Goal: Information Seeking & Learning: Learn about a topic

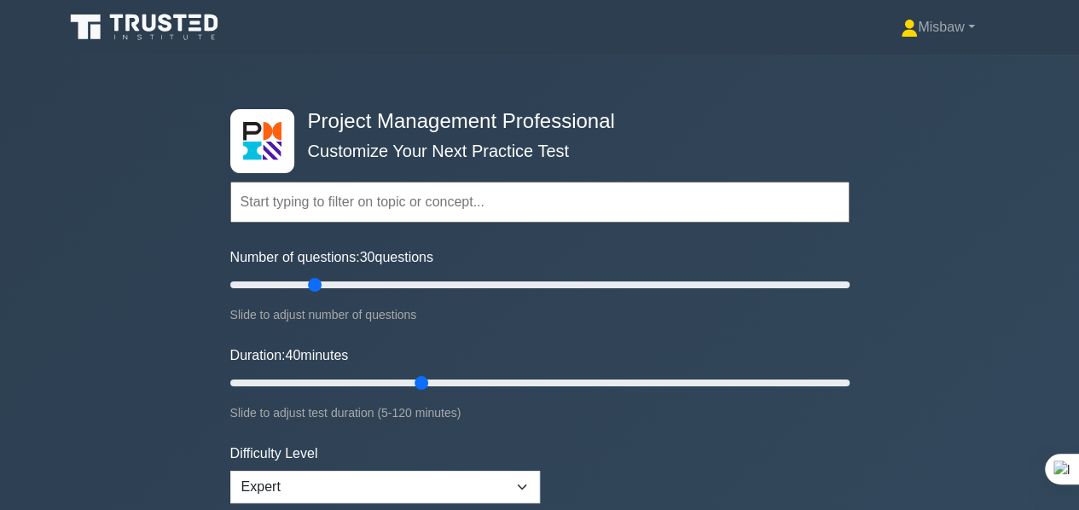
click at [396, 203] on input "text" at bounding box center [539, 202] width 619 height 41
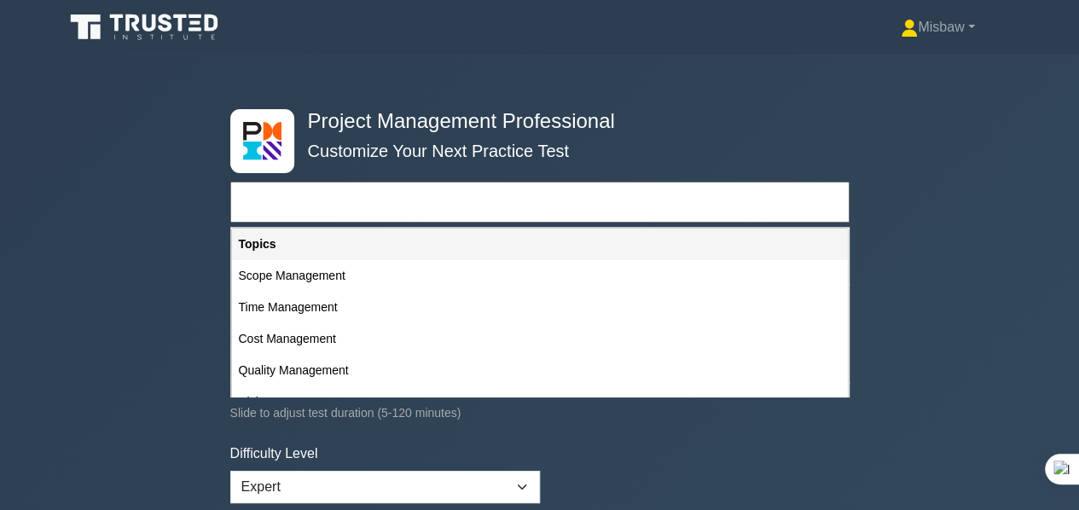
type input "Procurement Management"
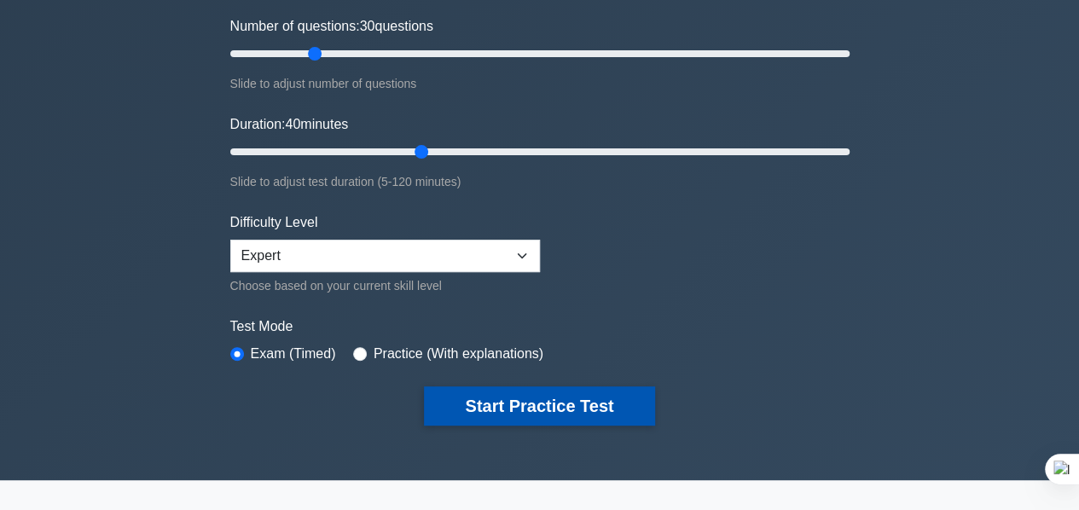
scroll to position [256, 0]
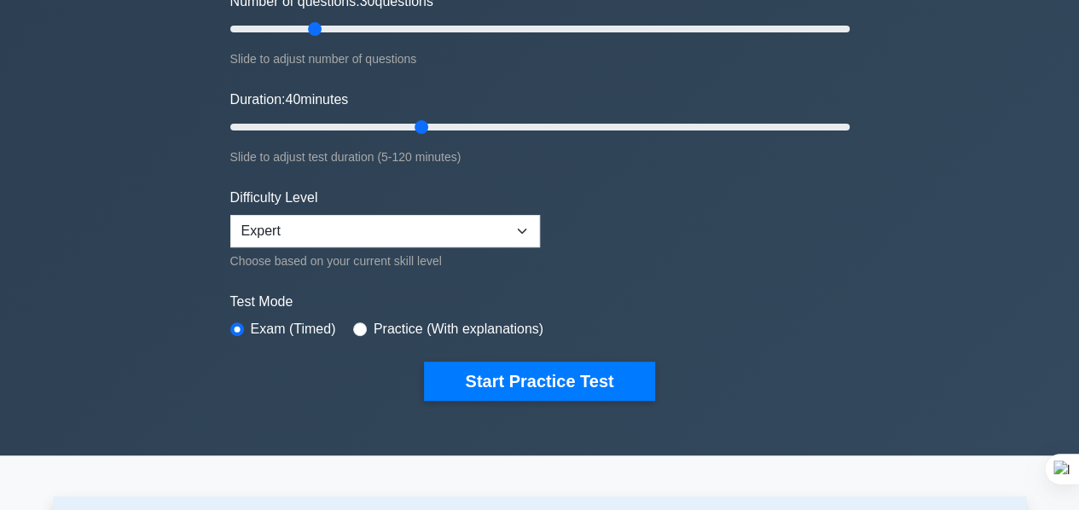
click at [353, 319] on div "Practice (With explanations)" at bounding box center [448, 329] width 190 height 20
click at [356, 330] on input "radio" at bounding box center [360, 330] width 14 height 14
radio input "true"
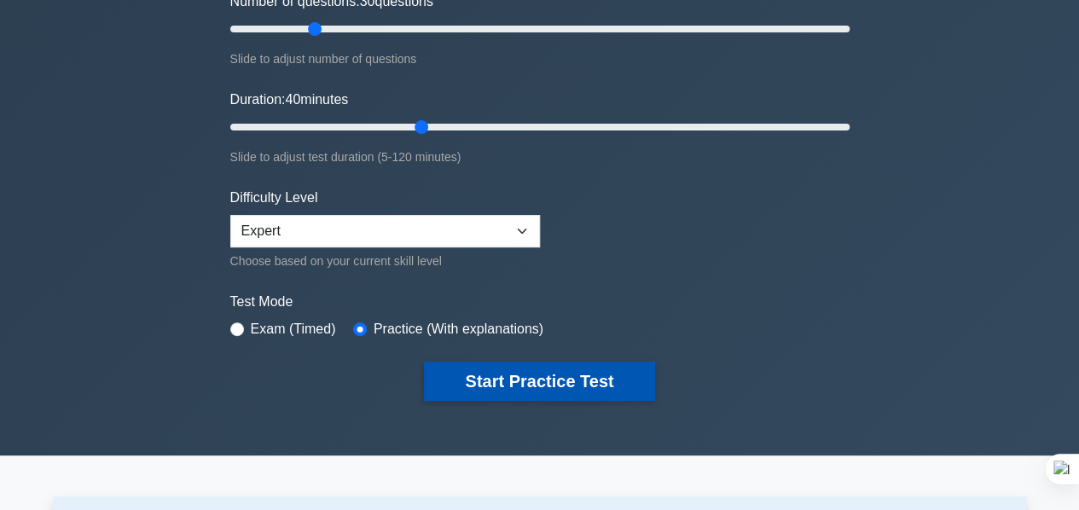
click at [541, 381] on button "Start Practice Test" at bounding box center [539, 381] width 230 height 39
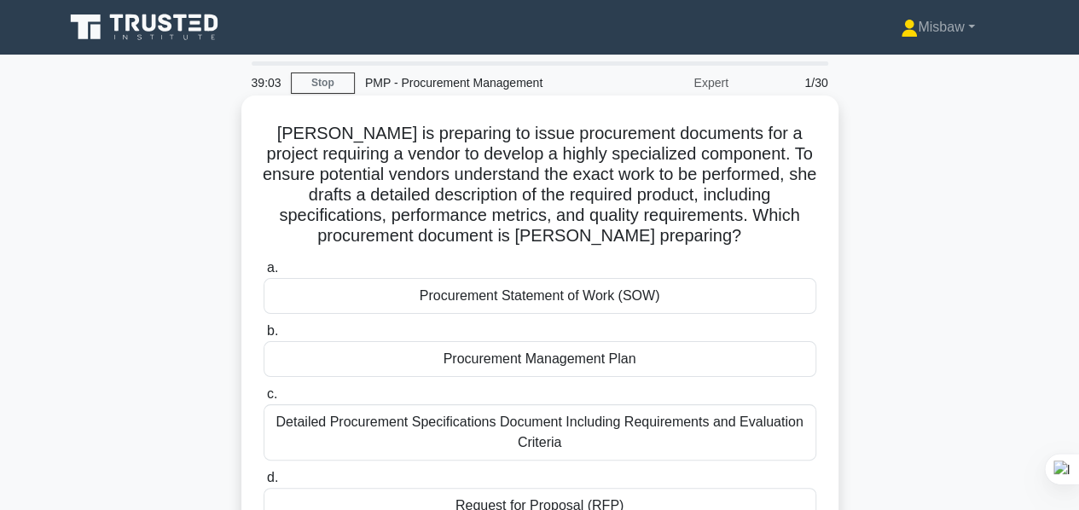
scroll to position [85, 0]
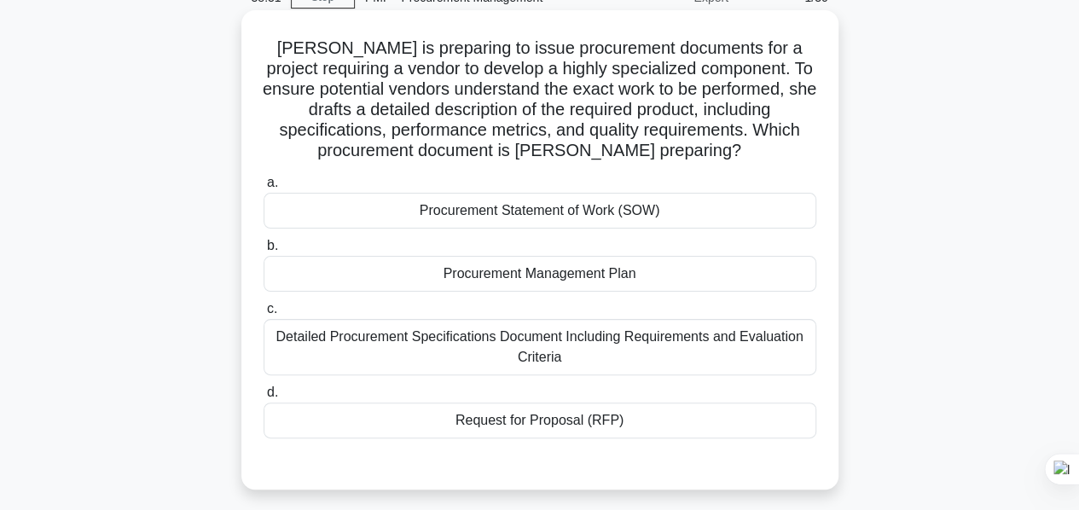
click at [649, 217] on div "Procurement Statement of Work (SOW)" at bounding box center [540, 211] width 553 height 36
click at [264, 189] on input "a. Procurement Statement of Work (SOW)" at bounding box center [264, 182] width 0 height 11
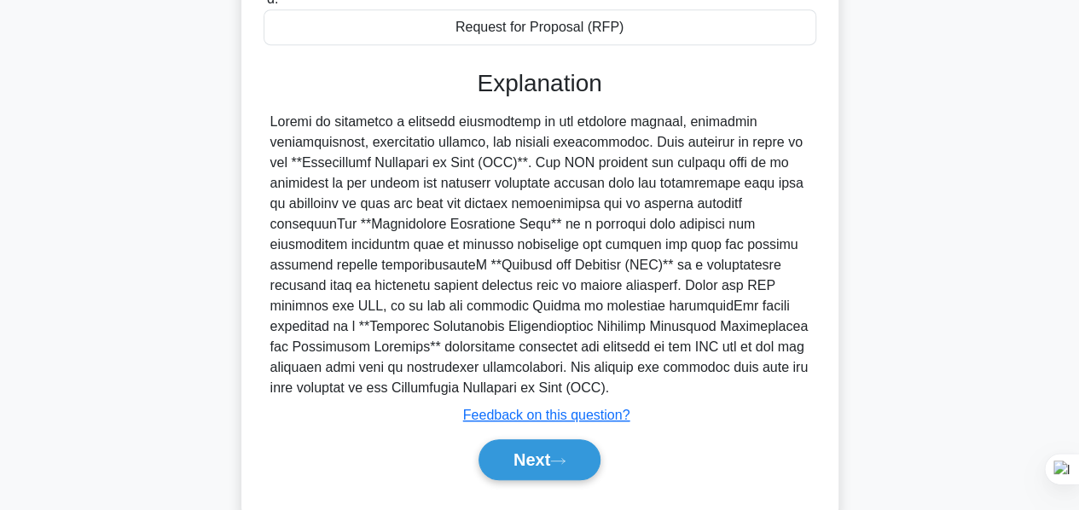
scroll to position [519, 0]
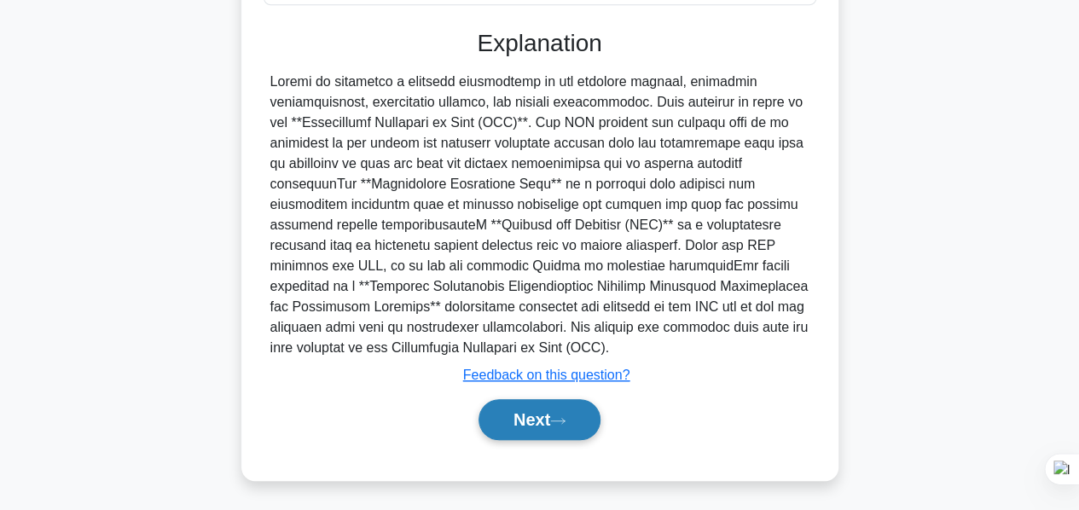
click at [543, 423] on button "Next" at bounding box center [540, 419] width 122 height 41
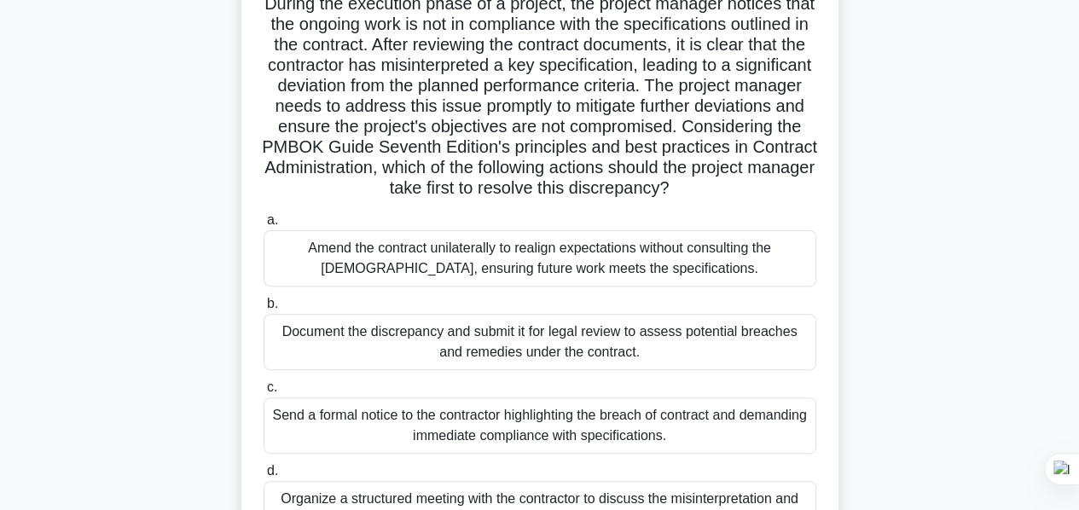
scroll to position [155, 0]
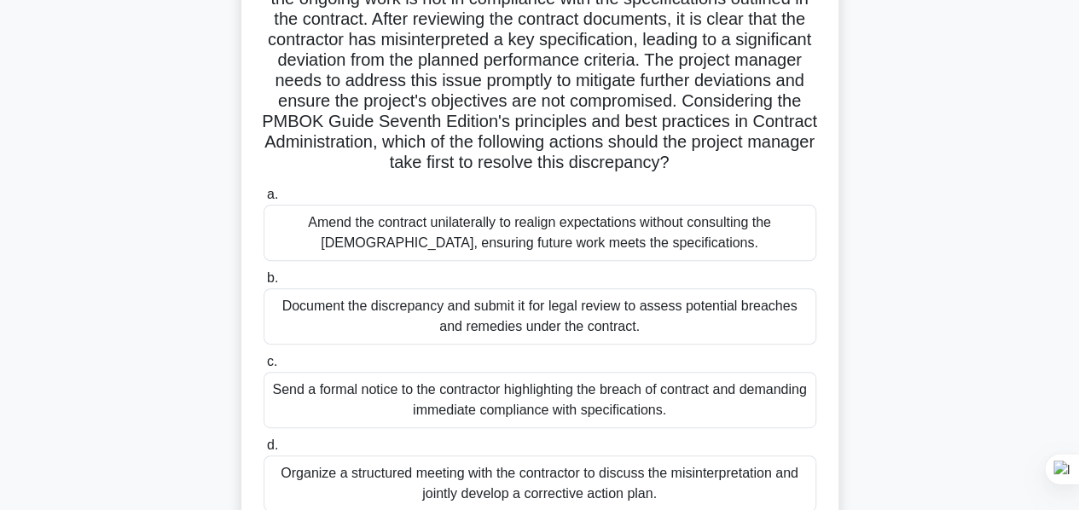
click at [640, 20] on h5 "During the execution phase of a project, the project manager notices that the o…" at bounding box center [540, 71] width 556 height 206
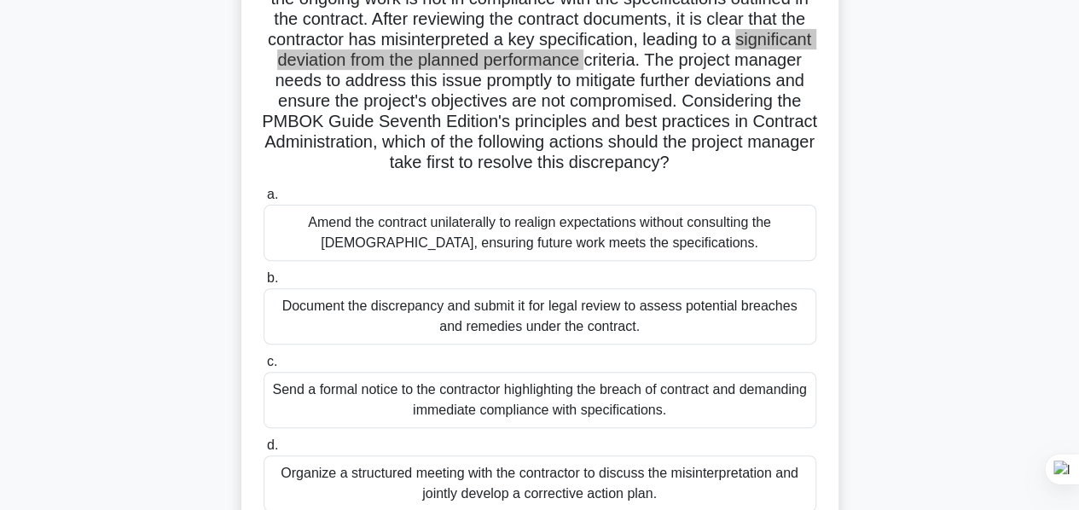
drag, startPoint x: 311, startPoint y: 61, endPoint x: 720, endPoint y: 49, distance: 409.8
click at [718, 54] on h5 "During the execution phase of a project, the project manager notices that the o…" at bounding box center [540, 71] width 556 height 206
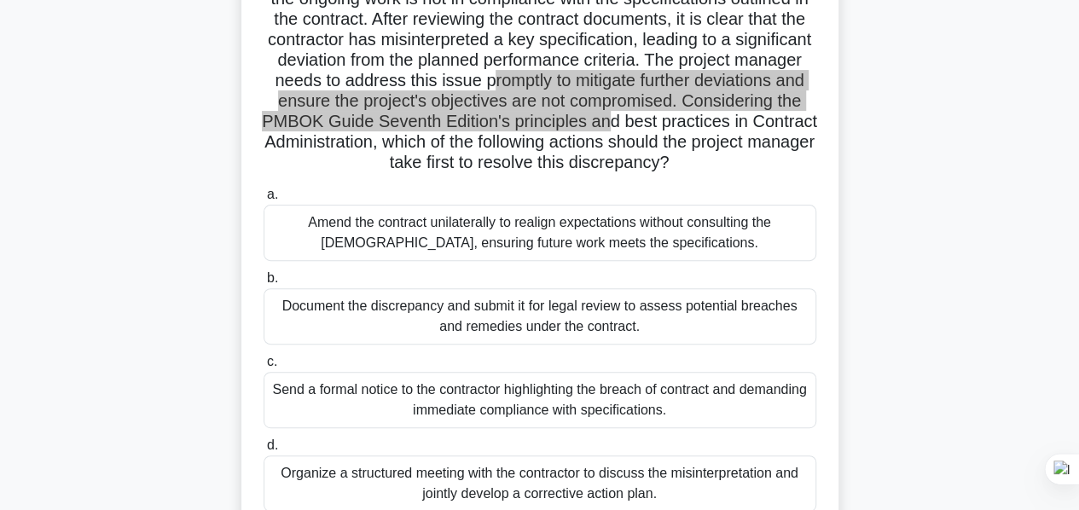
drag, startPoint x: 638, startPoint y: 86, endPoint x: 374, endPoint y: 139, distance: 269.8
click at [374, 139] on h5 "During the execution phase of a project, the project manager notices that the o…" at bounding box center [540, 71] width 556 height 206
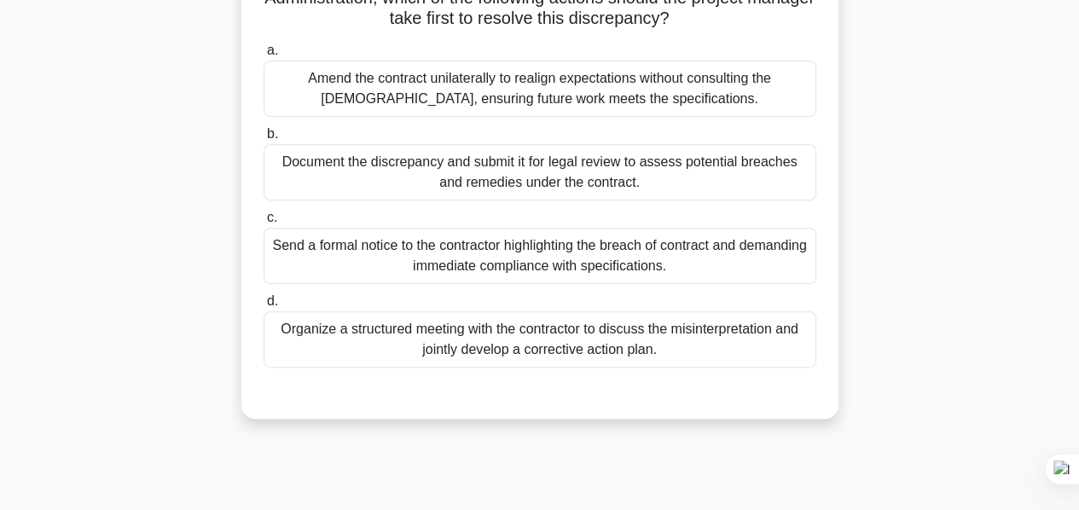
scroll to position [326, 0]
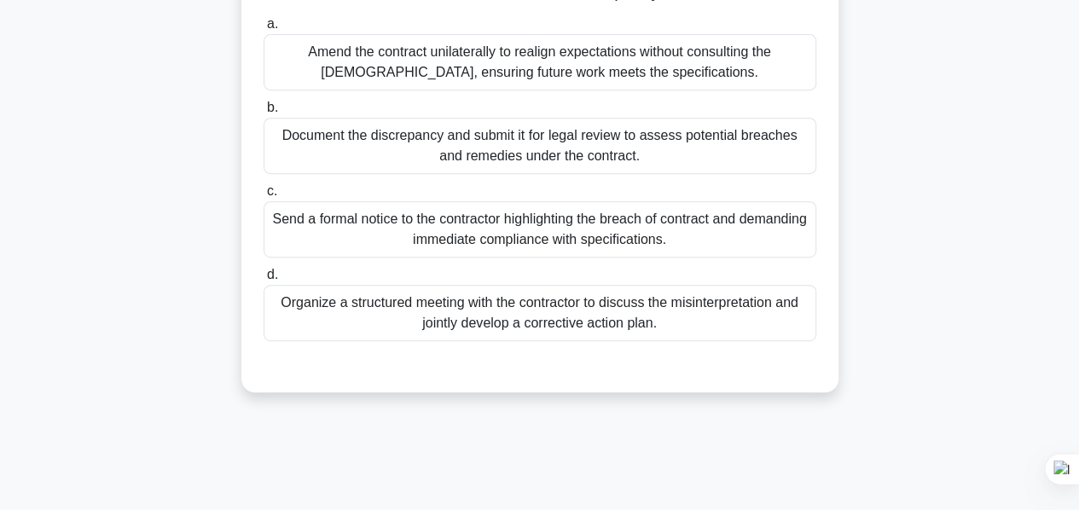
click at [529, 341] on div "Organize a structured meeting with the contractor to discuss the misinterpretat…" at bounding box center [540, 313] width 553 height 56
click at [264, 281] on input "d. Organize a structured meeting with the contractor to discuss the misinterpre…" at bounding box center [264, 275] width 0 height 11
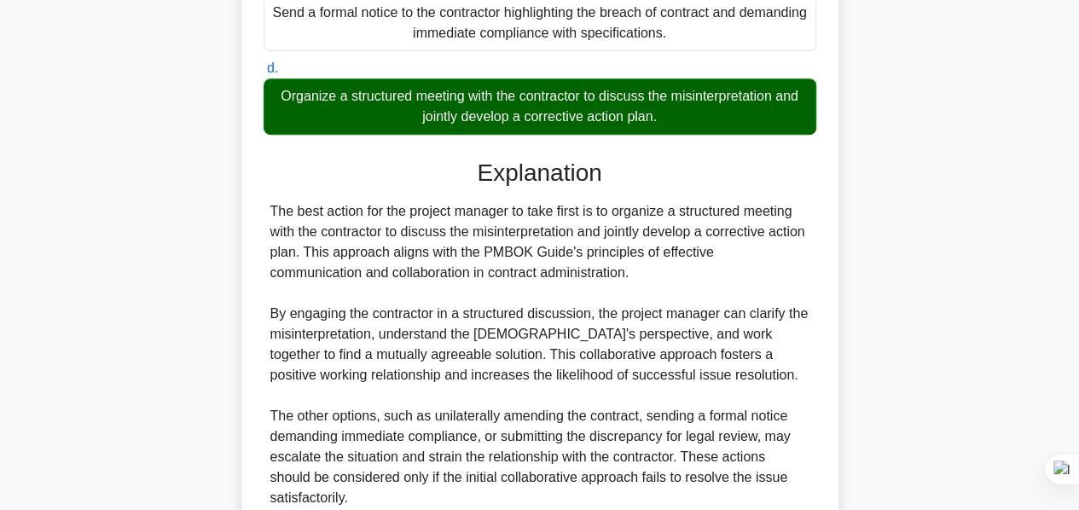
scroll to position [683, 0]
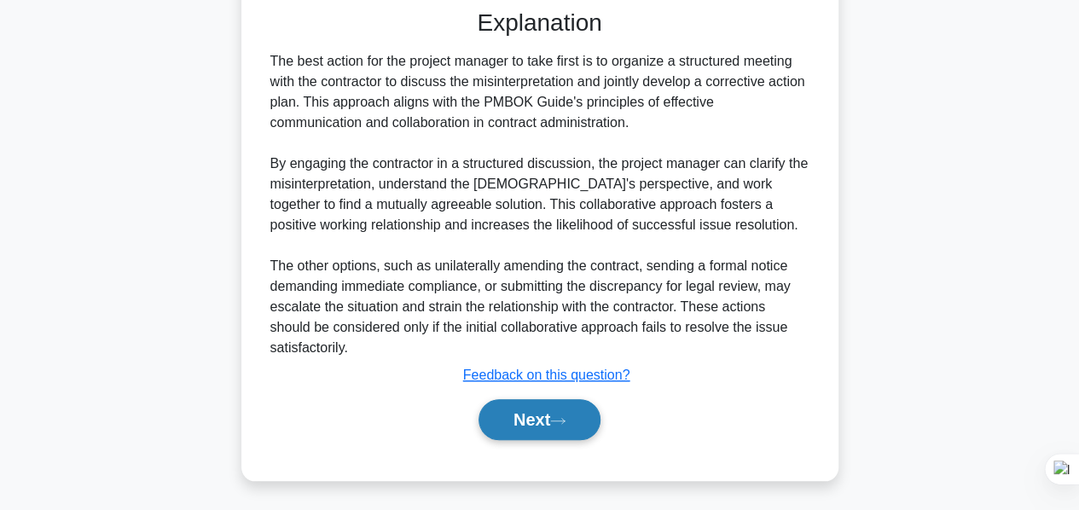
click at [554, 440] on button "Next" at bounding box center [540, 419] width 122 height 41
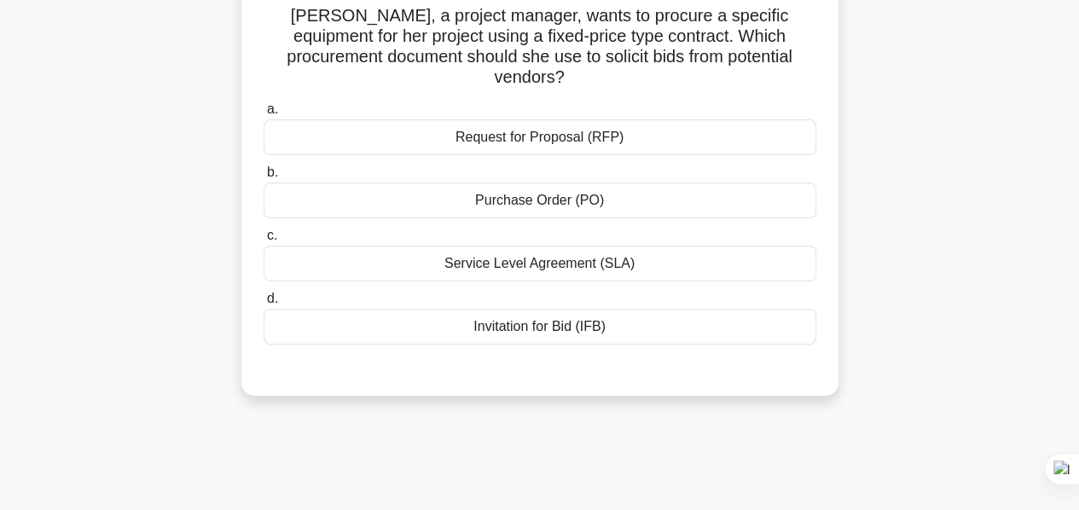
scroll to position [0, 0]
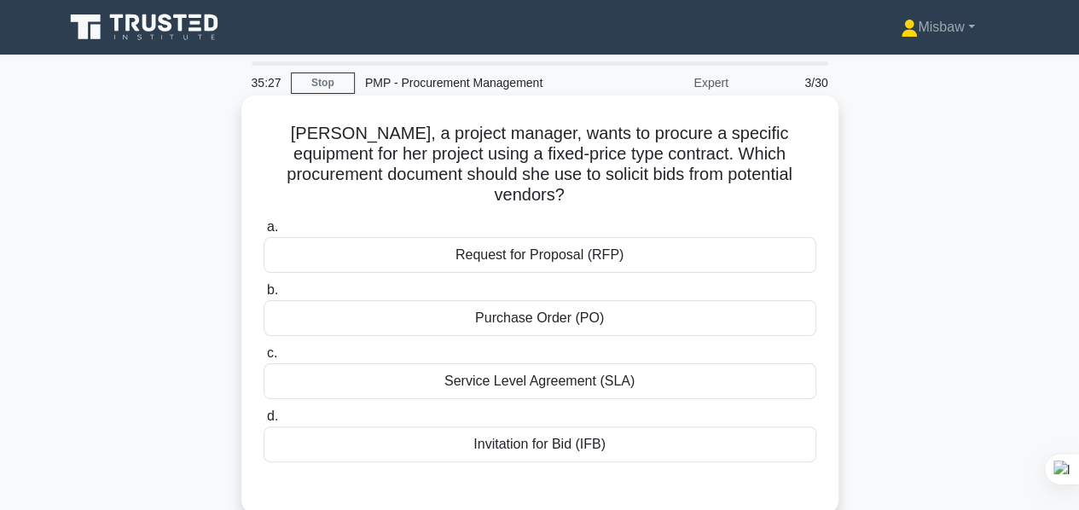
click at [541, 432] on div "Invitation for Bid (IFB)" at bounding box center [540, 445] width 553 height 36
click at [264, 422] on input "d. Invitation for Bid (IFB)" at bounding box center [264, 416] width 0 height 11
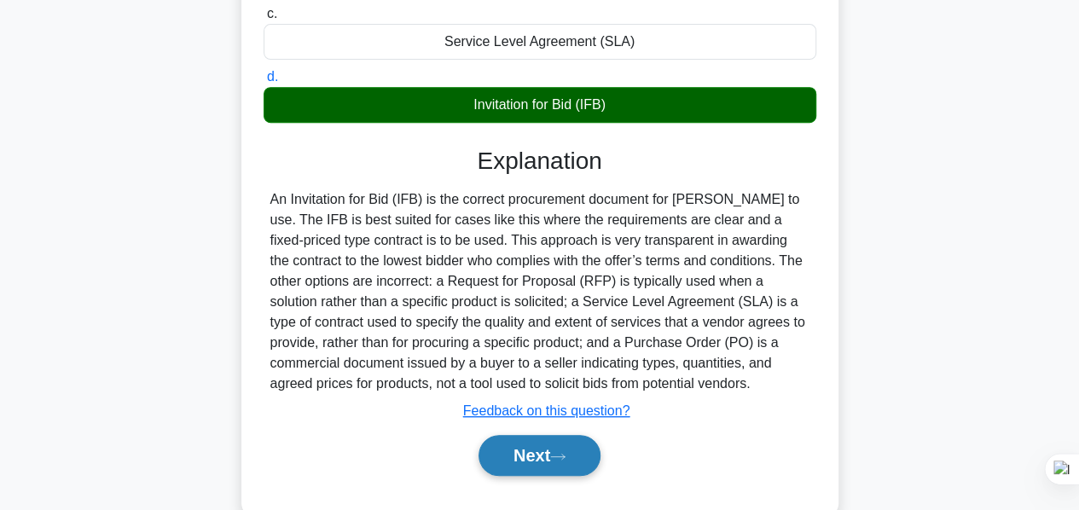
scroll to position [341, 0]
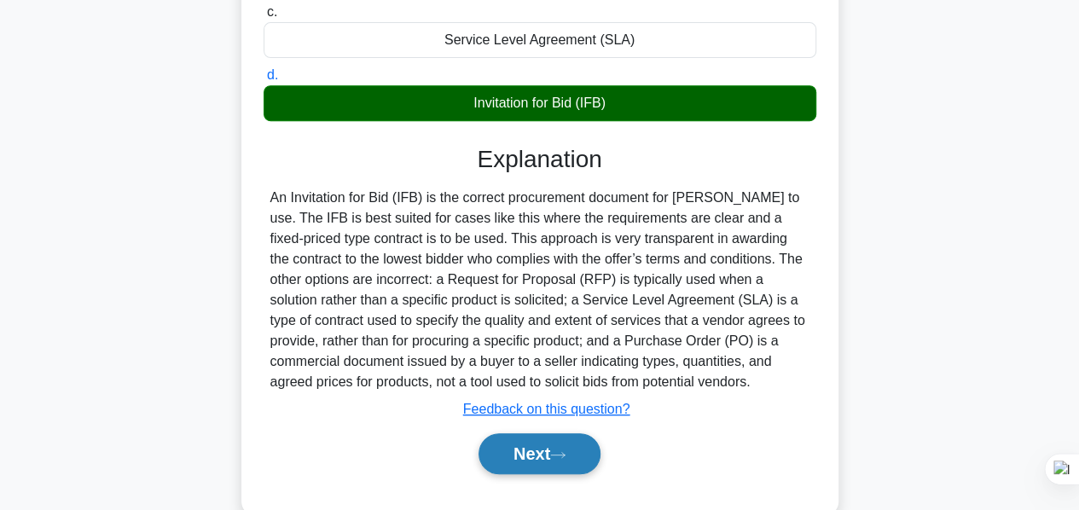
click at [548, 434] on button "Next" at bounding box center [540, 453] width 122 height 41
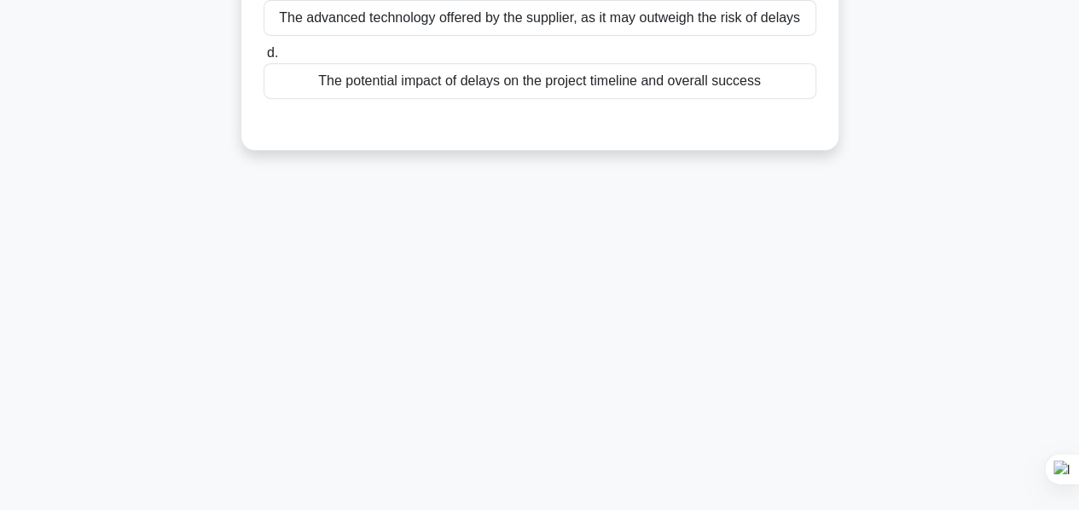
scroll to position [70, 0]
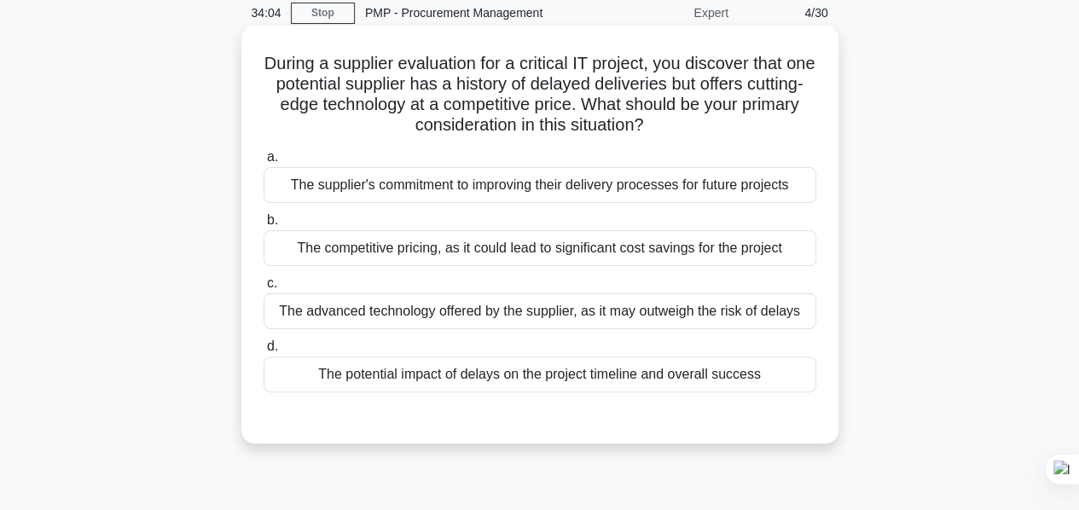
click at [596, 381] on div "The potential impact of delays on the project timeline and overall success" at bounding box center [540, 375] width 553 height 36
click at [264, 352] on input "d. The potential impact of delays on the project timeline and overall success" at bounding box center [264, 346] width 0 height 11
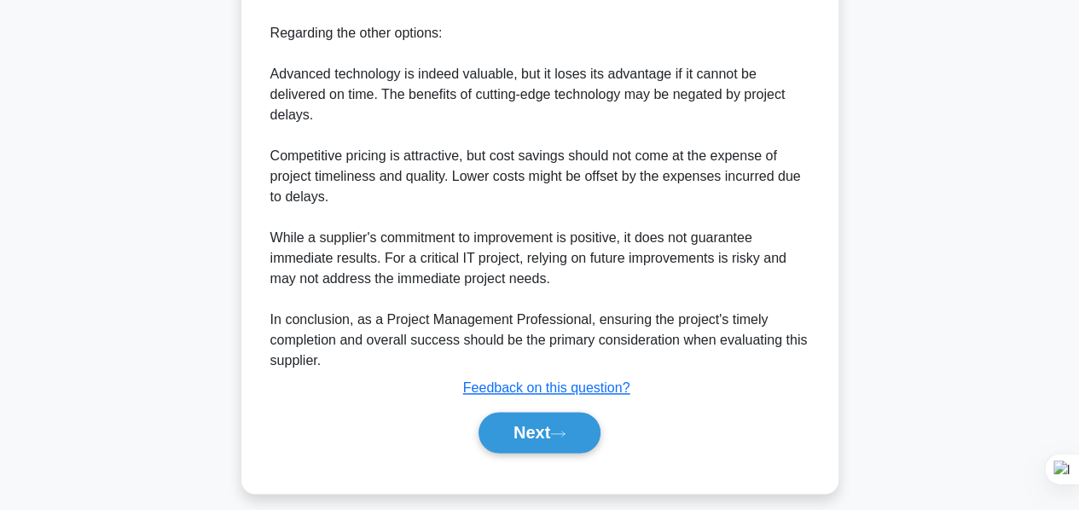
scroll to position [908, 0]
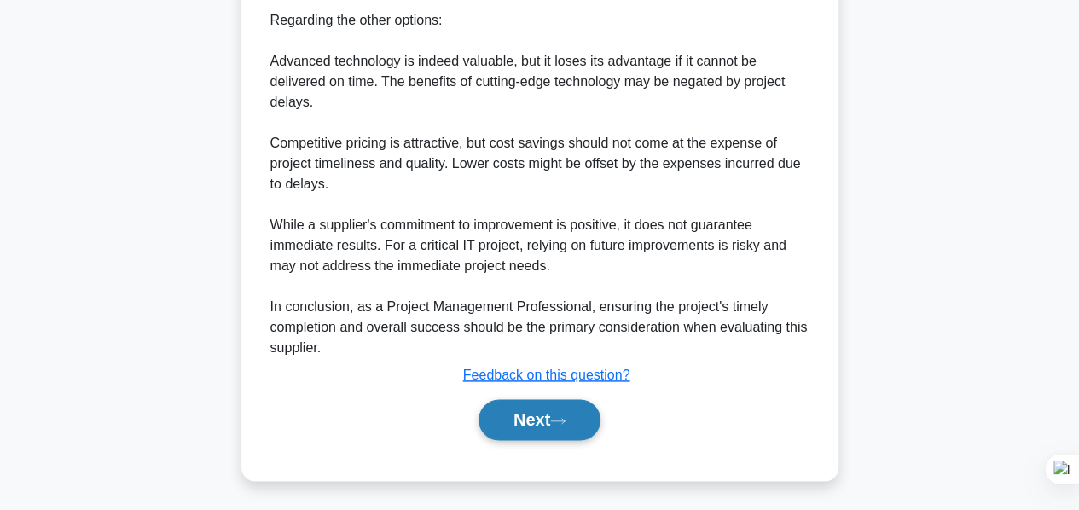
click at [554, 415] on button "Next" at bounding box center [540, 419] width 122 height 41
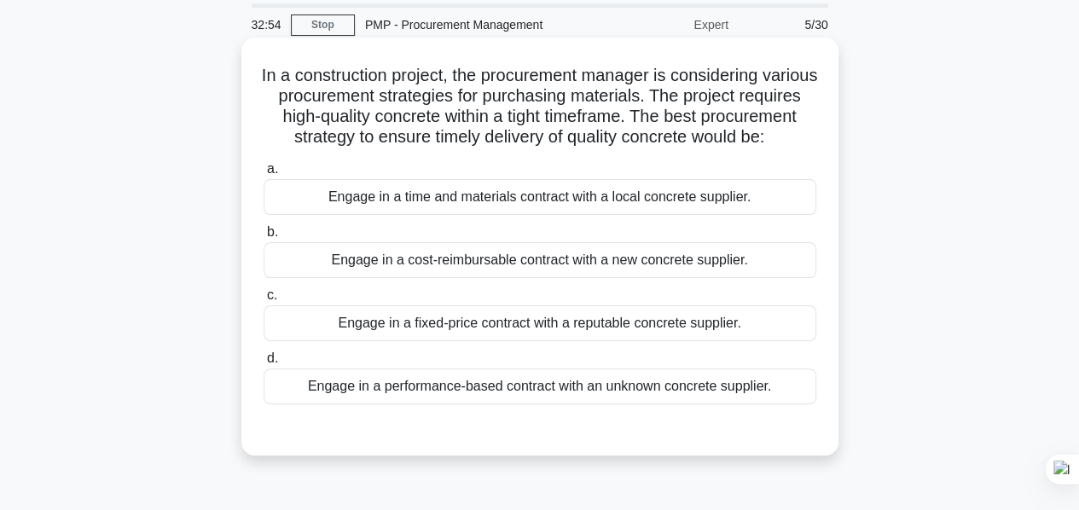
scroll to position [85, 0]
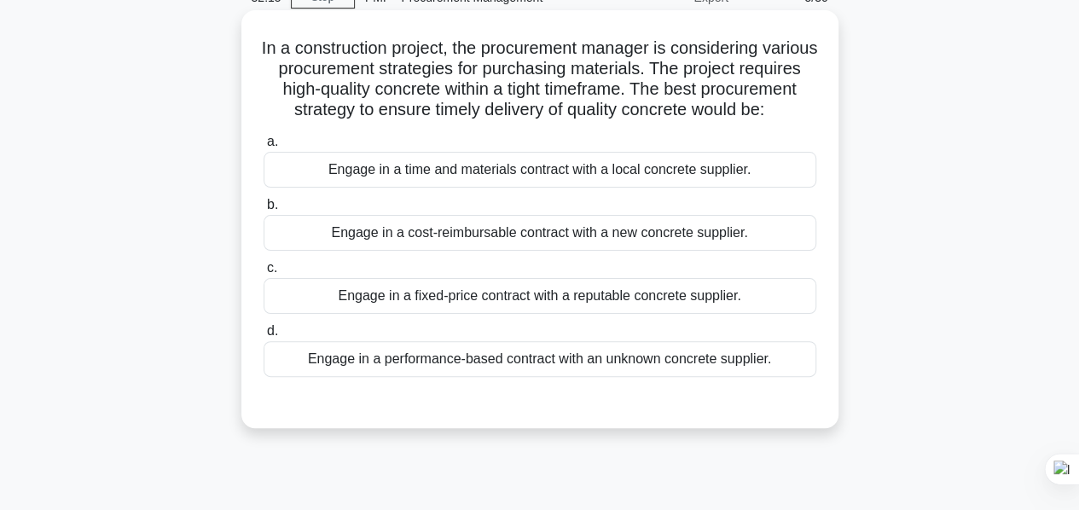
click at [510, 188] on div "Engage in a time and materials contract with a local concrete supplier." at bounding box center [540, 170] width 553 height 36
click at [264, 148] on input "a. Engage in a time and materials contract with a local concrete supplier." at bounding box center [264, 142] width 0 height 11
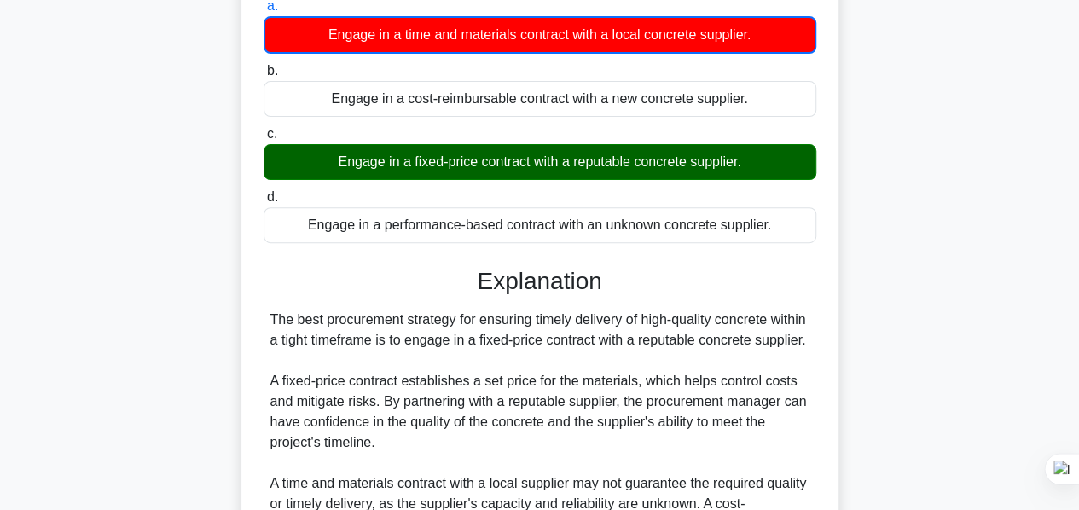
scroll to position [501, 0]
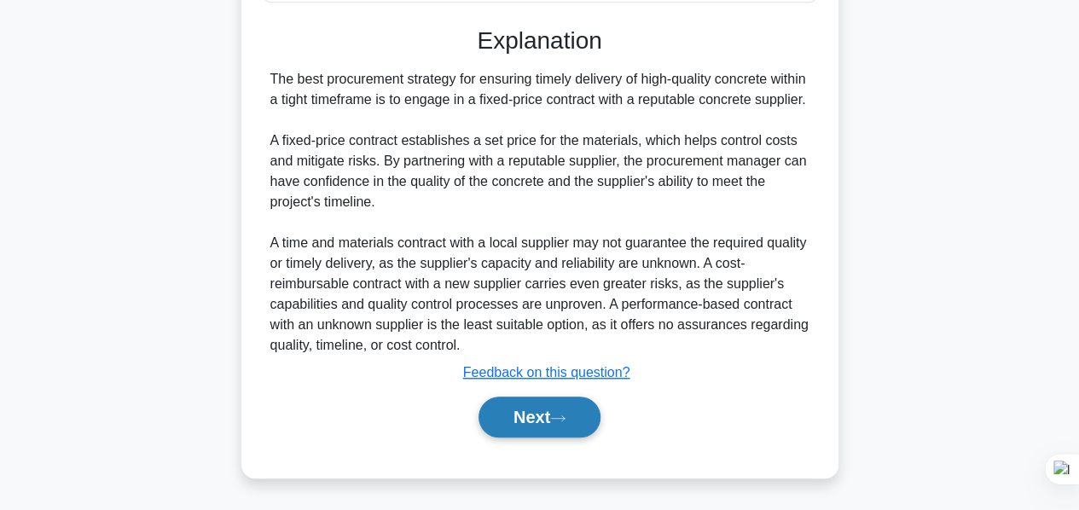
click at [526, 410] on button "Next" at bounding box center [540, 417] width 122 height 41
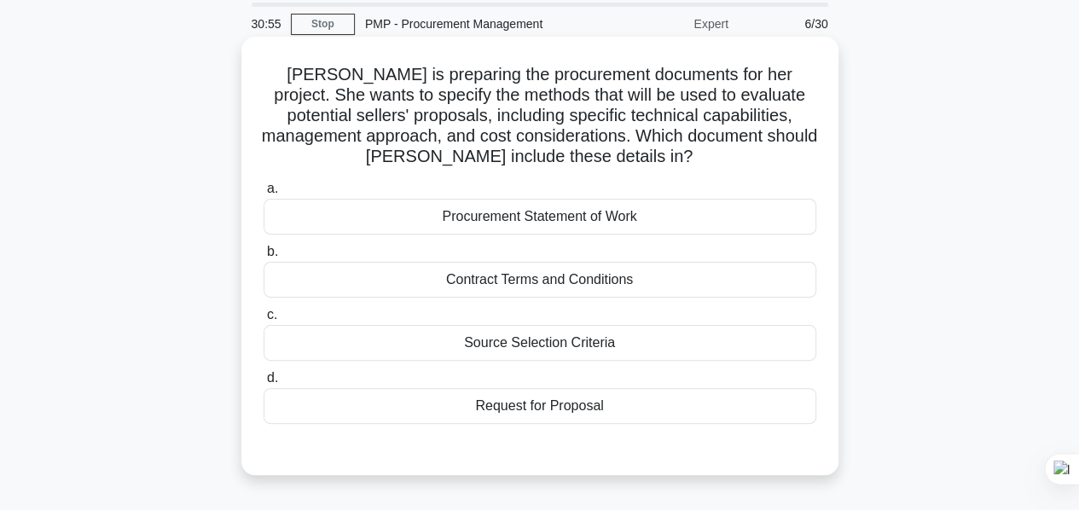
scroll to position [85, 0]
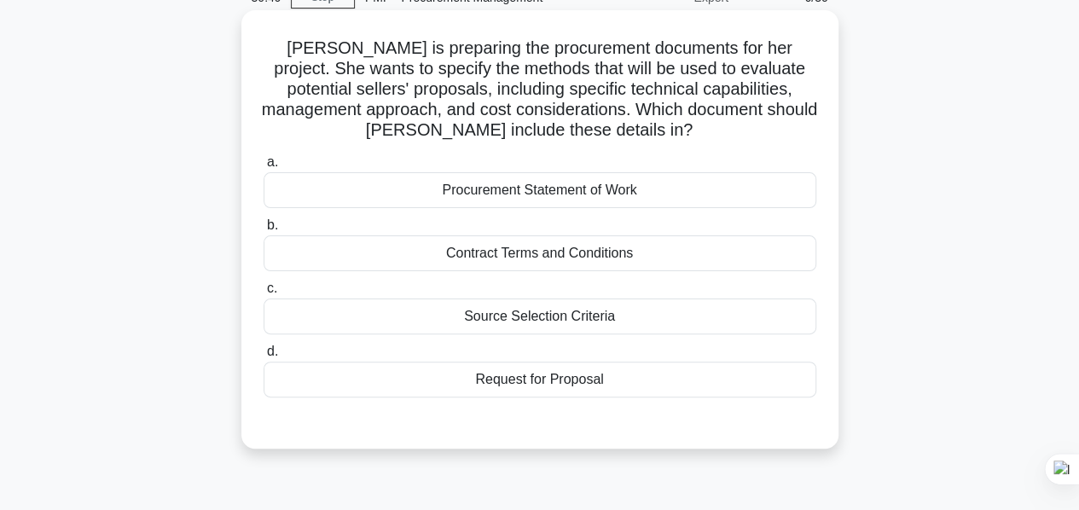
click at [540, 318] on div "Source Selection Criteria" at bounding box center [540, 317] width 553 height 36
click at [264, 294] on input "c. Source Selection Criteria" at bounding box center [264, 288] width 0 height 11
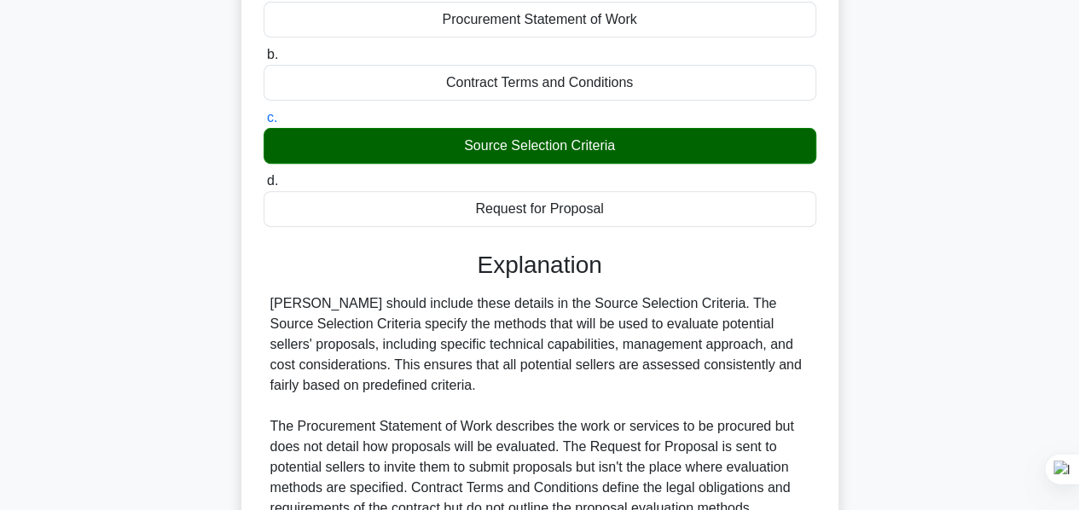
scroll to position [416, 0]
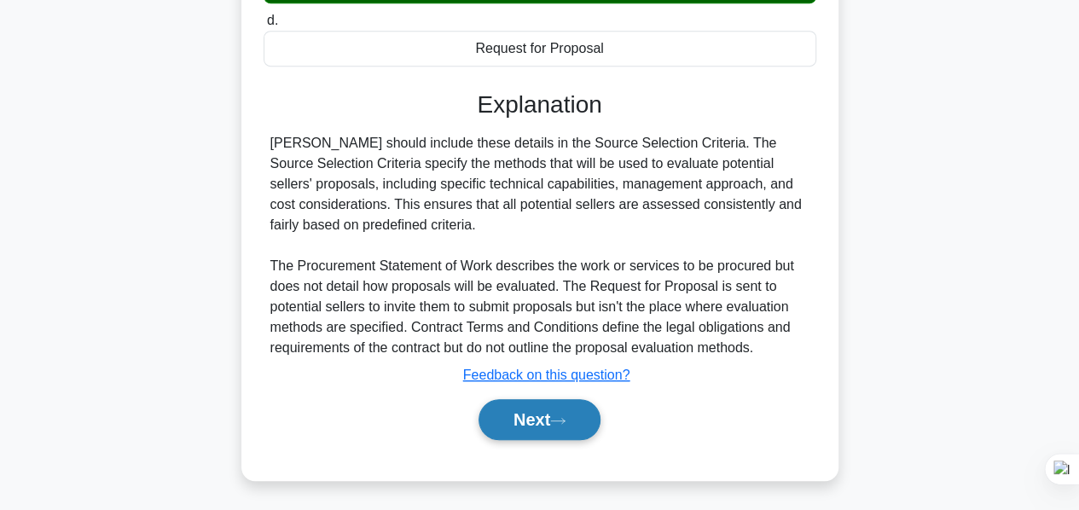
click at [538, 416] on button "Next" at bounding box center [540, 419] width 122 height 41
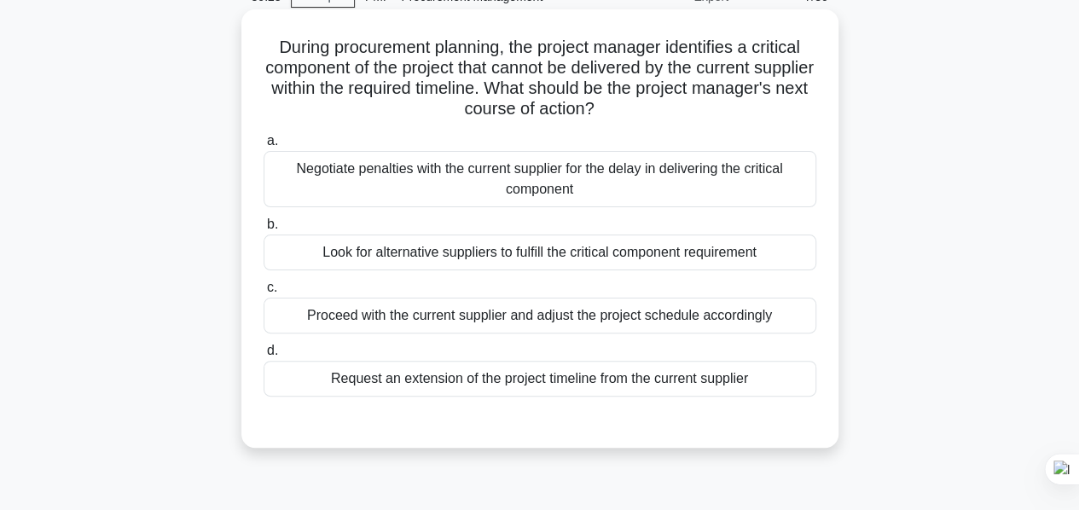
scroll to position [171, 0]
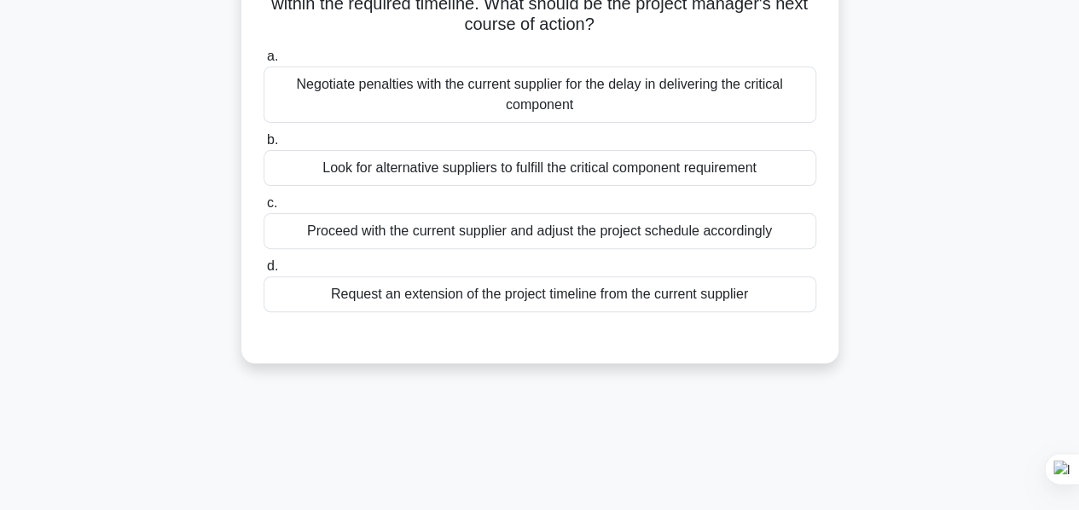
click at [432, 172] on div "Look for alternative suppliers to fulfill the critical component requirement" at bounding box center [540, 168] width 553 height 36
click at [264, 146] on input "b. Look for alternative suppliers to fulfill the critical component requirement" at bounding box center [264, 140] width 0 height 11
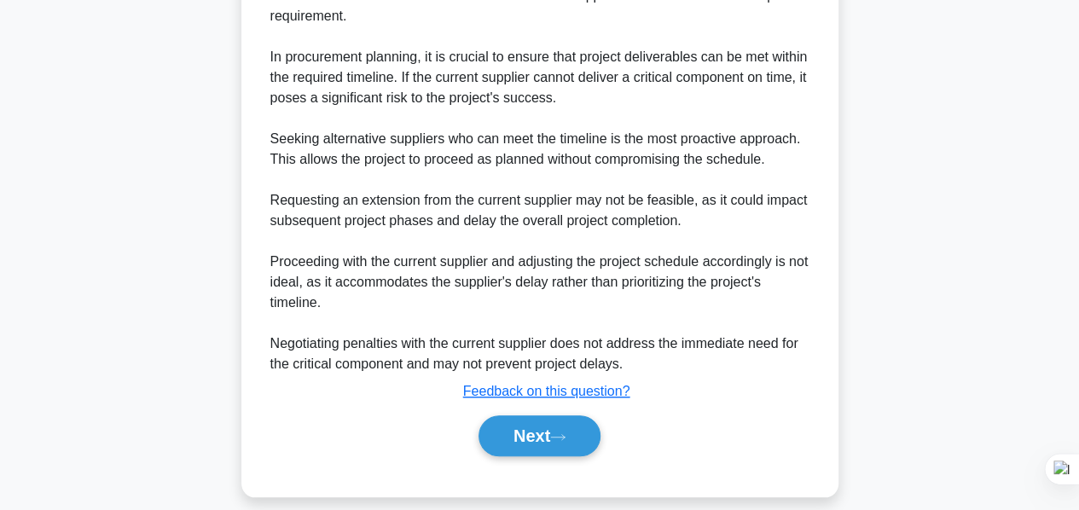
scroll to position [580, 0]
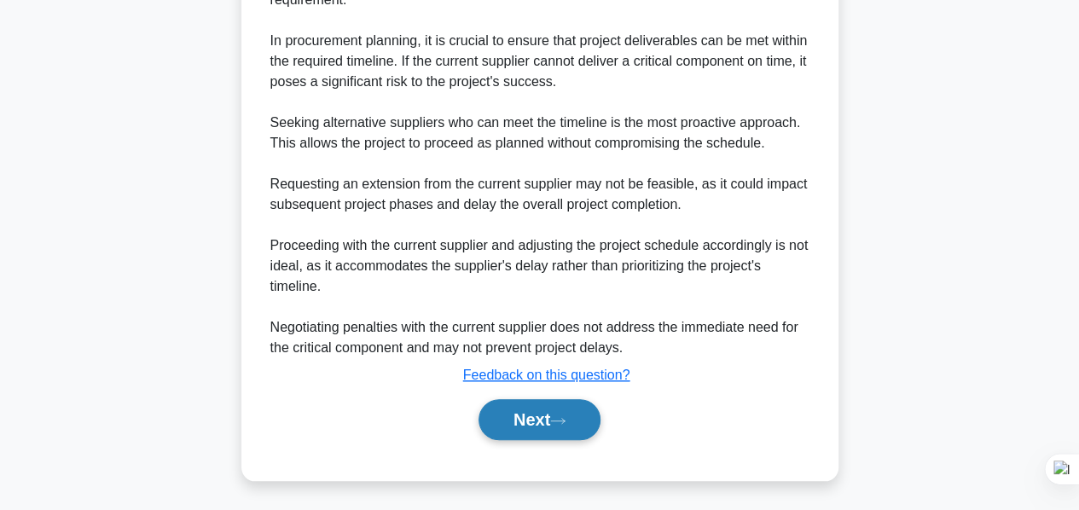
click at [547, 422] on button "Next" at bounding box center [540, 419] width 122 height 41
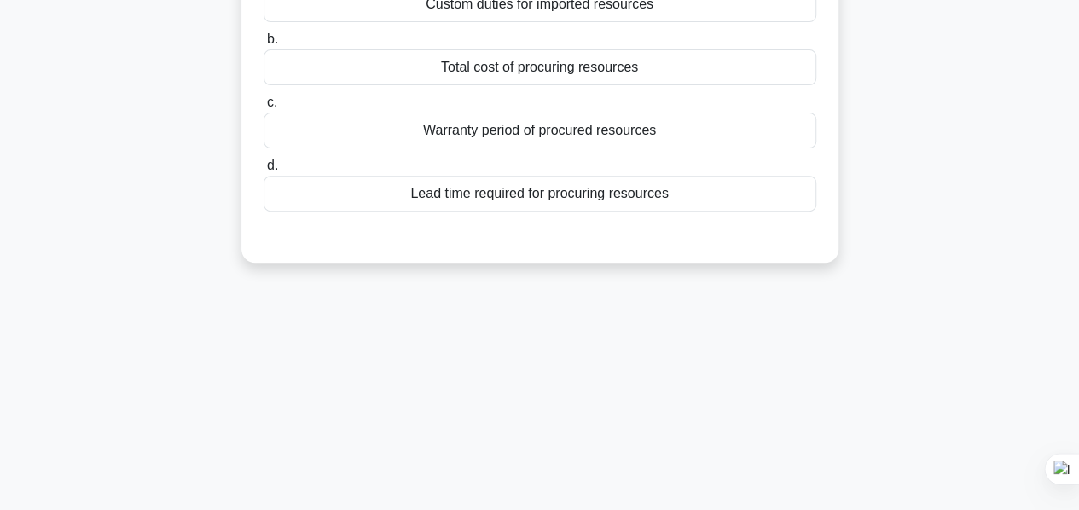
scroll to position [0, 0]
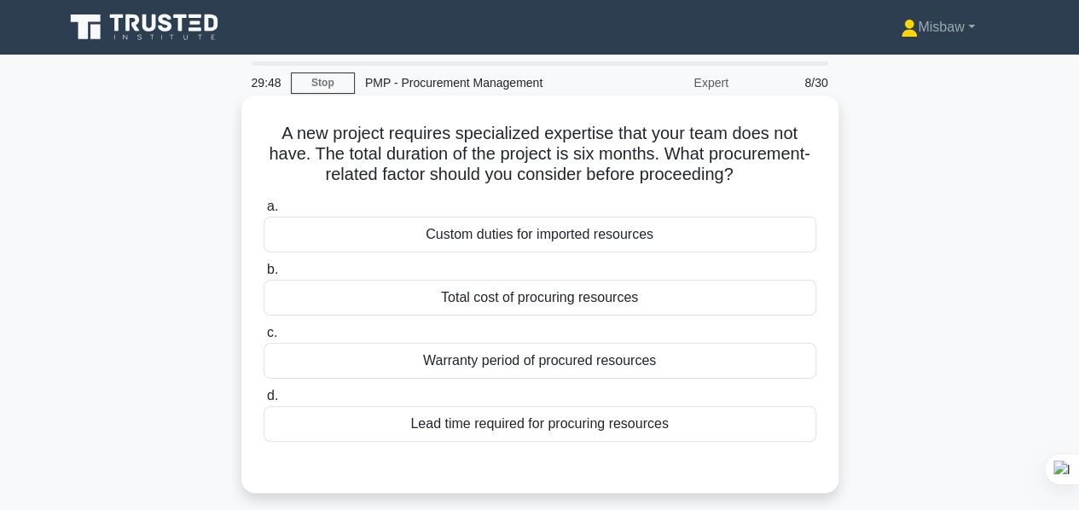
click at [559, 426] on div "Lead time required for procuring resources" at bounding box center [540, 424] width 553 height 36
click at [264, 402] on input "d. Lead time required for procuring resources" at bounding box center [264, 396] width 0 height 11
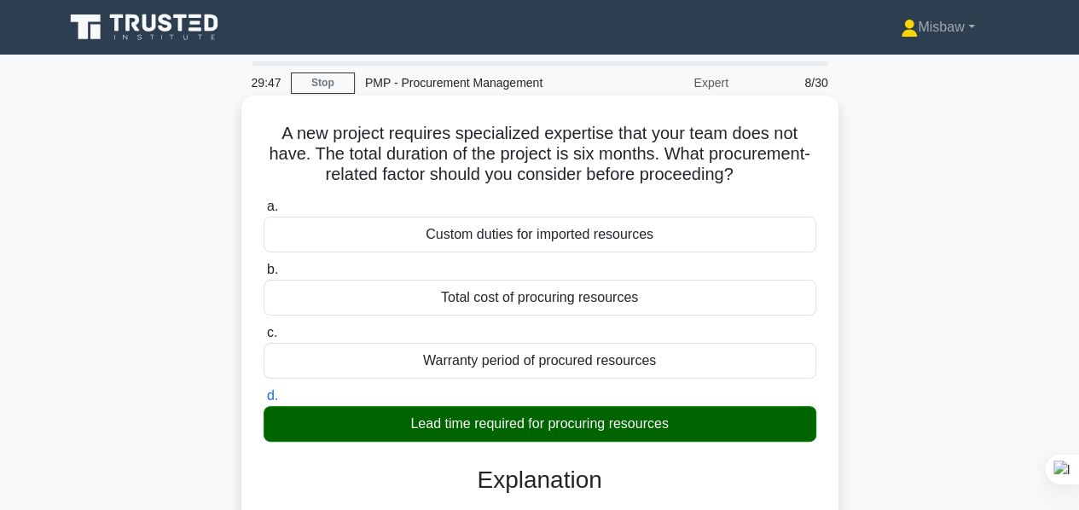
scroll to position [411, 0]
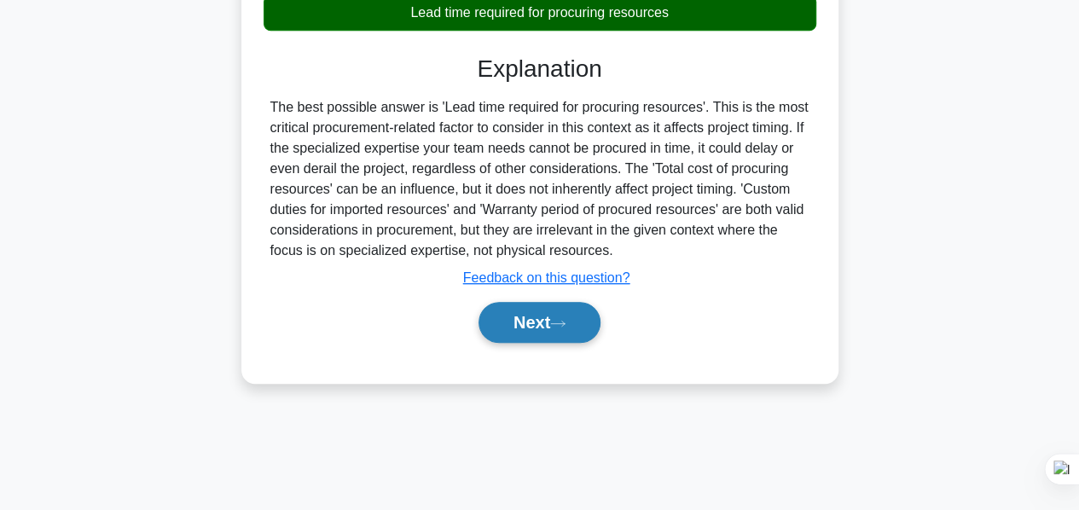
click at [565, 321] on icon at bounding box center [557, 323] width 15 height 9
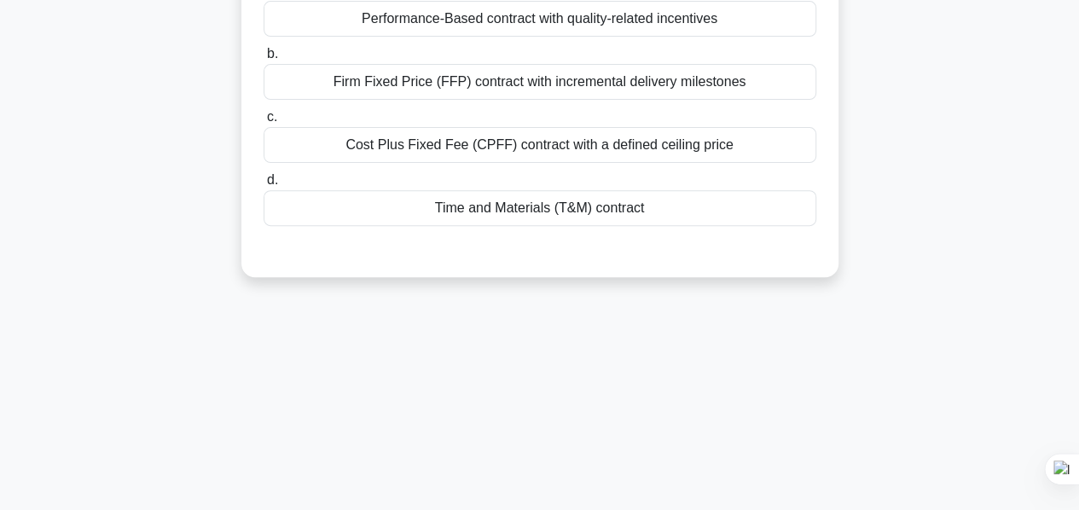
scroll to position [70, 0]
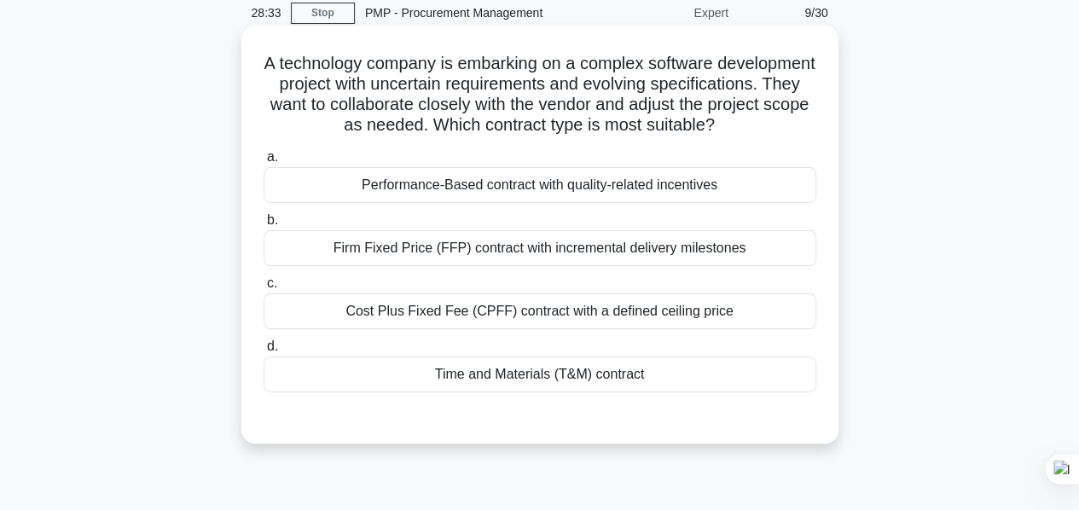
click at [539, 393] on div "Time and Materials (T&M) contract" at bounding box center [540, 375] width 553 height 36
click at [264, 352] on input "d. Time and Materials (T&M) contract" at bounding box center [264, 346] width 0 height 11
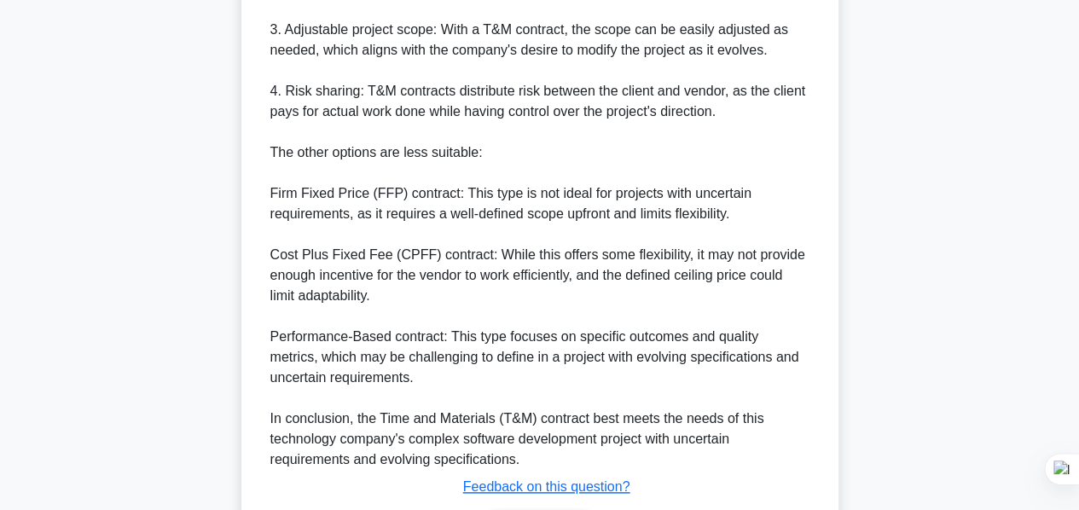
scroll to position [846, 0]
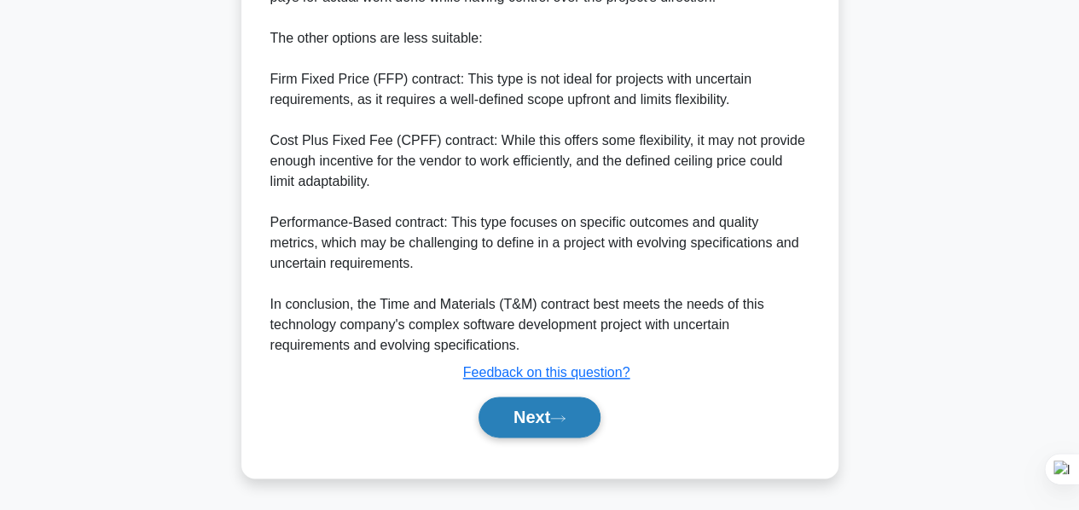
click at [538, 427] on button "Next" at bounding box center [540, 417] width 122 height 41
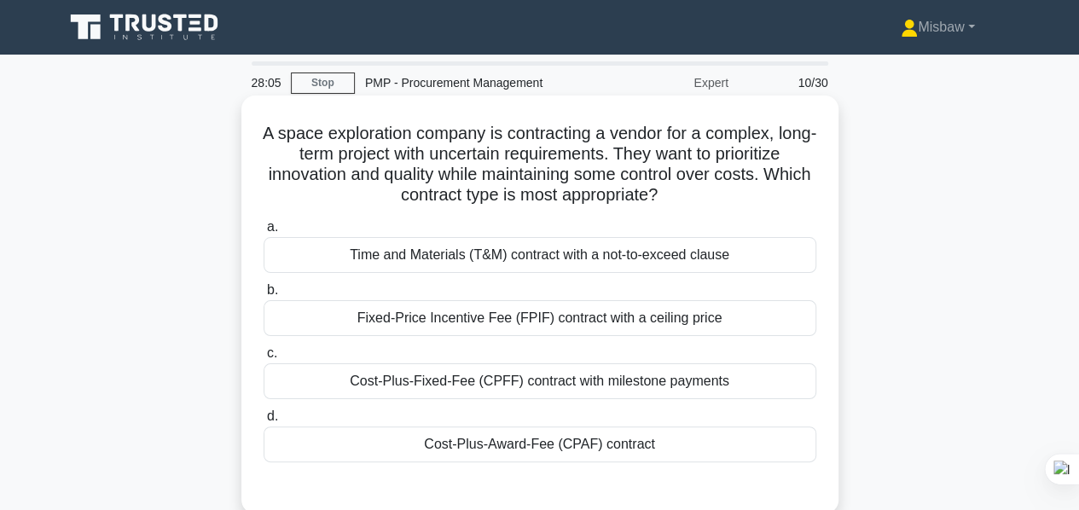
scroll to position [85, 0]
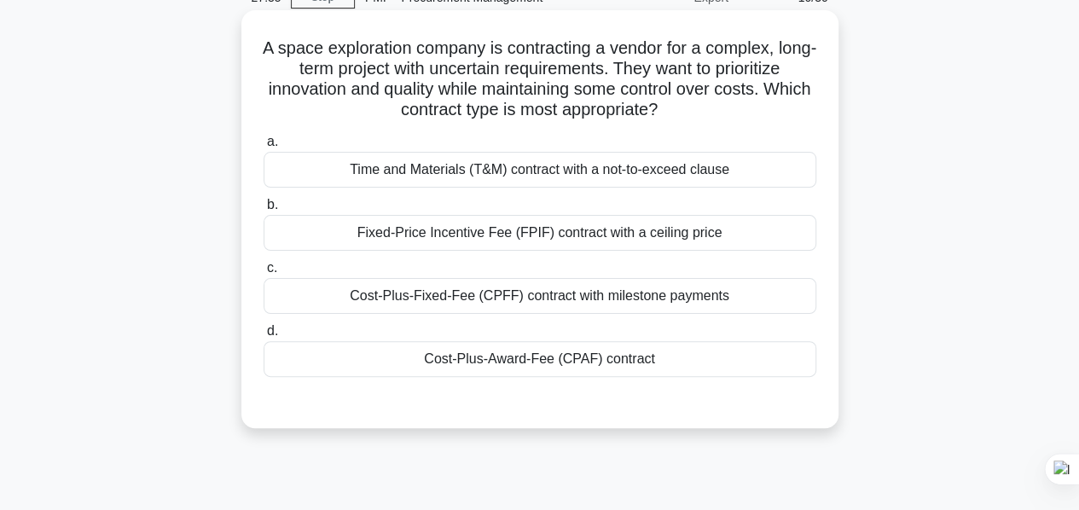
click at [503, 364] on div "Cost-Plus-Award-Fee (CPAF) contract" at bounding box center [540, 359] width 553 height 36
click at [264, 337] on input "d. Cost-Plus-Award-Fee (CPAF) contract" at bounding box center [264, 331] width 0 height 11
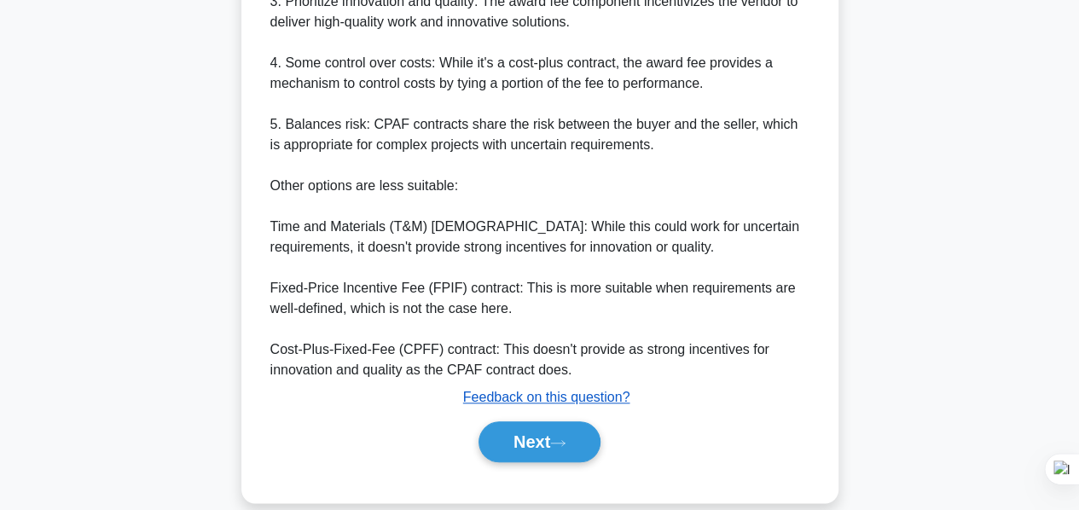
scroll to position [744, 0]
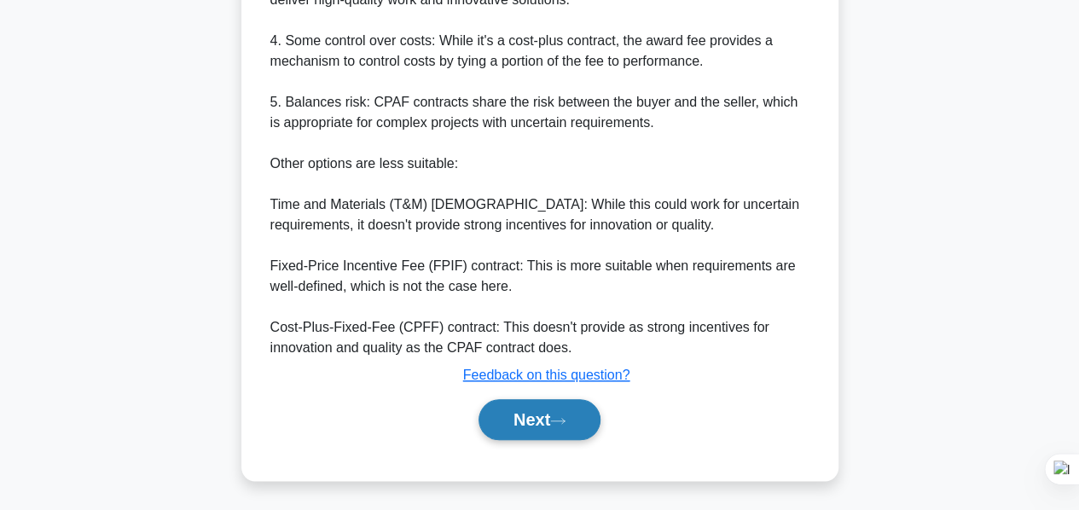
click at [548, 416] on button "Next" at bounding box center [540, 419] width 122 height 41
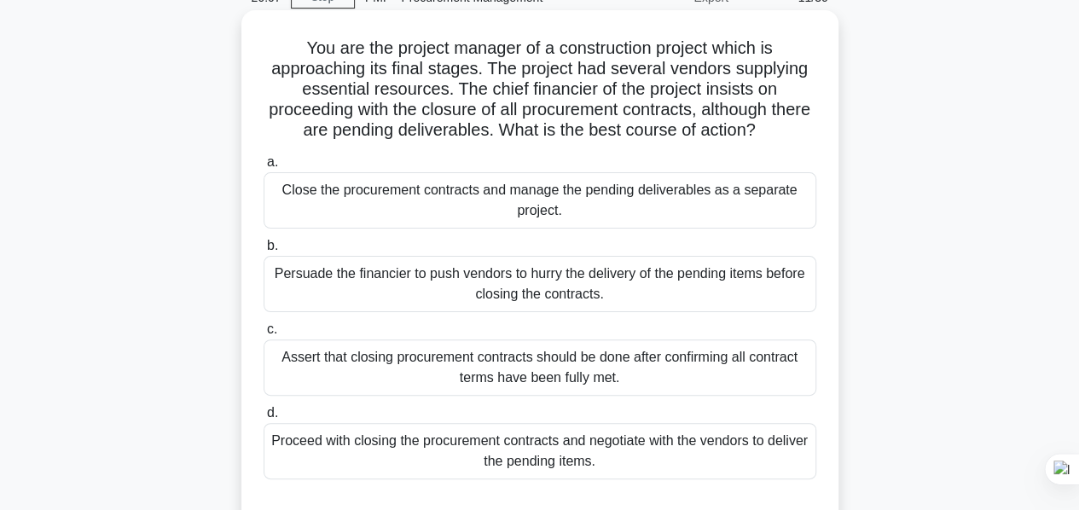
scroll to position [171, 0]
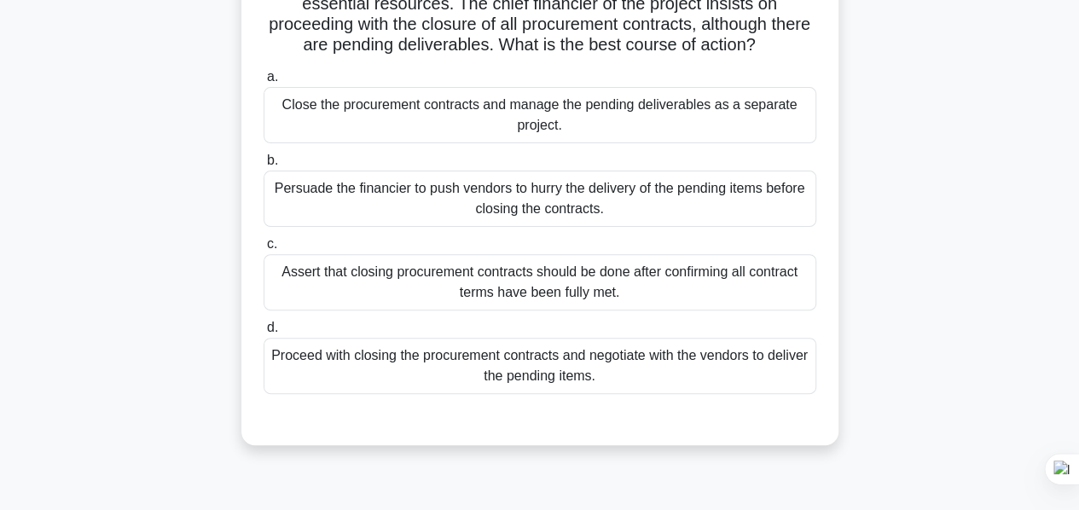
click at [618, 294] on div "Assert that closing procurement contracts should be done after confirming all c…" at bounding box center [540, 282] width 553 height 56
click at [264, 250] on input "c. Assert that closing procurement contracts should be done after confirming al…" at bounding box center [264, 244] width 0 height 11
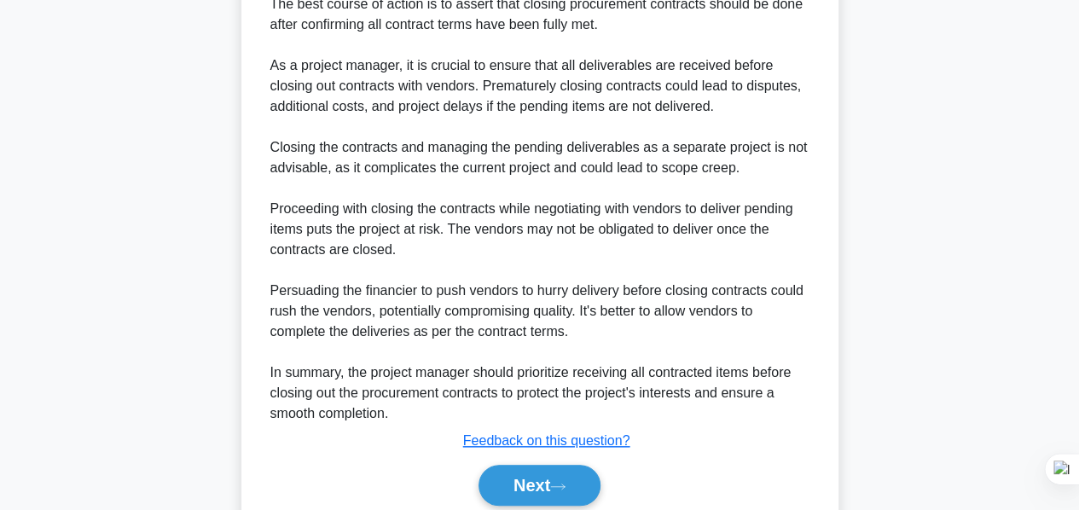
scroll to position [683, 0]
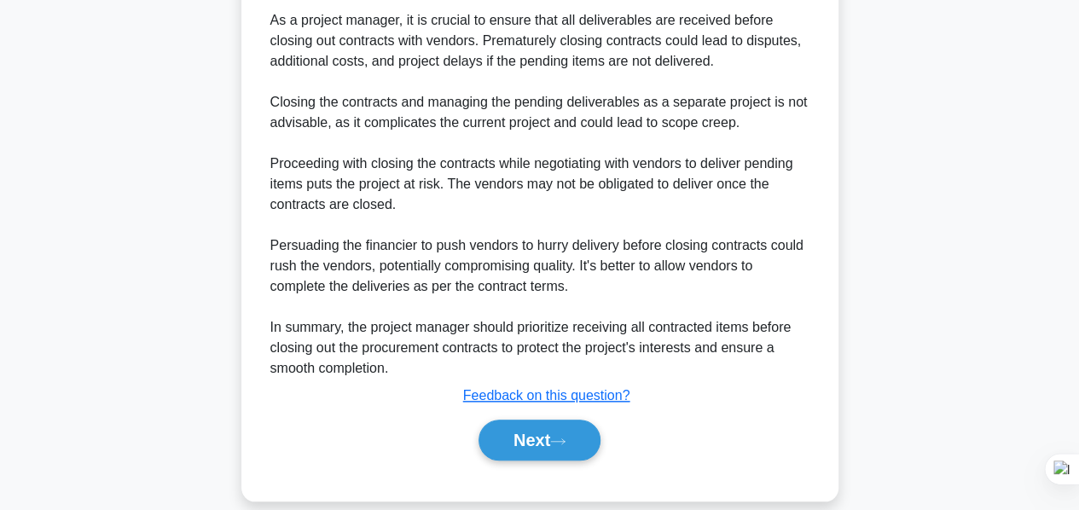
click at [553, 441] on button "Next" at bounding box center [540, 440] width 122 height 41
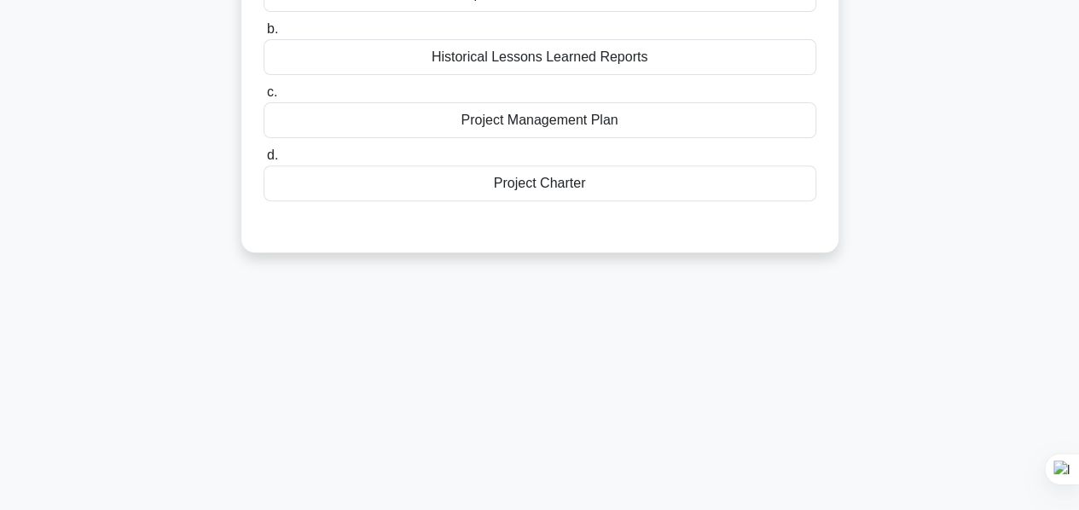
scroll to position [70, 0]
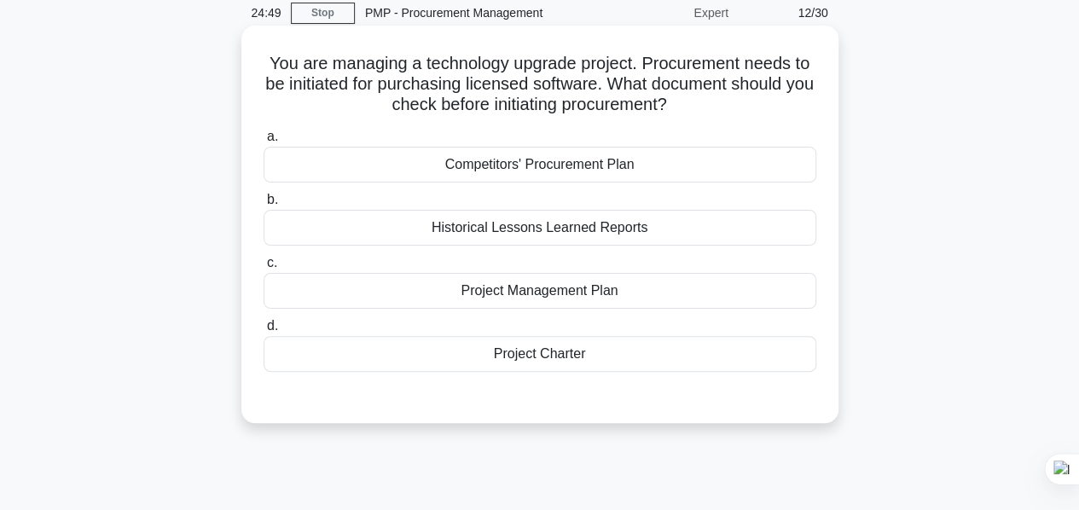
click at [566, 300] on div "Project Management Plan" at bounding box center [540, 291] width 553 height 36
click at [264, 269] on input "c. Project Management Plan" at bounding box center [264, 263] width 0 height 11
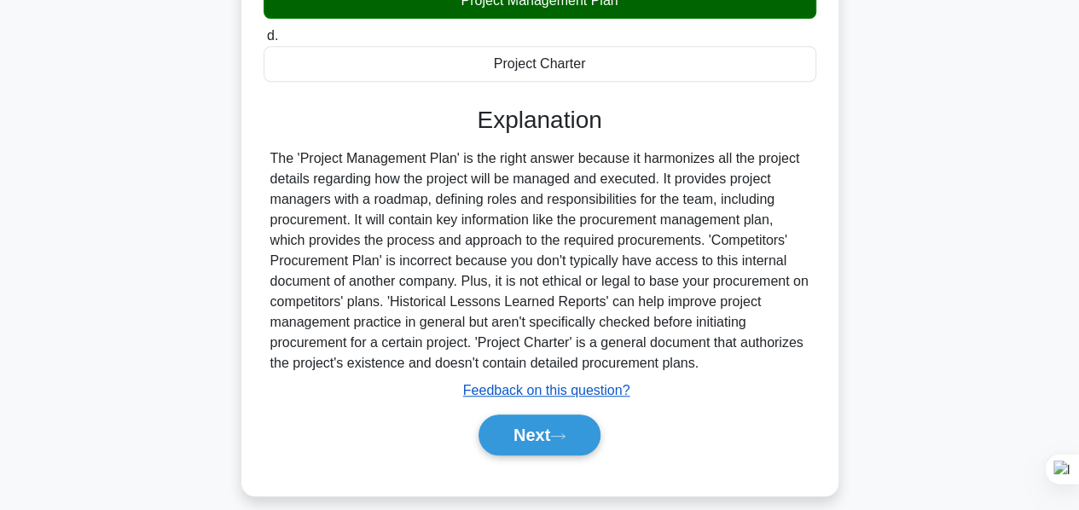
scroll to position [411, 0]
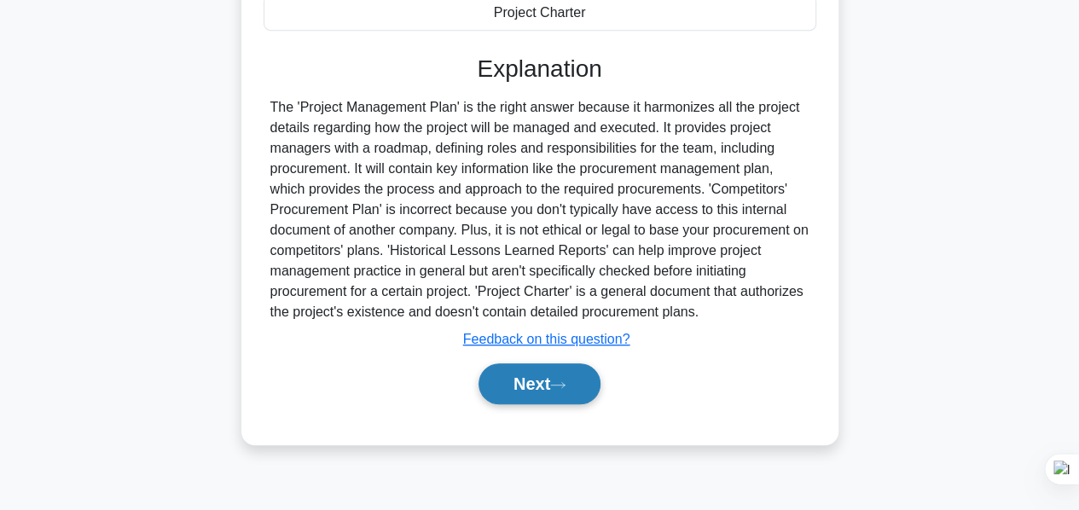
click at [533, 381] on button "Next" at bounding box center [540, 384] width 122 height 41
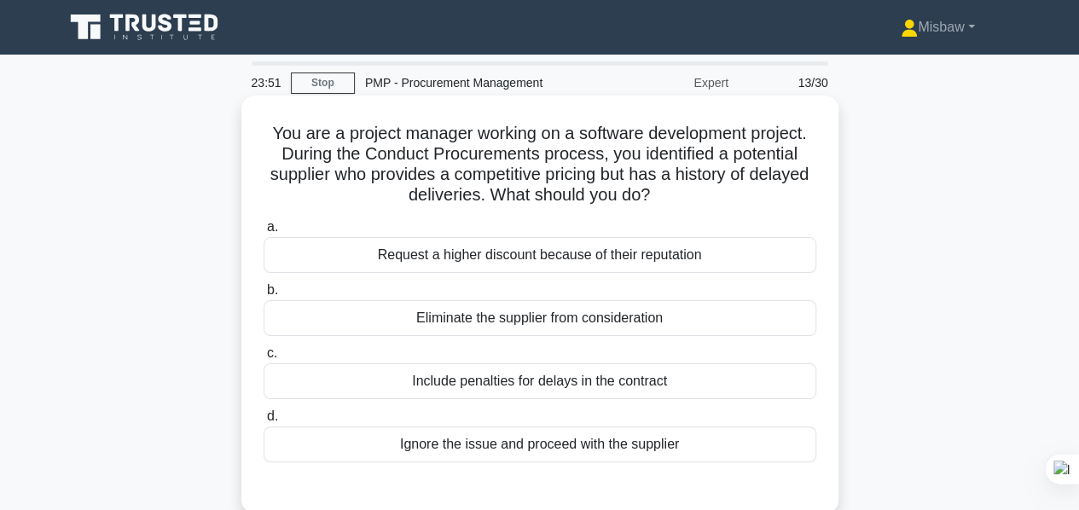
scroll to position [85, 0]
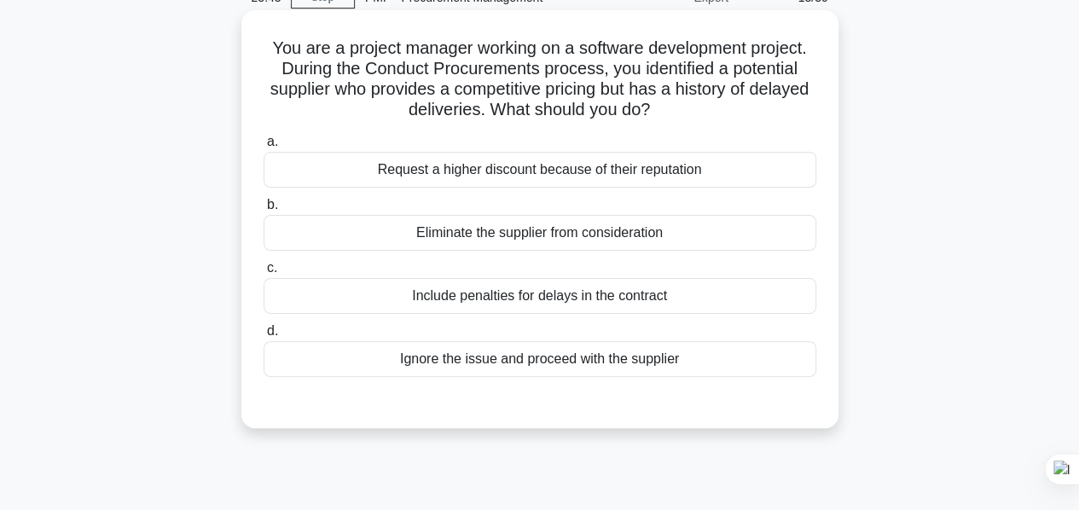
click at [637, 297] on div "Include penalties for delays in the contract" at bounding box center [540, 296] width 553 height 36
click at [264, 274] on input "c. Include penalties for delays in the contract" at bounding box center [264, 268] width 0 height 11
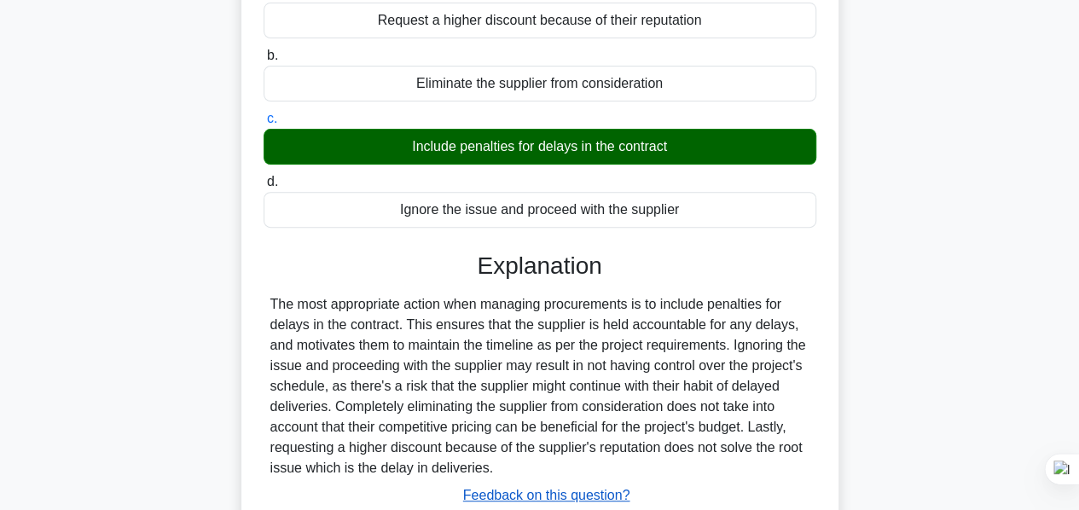
scroll to position [411, 0]
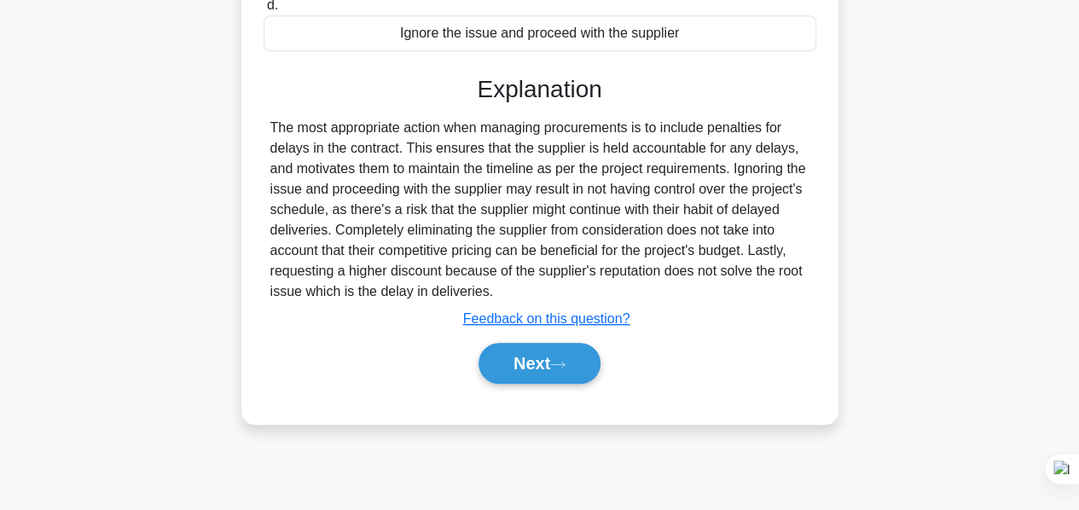
click at [526, 354] on button "Next" at bounding box center [540, 363] width 122 height 41
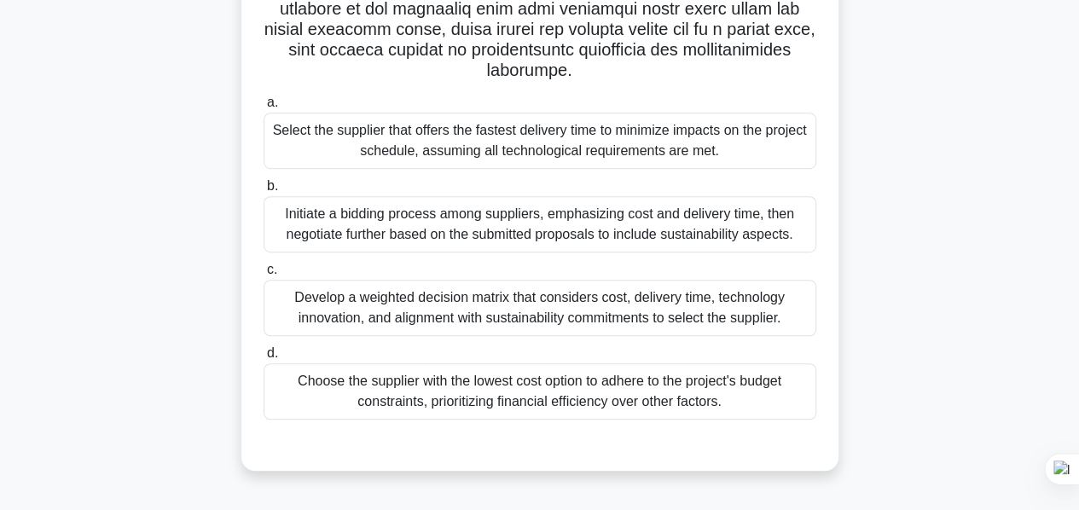
click at [514, 313] on div "Develop a weighted decision matrix that considers cost, delivery time, technolo…" at bounding box center [540, 308] width 553 height 56
click at [264, 276] on input "c. Develop a weighted decision matrix that considers cost, delivery time, techn…" at bounding box center [264, 270] width 0 height 11
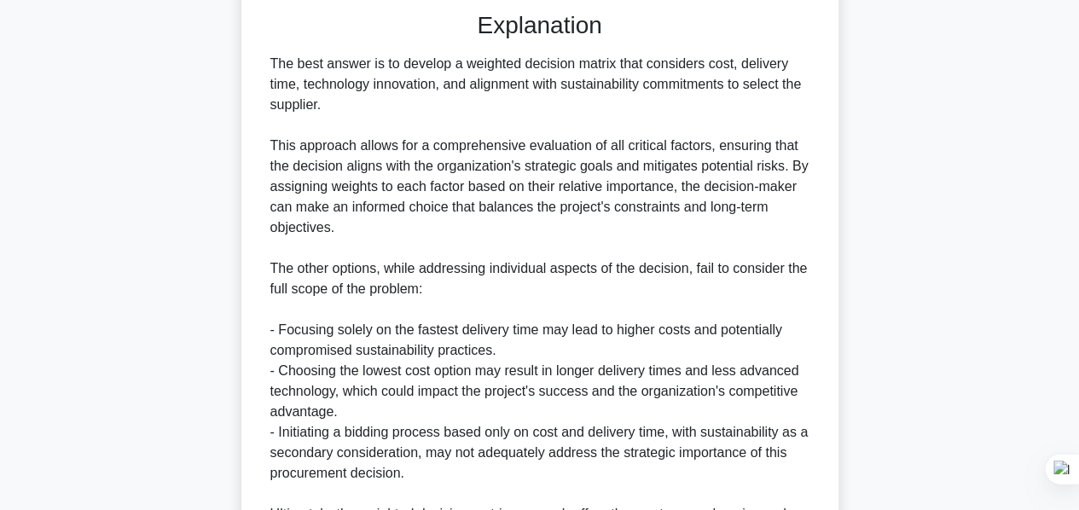
scroll to position [1051, 0]
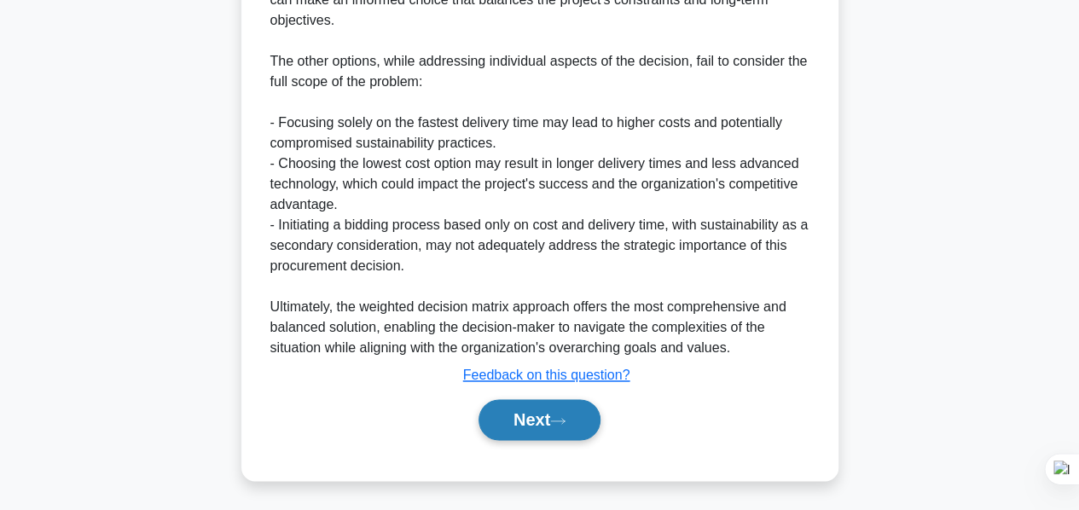
click at [550, 416] on button "Next" at bounding box center [540, 419] width 122 height 41
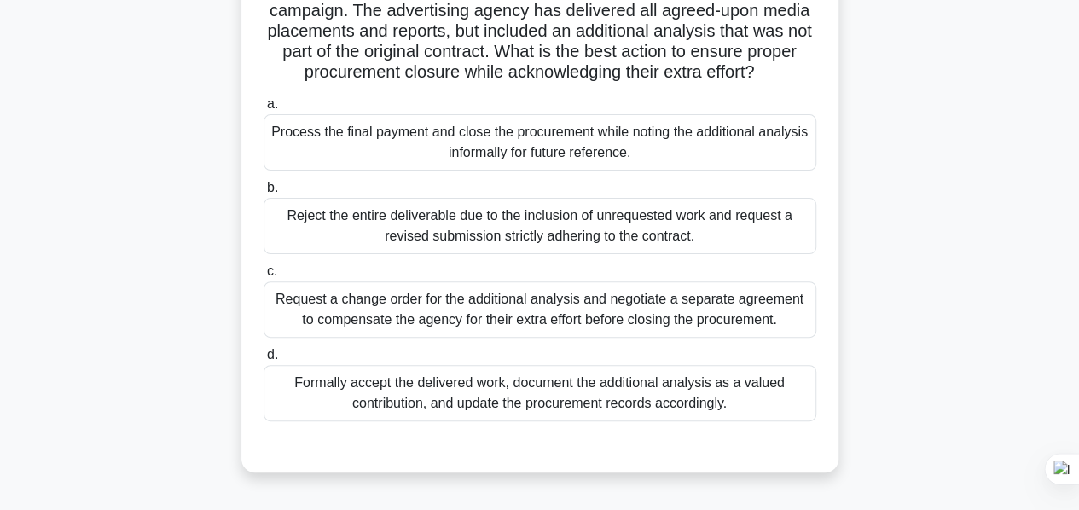
scroll to position [171, 0]
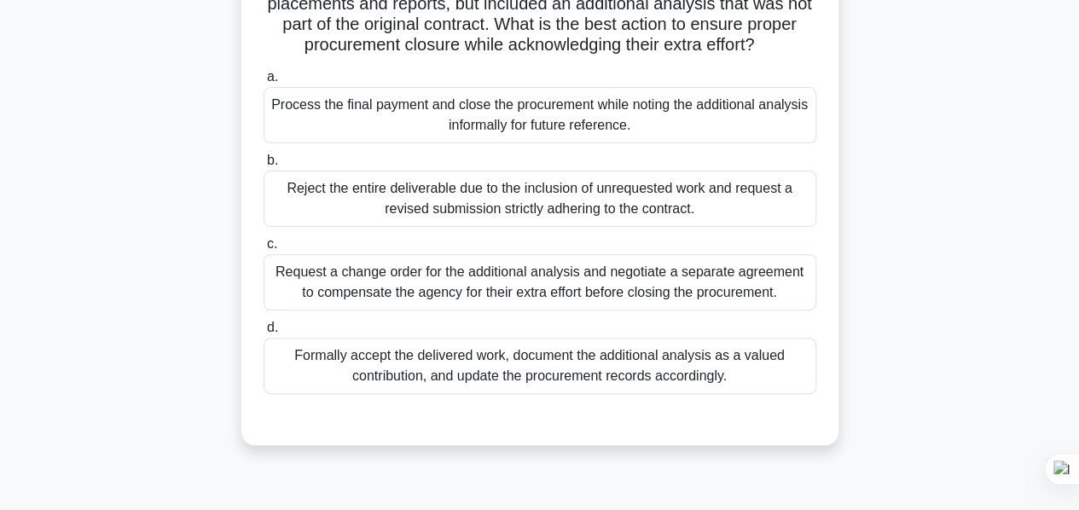
click at [509, 375] on div "Formally accept the delivered work, document the additional analysis as a value…" at bounding box center [540, 366] width 553 height 56
click at [264, 334] on input "d. Formally accept the delivered work, document the additional analysis as a va…" at bounding box center [264, 328] width 0 height 11
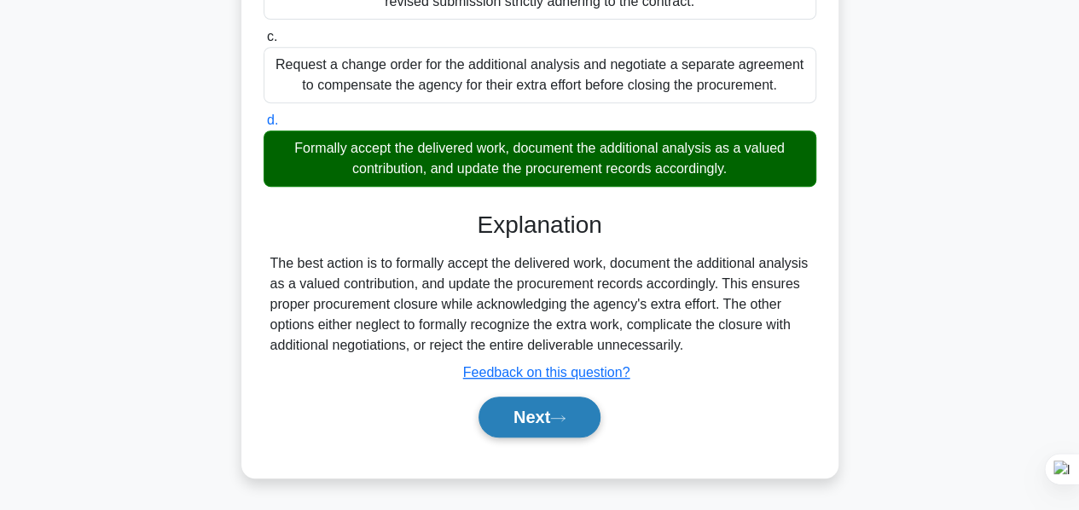
scroll to position [411, 0]
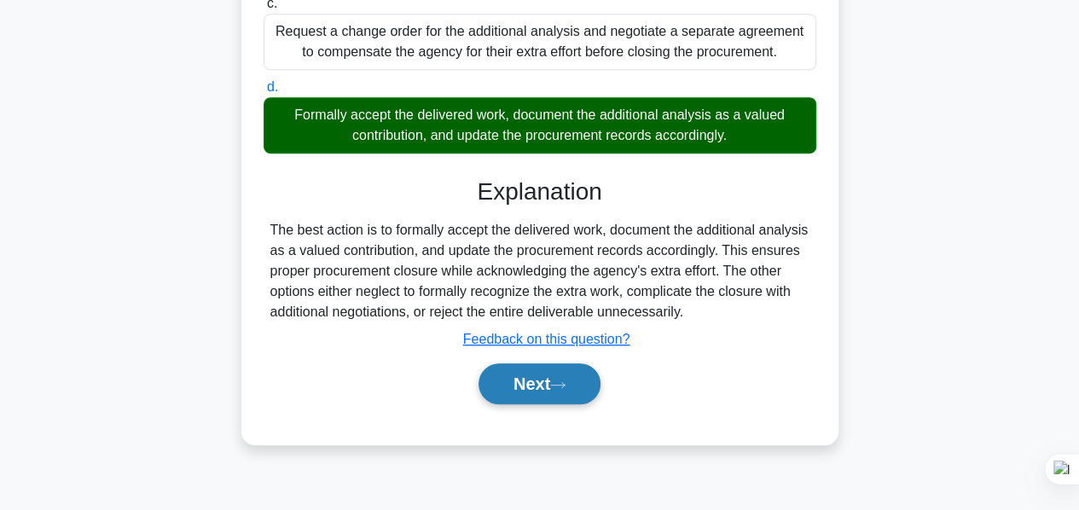
click at [535, 384] on button "Next" at bounding box center [540, 384] width 122 height 41
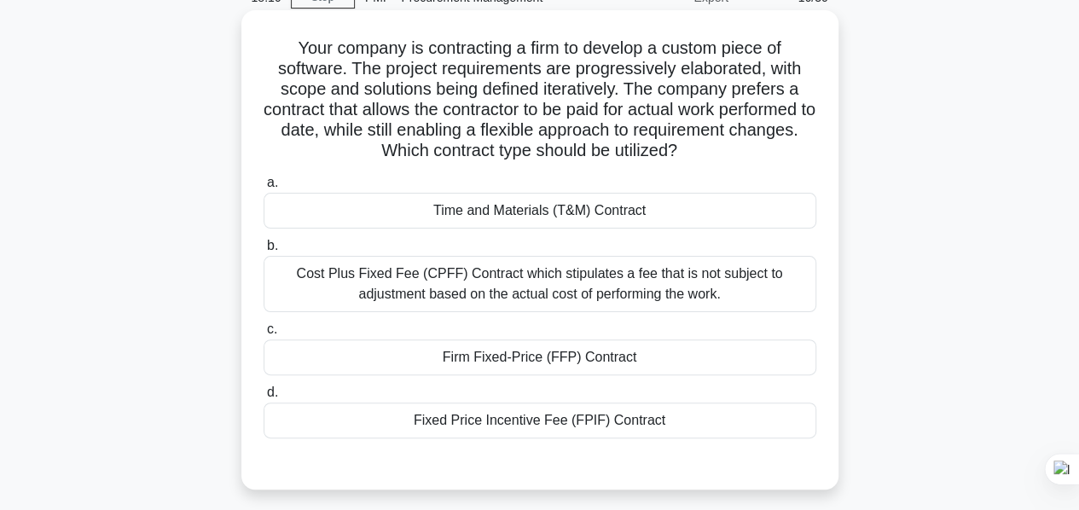
scroll to position [171, 0]
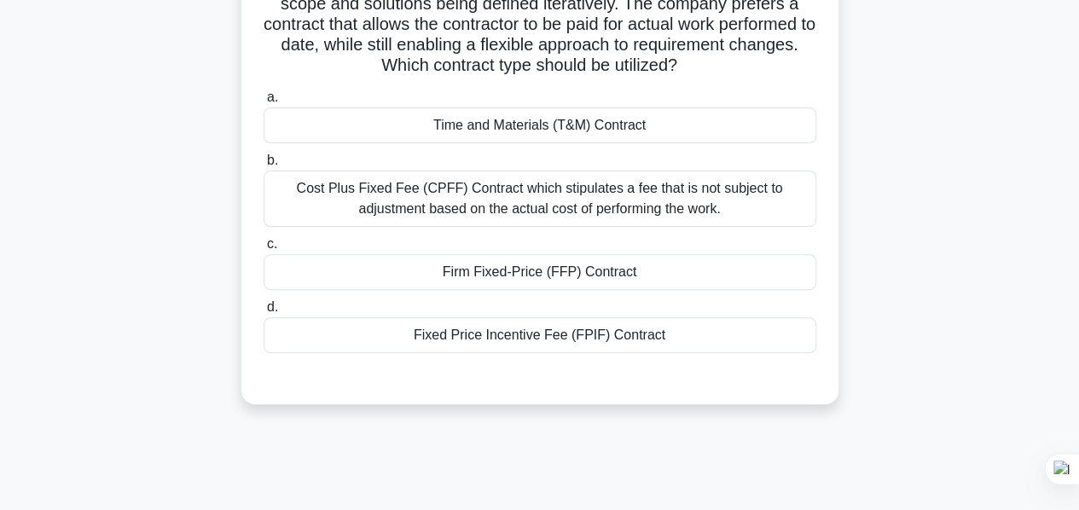
click at [482, 195] on div "Cost Plus Fixed Fee (CPFF) Contract which stipulates a fee that is not subject …" at bounding box center [540, 199] width 553 height 56
click at [264, 166] on input "b. Cost Plus Fixed Fee (CPFF) Contract which stipulates a fee that is not subje…" at bounding box center [264, 160] width 0 height 11
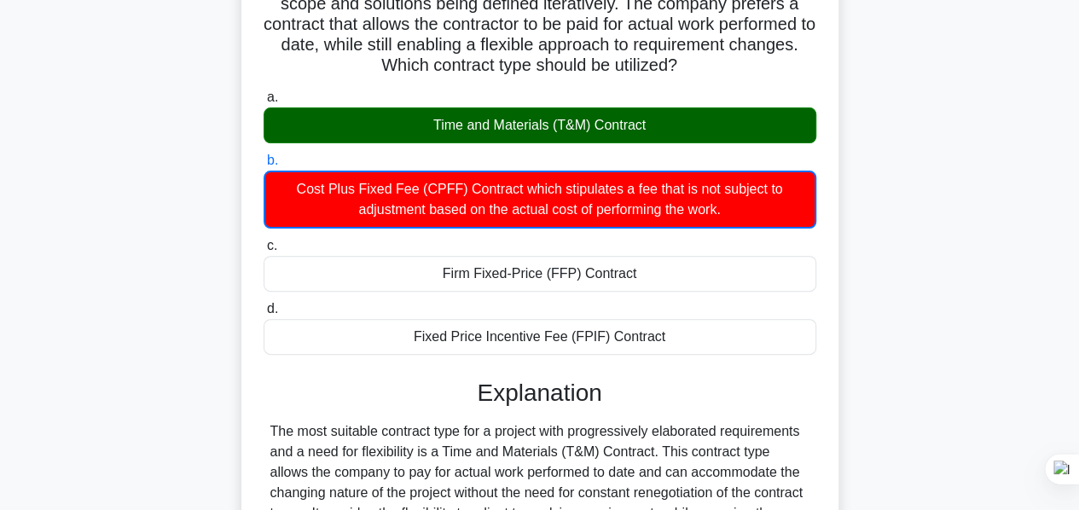
click at [512, 124] on div "Time and Materials (T&M) Contract" at bounding box center [540, 126] width 553 height 36
click at [264, 103] on input "a. Time and Materials (T&M) Contract" at bounding box center [264, 97] width 0 height 11
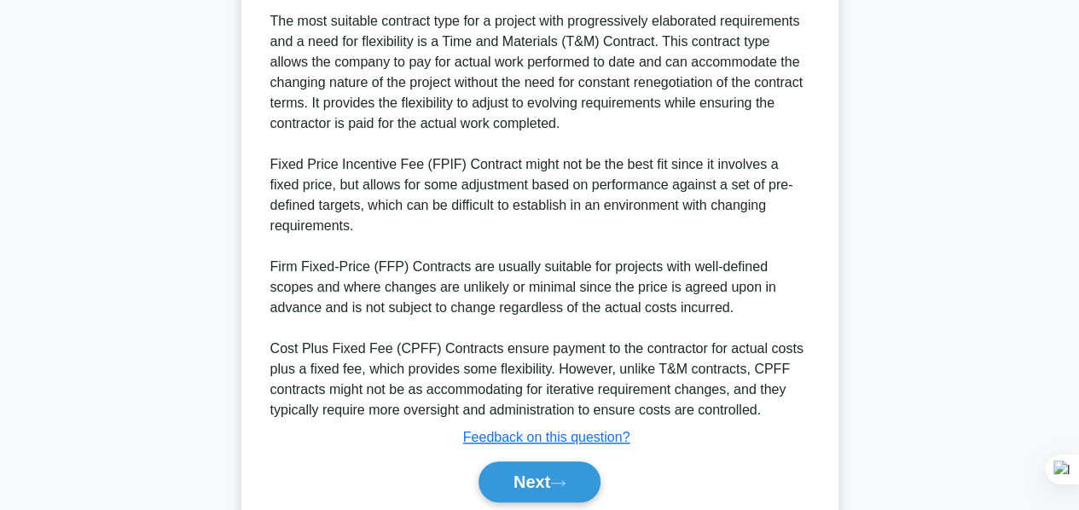
scroll to position [621, 0]
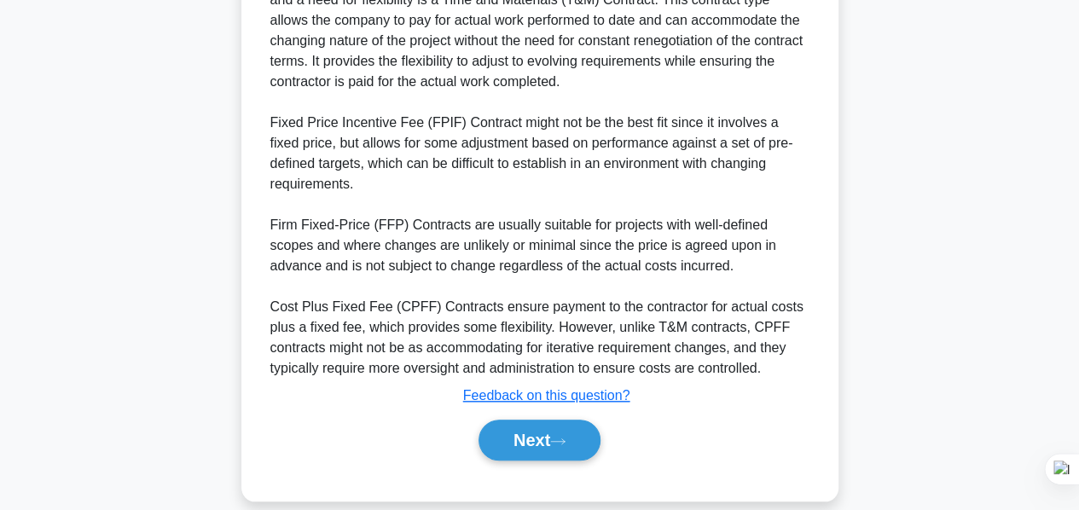
drag, startPoint x: 524, startPoint y: 408, endPoint x: 502, endPoint y: 395, distance: 25.6
click at [524, 420] on button "Next" at bounding box center [540, 440] width 122 height 41
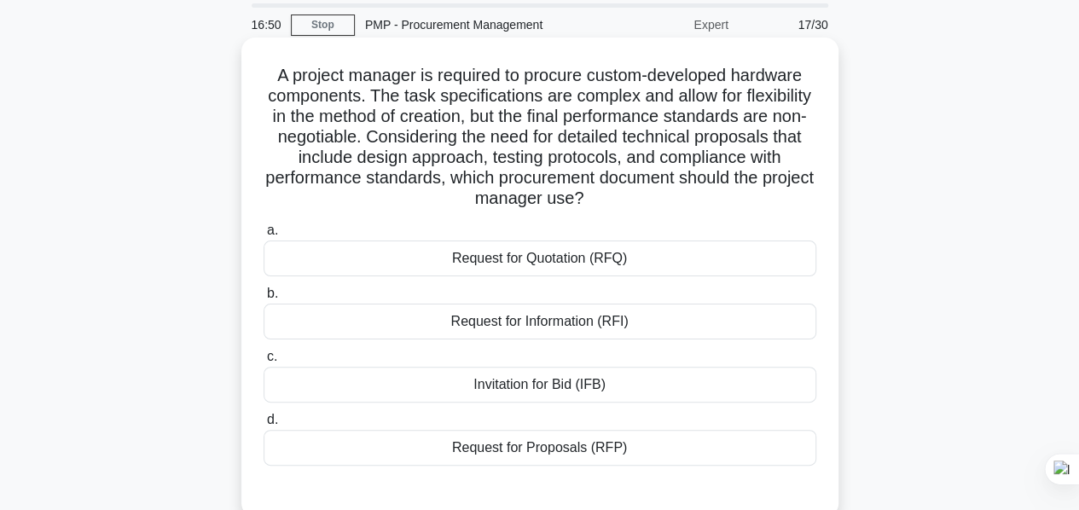
scroll to position [85, 0]
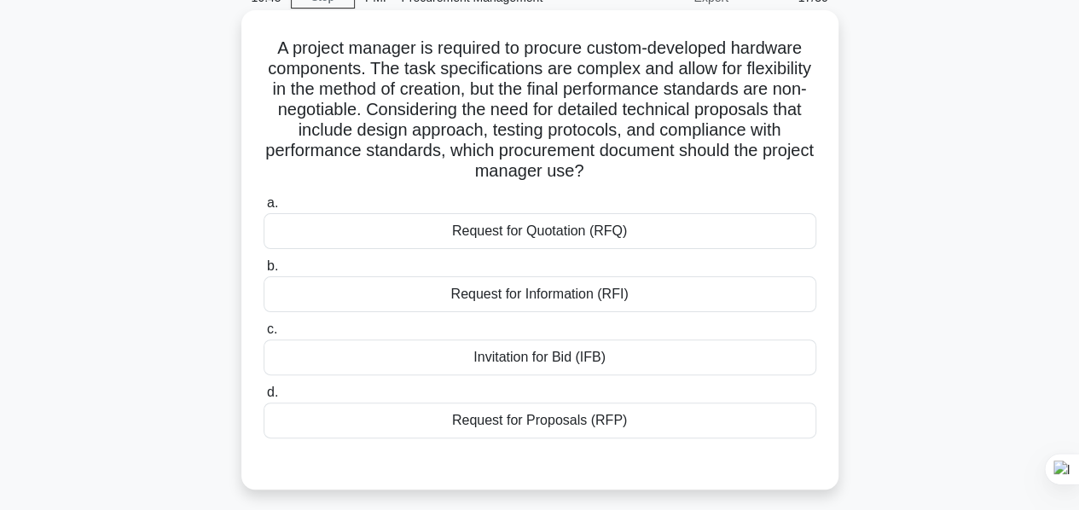
click at [531, 426] on div "Request for Proposals (RFP)" at bounding box center [540, 421] width 553 height 36
click at [264, 398] on input "d. Request for Proposals (RFP)" at bounding box center [264, 392] width 0 height 11
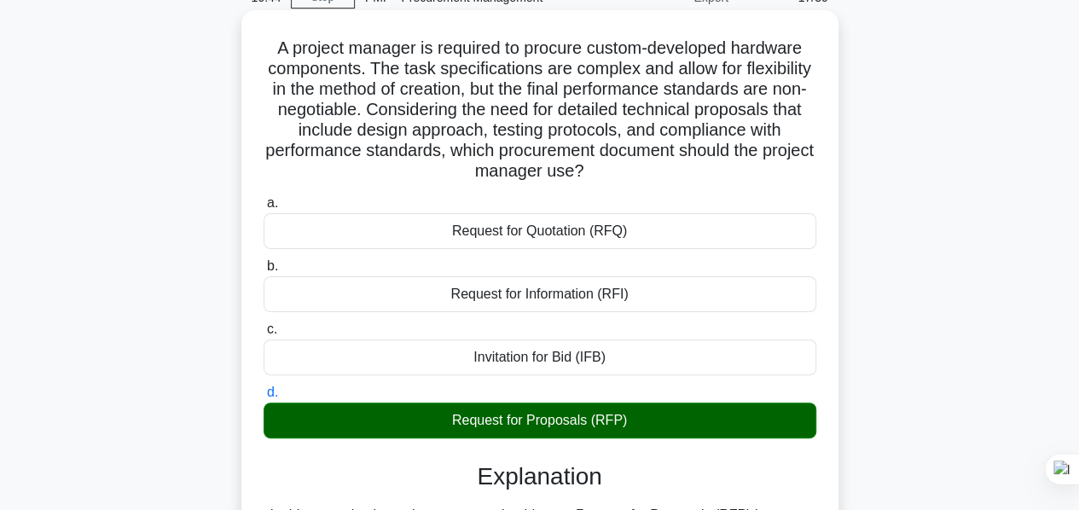
scroll to position [539, 0]
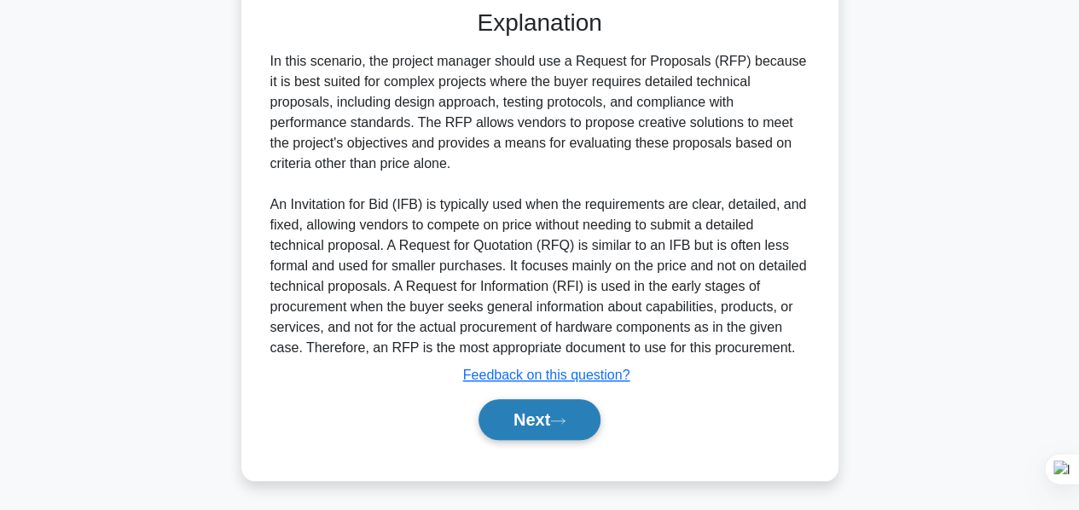
click at [546, 414] on button "Next" at bounding box center [540, 419] width 122 height 41
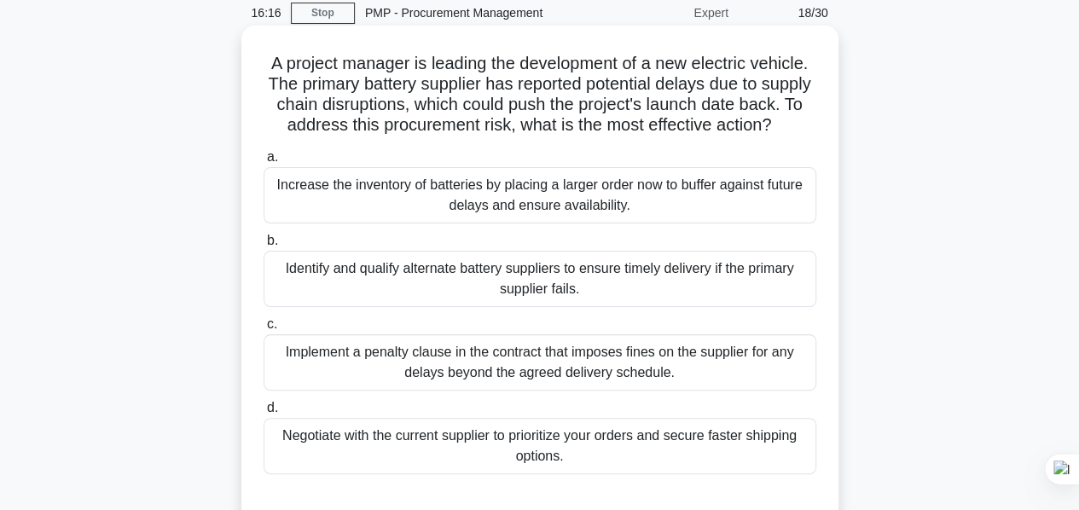
scroll to position [155, 0]
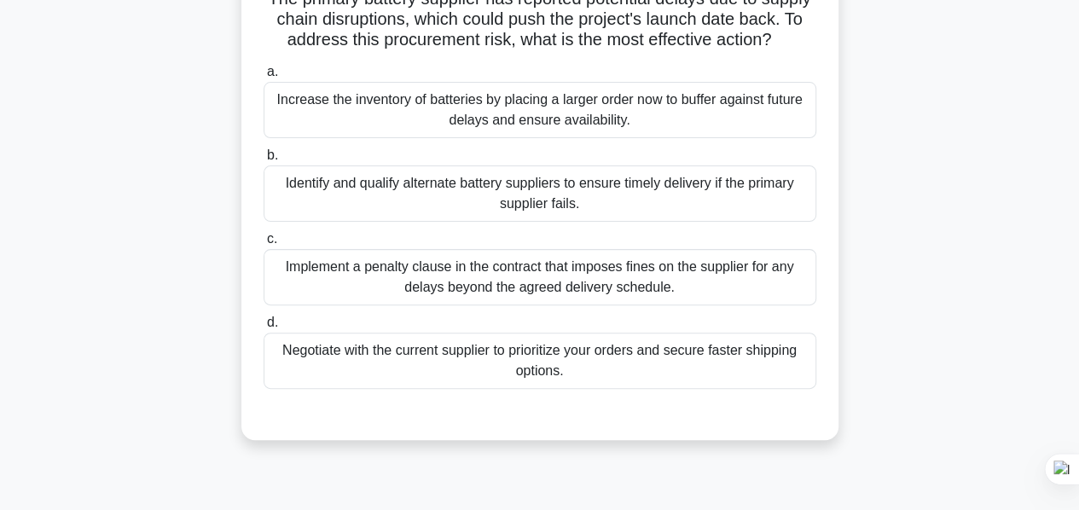
click at [464, 222] on div "Identify and qualify alternate battery suppliers to ensure timely delivery if t…" at bounding box center [540, 194] width 553 height 56
click at [264, 161] on input "b. Identify and qualify alternate battery suppliers to ensure timely delivery i…" at bounding box center [264, 155] width 0 height 11
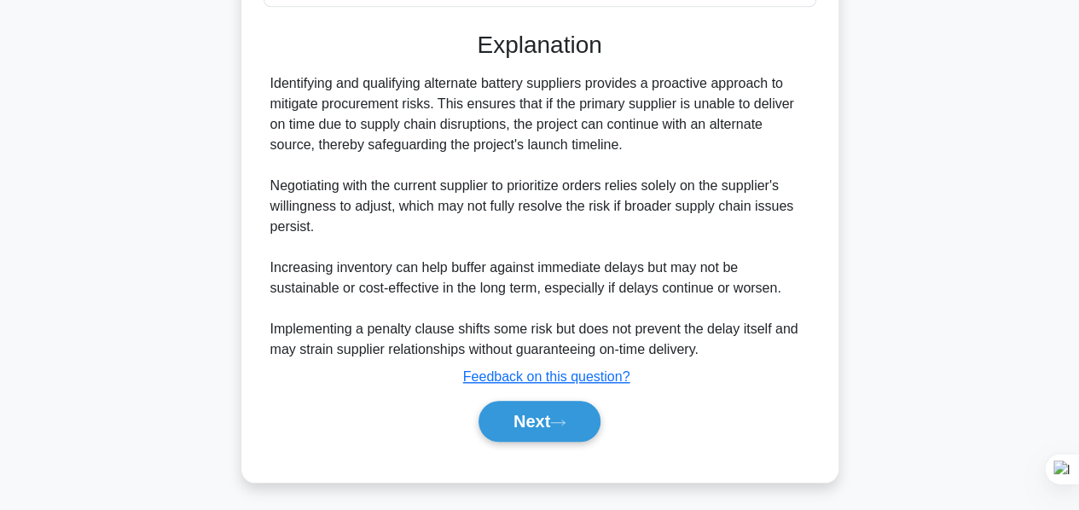
scroll to position [560, 0]
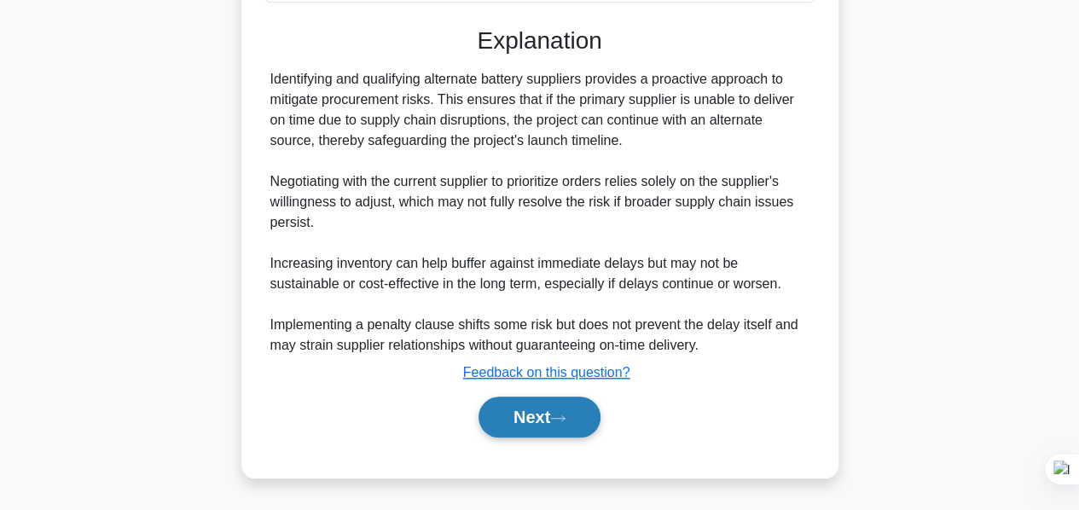
click at [563, 424] on button "Next" at bounding box center [540, 417] width 122 height 41
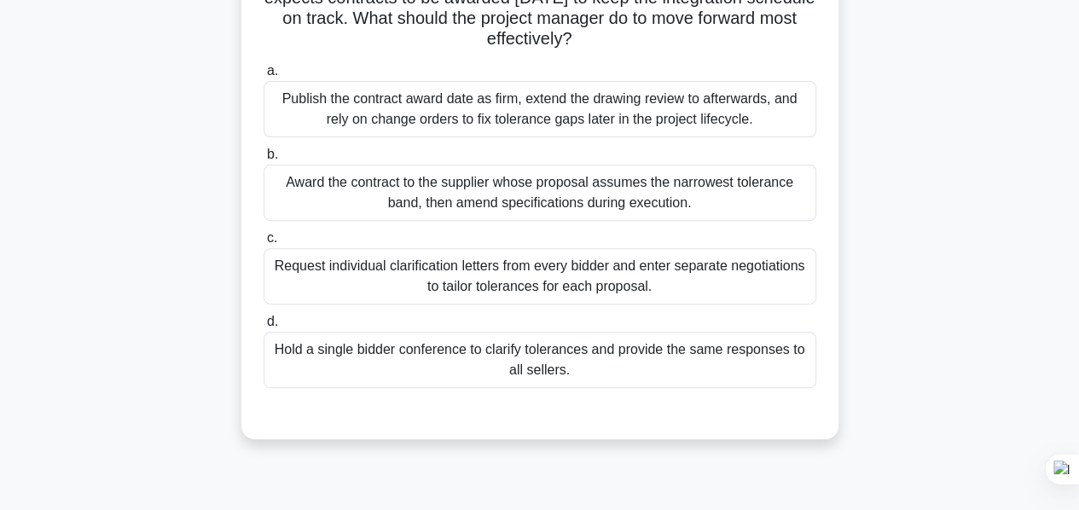
scroll to position [171, 0]
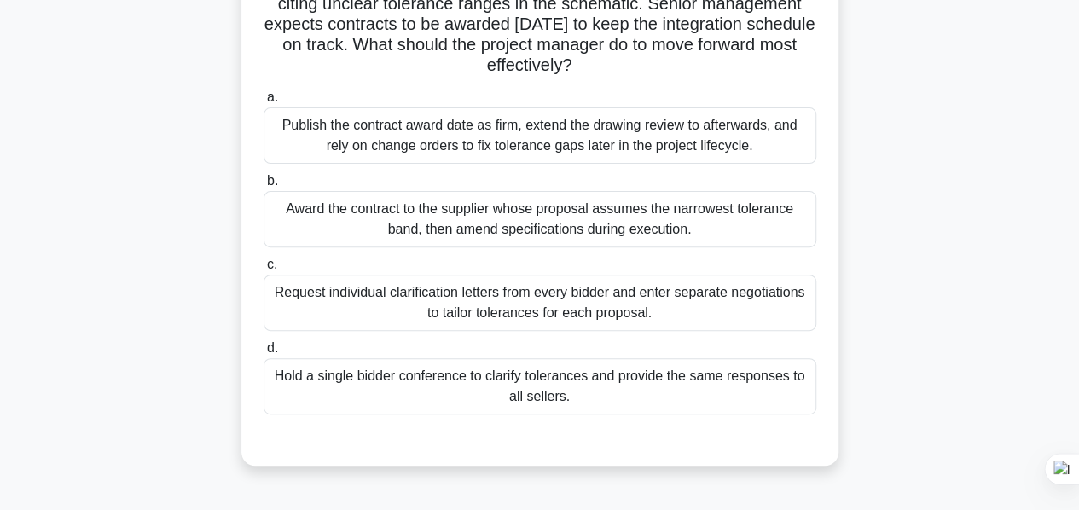
click at [628, 216] on div "Award the contract to the supplier whose proposal assumes the narrowest toleran…" at bounding box center [540, 219] width 553 height 56
click at [264, 187] on input "b. Award the contract to the supplier whose proposal assumes the narrowest tole…" at bounding box center [264, 181] width 0 height 11
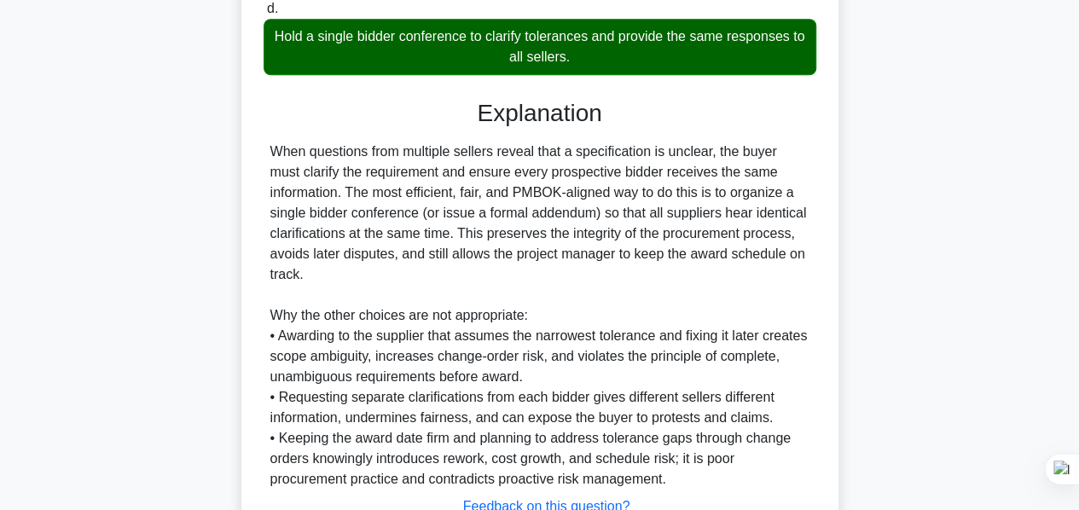
scroll to position [644, 0]
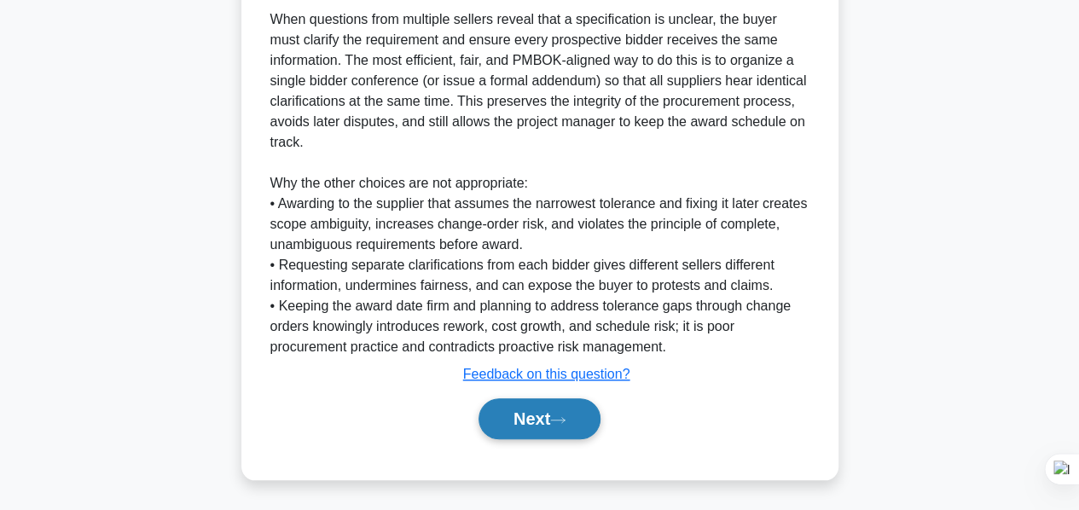
click at [553, 418] on button "Next" at bounding box center [540, 418] width 122 height 41
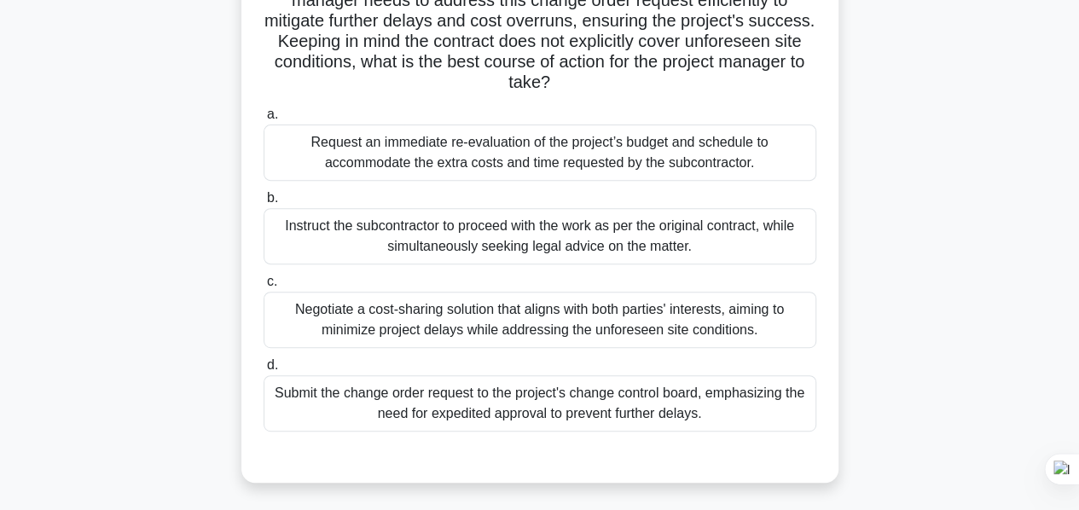
scroll to position [341, 0]
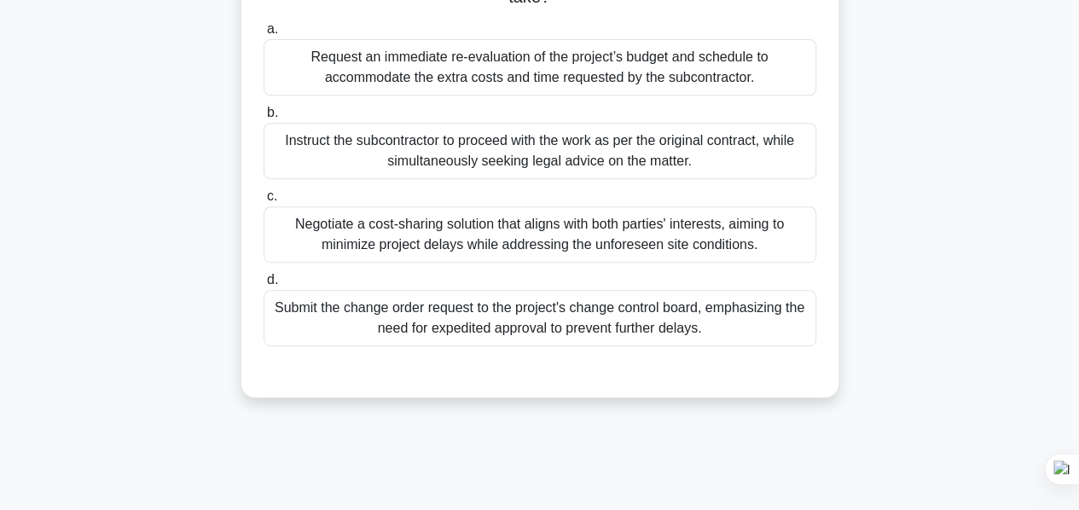
click at [529, 336] on div "Submit the change order request to the project's change control board, emphasiz…" at bounding box center [540, 318] width 553 height 56
click at [264, 286] on input "d. Submit the change order request to the project's change control board, empha…" at bounding box center [264, 280] width 0 height 11
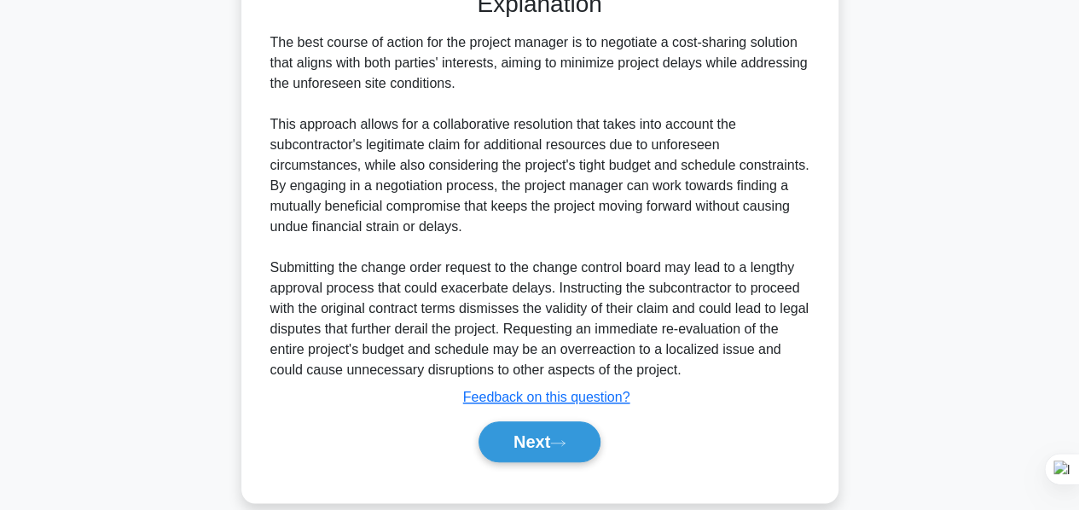
scroll to position [747, 0]
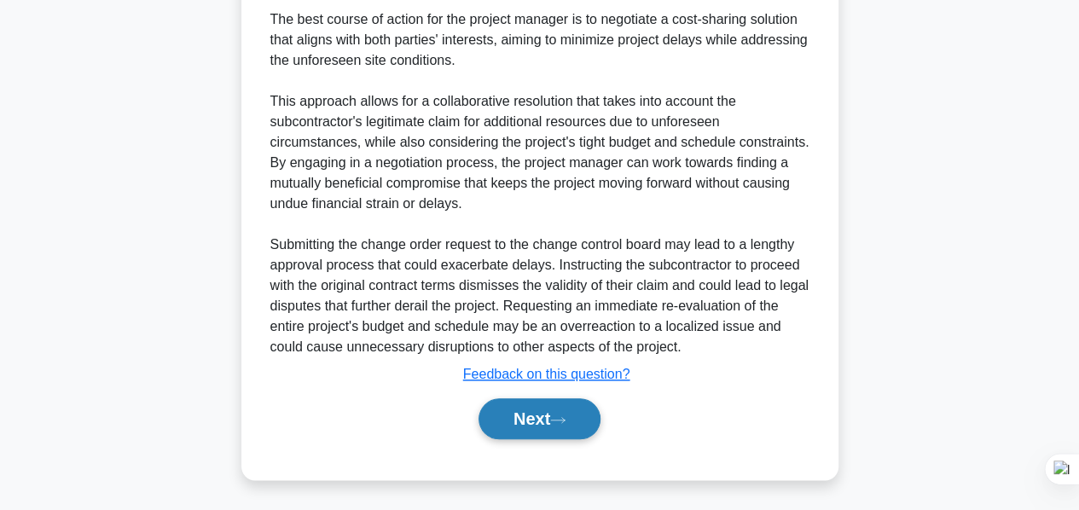
click at [558, 422] on icon at bounding box center [557, 420] width 15 height 9
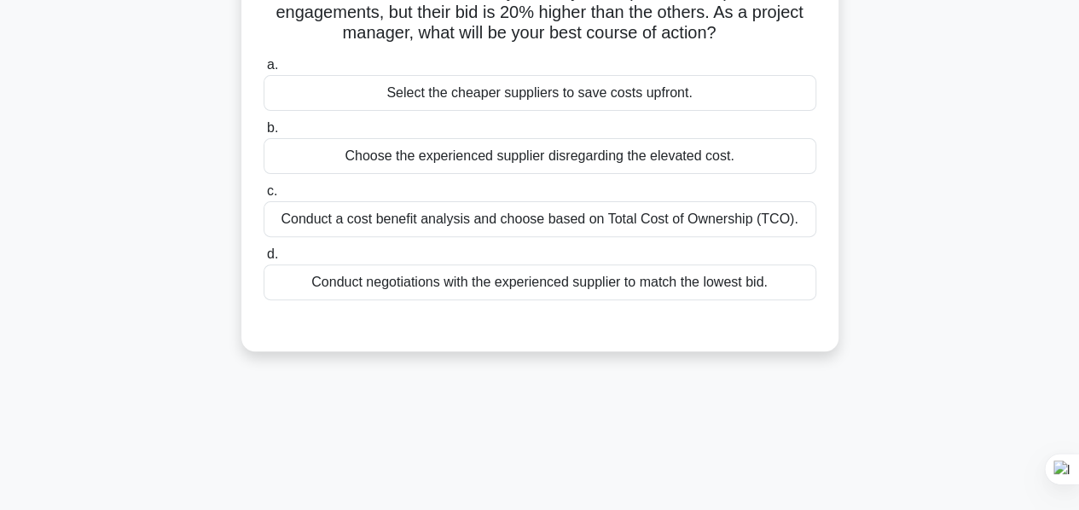
scroll to position [155, 0]
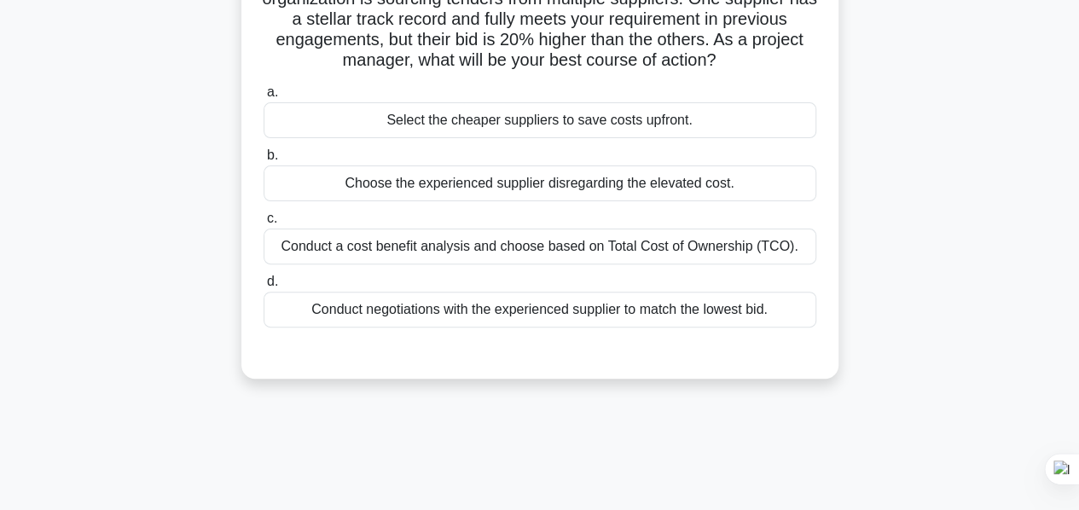
click at [500, 252] on div "Conduct a cost benefit analysis and choose based on Total Cost of Ownership (TC…" at bounding box center [540, 247] width 553 height 36
click at [264, 224] on input "c. Conduct a cost benefit analysis and choose based on Total Cost of Ownership …" at bounding box center [264, 218] width 0 height 11
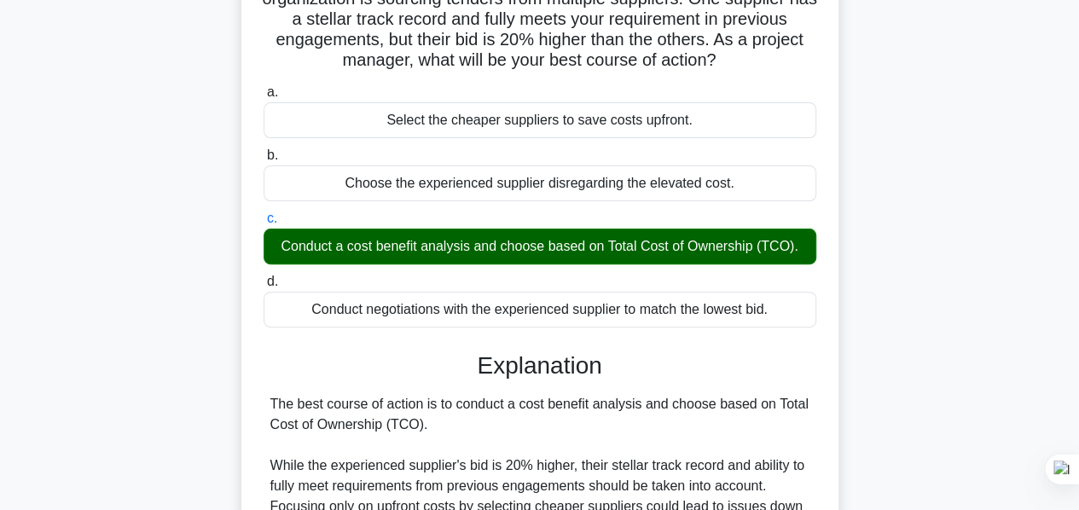
scroll to position [580, 0]
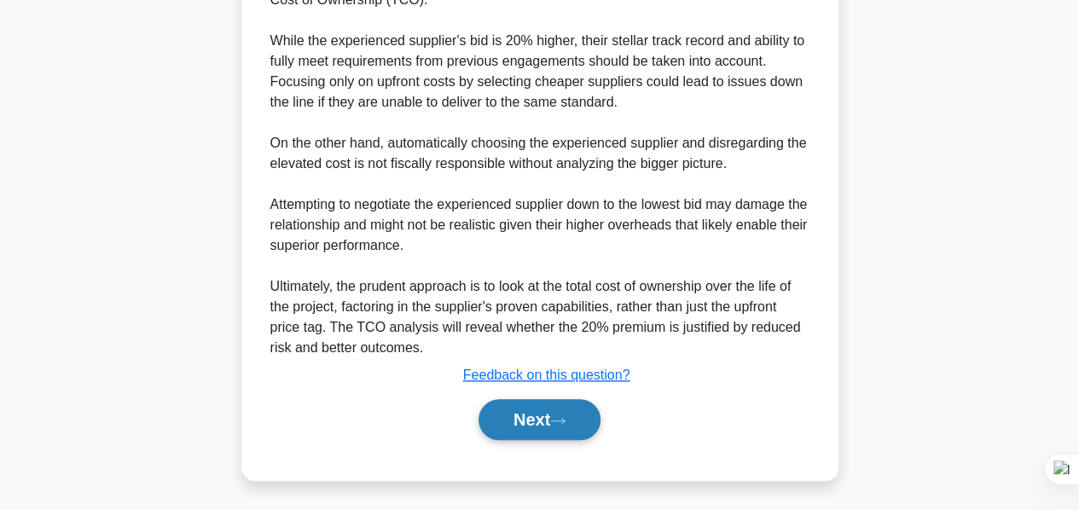
click at [555, 422] on button "Next" at bounding box center [540, 419] width 122 height 41
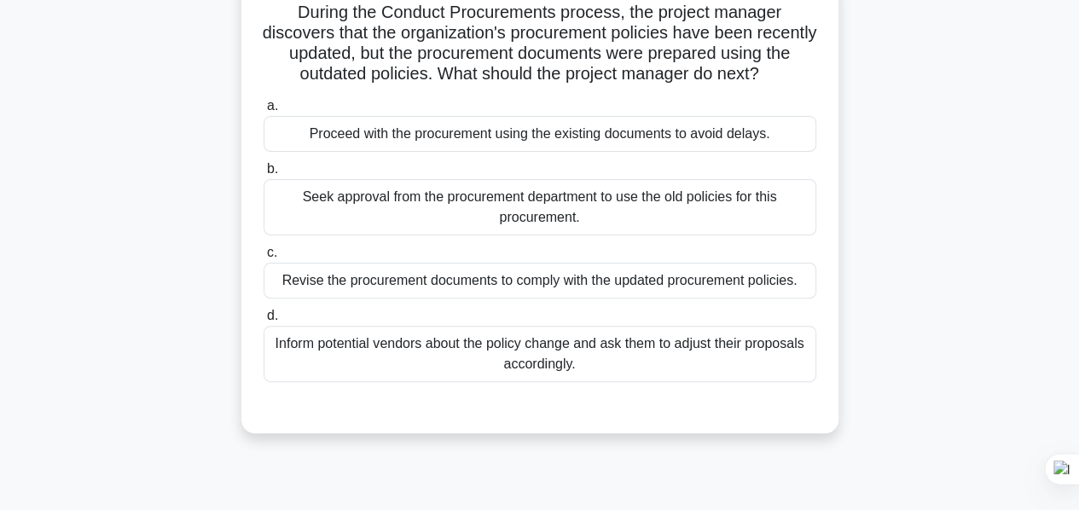
scroll to position [70, 0]
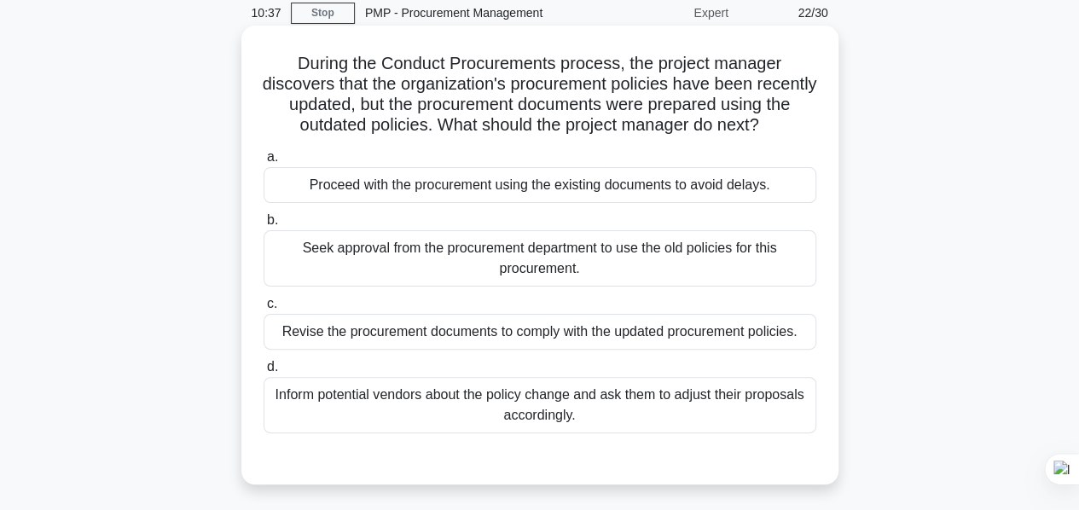
click at [551, 332] on div "Revise the procurement documents to comply with the updated procurement policie…" at bounding box center [540, 332] width 553 height 36
click at [264, 310] on input "c. Revise the procurement documents to comply with the updated procurement poli…" at bounding box center [264, 304] width 0 height 11
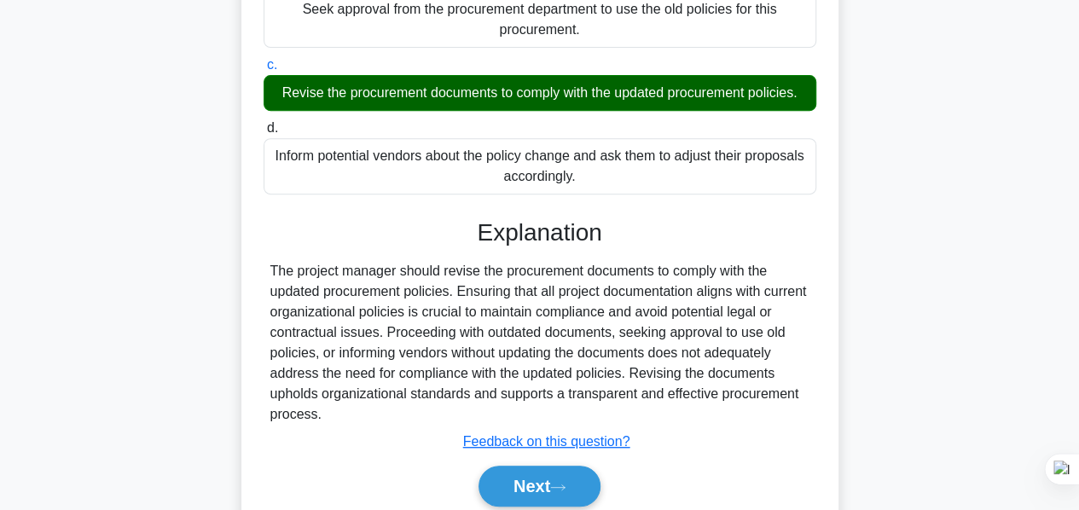
scroll to position [411, 0]
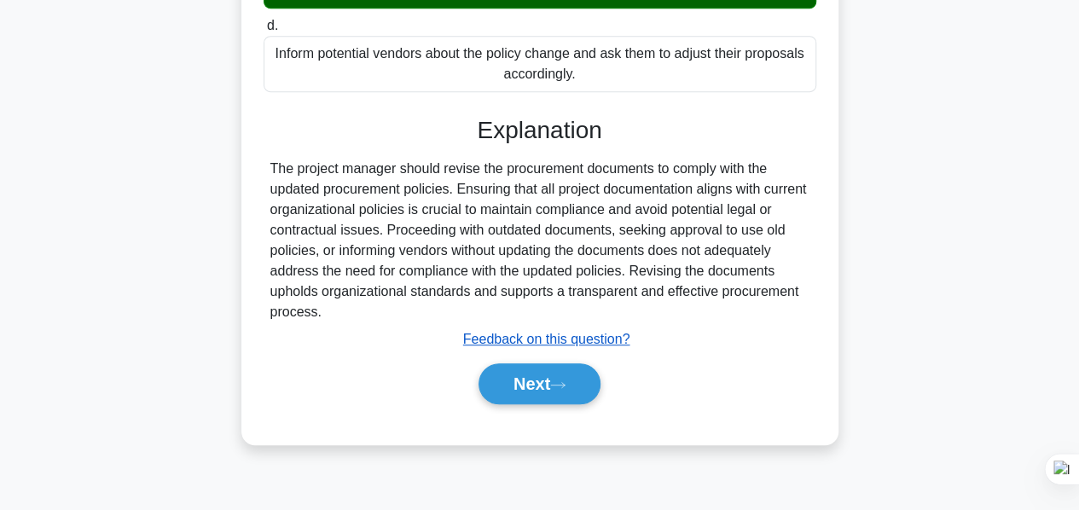
drag, startPoint x: 555, startPoint y: 378, endPoint x: 503, endPoint y: 330, distance: 70.0
click at [555, 378] on button "Next" at bounding box center [540, 384] width 122 height 41
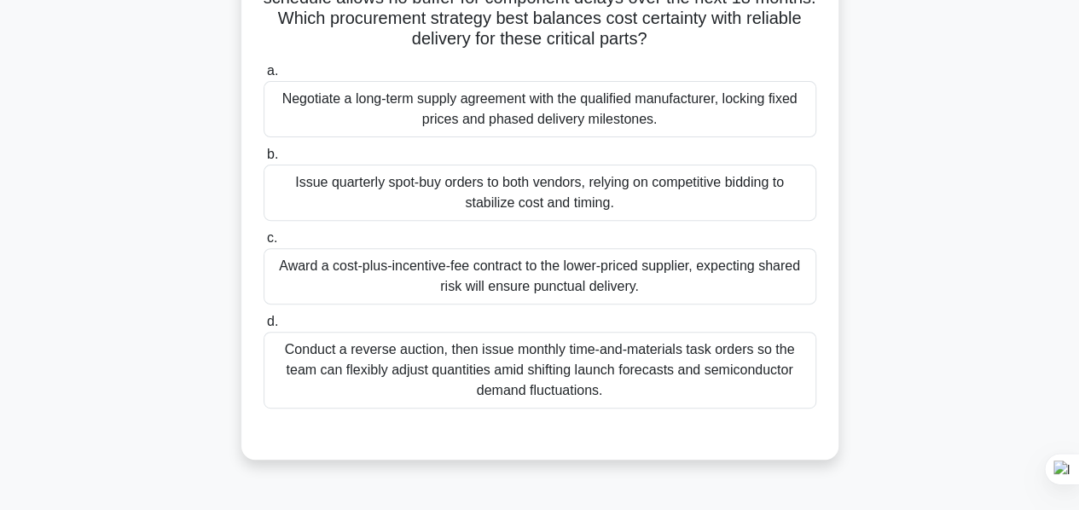
scroll to position [171, 0]
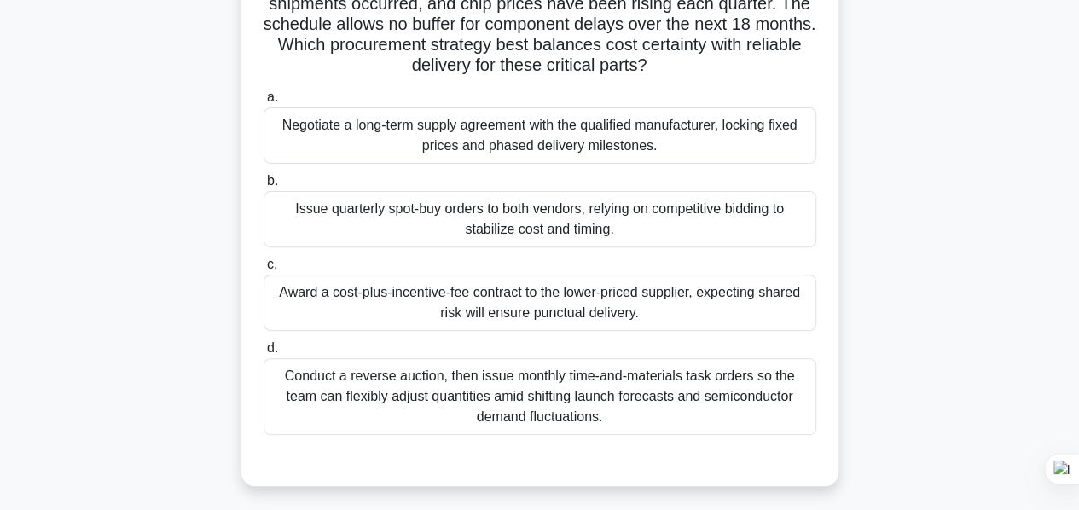
click at [631, 143] on div "Negotiate a long-term supply agreement with the qualified manufacturer, locking…" at bounding box center [540, 136] width 553 height 56
click at [264, 103] on input "a. Negotiate a long-term supply agreement with the qualified manufacturer, lock…" at bounding box center [264, 97] width 0 height 11
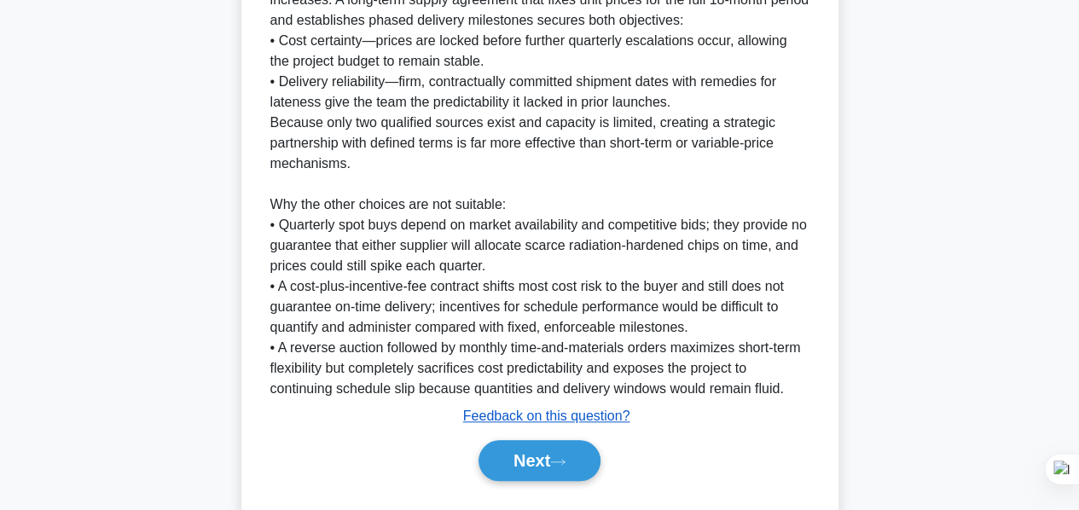
scroll to position [744, 0]
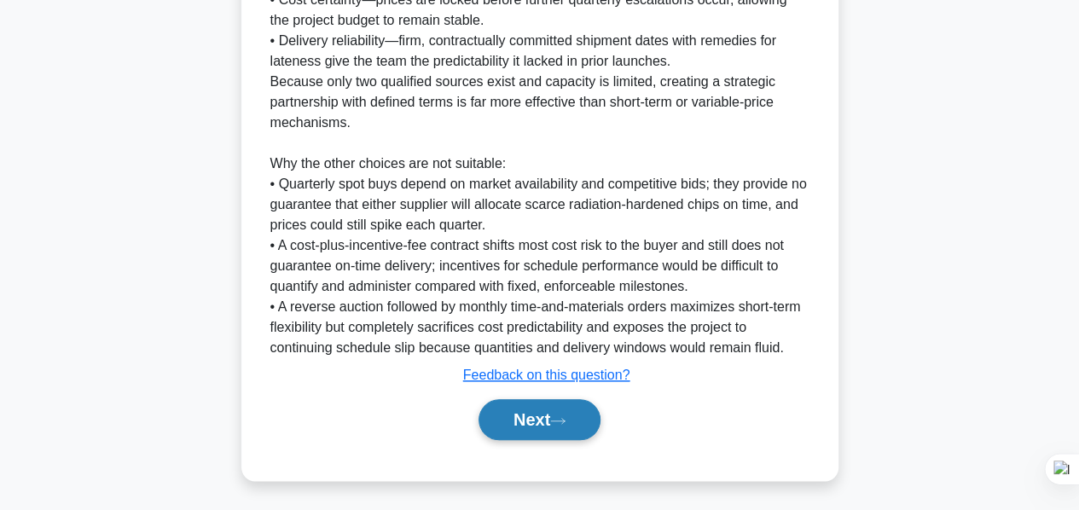
click at [559, 411] on button "Next" at bounding box center [540, 419] width 122 height 41
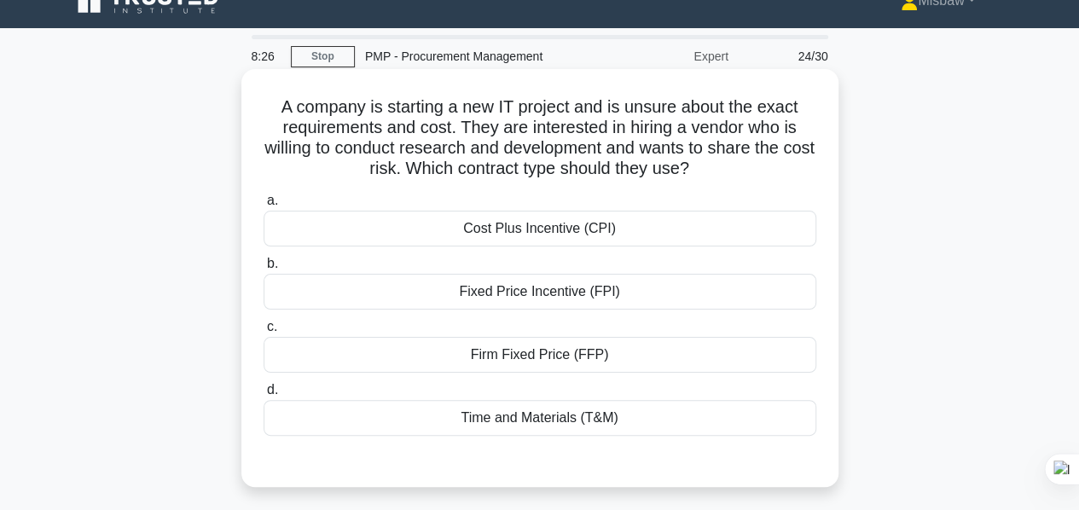
scroll to position [0, 0]
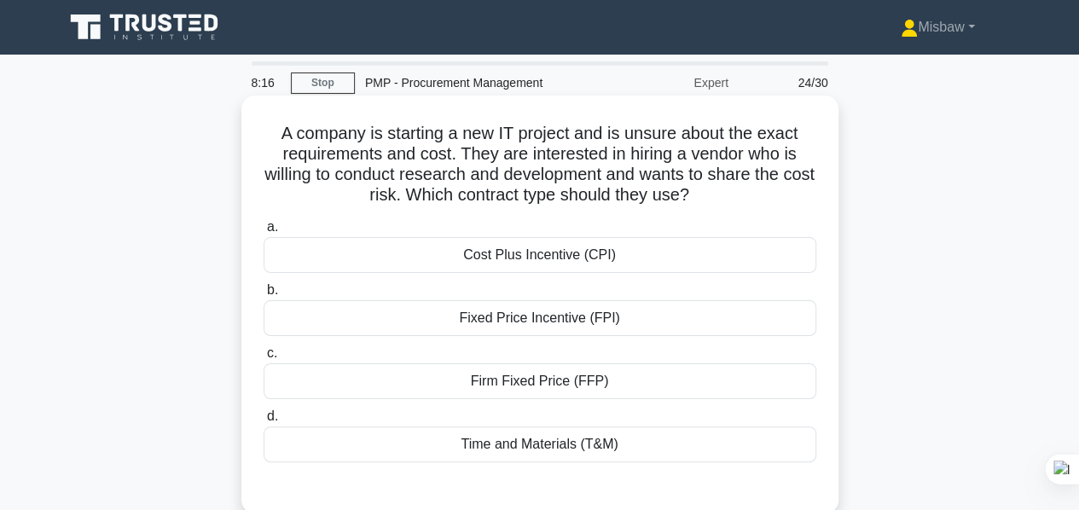
click at [569, 261] on div "Cost Plus Incentive (CPI)" at bounding box center [540, 255] width 553 height 36
click at [264, 233] on input "a. Cost Plus Incentive (CPI)" at bounding box center [264, 227] width 0 height 11
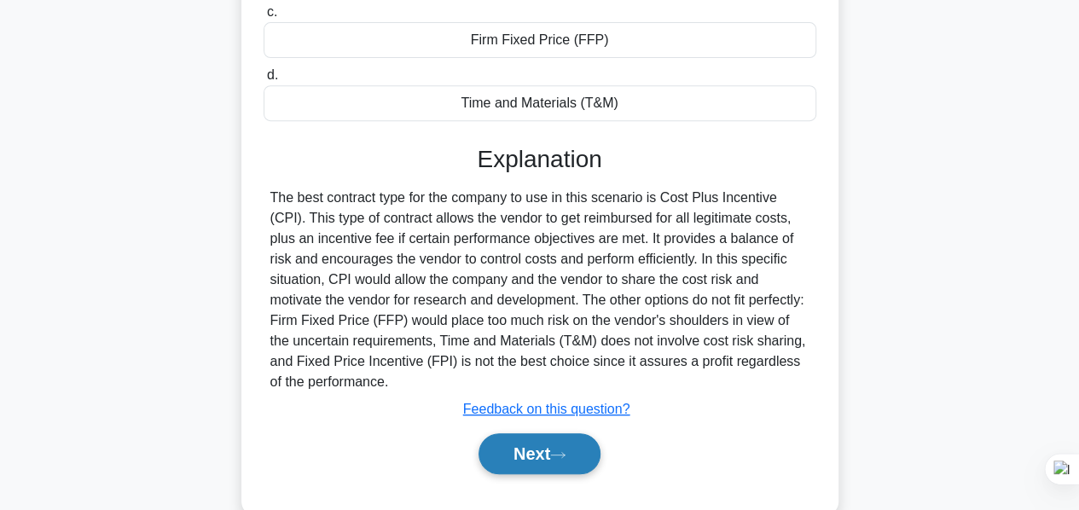
scroll to position [411, 0]
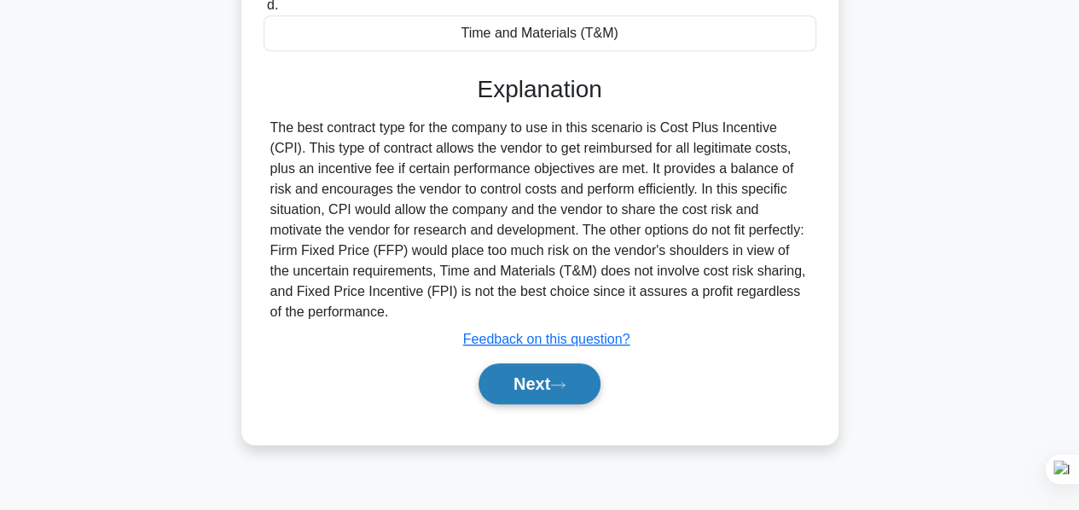
click at [568, 375] on button "Next" at bounding box center [540, 384] width 122 height 41
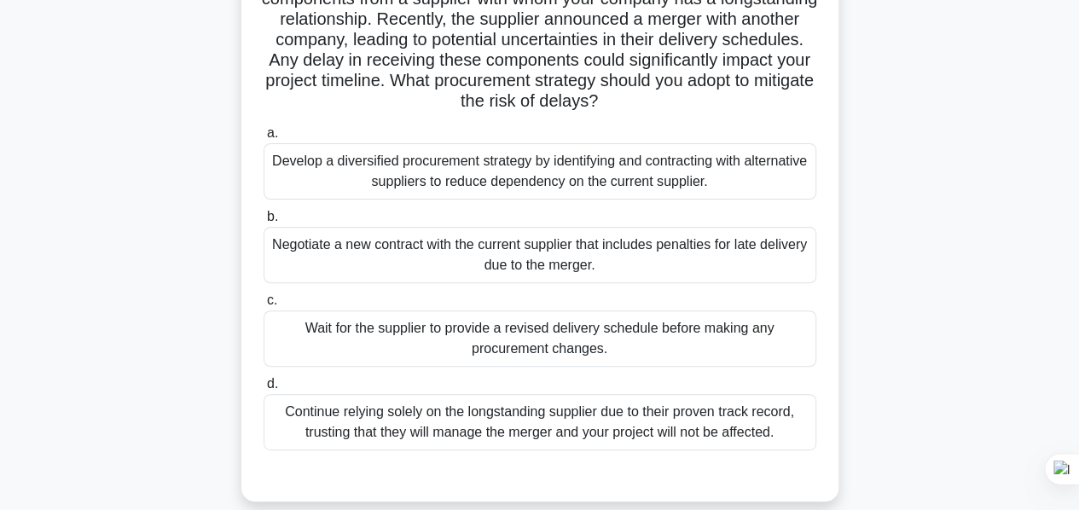
scroll to position [241, 0]
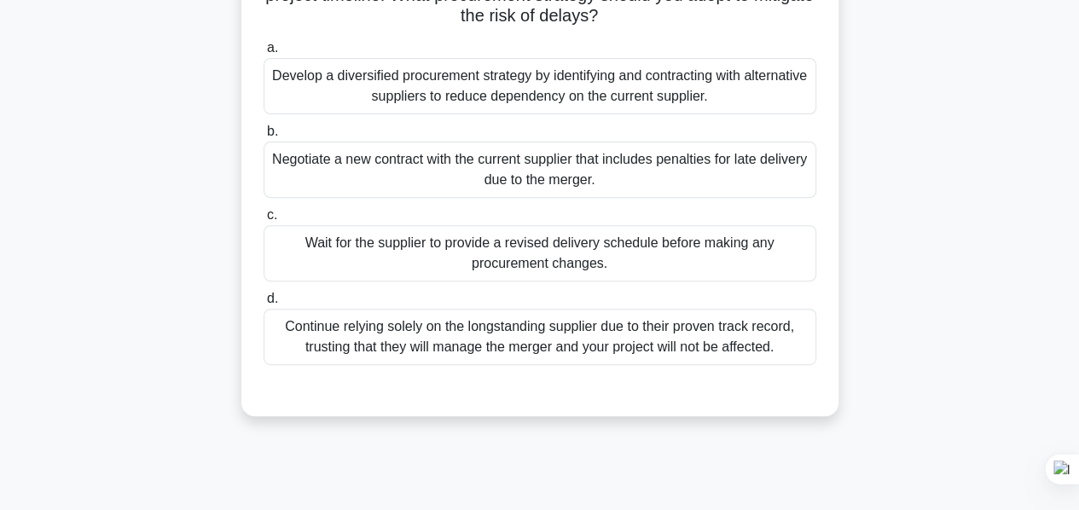
click at [525, 96] on div "Develop a diversified procurement strategy by identifying and contracting with …" at bounding box center [540, 86] width 553 height 56
click at [264, 54] on input "a. Develop a diversified procurement strategy by identifying and contracting wi…" at bounding box center [264, 48] width 0 height 11
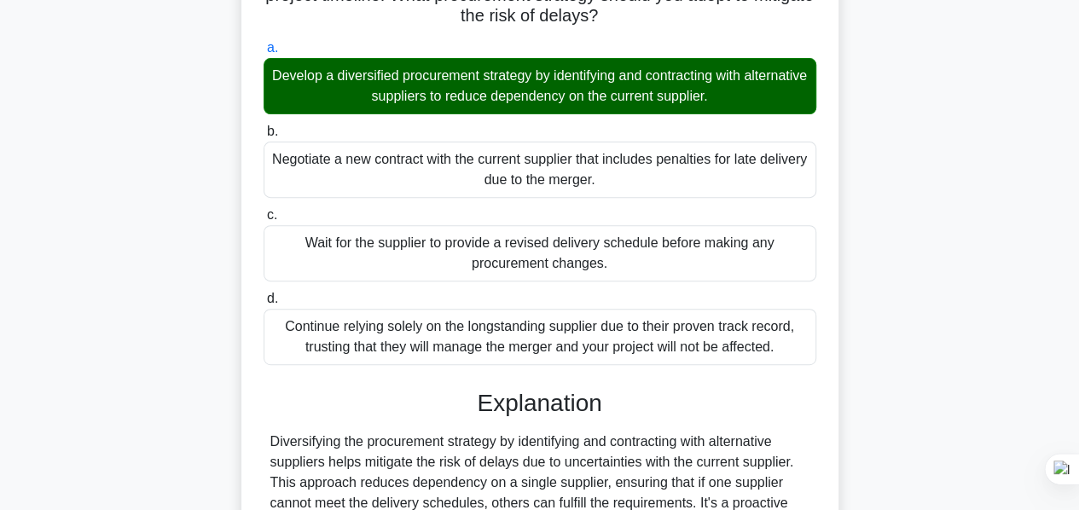
scroll to position [437, 0]
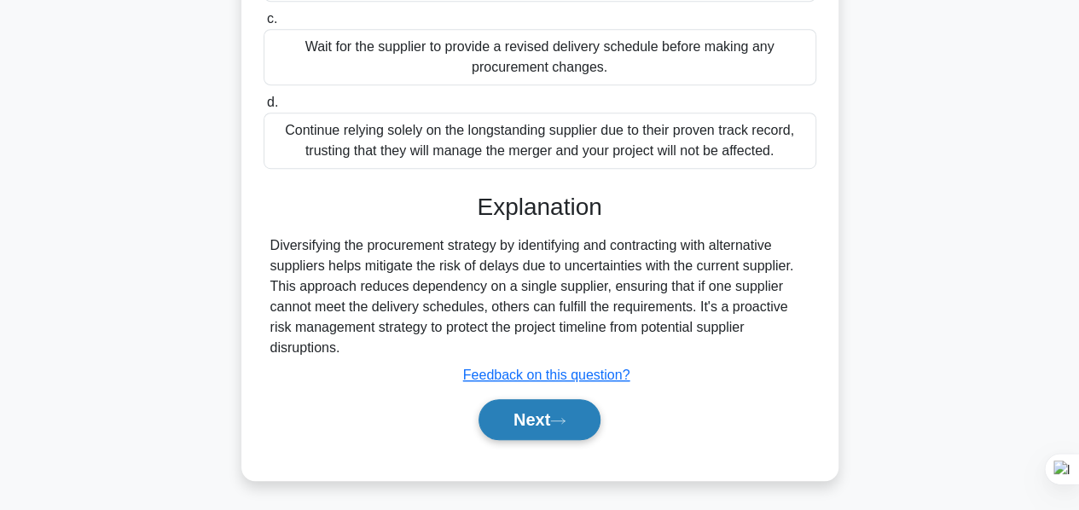
click at [562, 416] on icon at bounding box center [557, 420] width 15 height 9
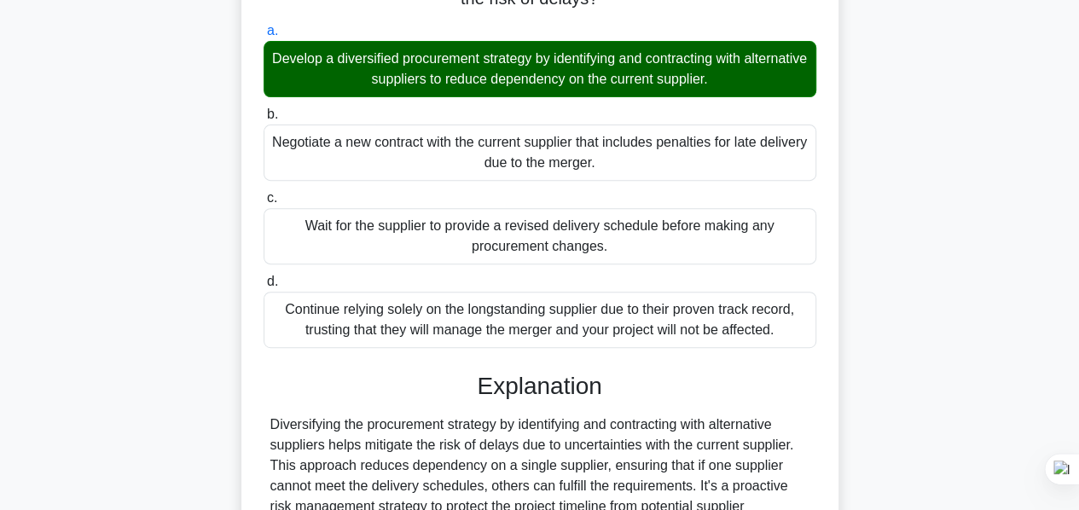
scroll to position [96, 0]
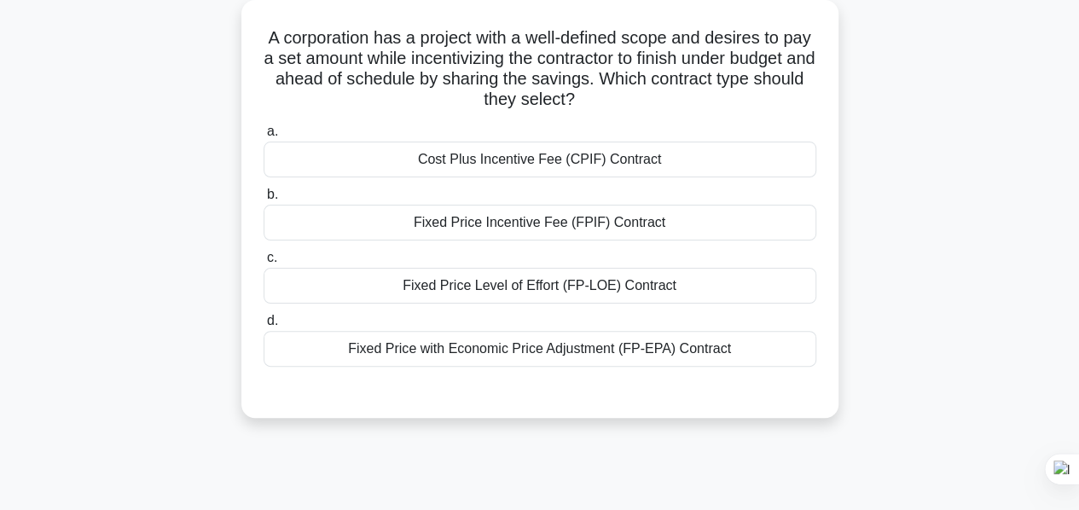
click at [537, 226] on div "Fixed Price Incentive Fee (FPIF) Contract" at bounding box center [540, 223] width 553 height 36
click at [264, 201] on input "b. Fixed Price Incentive Fee (FPIF) Contract" at bounding box center [264, 194] width 0 height 11
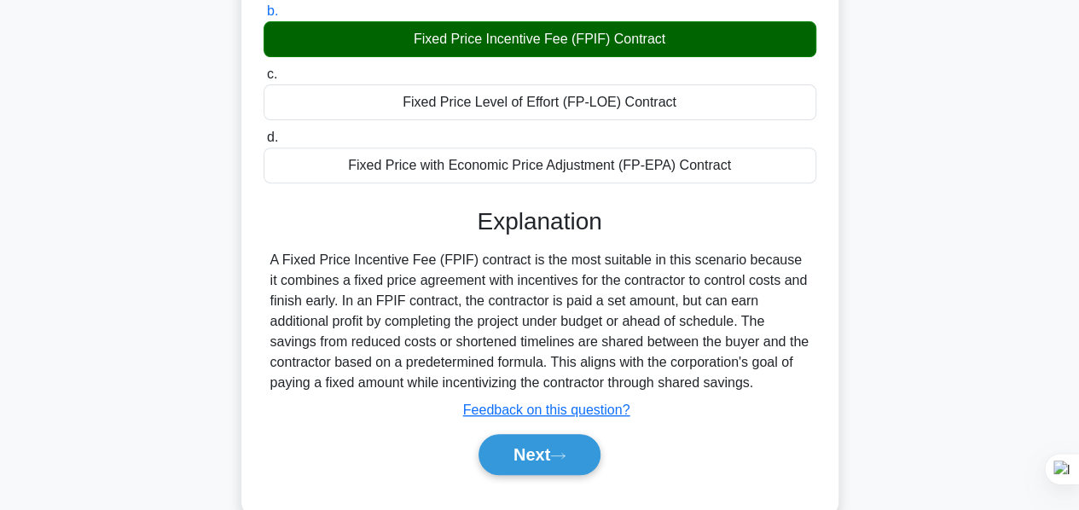
scroll to position [352, 0]
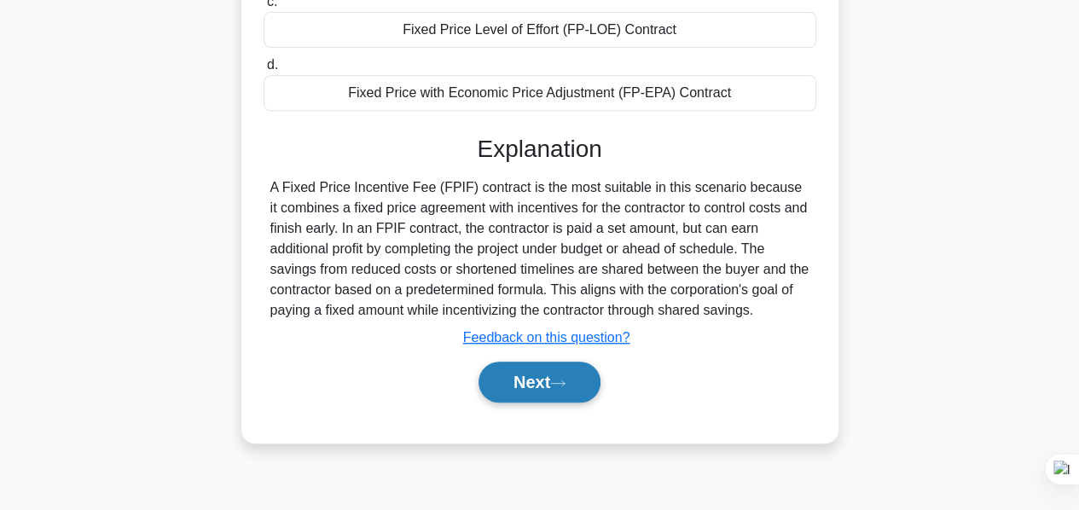
click at [556, 390] on button "Next" at bounding box center [540, 382] width 122 height 41
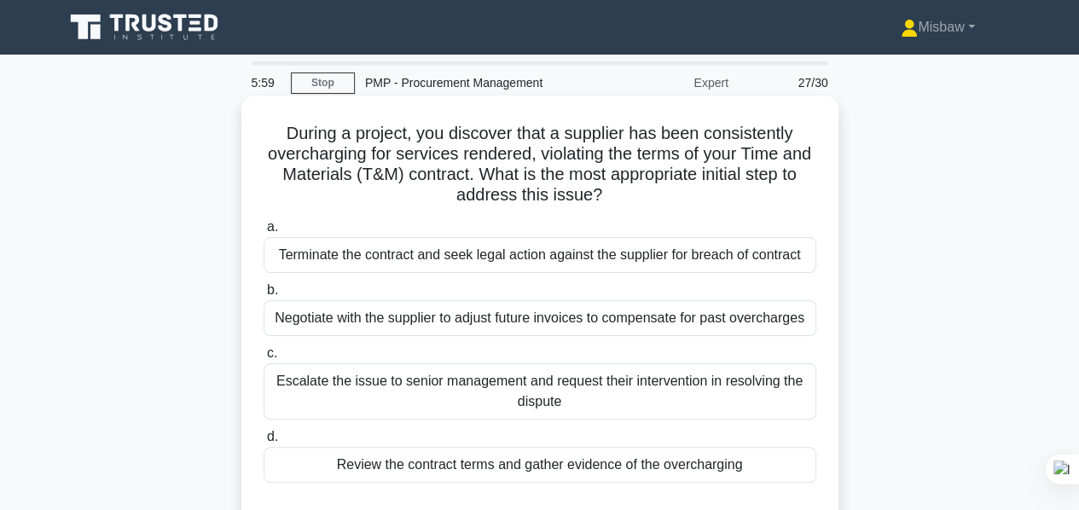
scroll to position [85, 0]
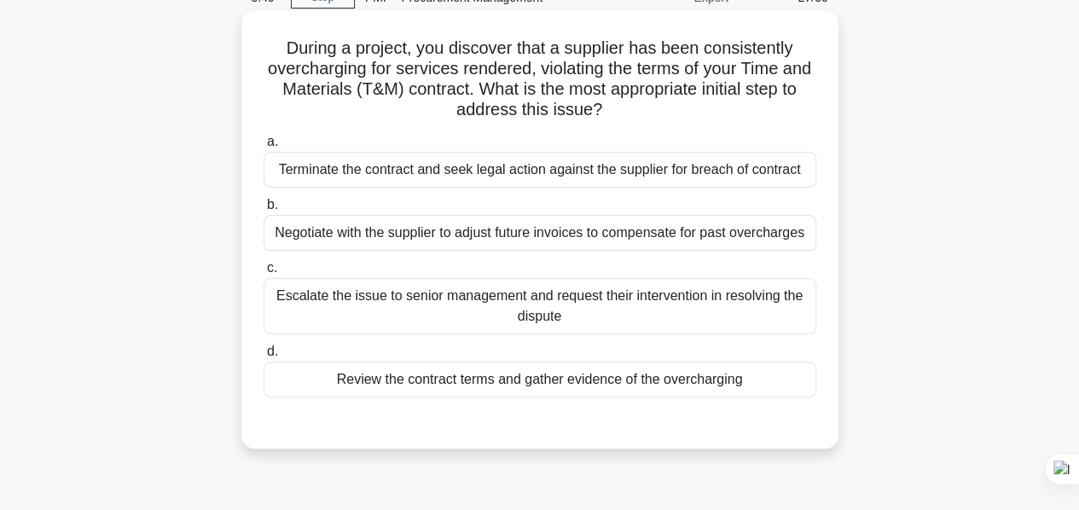
click at [558, 385] on div "Review the contract terms and gather evidence of the overcharging" at bounding box center [540, 380] width 553 height 36
click at [264, 358] on input "d. Review the contract terms and gather evidence of the overcharging" at bounding box center [264, 351] width 0 height 11
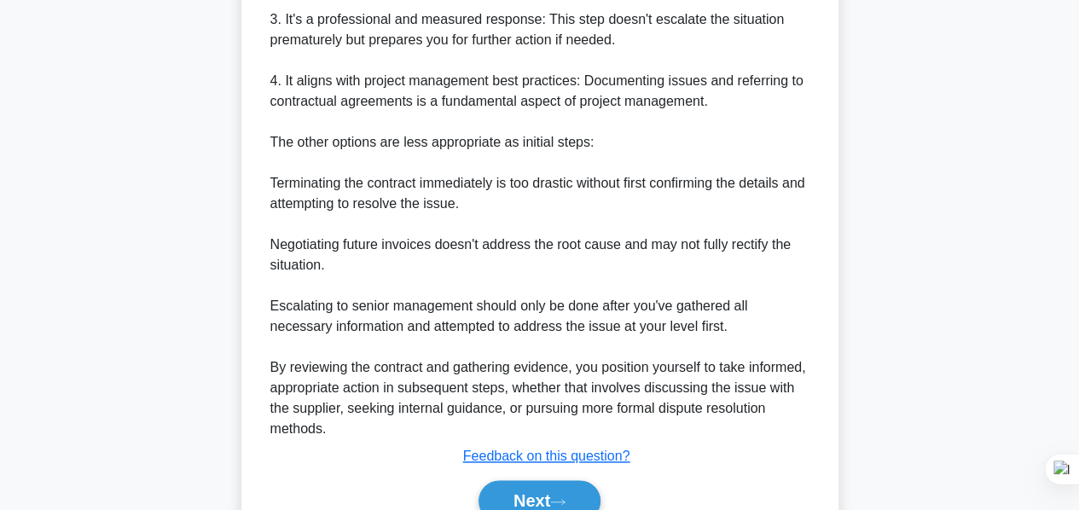
scroll to position [867, 0]
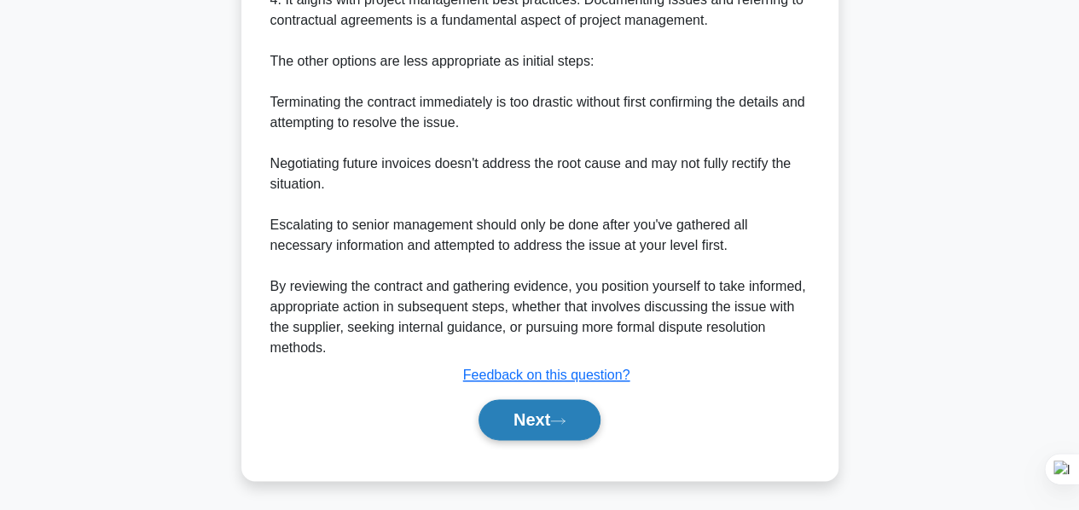
click at [553, 423] on button "Next" at bounding box center [540, 419] width 122 height 41
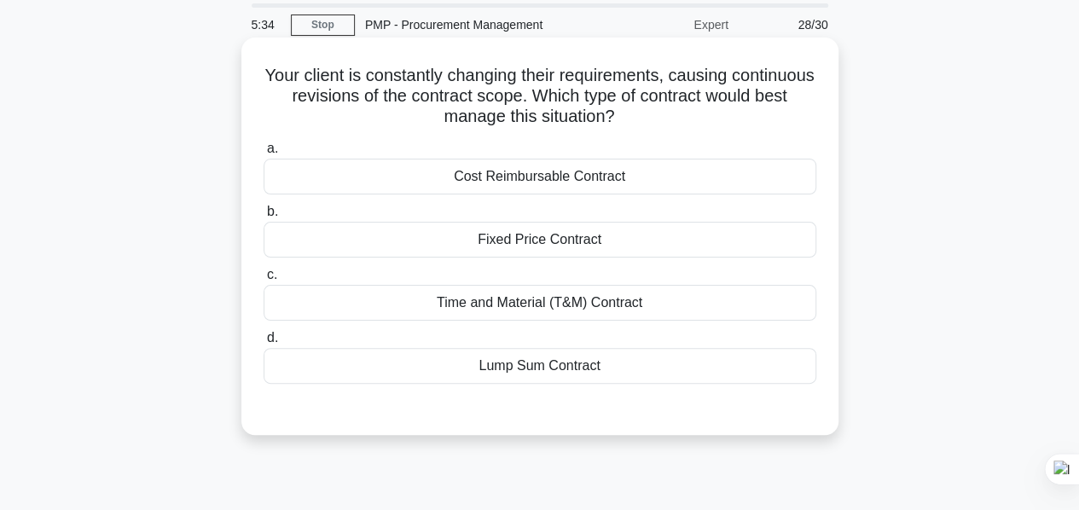
scroll to position [85, 0]
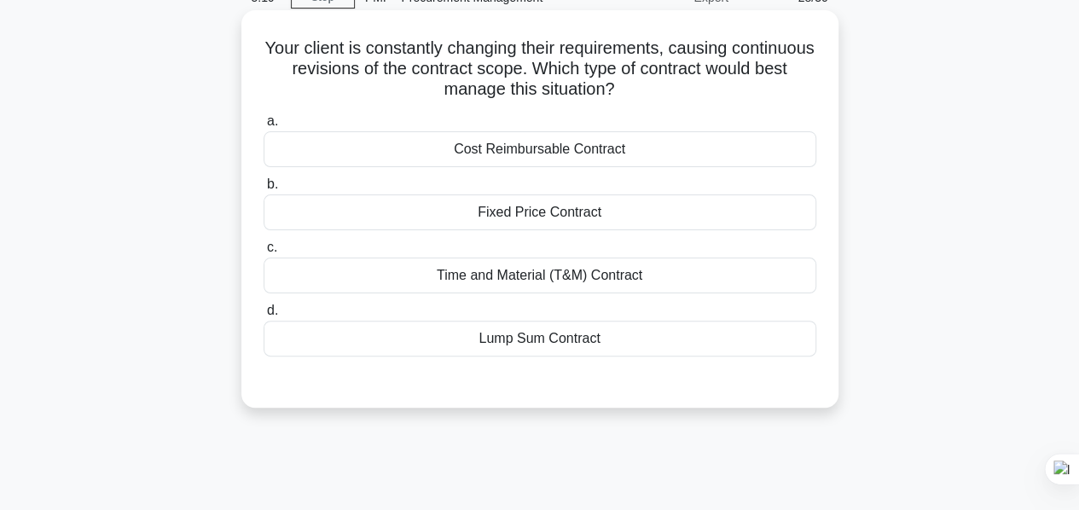
click at [512, 152] on div "Cost Reimbursable Contract" at bounding box center [540, 149] width 553 height 36
click at [264, 127] on input "a. Cost Reimbursable Contract" at bounding box center [264, 121] width 0 height 11
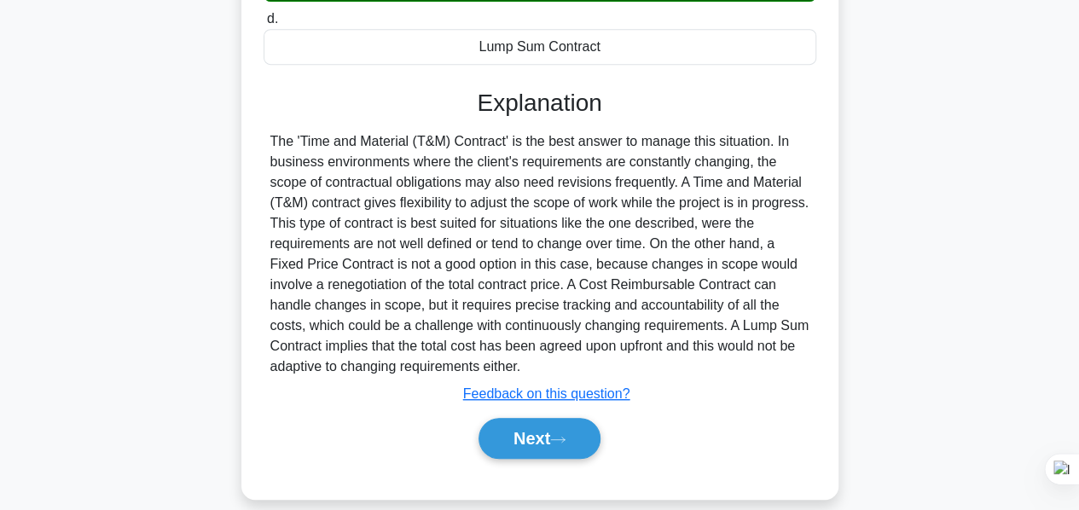
scroll to position [411, 0]
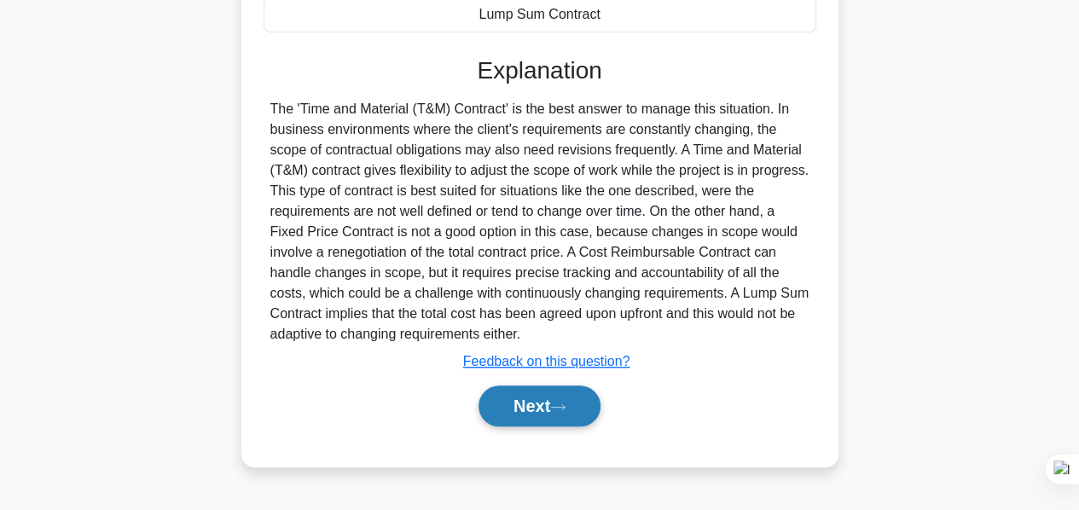
click at [515, 405] on button "Next" at bounding box center [540, 406] width 122 height 41
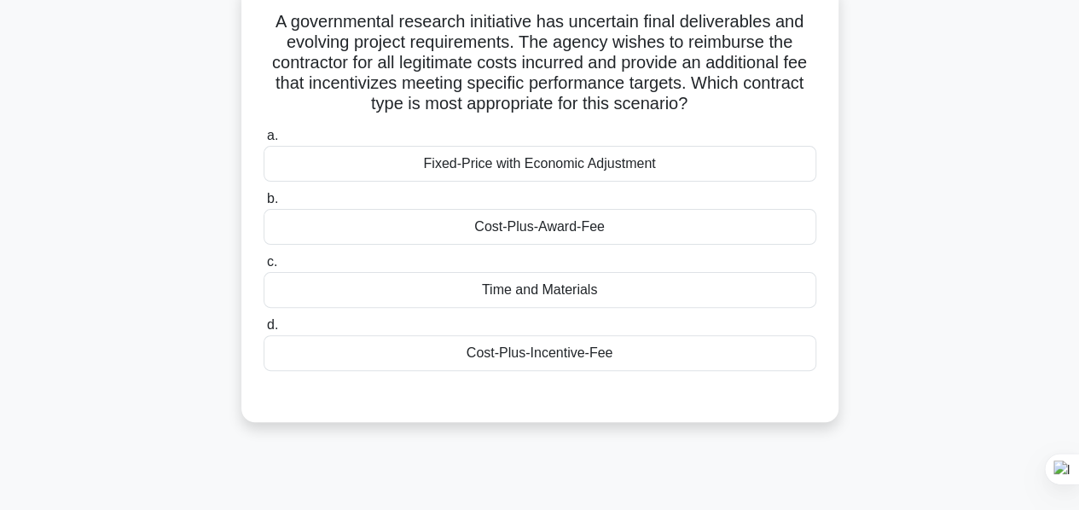
scroll to position [85, 0]
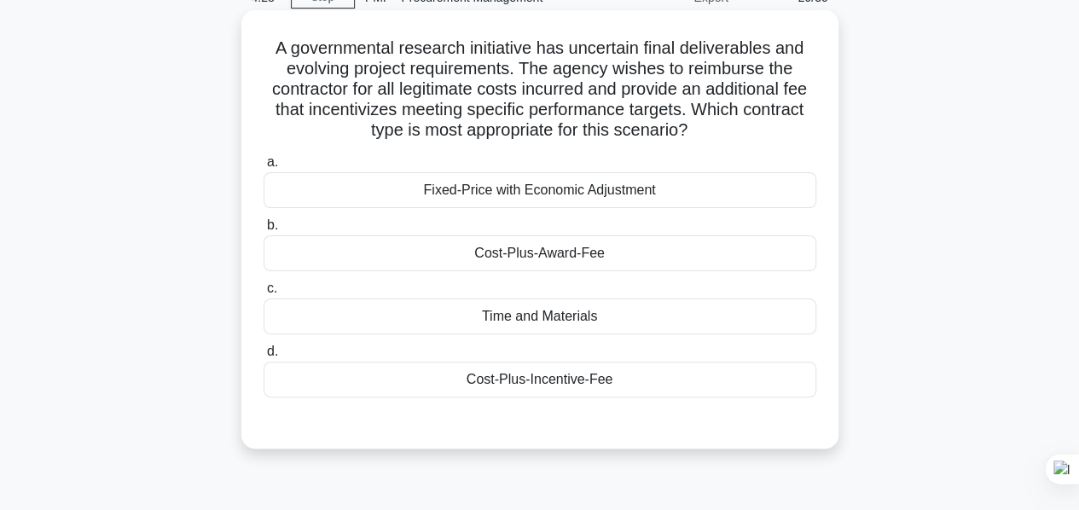
click at [554, 374] on div "Cost-Plus-Incentive-Fee" at bounding box center [540, 380] width 553 height 36
click at [264, 358] on input "d. Cost-Plus-Incentive-Fee" at bounding box center [264, 351] width 0 height 11
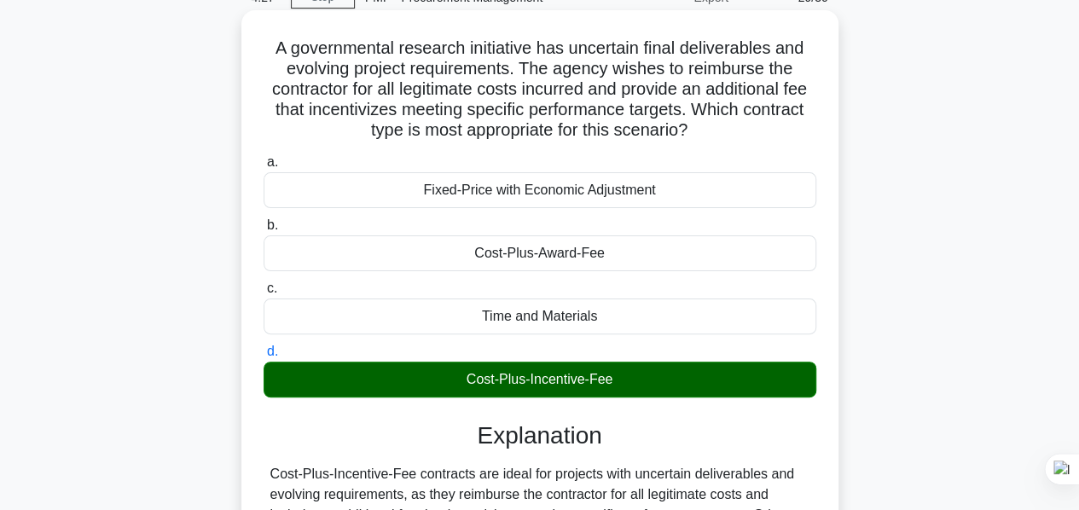
scroll to position [411, 0]
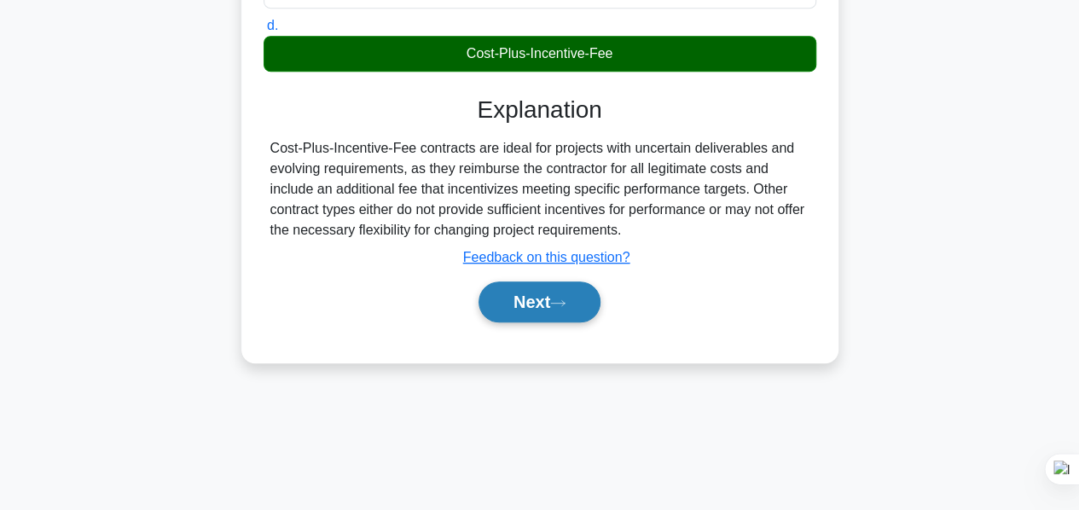
click at [538, 298] on button "Next" at bounding box center [540, 302] width 122 height 41
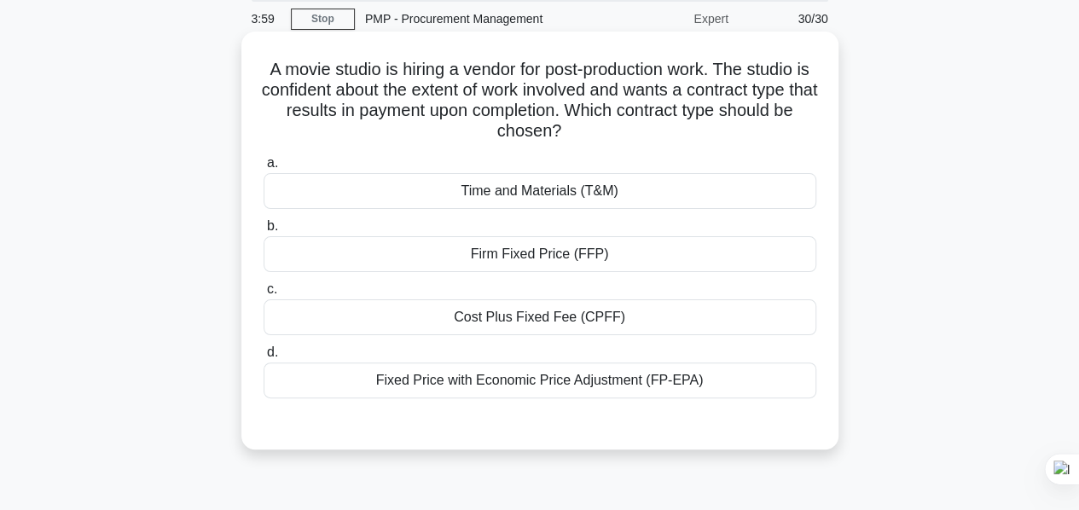
scroll to position [171, 0]
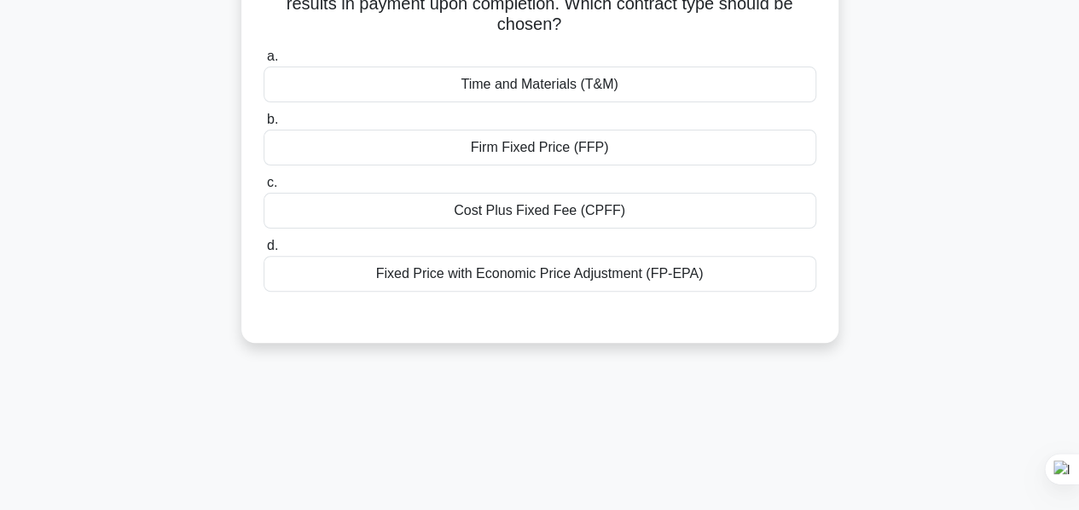
click at [556, 157] on div "Firm Fixed Price (FFP)" at bounding box center [540, 148] width 553 height 36
click at [264, 125] on input "b. Firm Fixed Price (FFP)" at bounding box center [264, 119] width 0 height 11
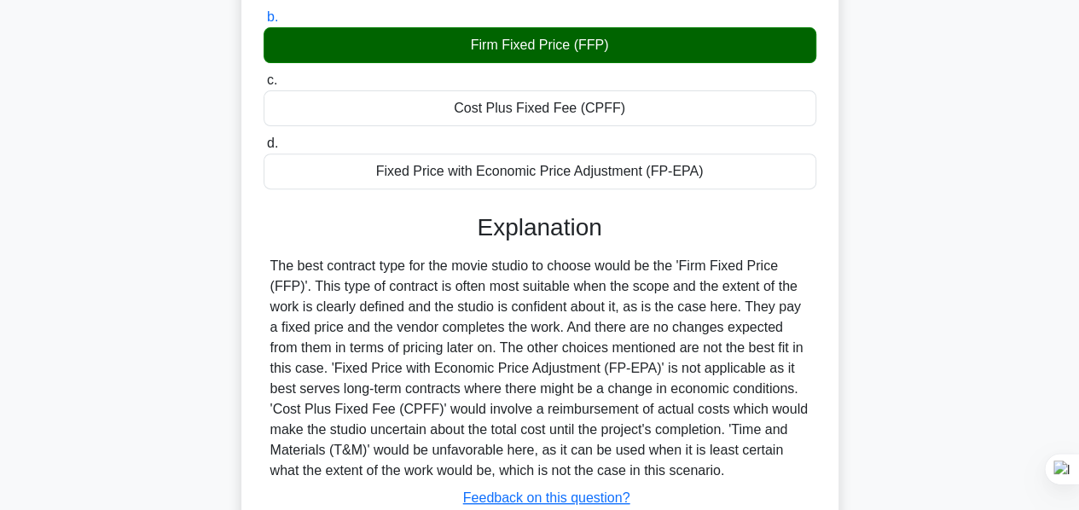
scroll to position [411, 0]
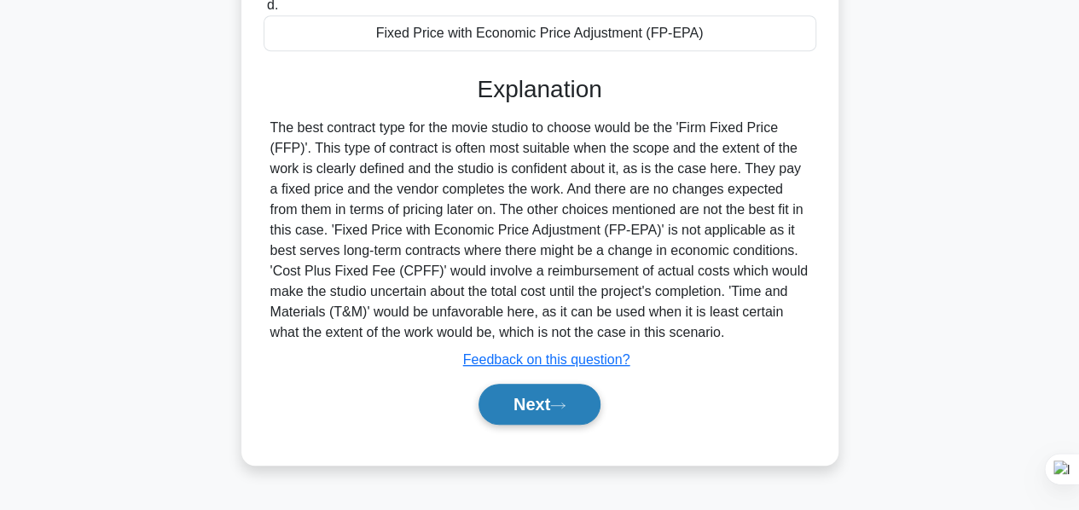
click at [539, 407] on button "Next" at bounding box center [540, 404] width 122 height 41
click at [538, 399] on button "Next" at bounding box center [540, 404] width 122 height 41
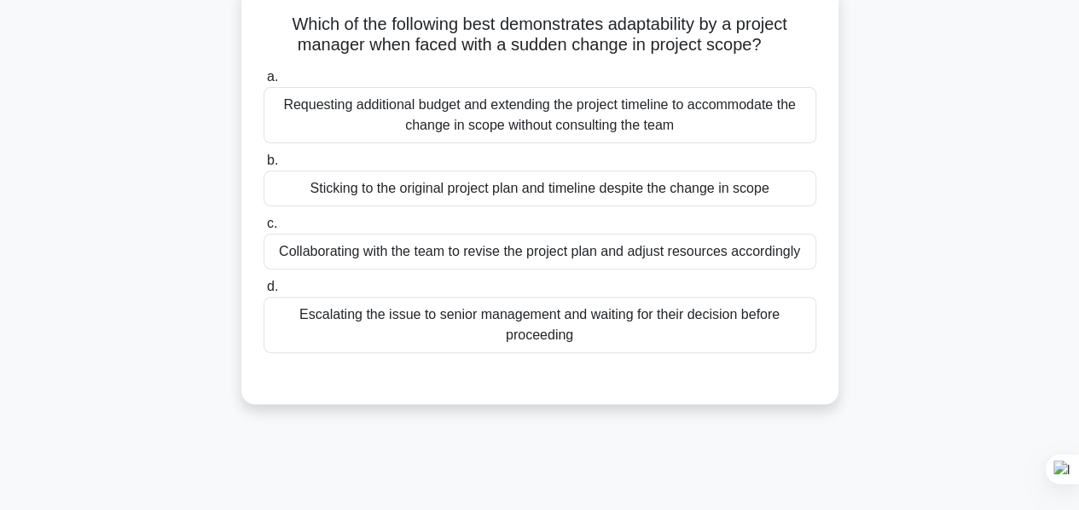
scroll to position [0, 0]
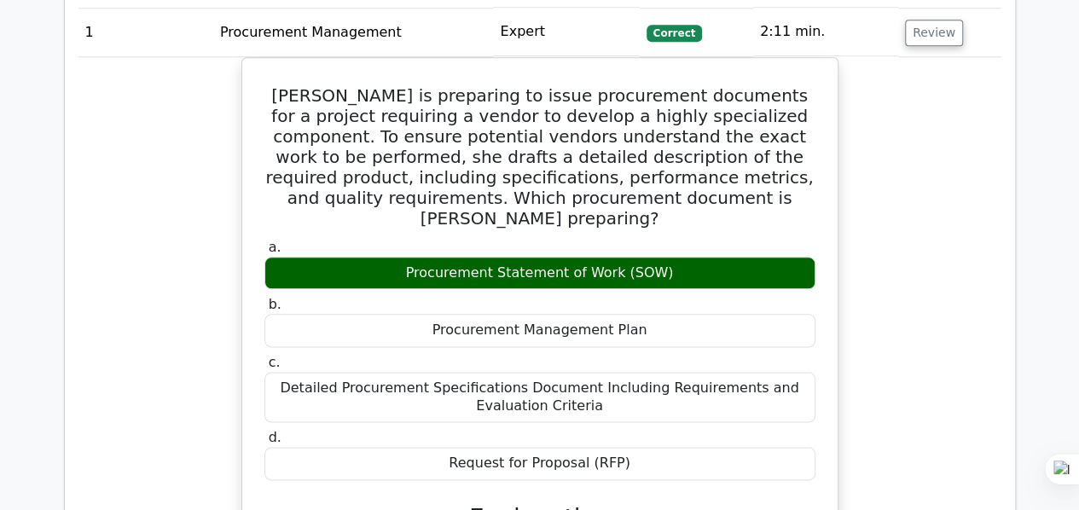
scroll to position [512, 0]
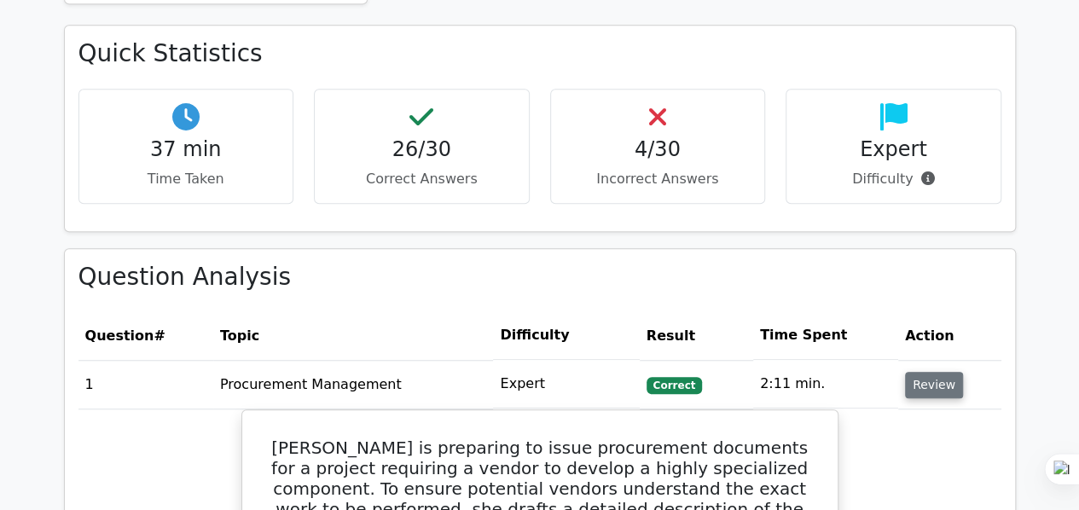
click at [928, 395] on button "Review" at bounding box center [934, 385] width 58 height 26
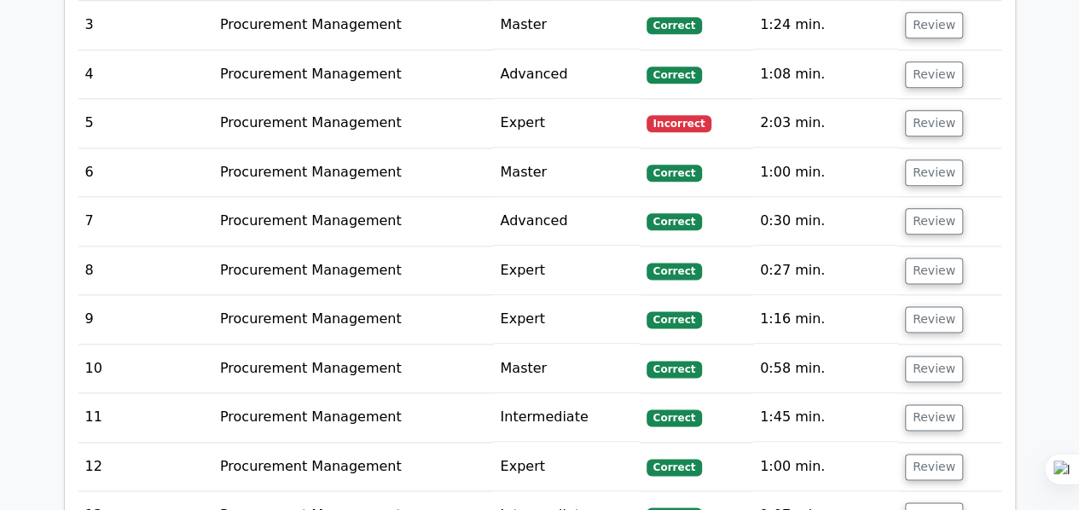
scroll to position [853, 0]
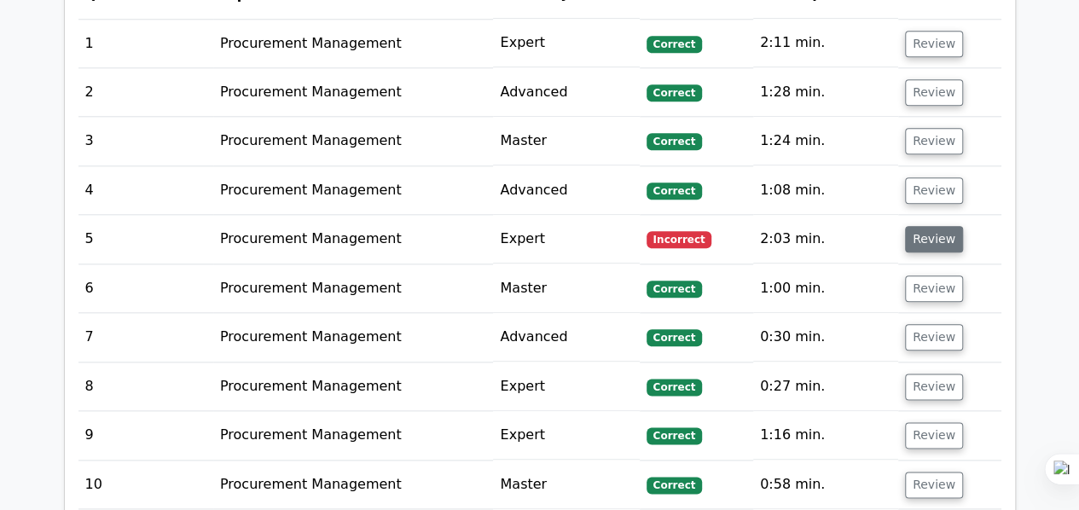
click at [927, 240] on button "Review" at bounding box center [934, 239] width 58 height 26
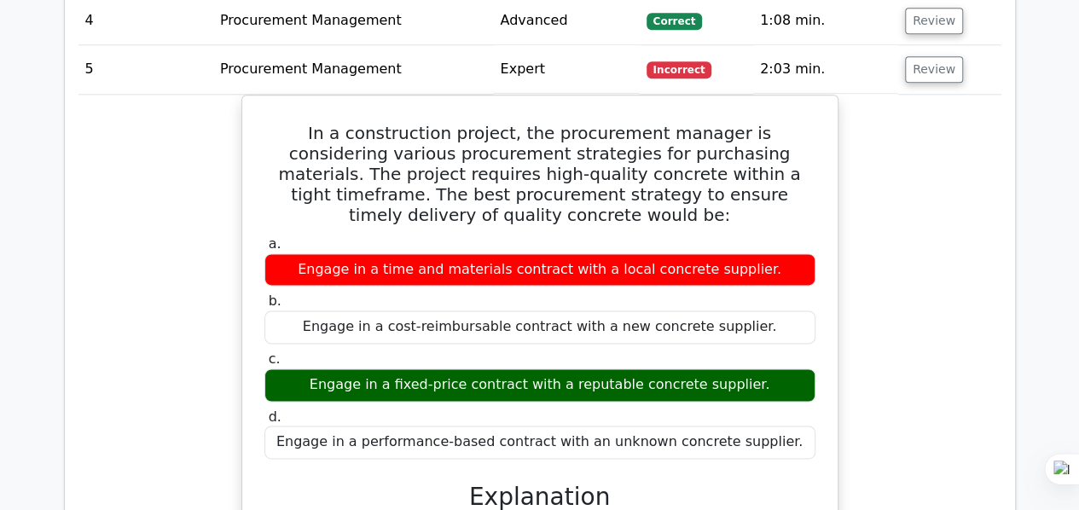
scroll to position [939, 0]
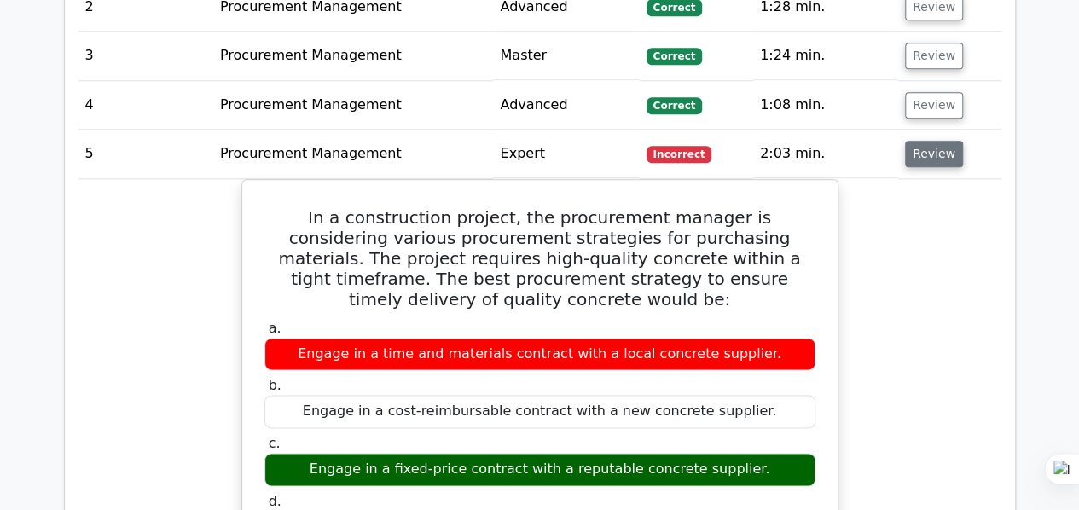
click at [951, 147] on button "Review" at bounding box center [934, 154] width 58 height 26
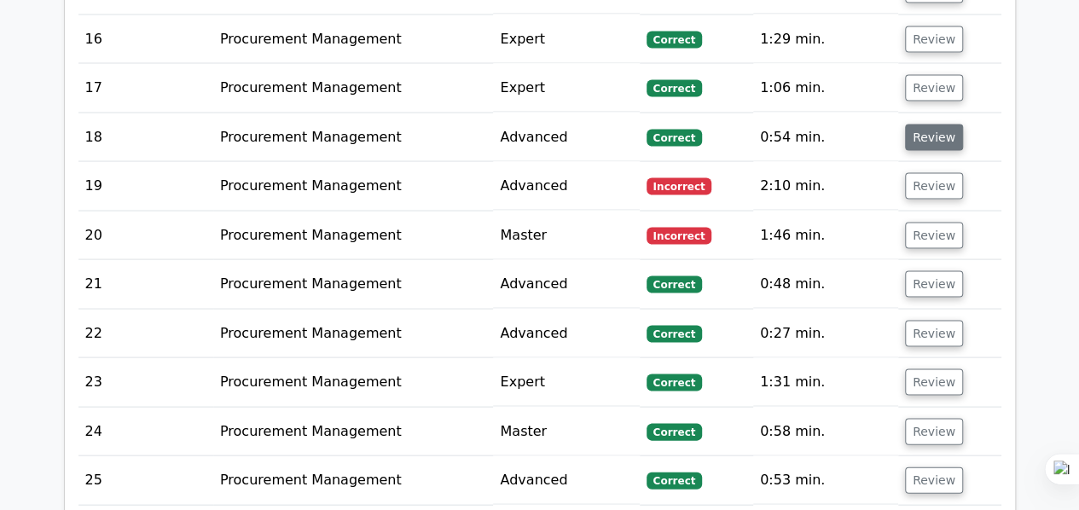
scroll to position [1621, 0]
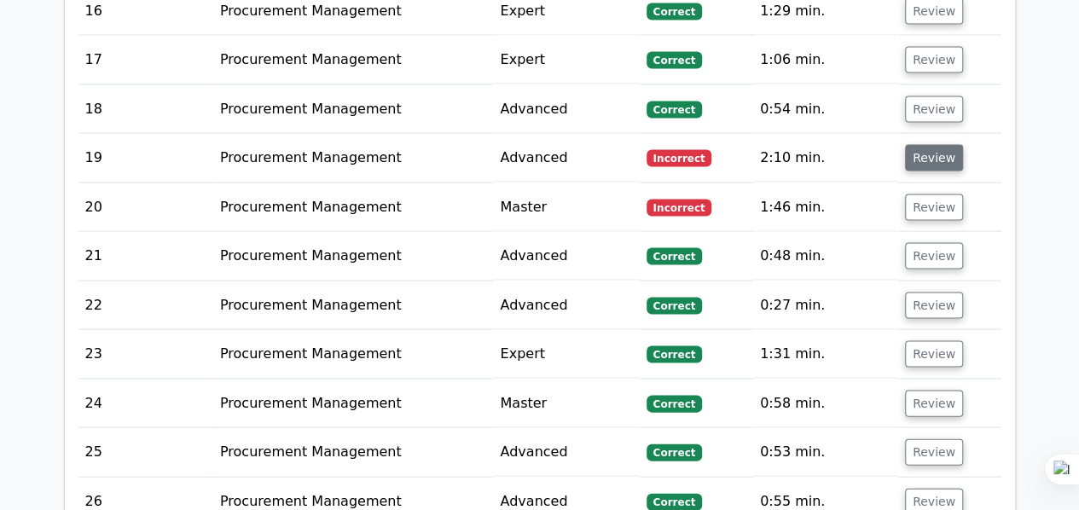
click at [932, 153] on button "Review" at bounding box center [934, 158] width 58 height 26
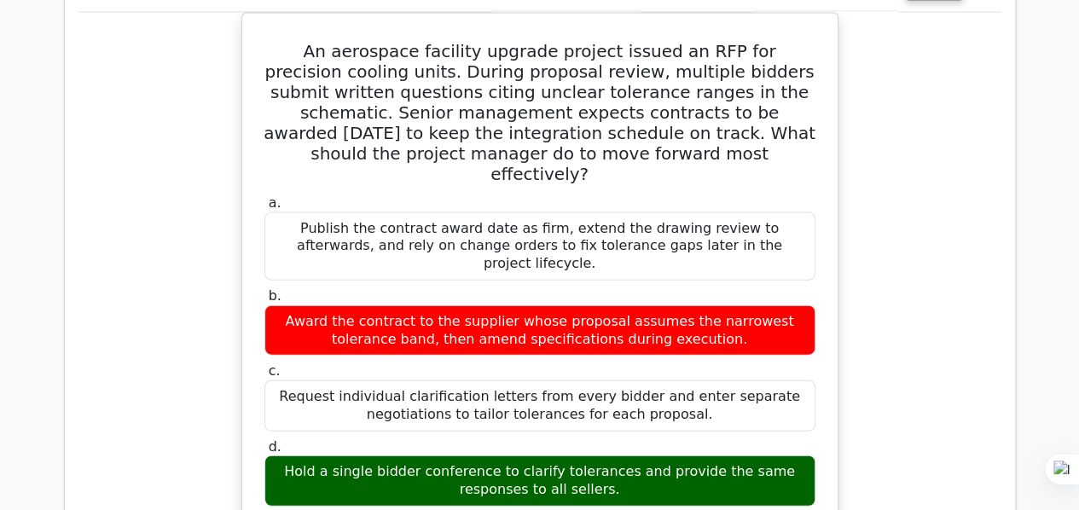
scroll to position [1536, 0]
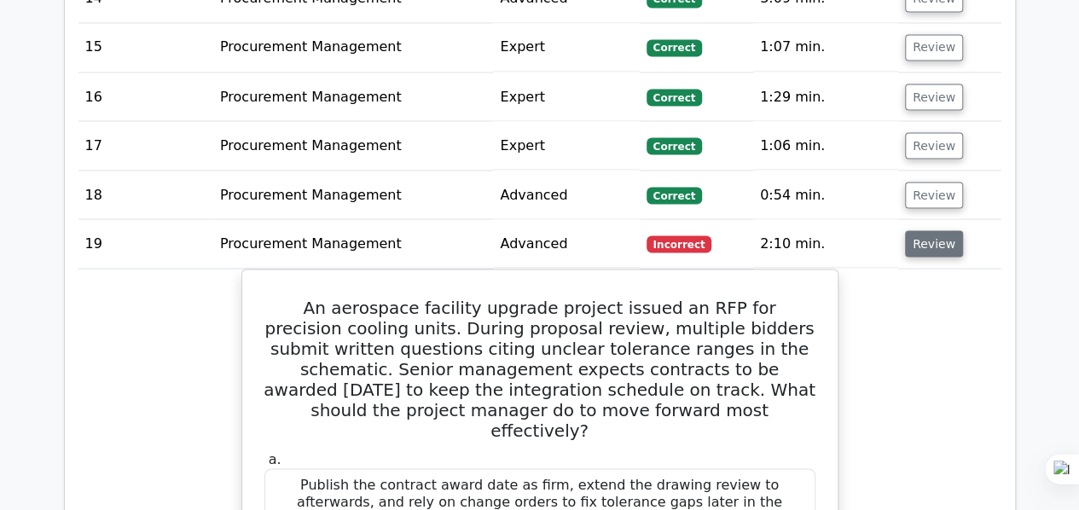
click at [939, 233] on button "Review" at bounding box center [934, 243] width 58 height 26
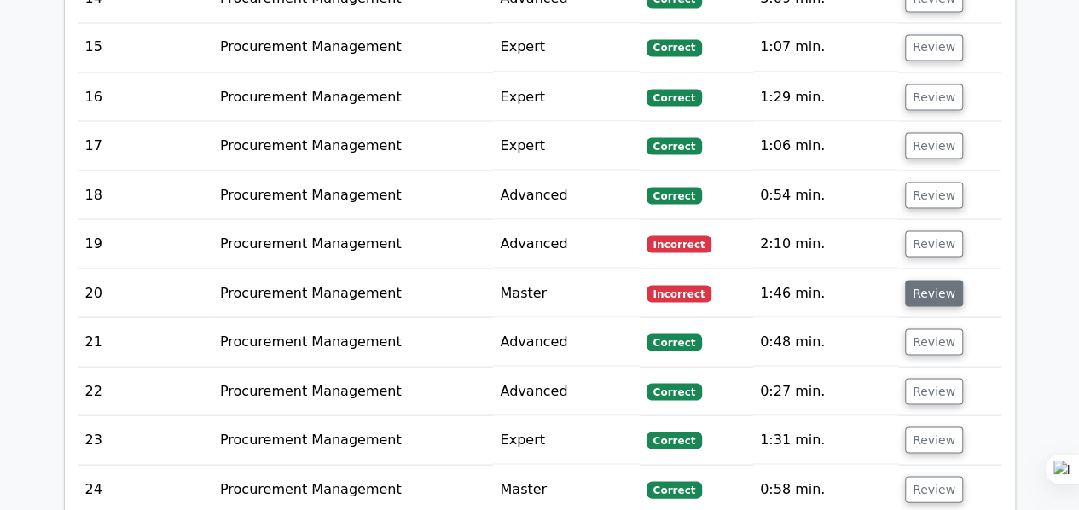
click at [941, 280] on button "Review" at bounding box center [934, 293] width 58 height 26
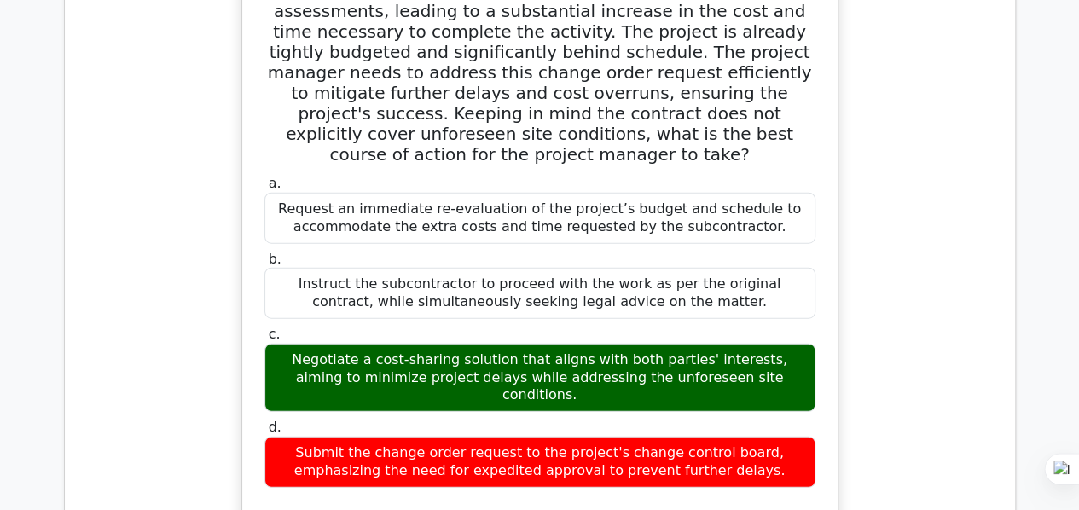
scroll to position [1792, 0]
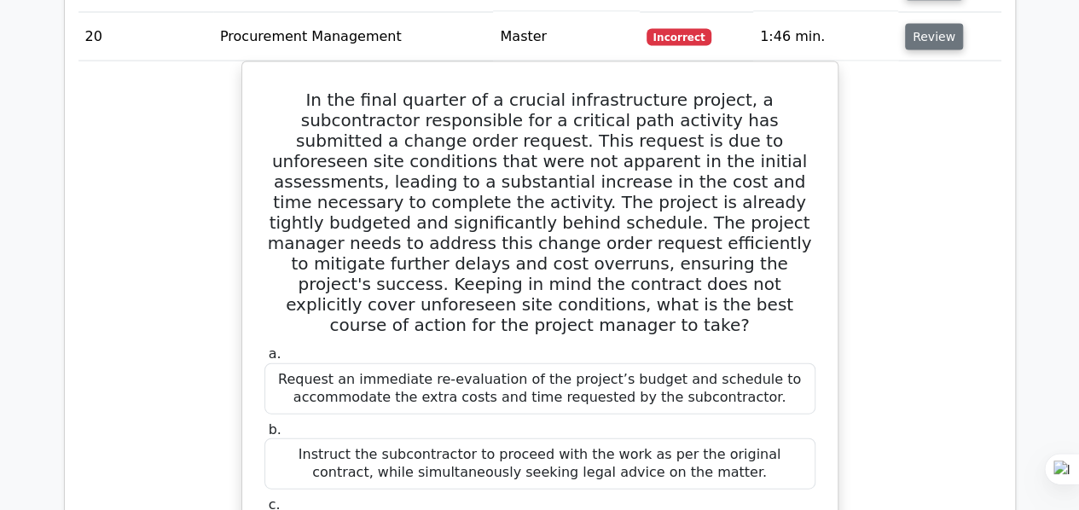
click at [916, 24] on button "Review" at bounding box center [934, 37] width 58 height 26
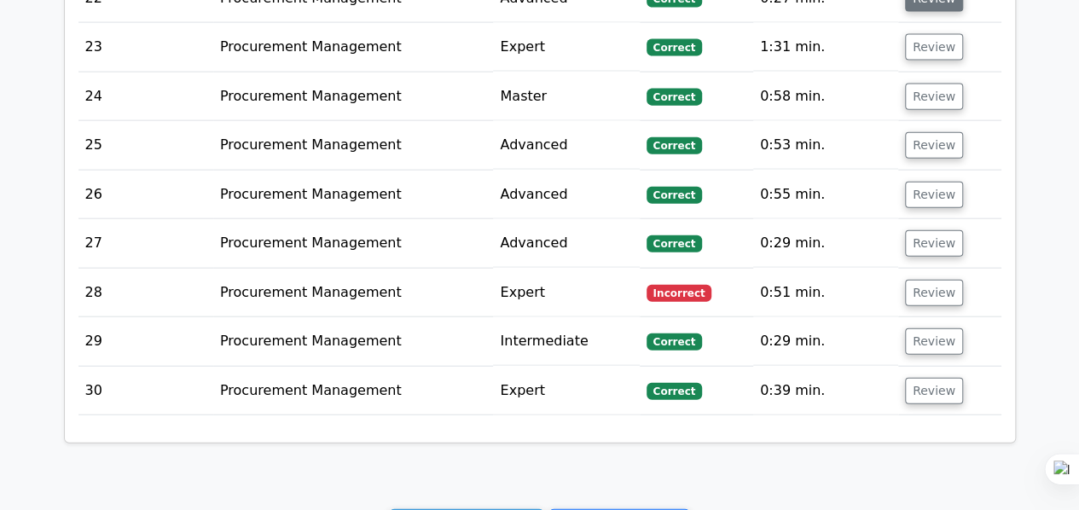
scroll to position [2048, 0]
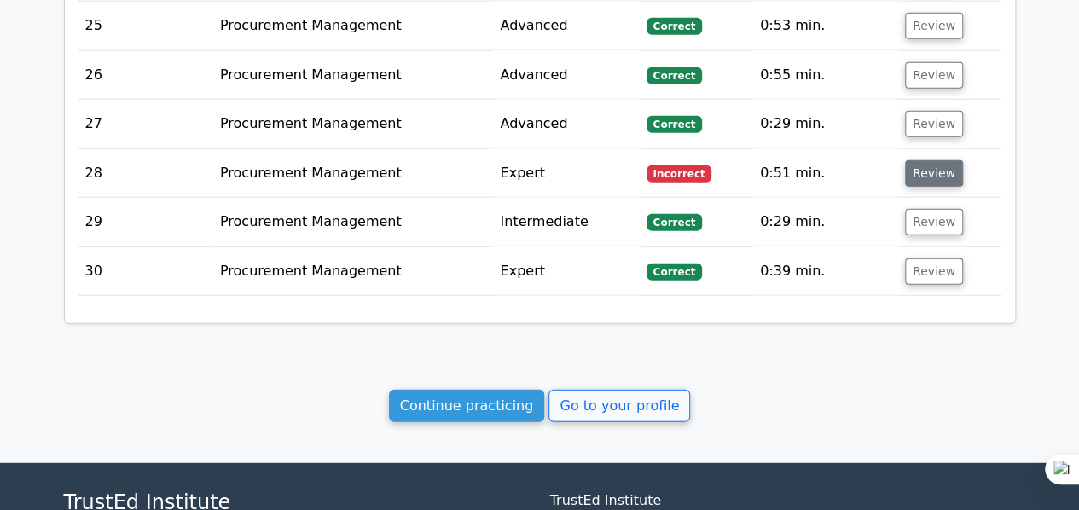
click at [945, 160] on button "Review" at bounding box center [934, 173] width 58 height 26
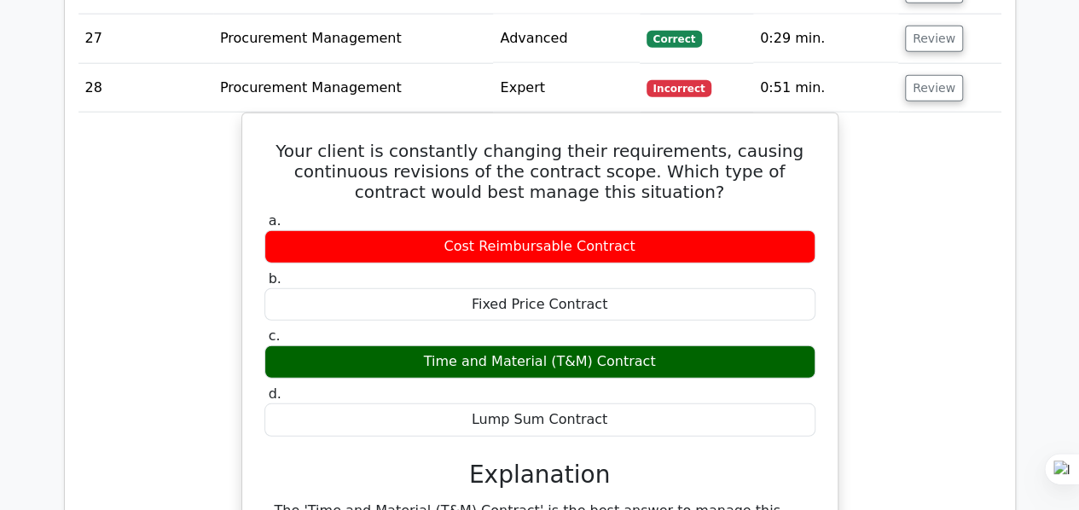
scroll to position [1963, 0]
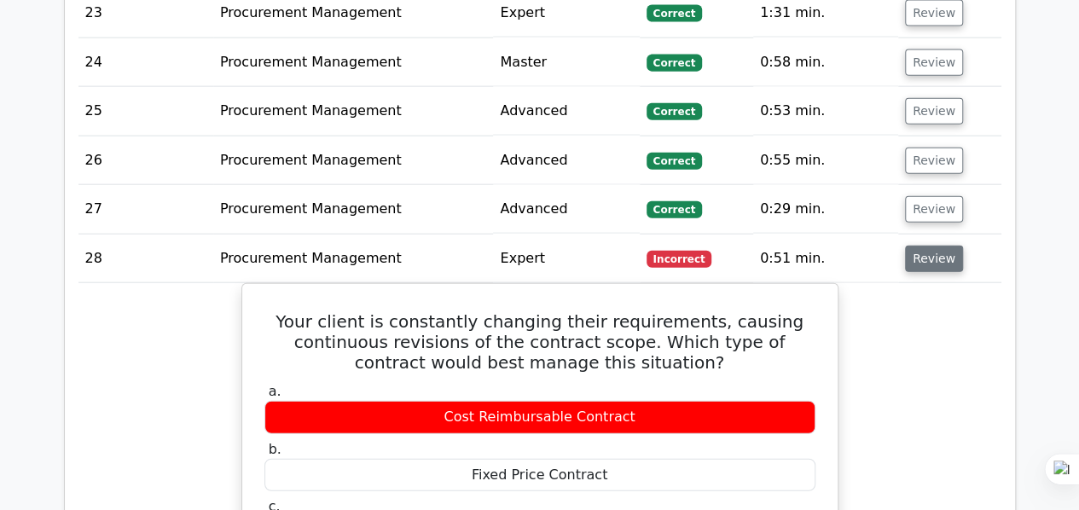
click at [928, 248] on button "Review" at bounding box center [934, 259] width 58 height 26
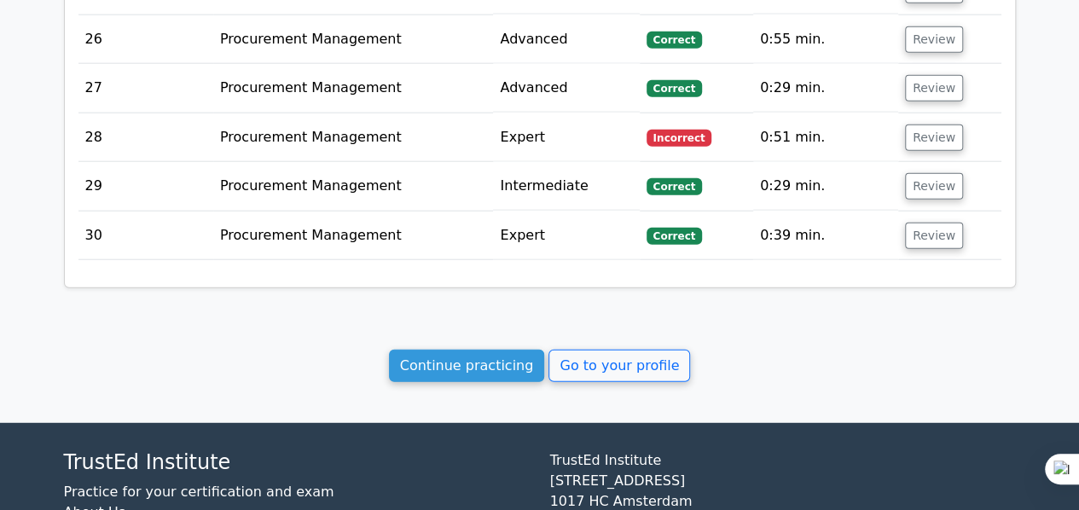
scroll to position [2186, 0]
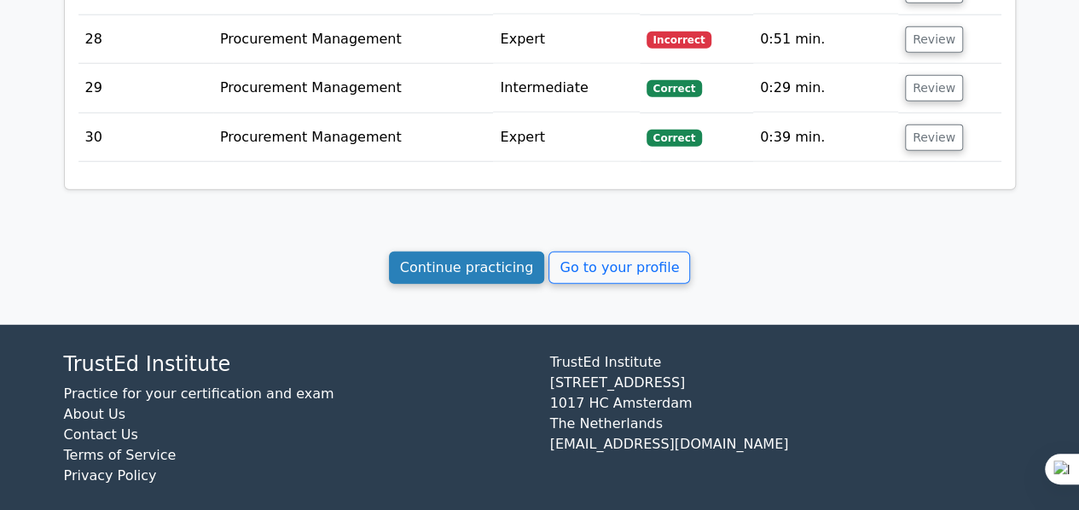
click at [461, 253] on link "Continue practicing" at bounding box center [467, 268] width 156 height 32
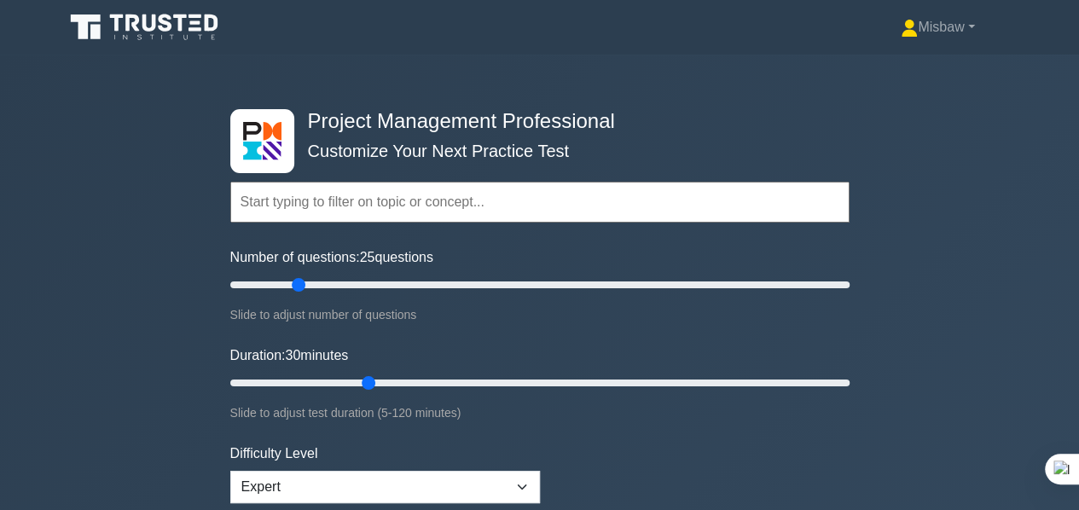
click at [457, 203] on input "text" at bounding box center [539, 202] width 619 height 41
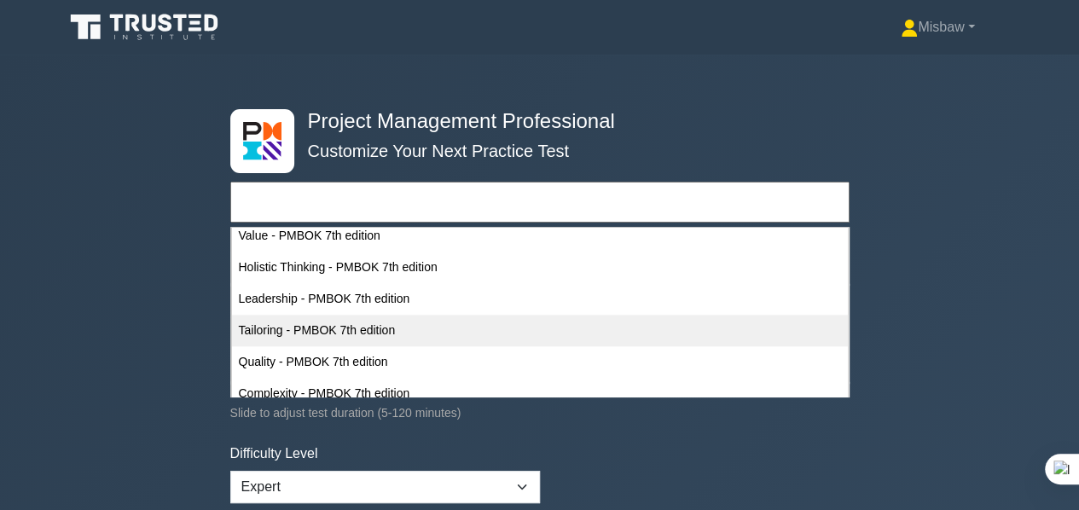
scroll to position [1109, 0]
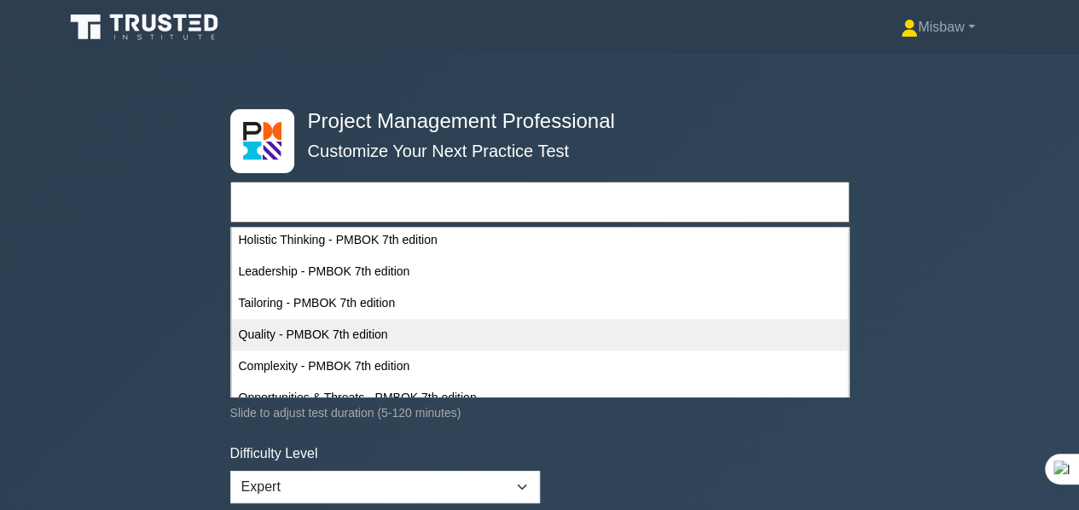
click at [318, 334] on div "Quality - PMBOK 7th edition" at bounding box center [540, 335] width 616 height 32
type input "Quality - PMBOK 7th edition"
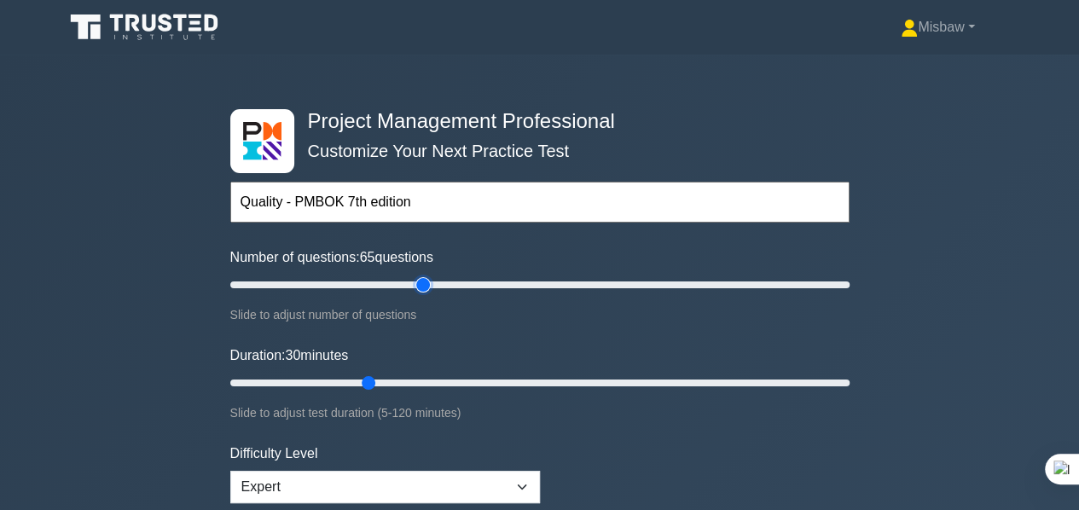
type input "65"
click at [416, 284] on input "Number of questions: 65 questions" at bounding box center [539, 285] width 619 height 20
click at [381, 282] on input "Number of questions: 50 questions" at bounding box center [539, 285] width 619 height 20
click at [345, 279] on input "Number of questions: 40 questions" at bounding box center [539, 285] width 619 height 20
type input "30"
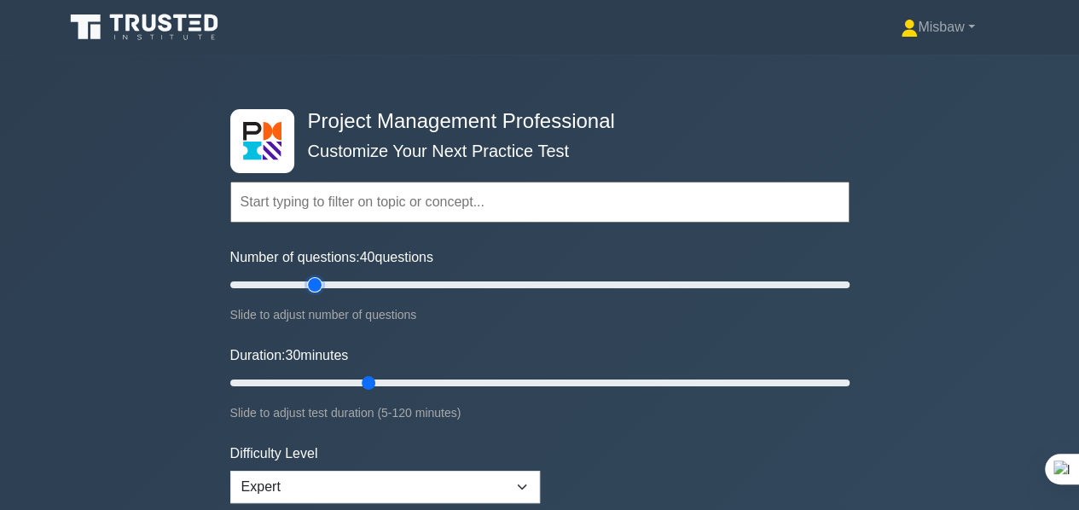
click at [317, 282] on input "Number of questions: 40 questions" at bounding box center [539, 285] width 619 height 20
click at [406, 379] on input "Duration: 30 minutes" at bounding box center [539, 383] width 619 height 20
click at [439, 382] on input "Duration: 45 minutes" at bounding box center [539, 383] width 619 height 20
type input "40"
click at [423, 385] on input "Duration: 45 minutes" at bounding box center [539, 383] width 619 height 20
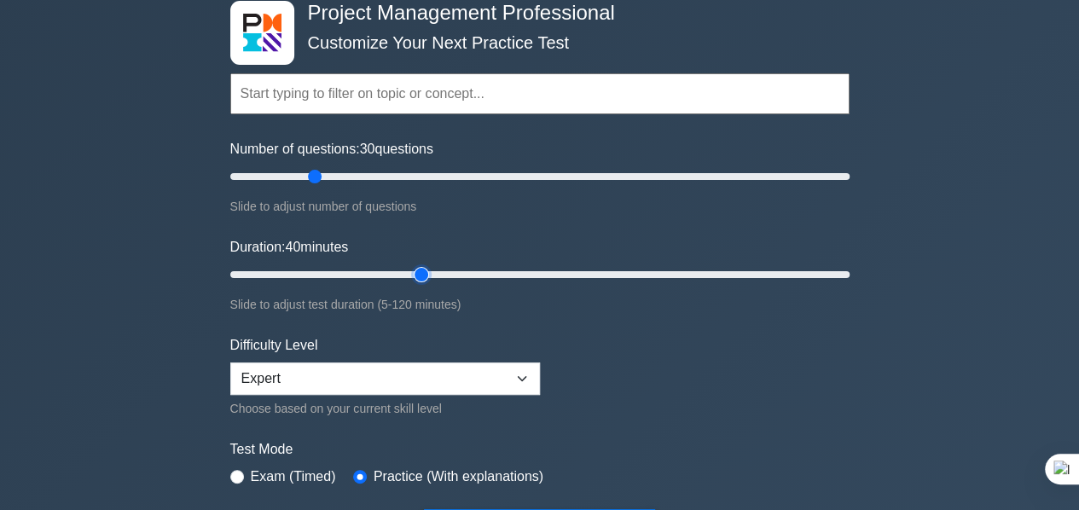
scroll to position [85, 0]
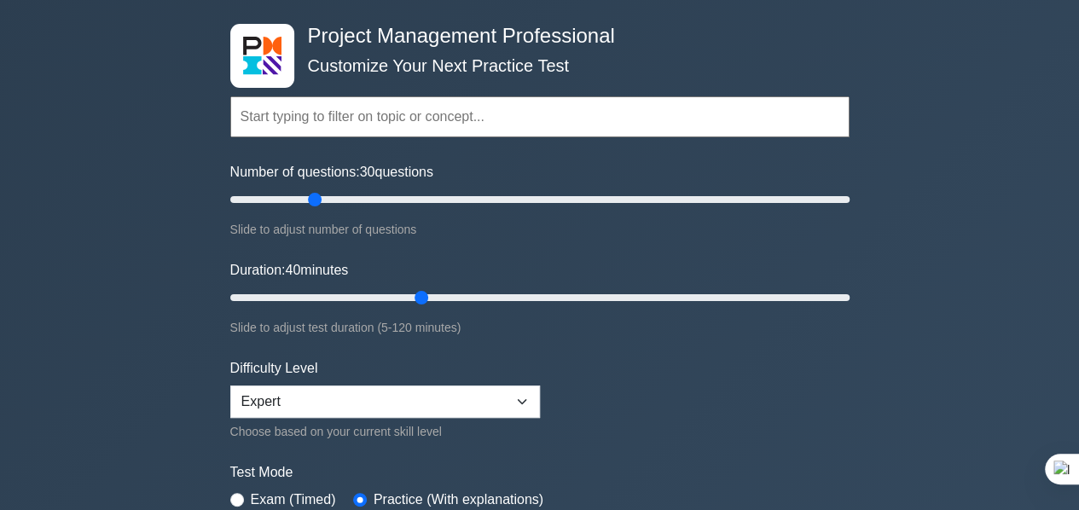
click at [433, 120] on input "text" at bounding box center [539, 116] width 619 height 41
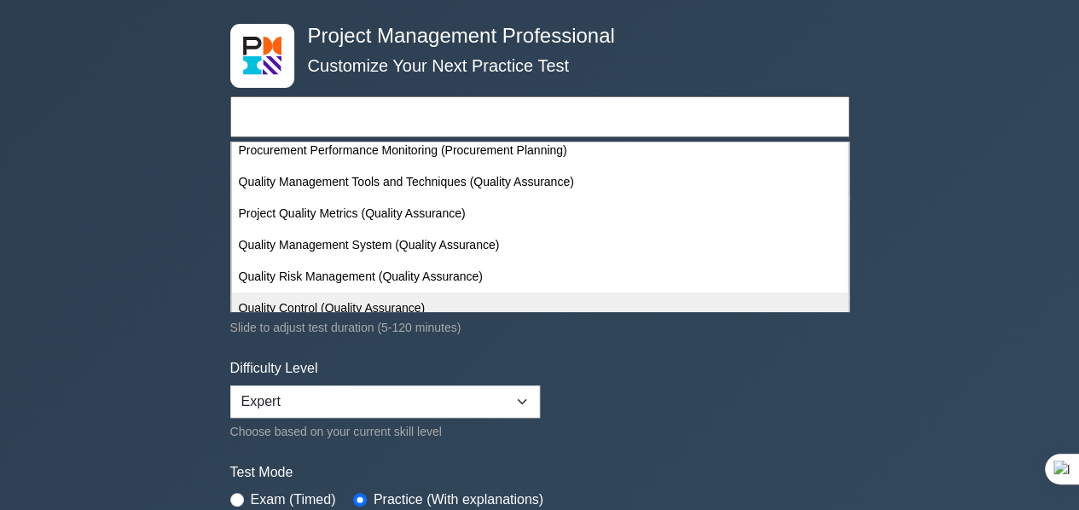
scroll to position [5888, 0]
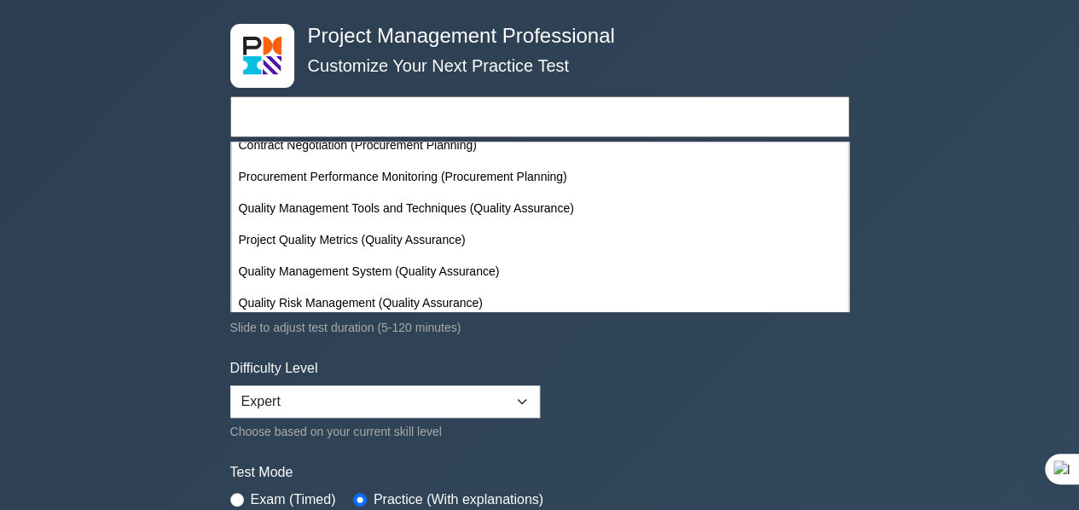
click at [652, 370] on form "Topics Scope Management Time Management Cost Management Quality Management Risk…" at bounding box center [539, 307] width 619 height 527
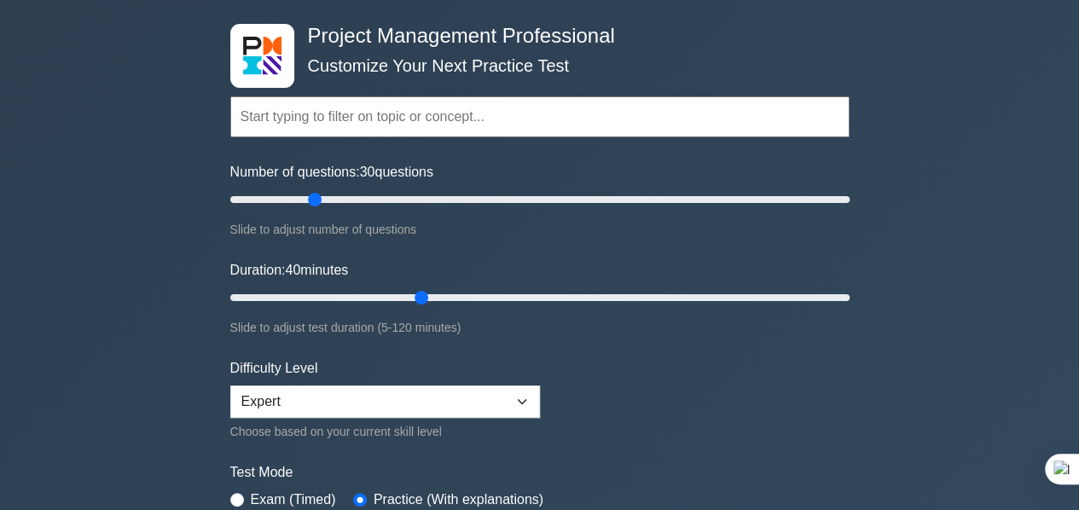
click at [407, 122] on input "text" at bounding box center [539, 116] width 619 height 41
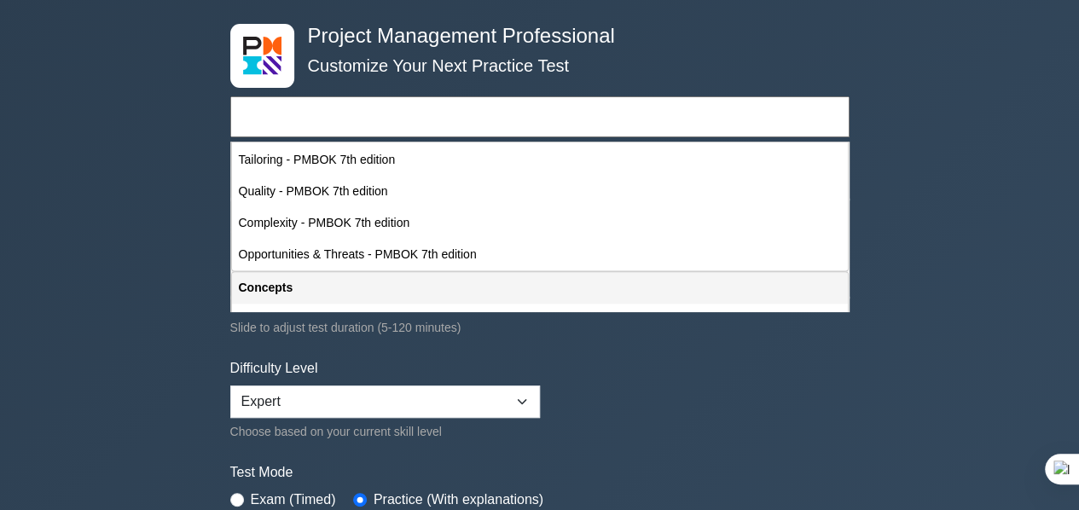
scroll to position [1195, 0]
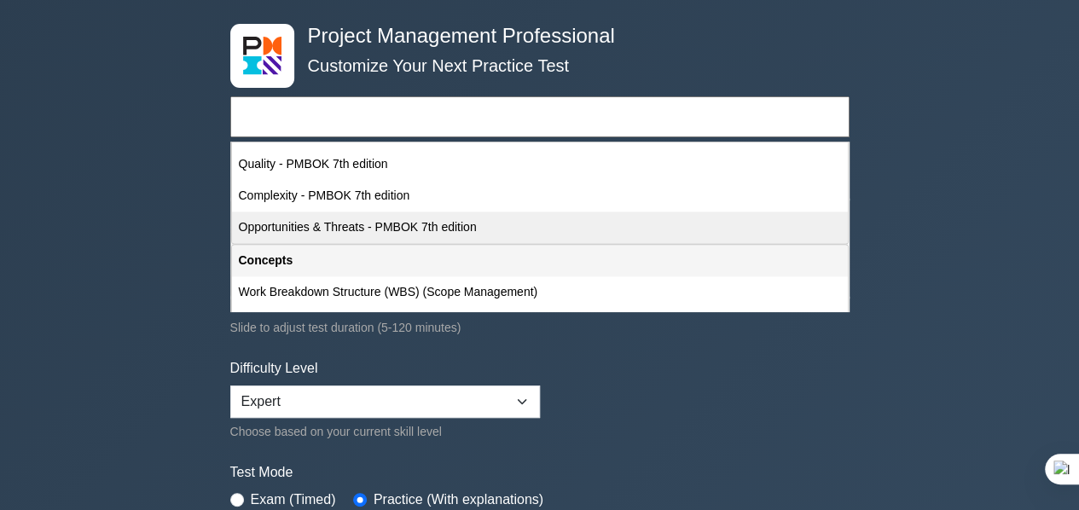
click at [339, 219] on div "Opportunities & Threats - PMBOK 7th edition" at bounding box center [540, 228] width 616 height 32
type input "Opportunities & Threats - PMBOK 7th edition"
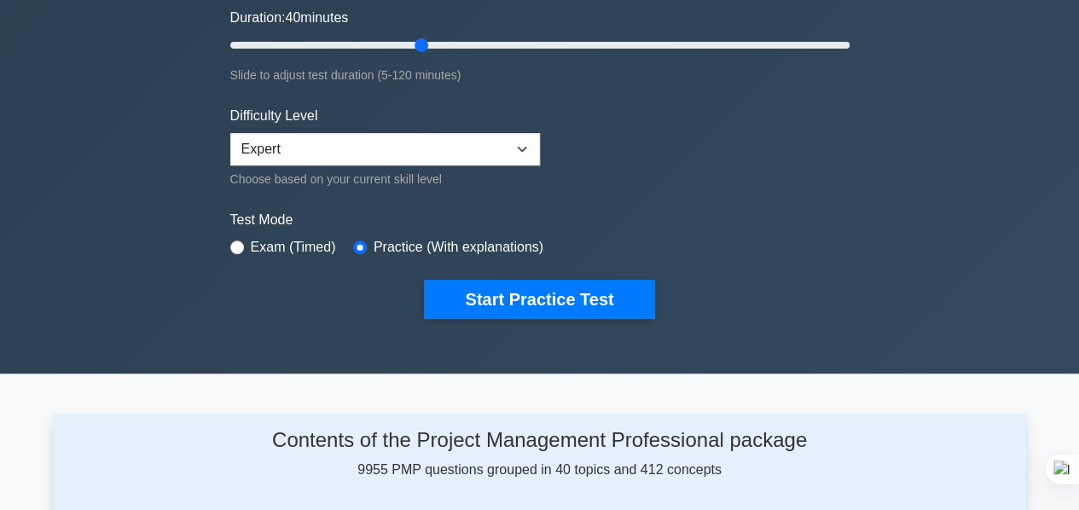
scroll to position [341, 0]
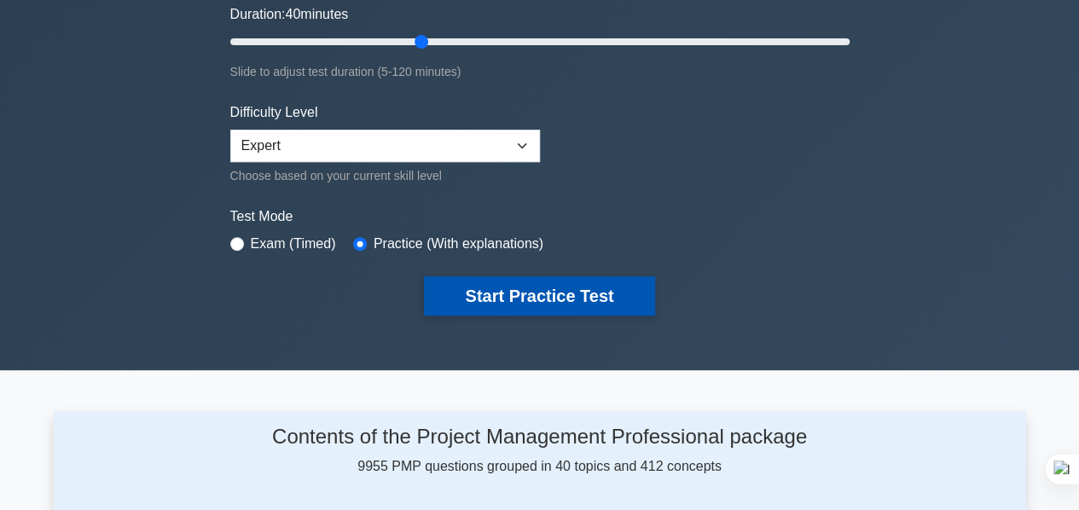
click at [544, 276] on button "Start Practice Test" at bounding box center [539, 295] width 230 height 39
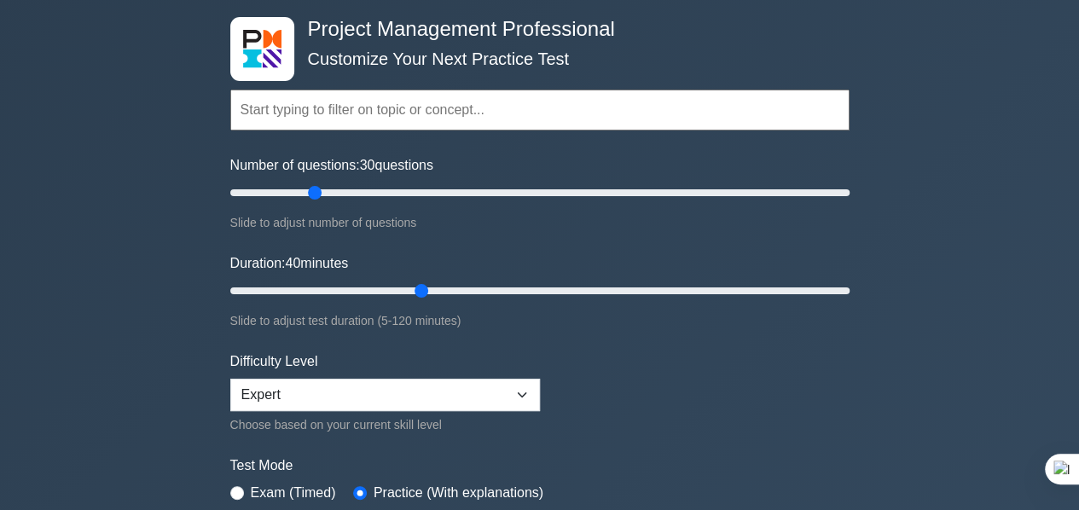
scroll to position [85, 0]
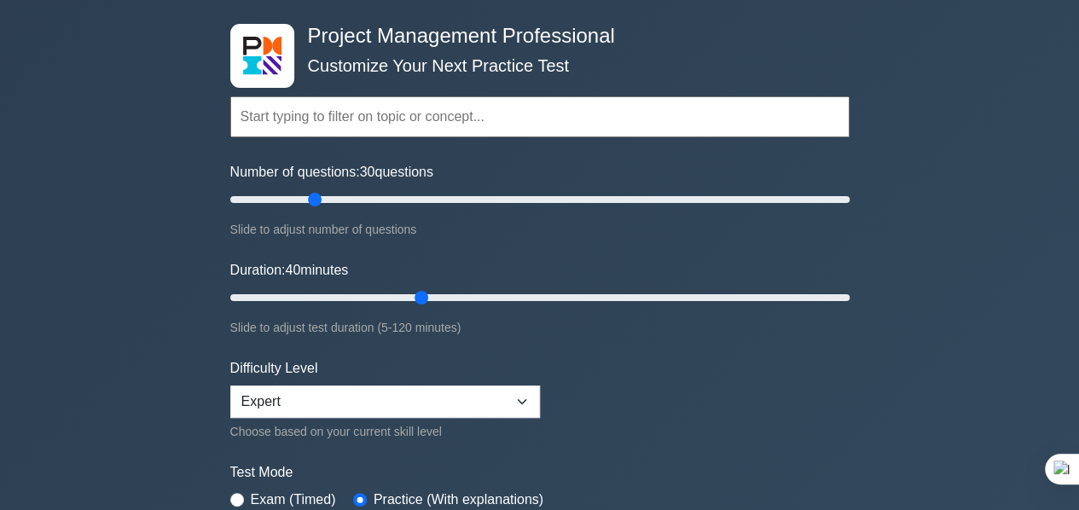
click at [447, 129] on input "text" at bounding box center [539, 116] width 619 height 41
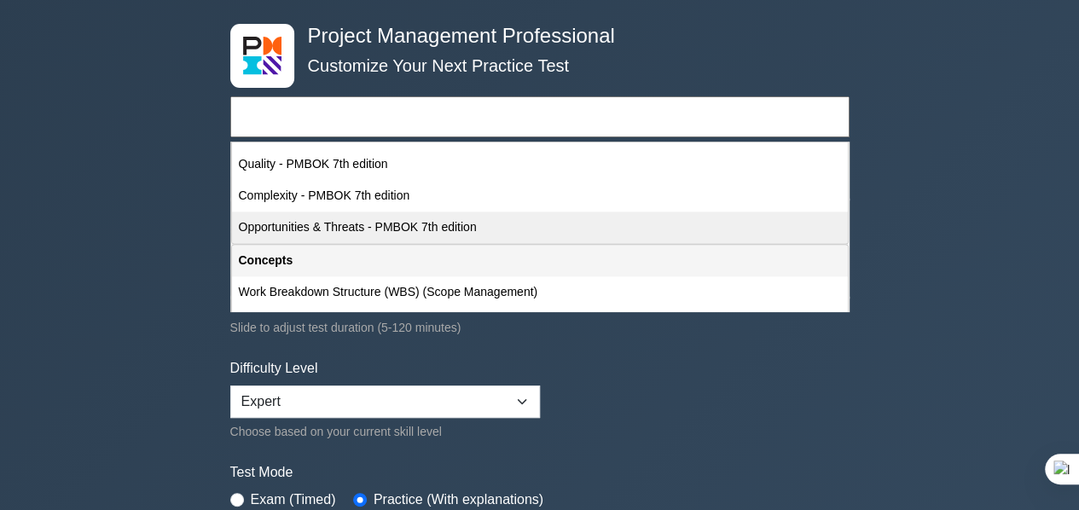
click at [352, 225] on div "Opportunities & Threats - PMBOK 7th edition" at bounding box center [540, 228] width 616 height 32
type input "Opportunities & Threats - PMBOK 7th edition"
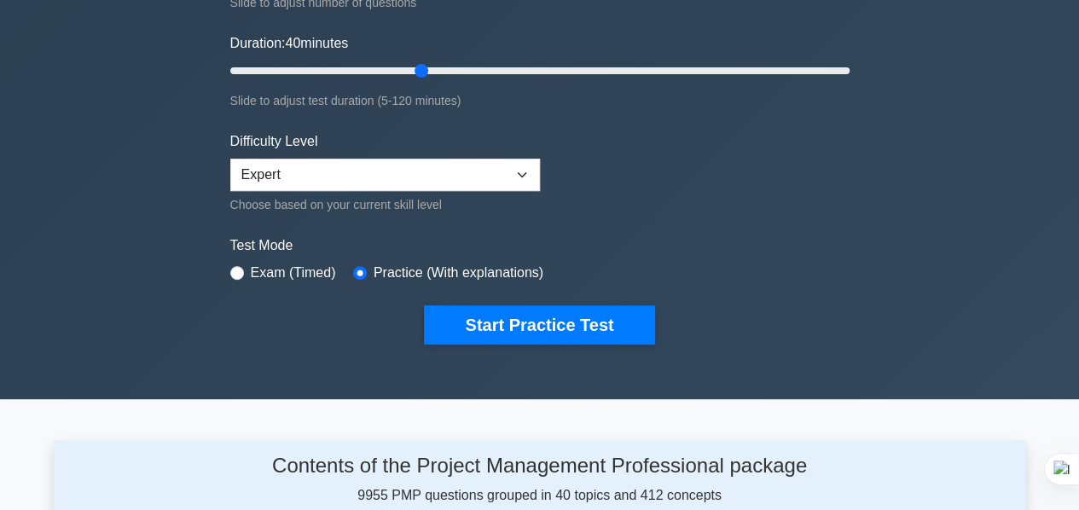
scroll to position [341, 0]
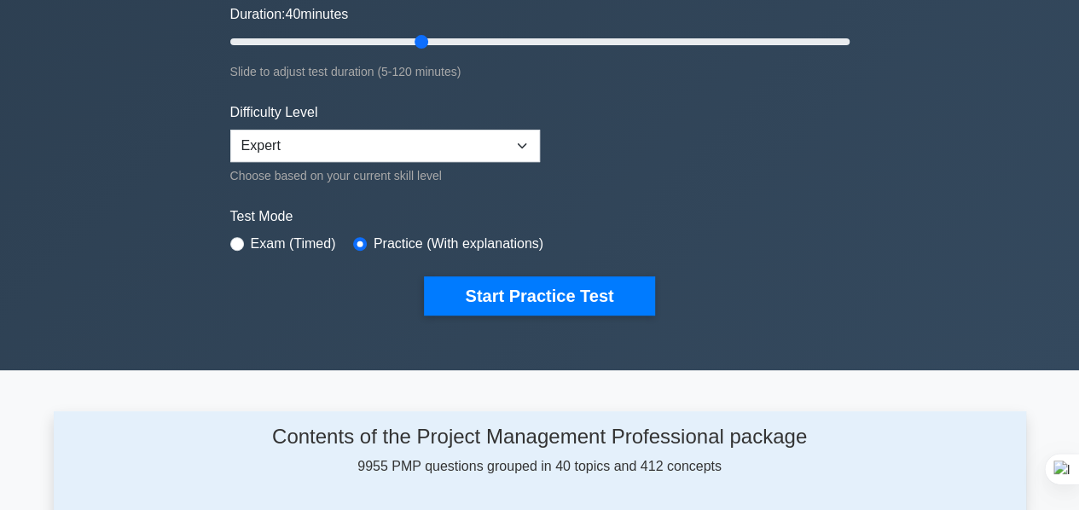
click at [288, 245] on label "Exam (Timed)" at bounding box center [293, 244] width 85 height 20
click at [253, 240] on label "Exam (Timed)" at bounding box center [293, 244] width 85 height 20
click at [231, 242] on input "radio" at bounding box center [237, 244] width 14 height 14
radio input "true"
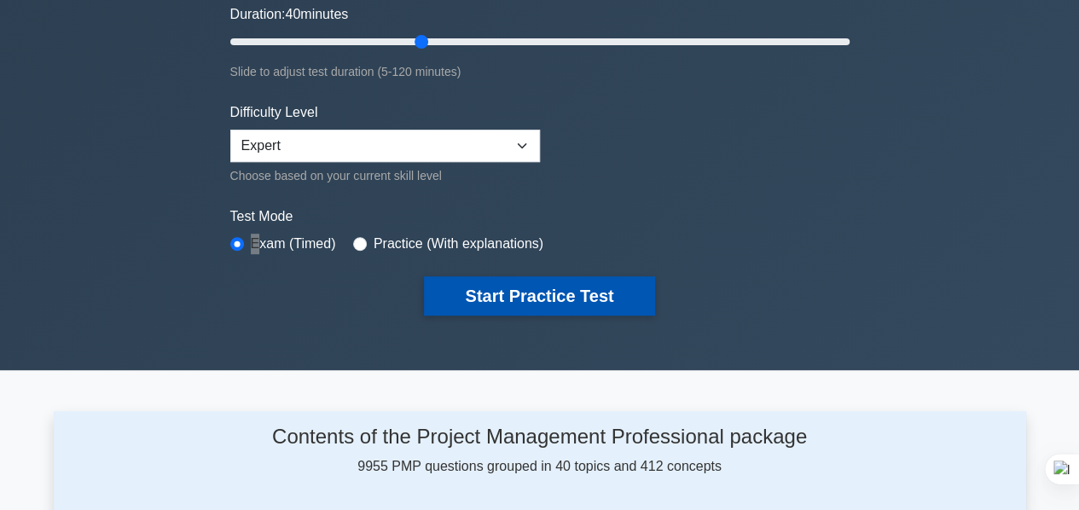
click at [502, 299] on button "Start Practice Test" at bounding box center [539, 295] width 230 height 39
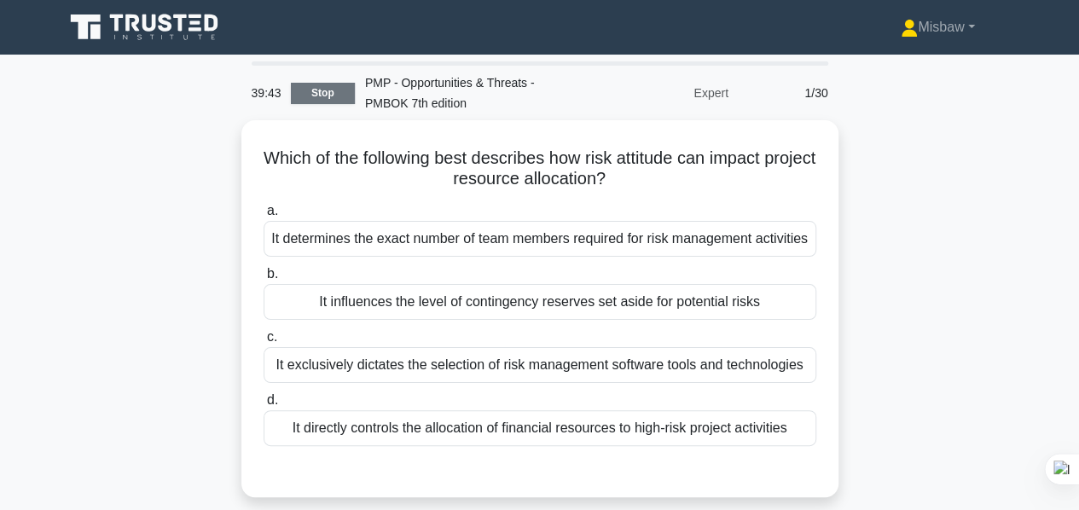
click at [345, 90] on link "Stop" at bounding box center [323, 93] width 64 height 21
click at [330, 91] on link "Stop" at bounding box center [323, 93] width 64 height 21
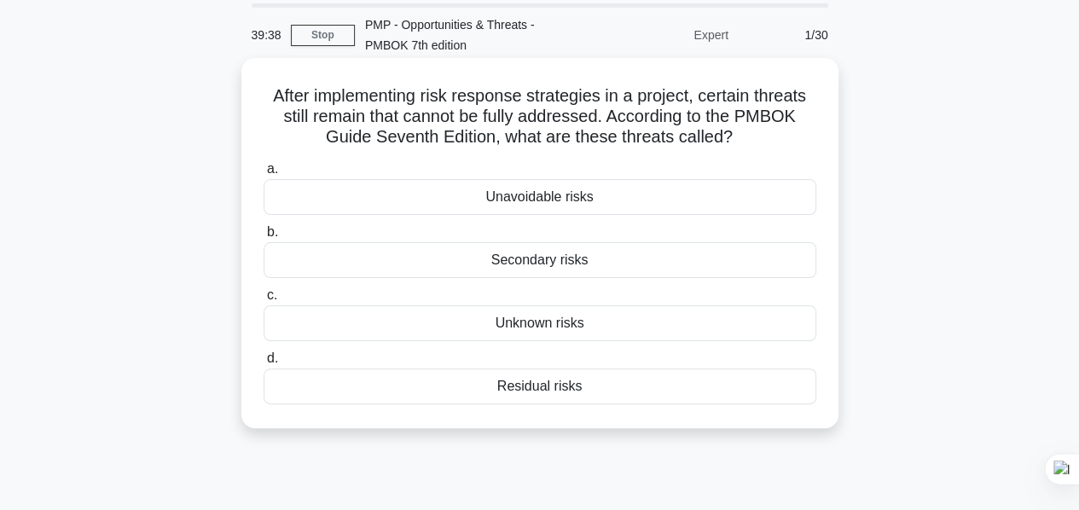
scroll to position [85, 0]
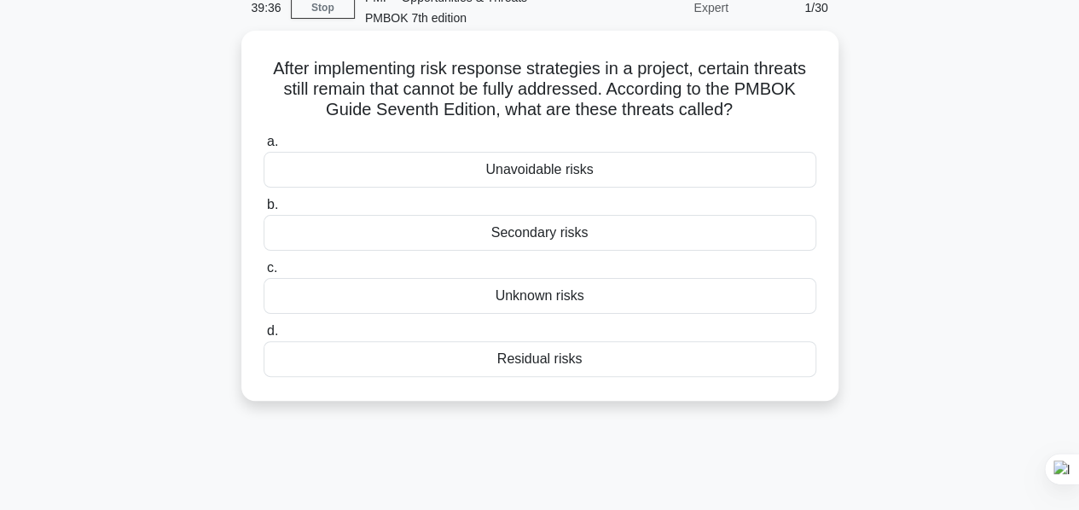
click at [567, 359] on div "Residual risks" at bounding box center [540, 359] width 553 height 36
click at [264, 337] on input "d. Residual risks" at bounding box center [264, 331] width 0 height 11
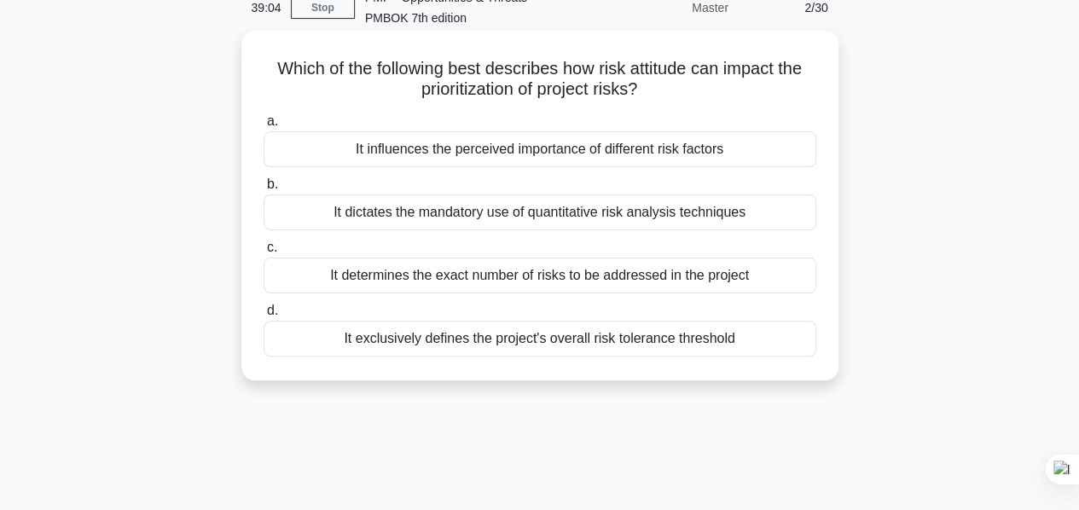
click at [466, 344] on div "It exclusively defines the project's overall risk tolerance threshold" at bounding box center [540, 339] width 553 height 36
click at [264, 317] on input "d. It exclusively defines the project's overall risk tolerance threshold" at bounding box center [264, 310] width 0 height 11
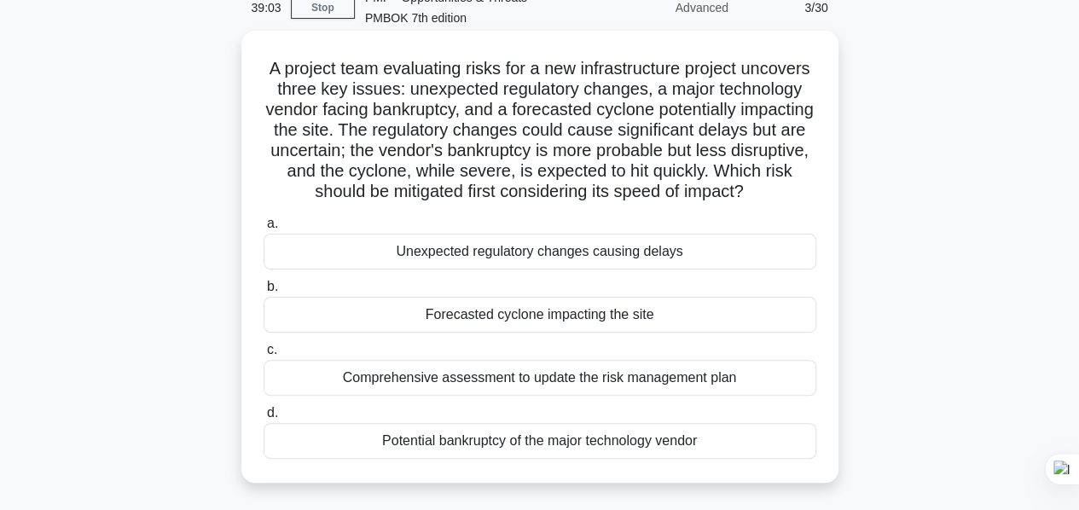
scroll to position [0, 0]
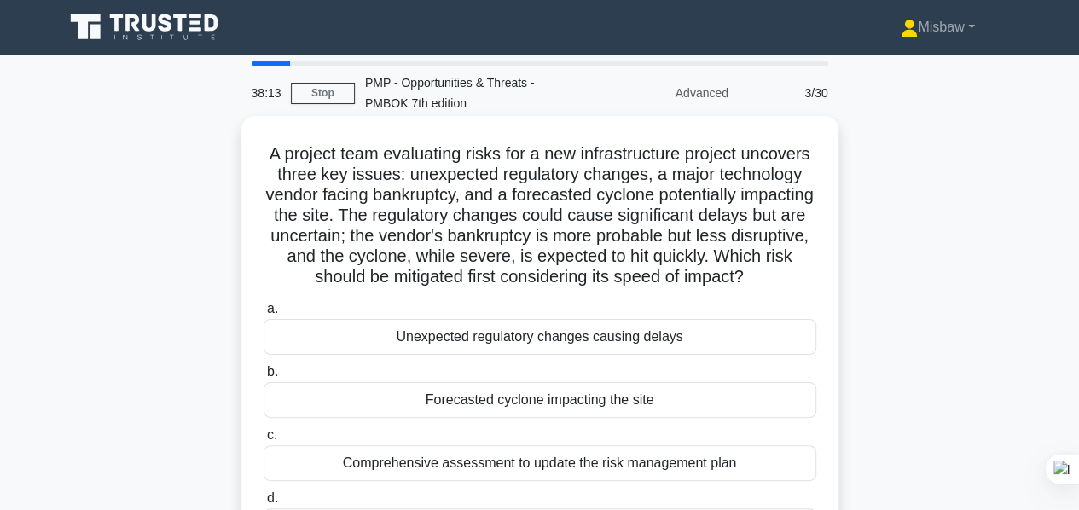
drag, startPoint x: 759, startPoint y: 285, endPoint x: 736, endPoint y: 276, distance: 24.9
click at [817, 288] on h5 "A project team evaluating risks for a new infrastructure project uncovers three…" at bounding box center [540, 215] width 556 height 145
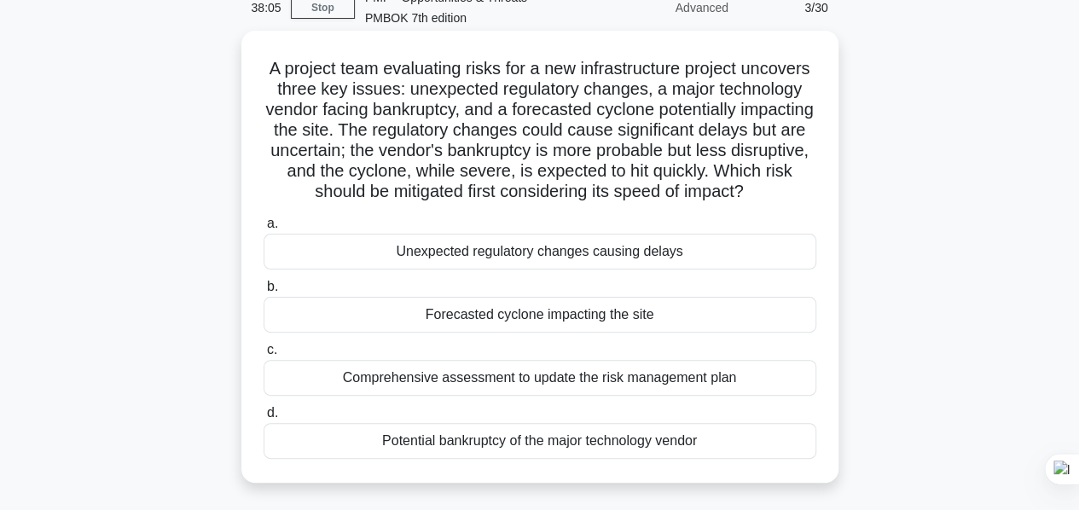
scroll to position [171, 0]
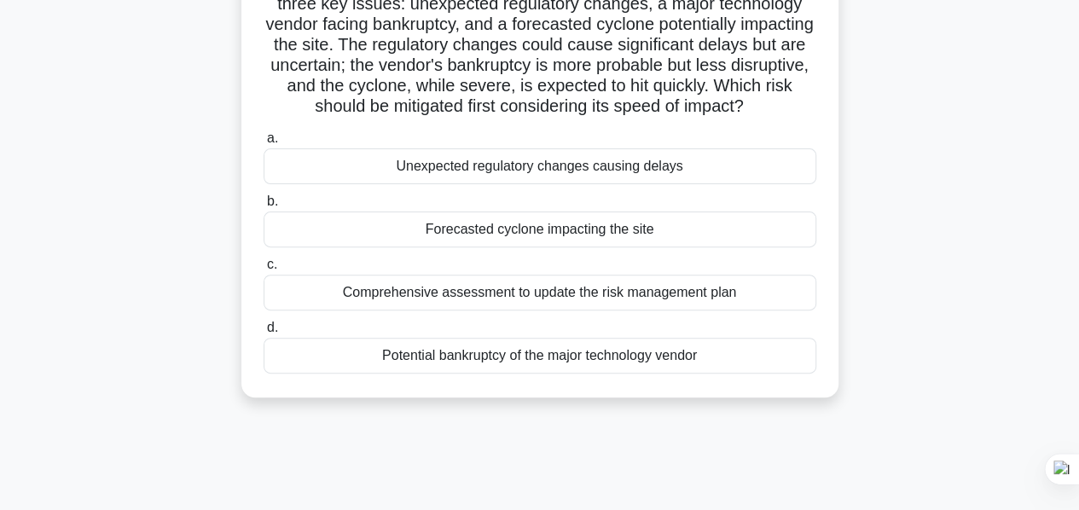
click at [526, 247] on div "Forecasted cyclone impacting the site" at bounding box center [540, 230] width 553 height 36
click at [264, 207] on input "b. Forecasted cyclone impacting the site" at bounding box center [264, 201] width 0 height 11
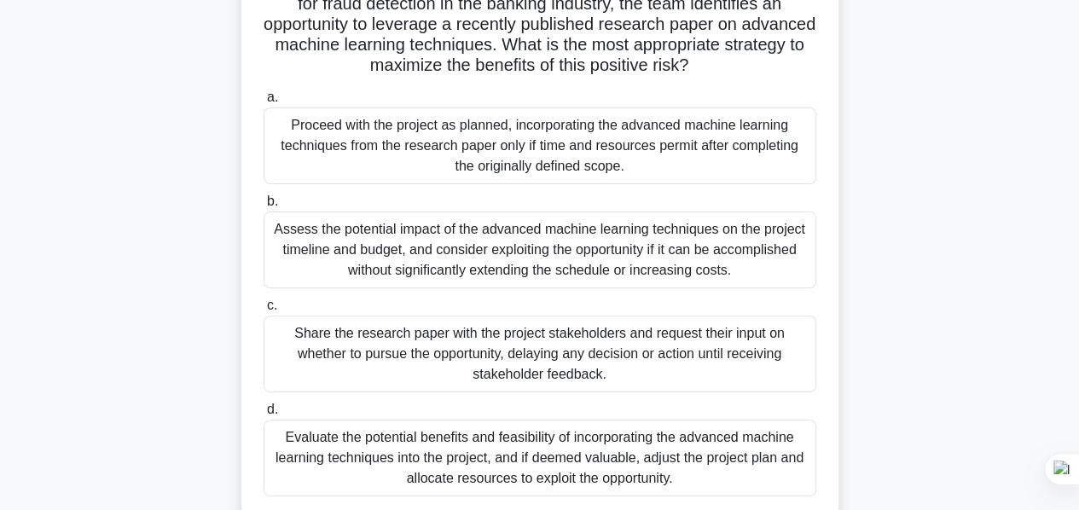
scroll to position [256, 0]
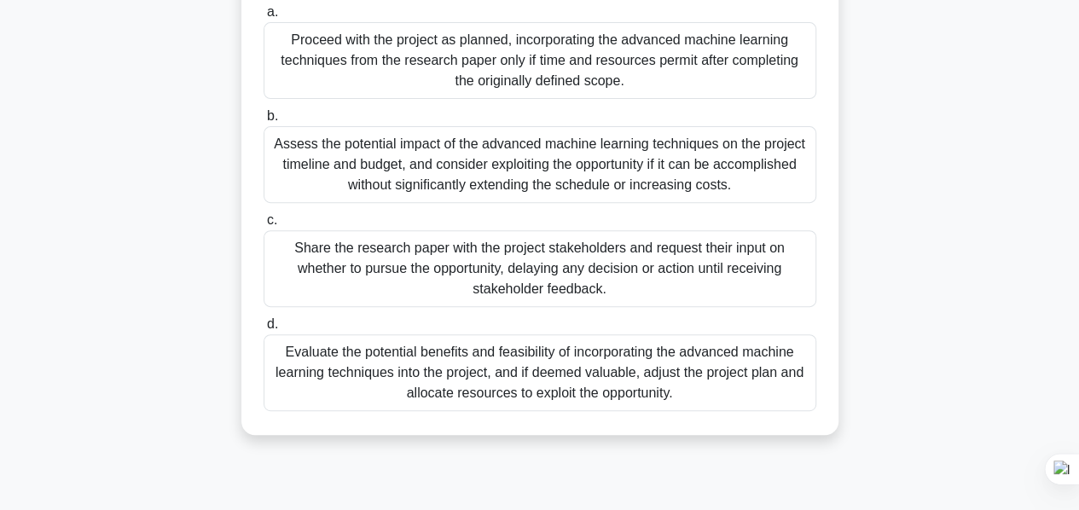
click at [590, 178] on div "Assess the potential impact of the advanced machine learning techniques on the …" at bounding box center [540, 164] width 553 height 77
click at [264, 122] on input "b. Assess the potential impact of the advanced machine learning techniques on t…" at bounding box center [264, 116] width 0 height 11
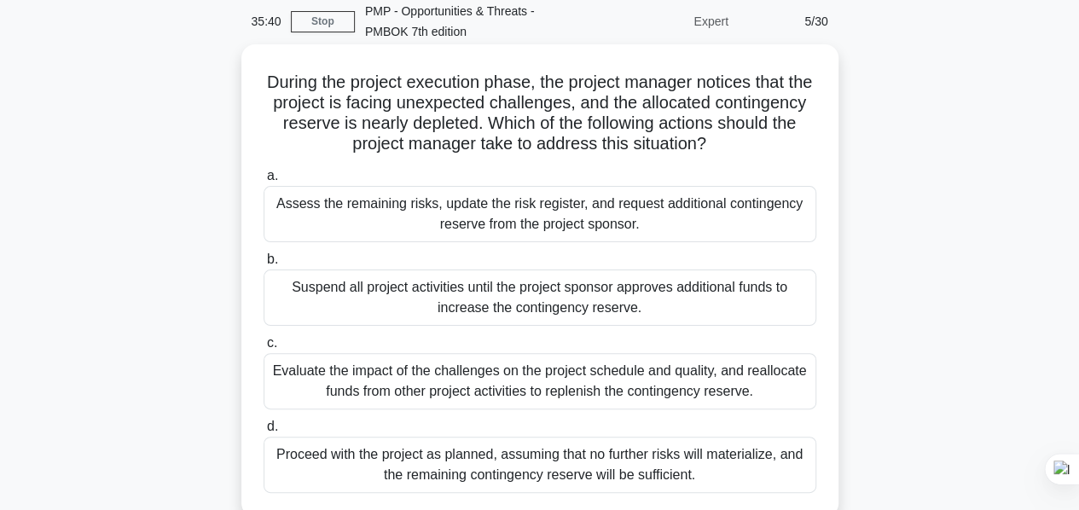
scroll to position [171, 0]
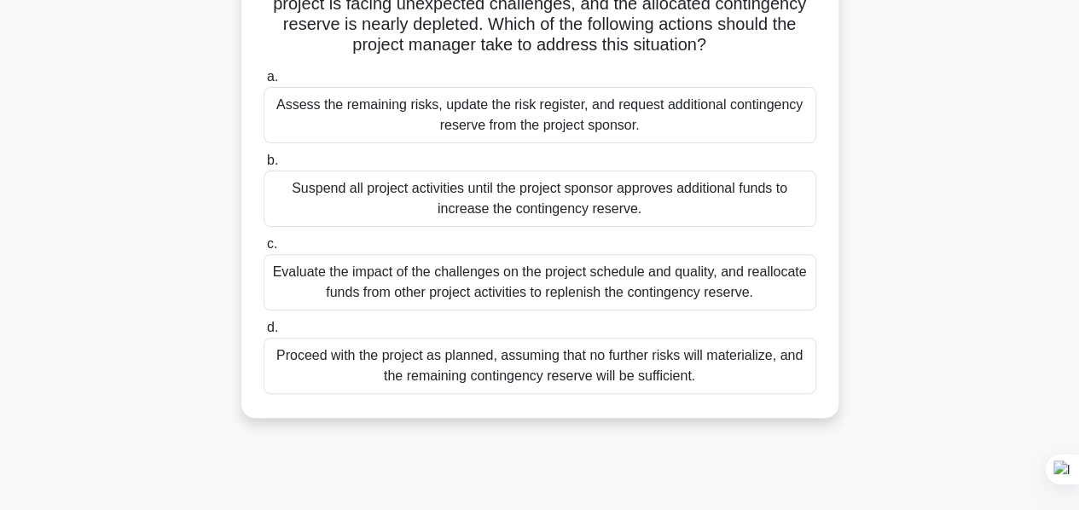
click at [518, 120] on div "Assess the remaining risks, update the risk register, and request additional co…" at bounding box center [540, 115] width 553 height 56
click at [264, 83] on input "a. Assess the remaining risks, update the risk register, and request additional…" at bounding box center [264, 77] width 0 height 11
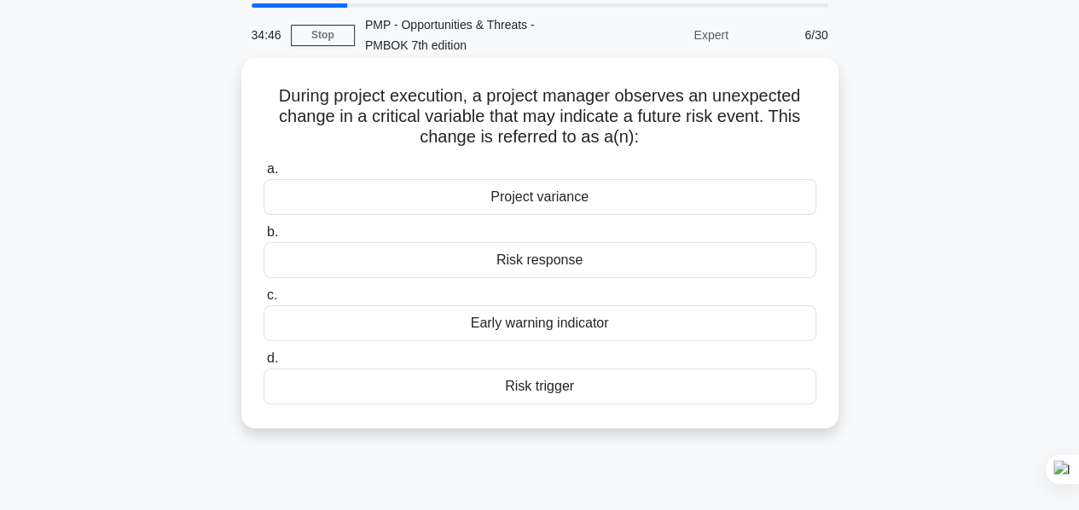
scroll to position [85, 0]
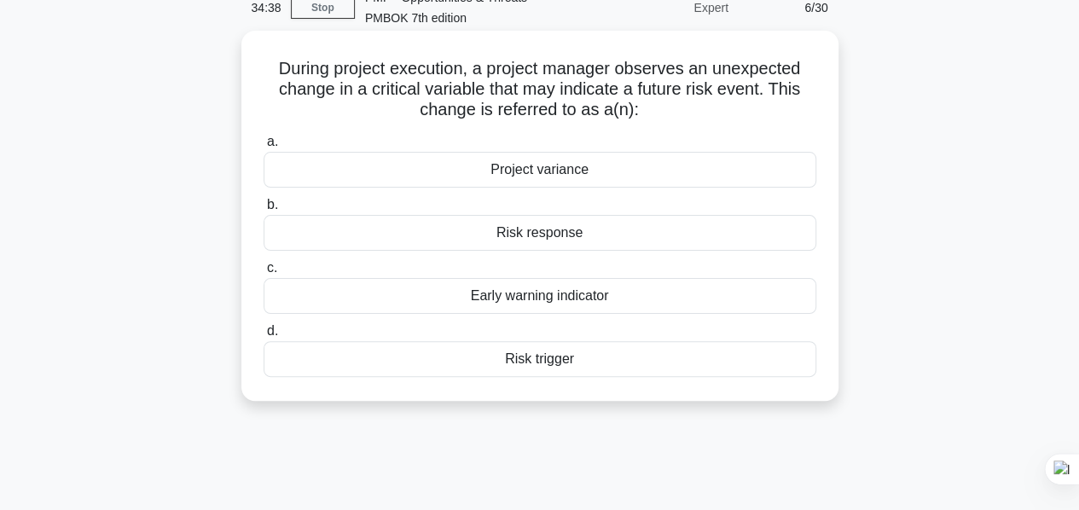
click at [538, 361] on div "Risk trigger" at bounding box center [540, 359] width 553 height 36
click at [264, 337] on input "d. Risk trigger" at bounding box center [264, 331] width 0 height 11
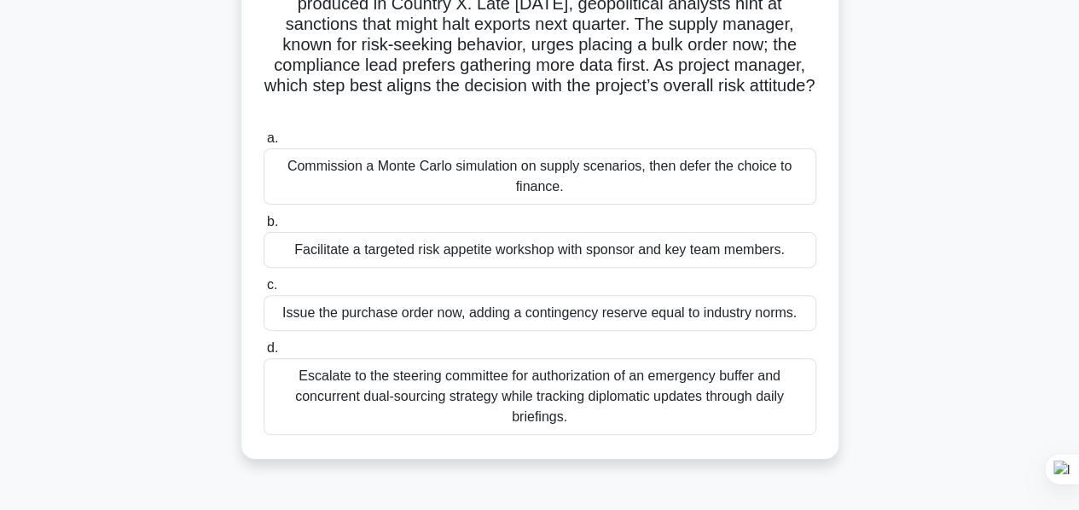
scroll to position [256, 0]
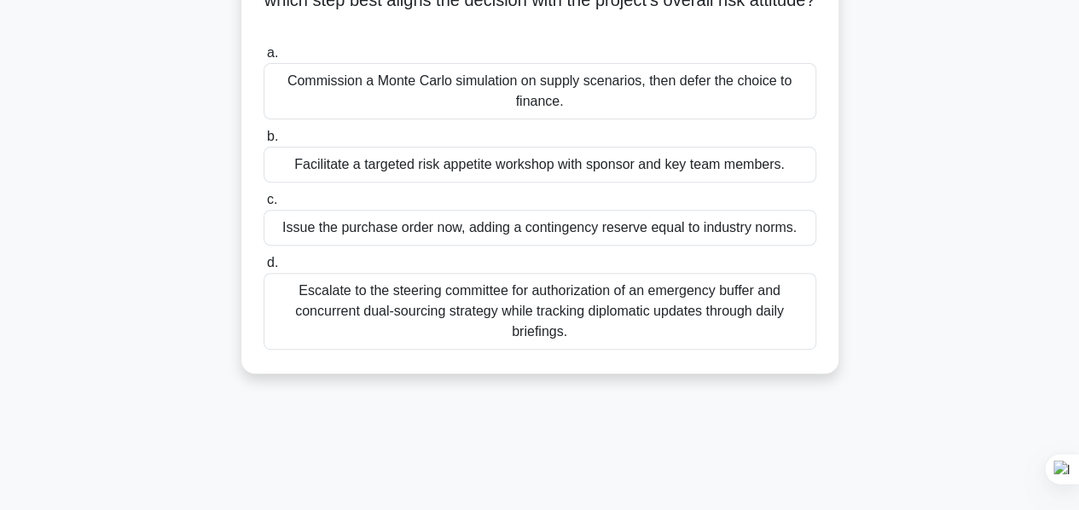
click at [525, 166] on div "Facilitate a targeted risk appetite workshop with sponsor and key team members." at bounding box center [540, 165] width 553 height 36
click at [264, 143] on input "b. Facilitate a targeted risk appetite workshop with sponsor and key team membe…" at bounding box center [264, 136] width 0 height 11
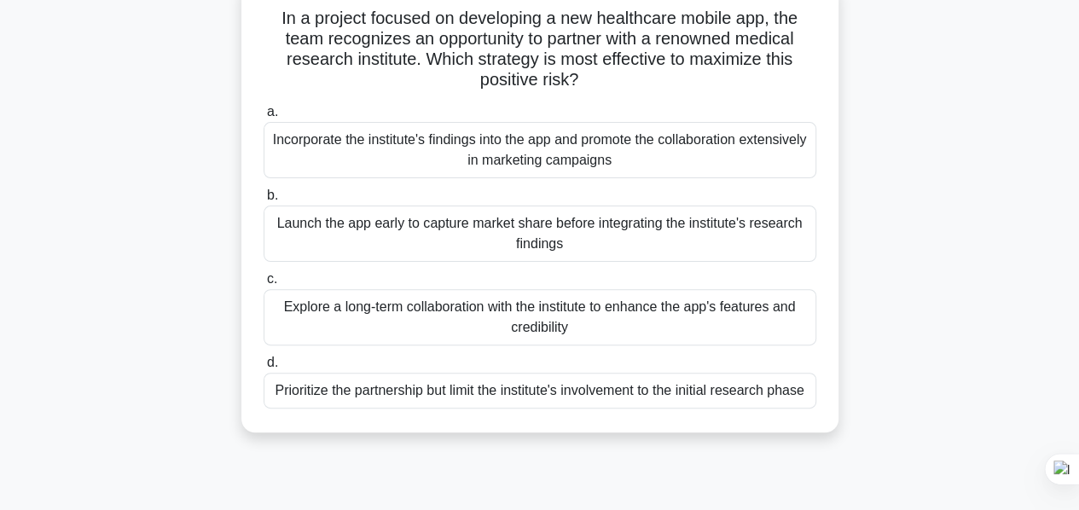
scroll to position [171, 0]
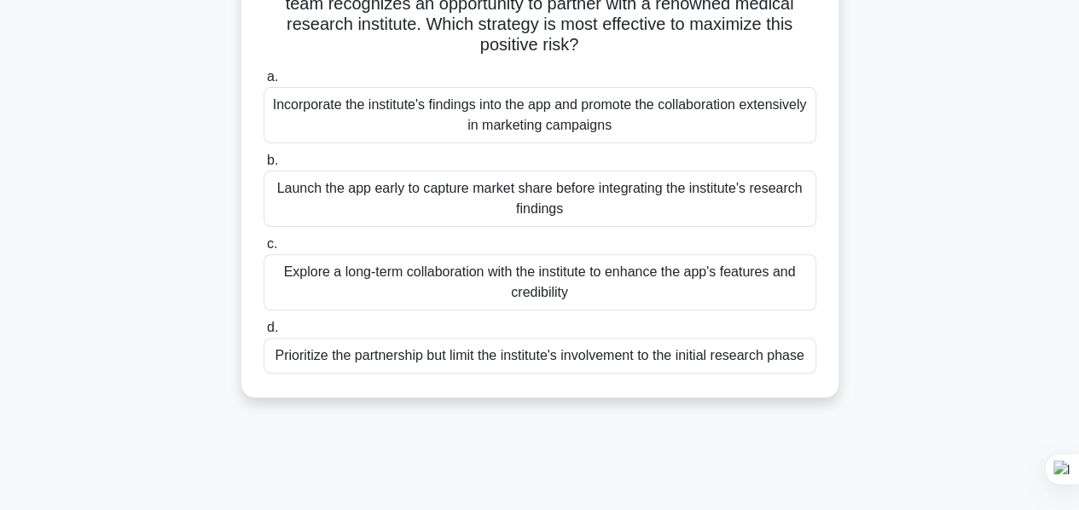
click at [519, 281] on div "Explore a long-term collaboration with the institute to enhance the app's featu…" at bounding box center [540, 282] width 553 height 56
click at [264, 250] on input "c. Explore a long-term collaboration with the institute to enhance the app's fe…" at bounding box center [264, 244] width 0 height 11
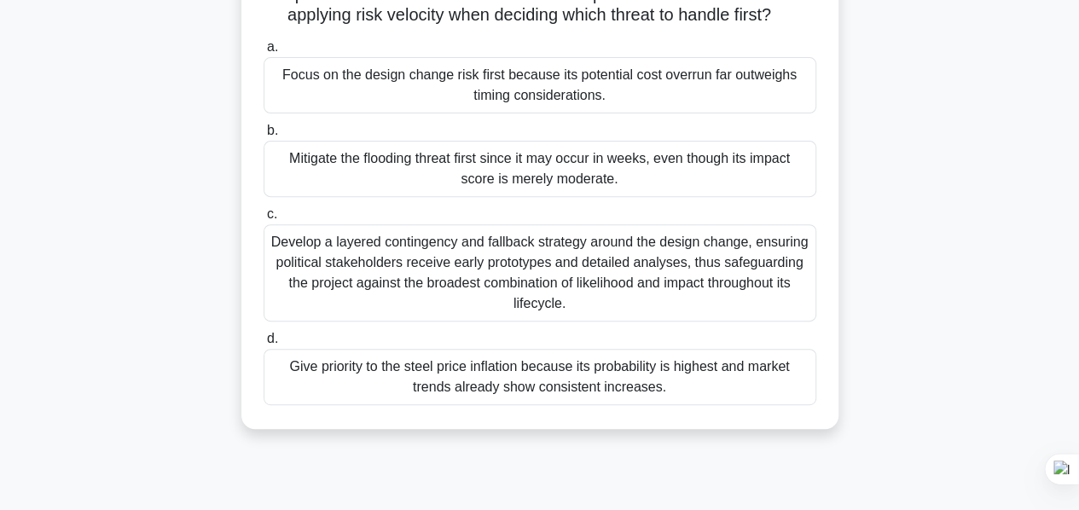
scroll to position [341, 0]
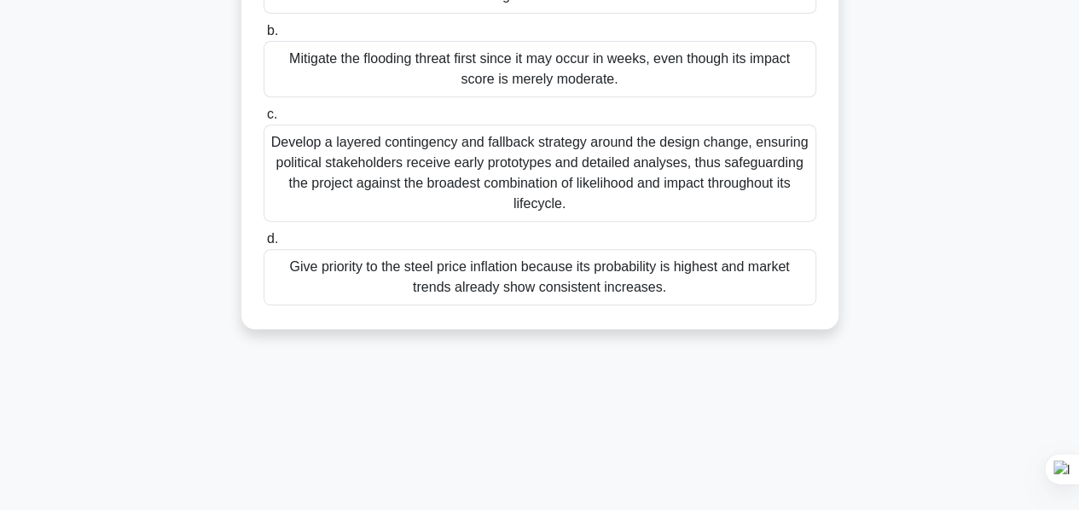
click at [662, 290] on div "Give priority to the steel price inflation because its probability is highest a…" at bounding box center [540, 277] width 553 height 56
click at [264, 245] on input "d. Give priority to the steel price inflation because its probability is highes…" at bounding box center [264, 239] width 0 height 11
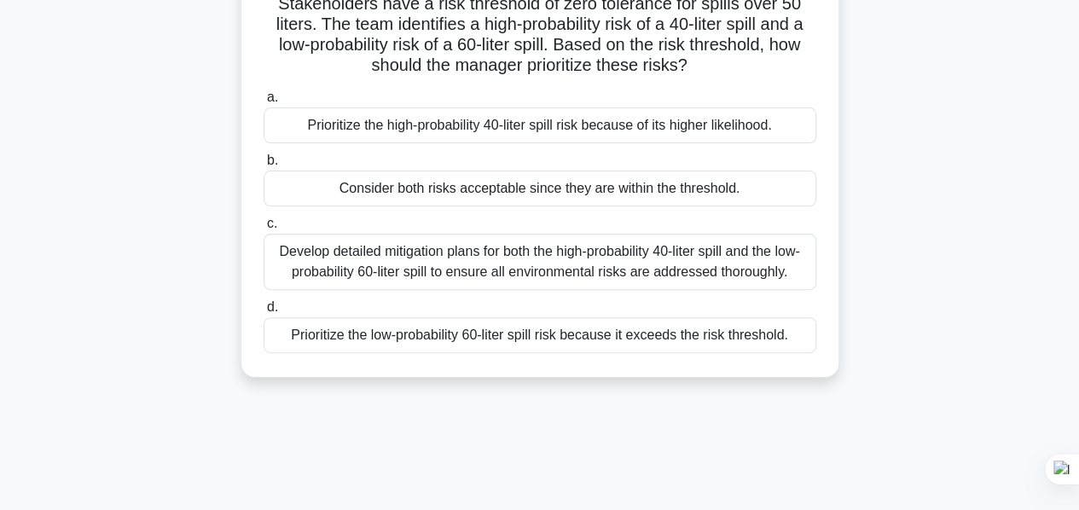
scroll to position [256, 0]
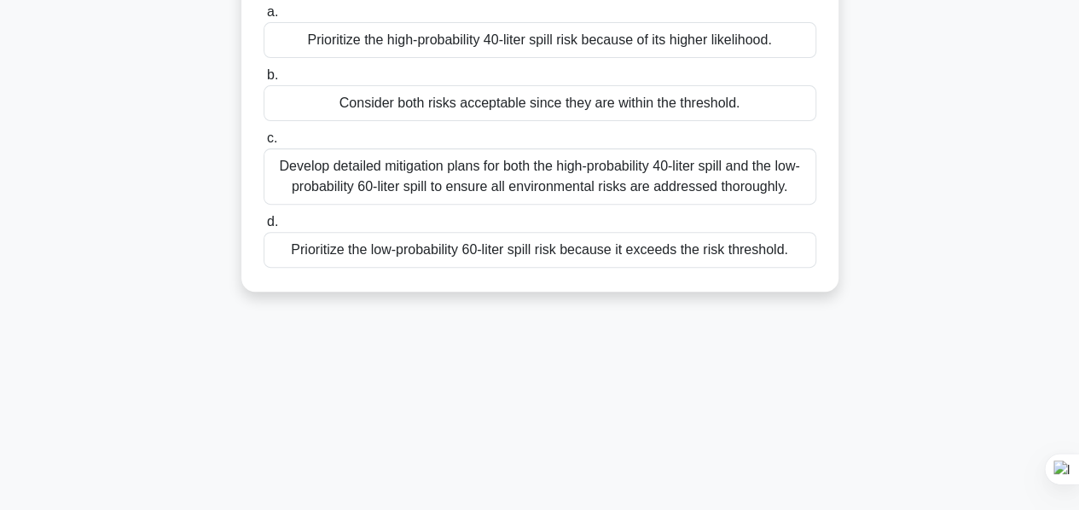
click at [559, 180] on div "Develop detailed mitigation plans for both the high-probability 40-liter spill …" at bounding box center [540, 176] width 553 height 56
click at [264, 144] on input "c. Develop detailed mitigation plans for both the high-probability 40-liter spi…" at bounding box center [264, 138] width 0 height 11
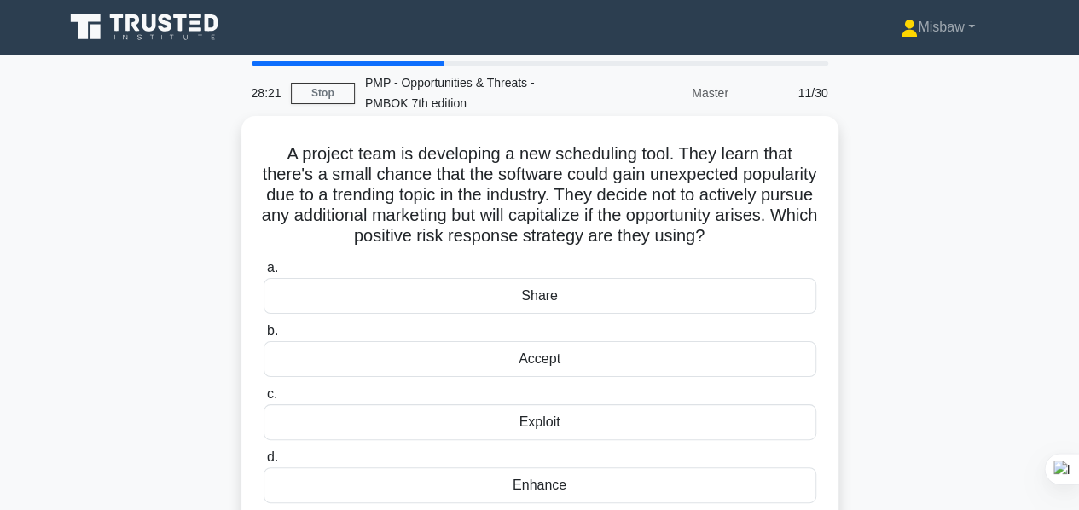
scroll to position [85, 0]
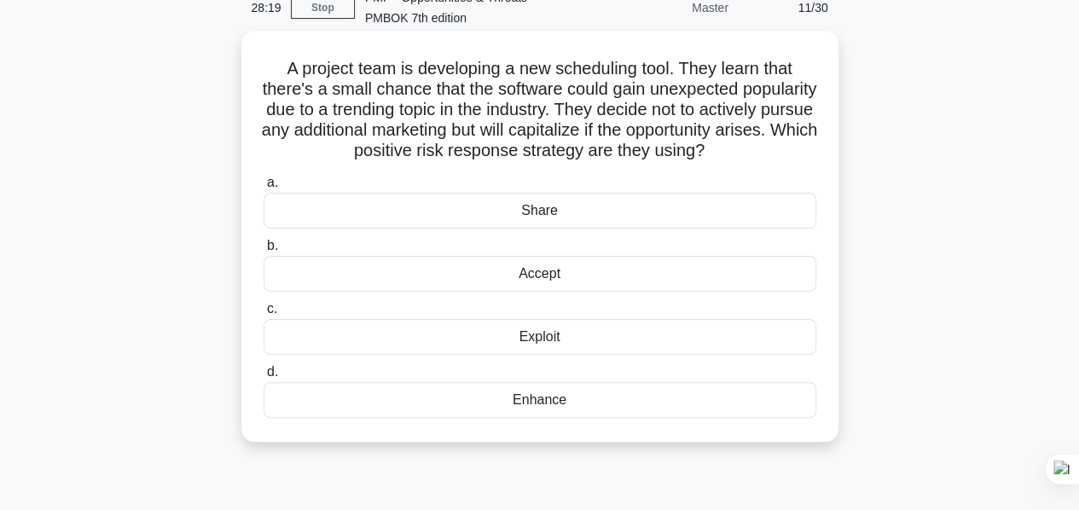
click at [561, 355] on div "Exploit" at bounding box center [540, 337] width 553 height 36
click at [264, 315] on input "c. Exploit" at bounding box center [264, 309] width 0 height 11
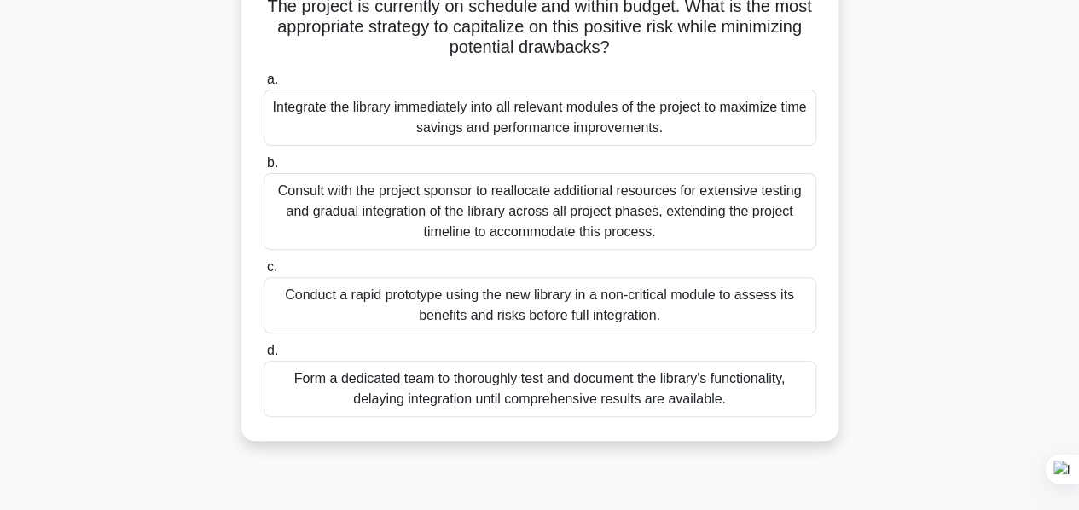
scroll to position [256, 0]
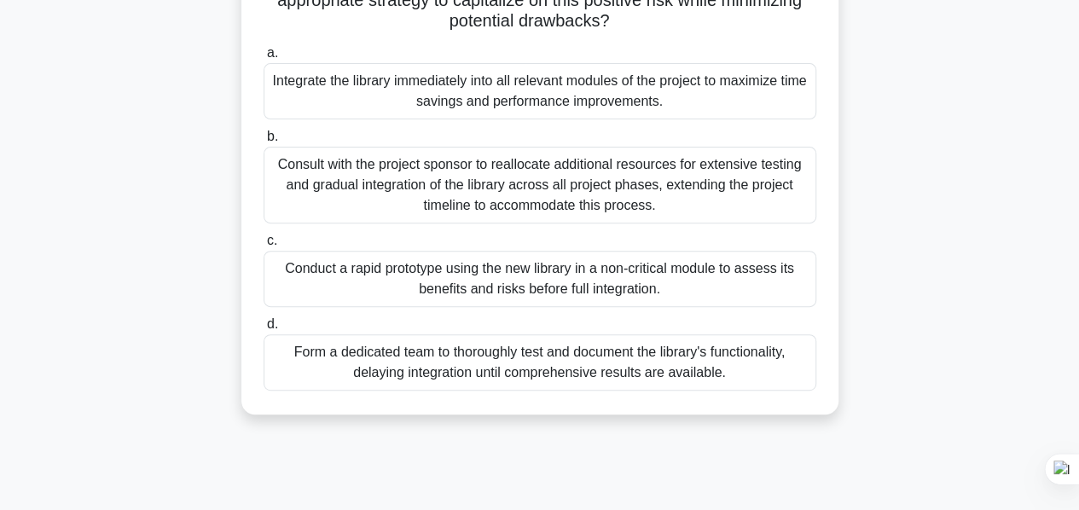
click at [479, 286] on div "Conduct a rapid prototype using the new library in a non-critical module to ass…" at bounding box center [540, 279] width 553 height 56
click at [264, 247] on input "c. Conduct a rapid prototype using the new library in a non-critical module to …" at bounding box center [264, 241] width 0 height 11
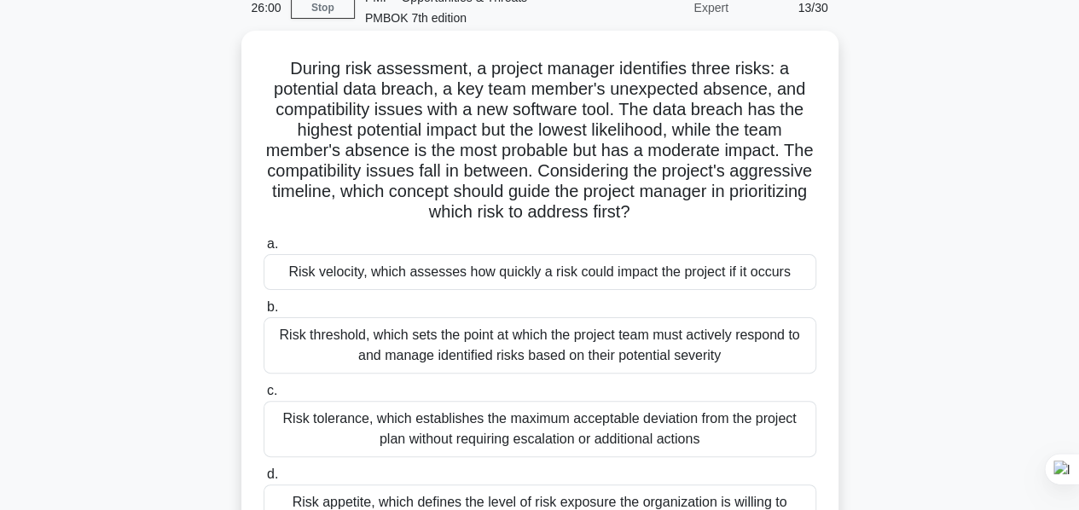
scroll to position [171, 0]
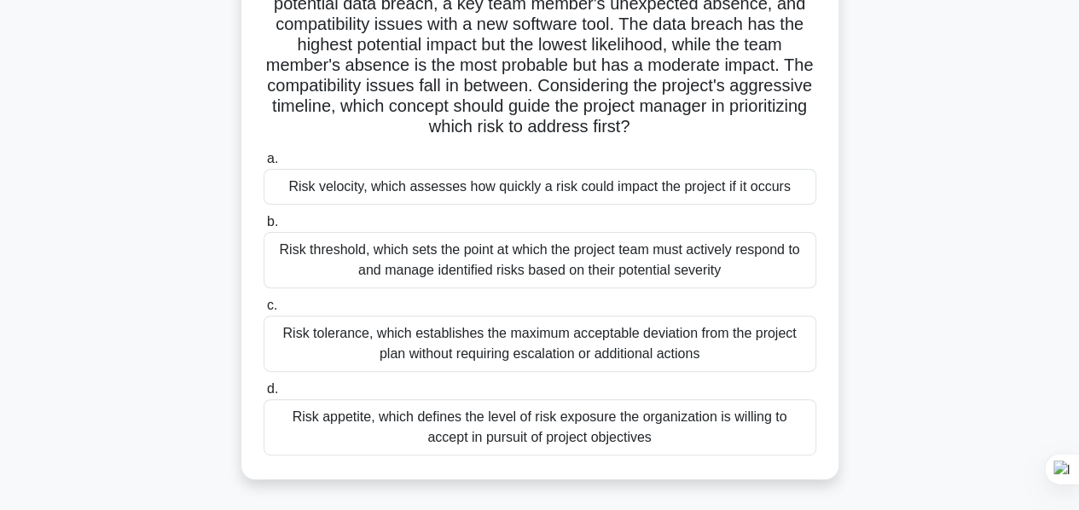
click at [401, 187] on div "Risk velocity, which assesses how quickly a risk could impact the project if it…" at bounding box center [540, 187] width 553 height 36
click at [264, 165] on input "a. Risk velocity, which assesses how quickly a risk could impact the project if…" at bounding box center [264, 159] width 0 height 11
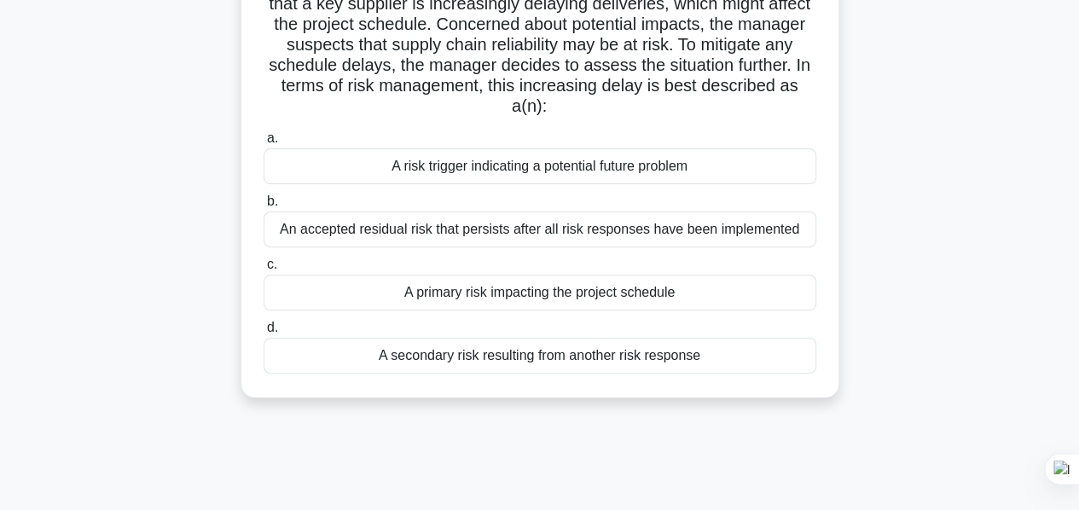
click at [541, 173] on div "A risk trigger indicating a potential future problem" at bounding box center [540, 166] width 553 height 36
click at [264, 144] on input "a. A risk trigger indicating a potential future problem" at bounding box center [264, 138] width 0 height 11
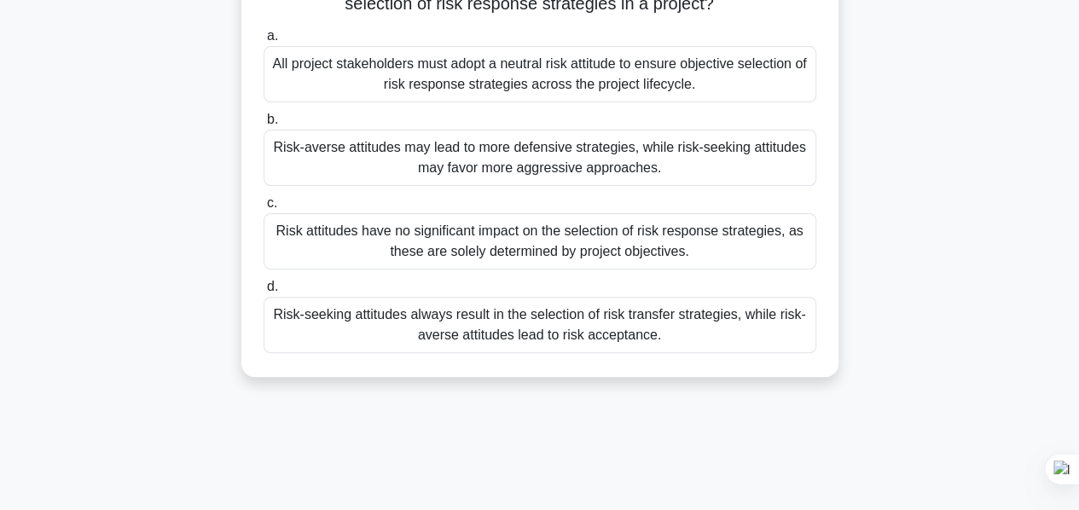
scroll to position [85, 0]
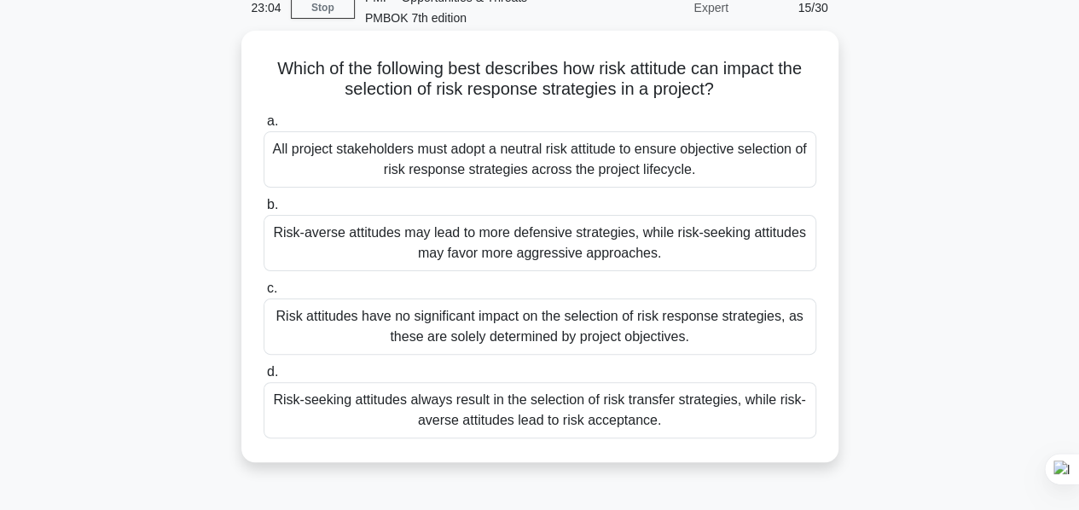
click at [501, 253] on div "Risk-averse attitudes may lead to more defensive strategies, while risk-seeking…" at bounding box center [540, 243] width 553 height 56
click at [264, 211] on input "b. Risk-averse attitudes may lead to more defensive strategies, while risk-seek…" at bounding box center [264, 205] width 0 height 11
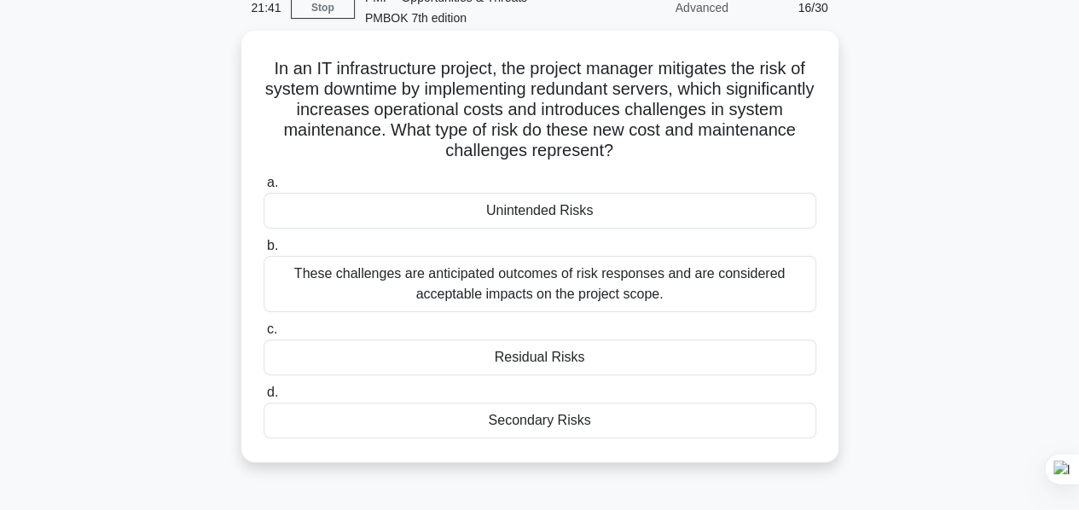
click at [710, 289] on div "These challenges are anticipated outcomes of risk responses and are considered …" at bounding box center [540, 284] width 553 height 56
click at [264, 252] on input "b. These challenges are anticipated outcomes of risk responses and are consider…" at bounding box center [264, 246] width 0 height 11
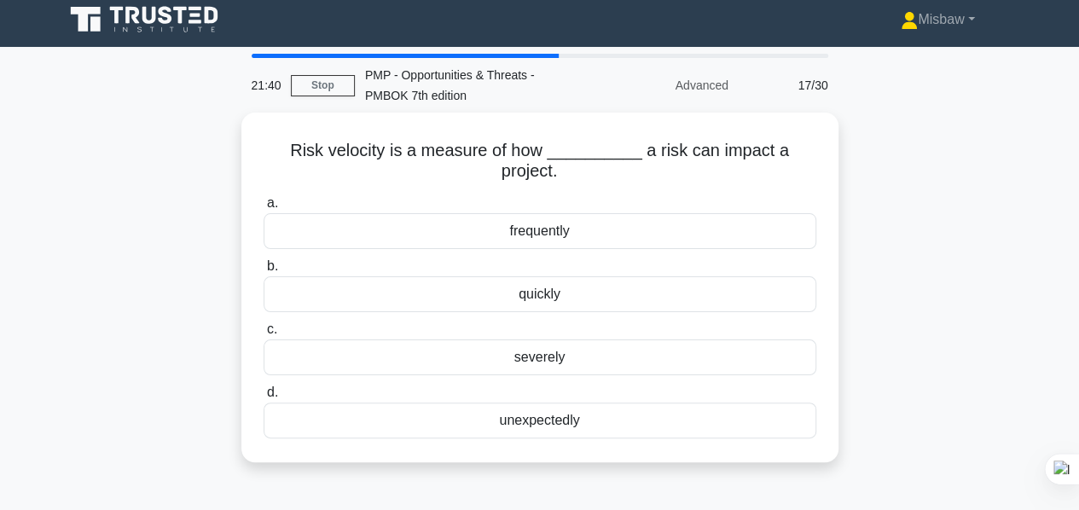
scroll to position [0, 0]
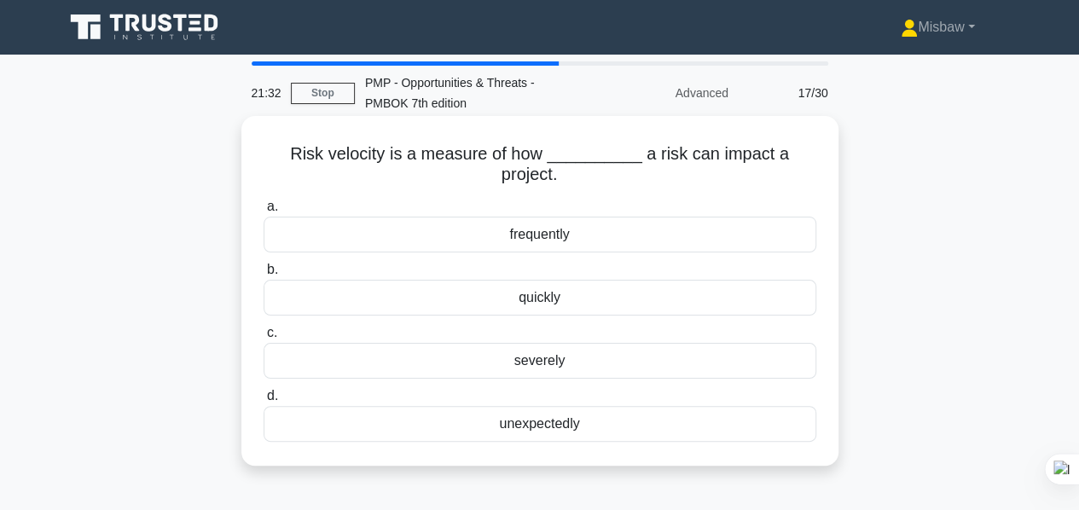
click at [555, 304] on div "quickly" at bounding box center [540, 298] width 553 height 36
click at [264, 276] on input "b. quickly" at bounding box center [264, 270] width 0 height 11
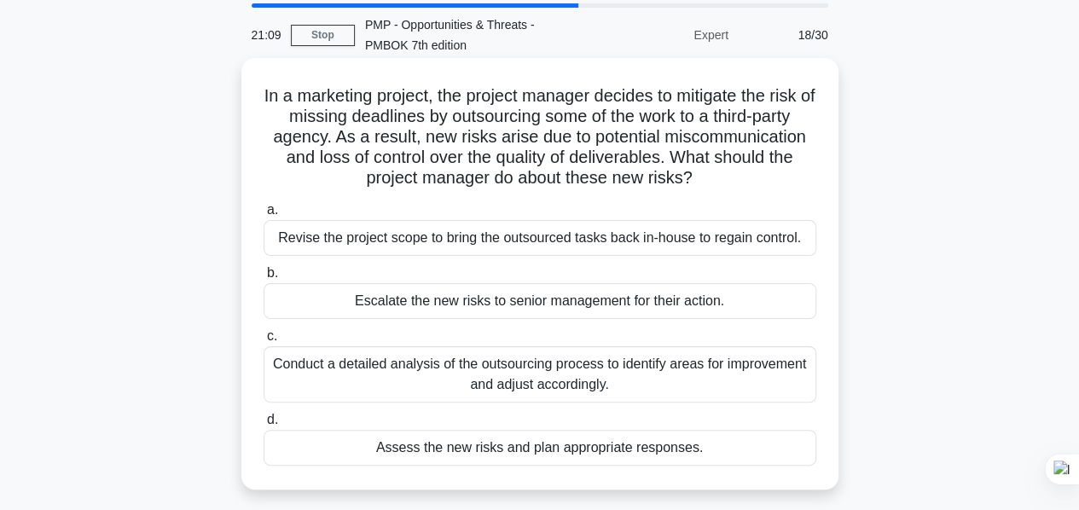
scroll to position [85, 0]
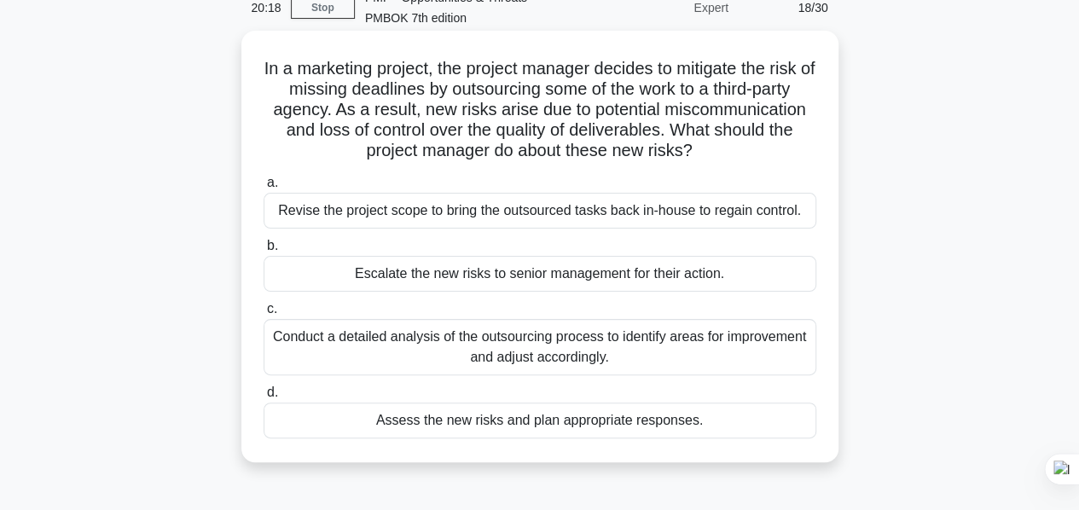
click at [627, 417] on div "Assess the new risks and plan appropriate responses." at bounding box center [540, 421] width 553 height 36
click at [264, 398] on input "d. Assess the new risks and plan appropriate responses." at bounding box center [264, 392] width 0 height 11
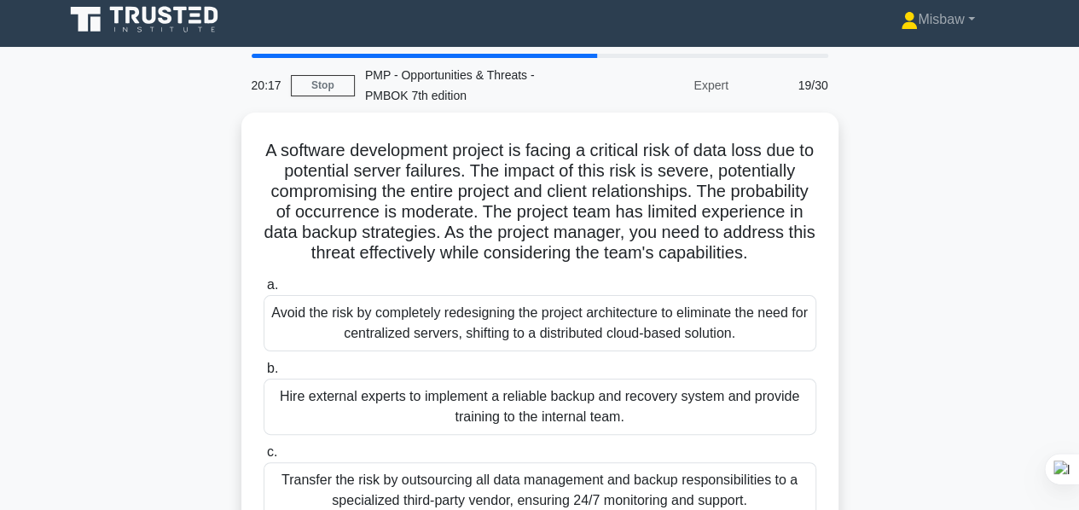
scroll to position [0, 0]
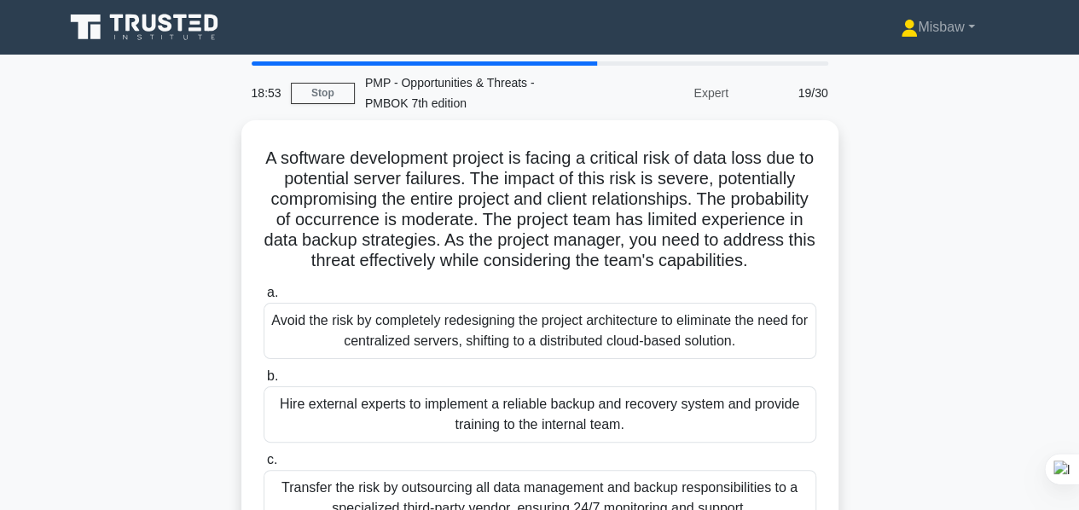
drag, startPoint x: 933, startPoint y: 170, endPoint x: 928, endPoint y: 156, distance: 14.3
click at [933, 170] on div "A software development project is facing a critical risk of data loss due to po…" at bounding box center [540, 387] width 973 height 534
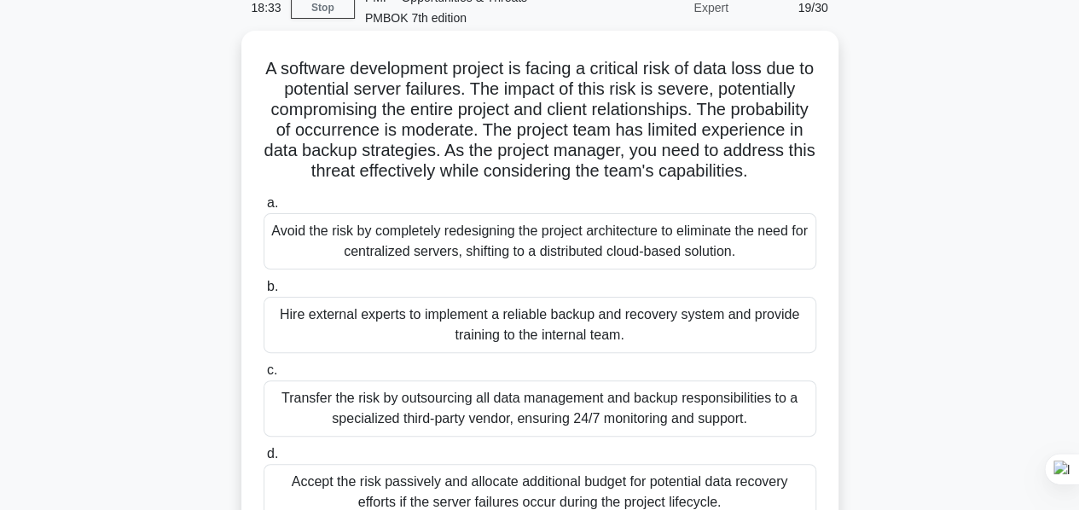
scroll to position [171, 0]
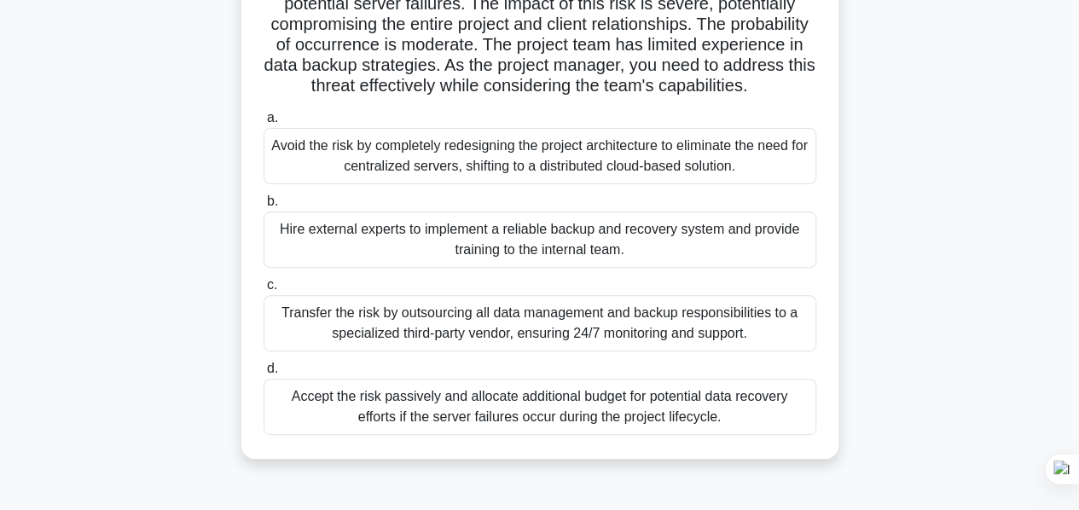
click at [606, 265] on div "Hire external experts to implement a reliable backup and recovery system and pr…" at bounding box center [540, 240] width 553 height 56
click at [264, 207] on input "b. Hire external experts to implement a reliable backup and recovery system and…" at bounding box center [264, 201] width 0 height 11
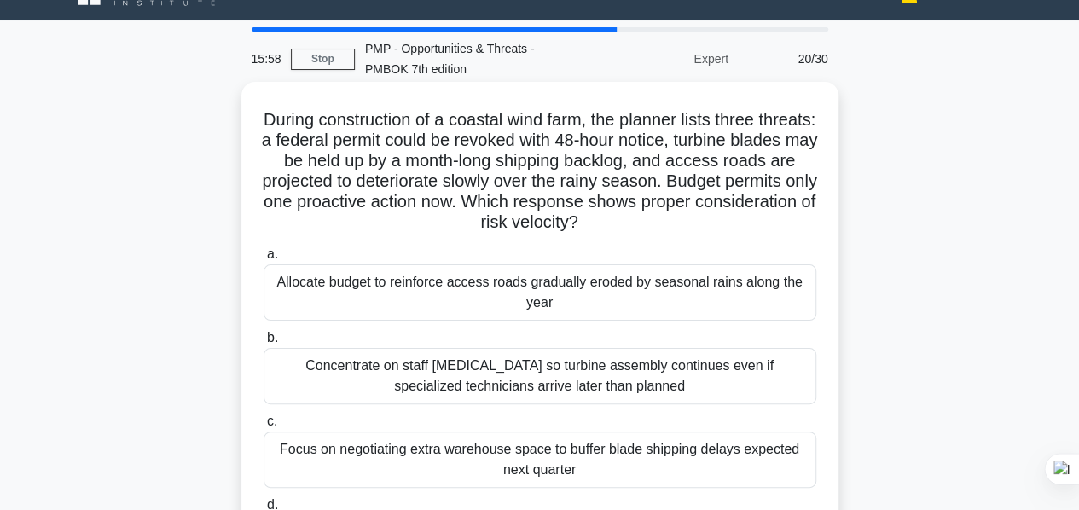
scroll to position [0, 0]
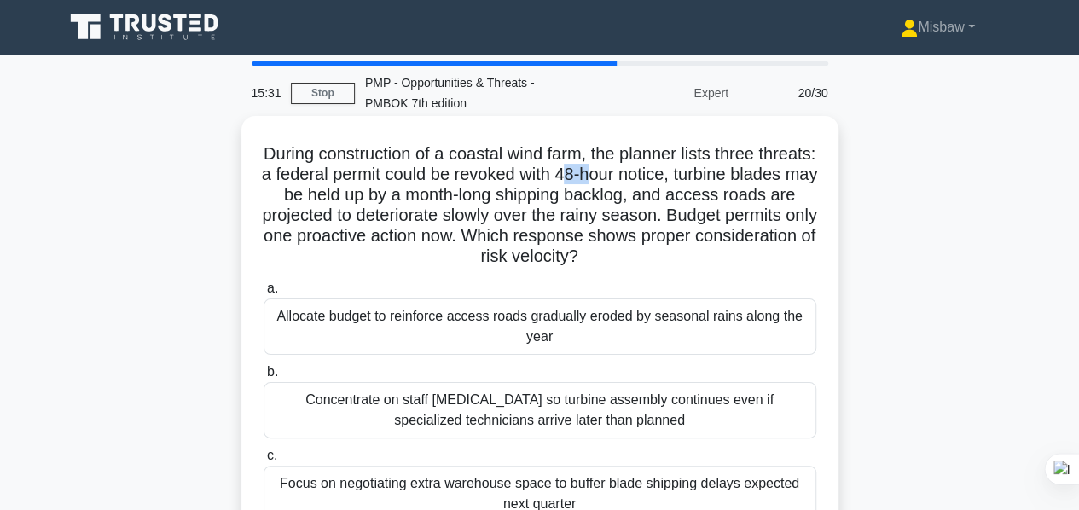
drag, startPoint x: 640, startPoint y: 178, endPoint x: 672, endPoint y: 172, distance: 32.1
click at [672, 172] on h5 "During construction of a coastal wind farm, the planner lists three threats: a …" at bounding box center [540, 205] width 556 height 125
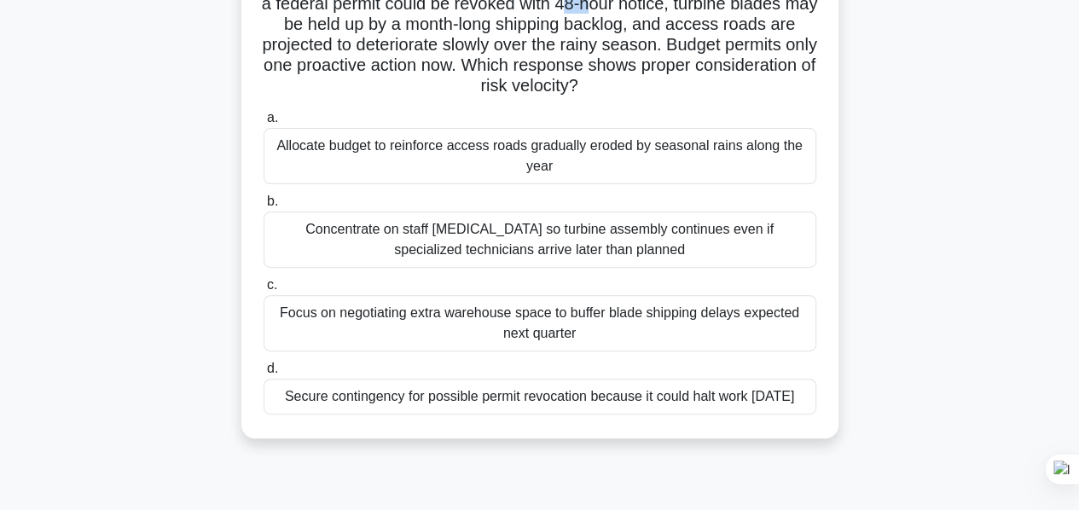
scroll to position [256, 0]
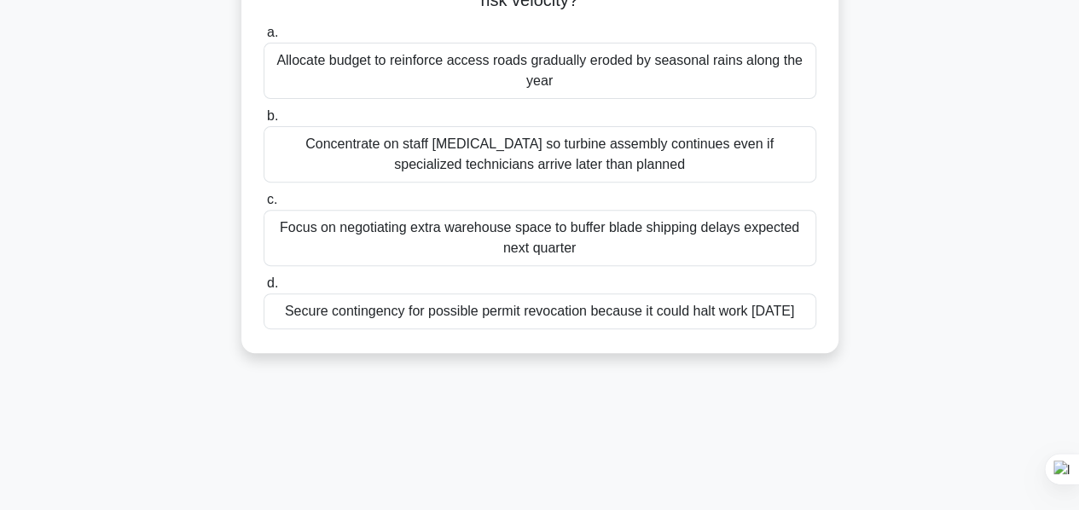
click at [614, 329] on div "Secure contingency for possible permit revocation because it could halt work wi…" at bounding box center [540, 312] width 553 height 36
click at [264, 289] on input "d. Secure contingency for possible permit revocation because it could halt work…" at bounding box center [264, 283] width 0 height 11
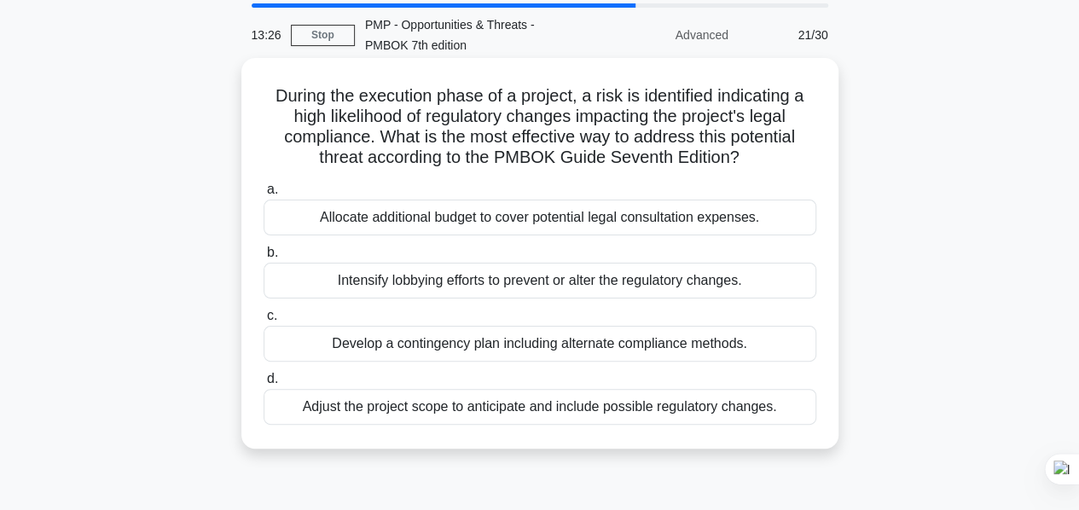
scroll to position [85, 0]
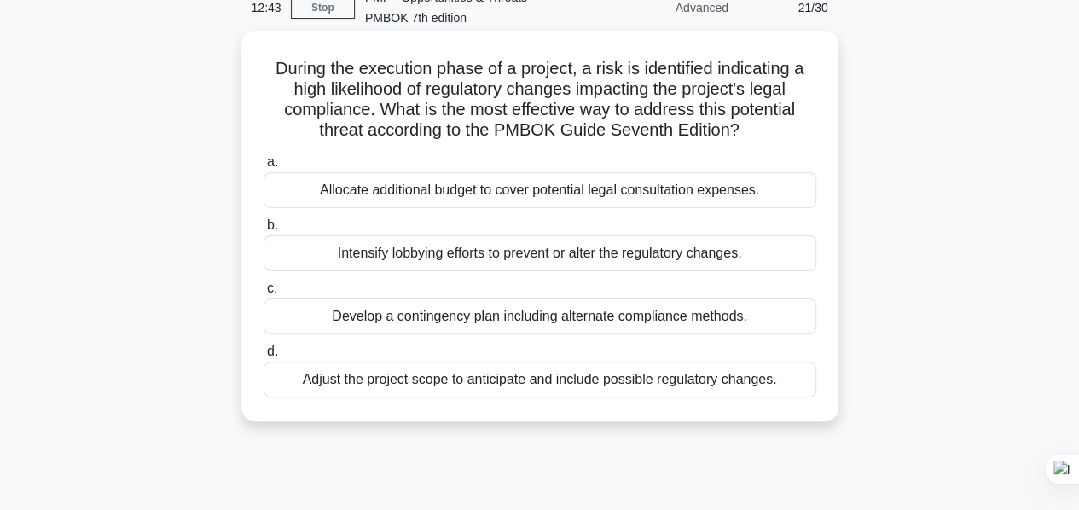
click at [565, 386] on div "Adjust the project scope to anticipate and include possible regulatory changes." at bounding box center [540, 380] width 553 height 36
click at [264, 358] on input "d. Adjust the project scope to anticipate and include possible regulatory chang…" at bounding box center [264, 351] width 0 height 11
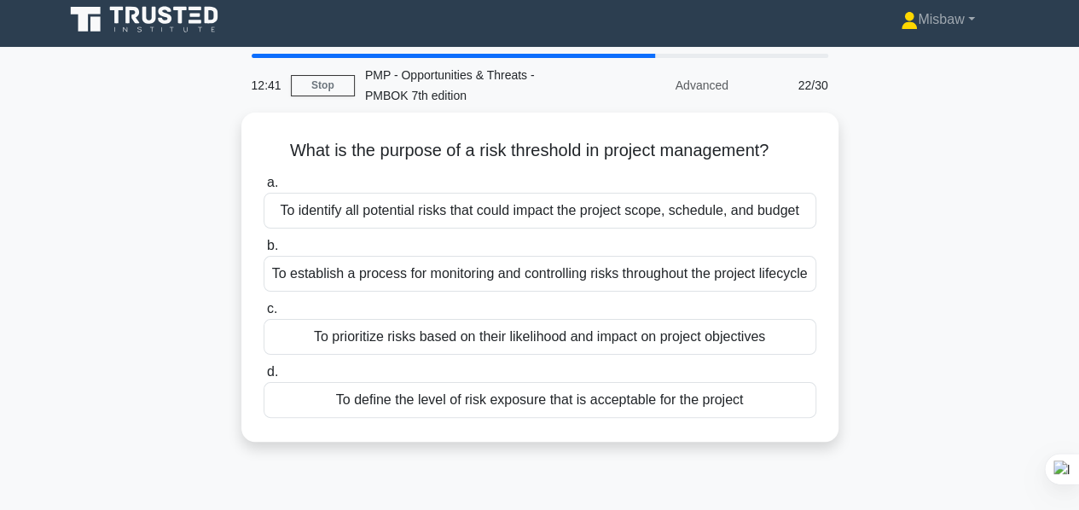
scroll to position [0, 0]
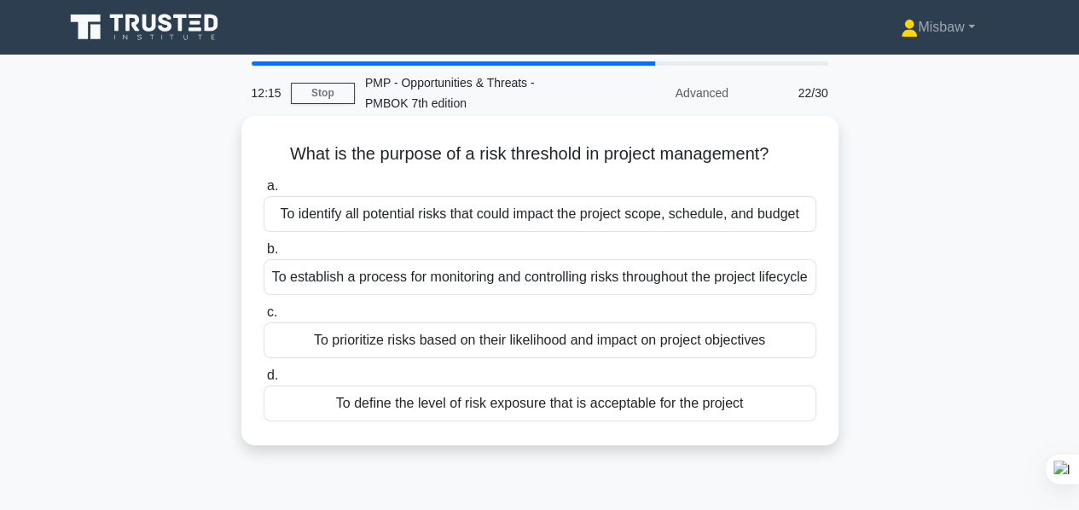
click at [572, 422] on div "To define the level of risk exposure that is acceptable for the project" at bounding box center [540, 404] width 553 height 36
click at [264, 381] on input "d. To define the level of risk exposure that is acceptable for the project" at bounding box center [264, 375] width 0 height 11
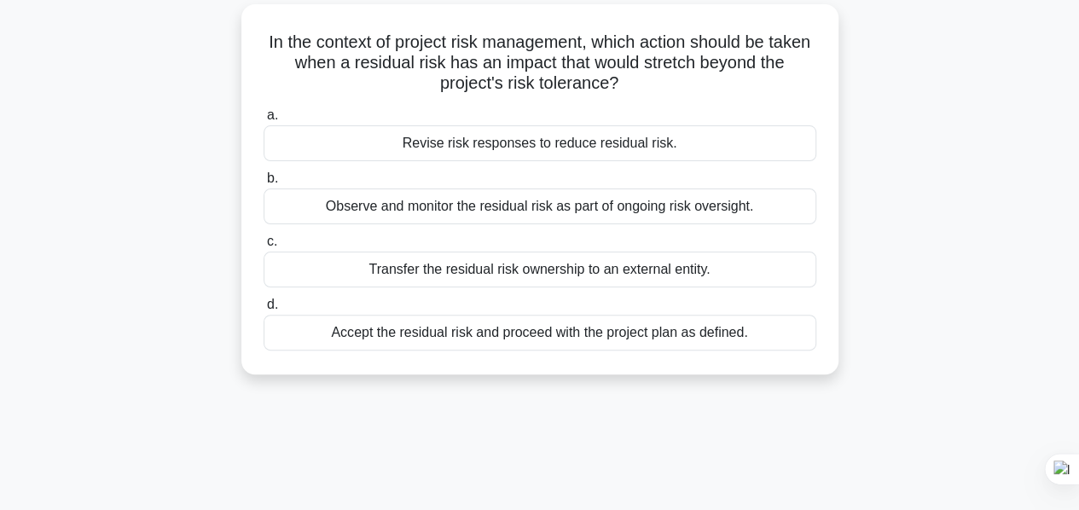
scroll to position [85, 0]
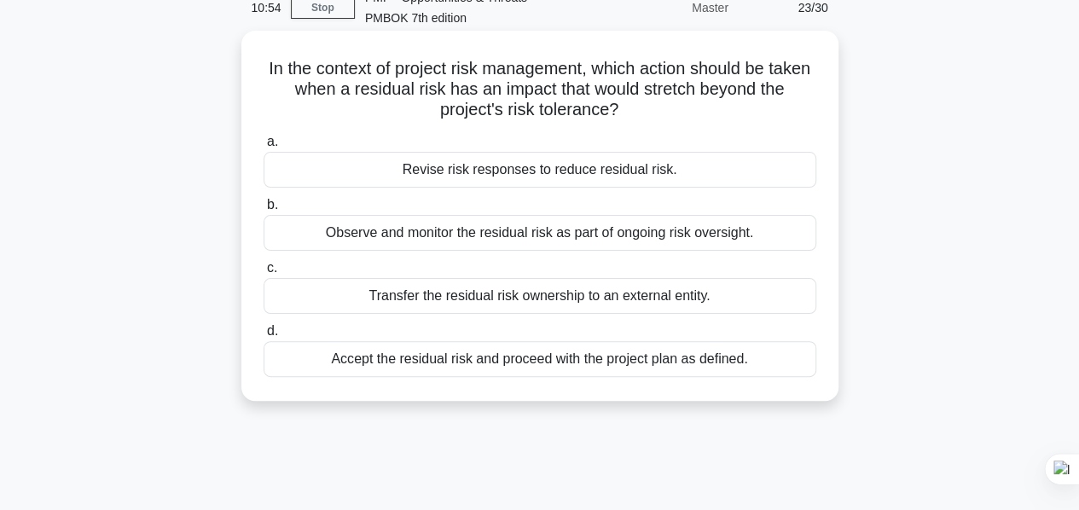
click at [552, 174] on div "Revise risk responses to reduce residual risk." at bounding box center [540, 170] width 553 height 36
click at [264, 148] on input "a. Revise risk responses to reduce residual risk." at bounding box center [264, 142] width 0 height 11
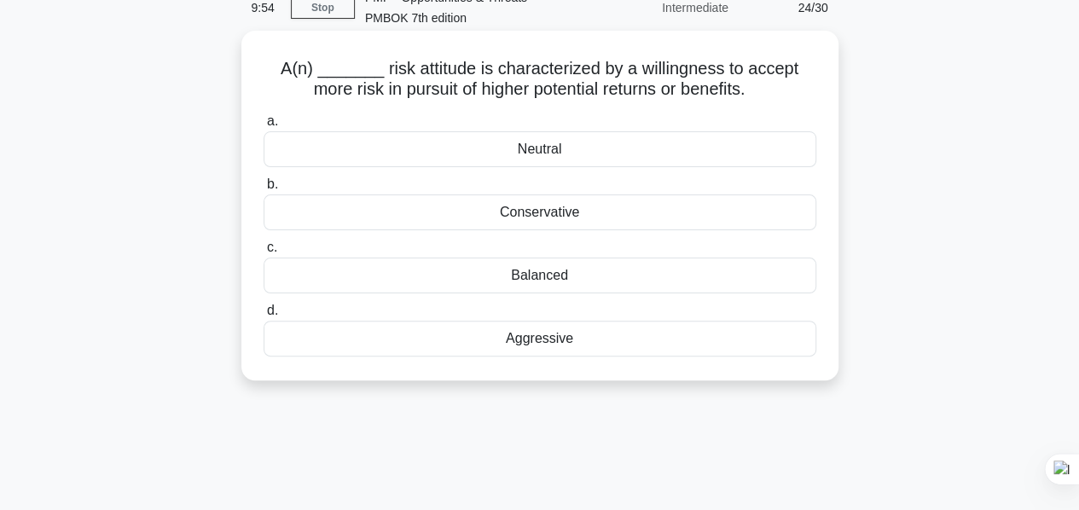
click at [551, 341] on div "Aggressive" at bounding box center [540, 339] width 553 height 36
click at [264, 317] on input "d. Aggressive" at bounding box center [264, 310] width 0 height 11
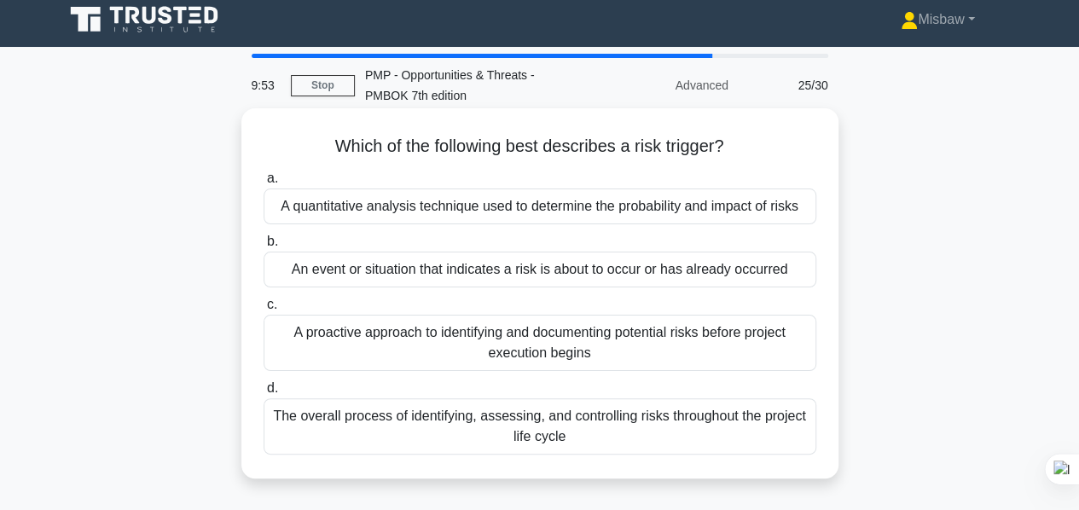
scroll to position [0, 0]
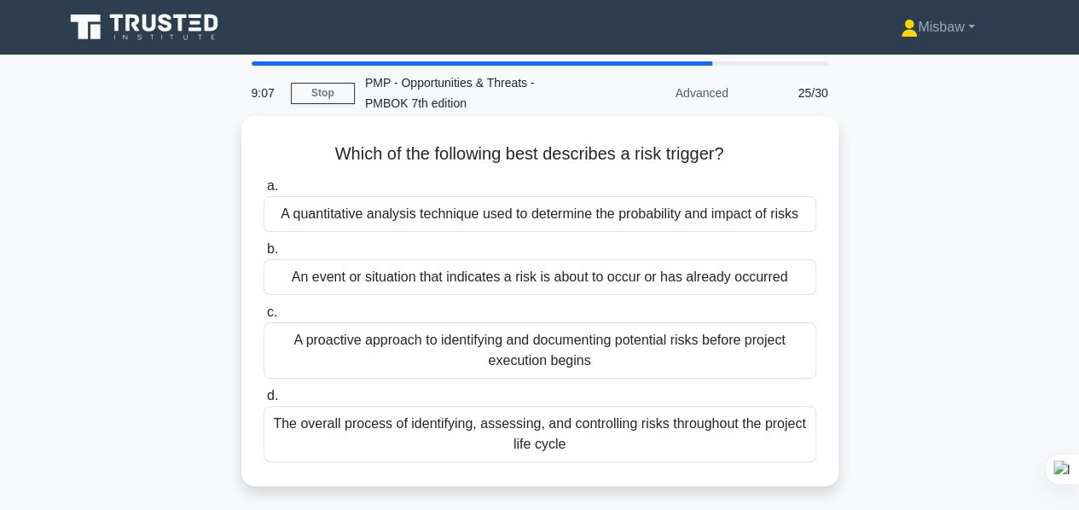
click at [608, 277] on div "An event or situation that indicates a risk is about to occur or has already oc…" at bounding box center [540, 277] width 553 height 36
click at [264, 255] on input "b. An event or situation that indicates a risk is about to occur or has already…" at bounding box center [264, 249] width 0 height 11
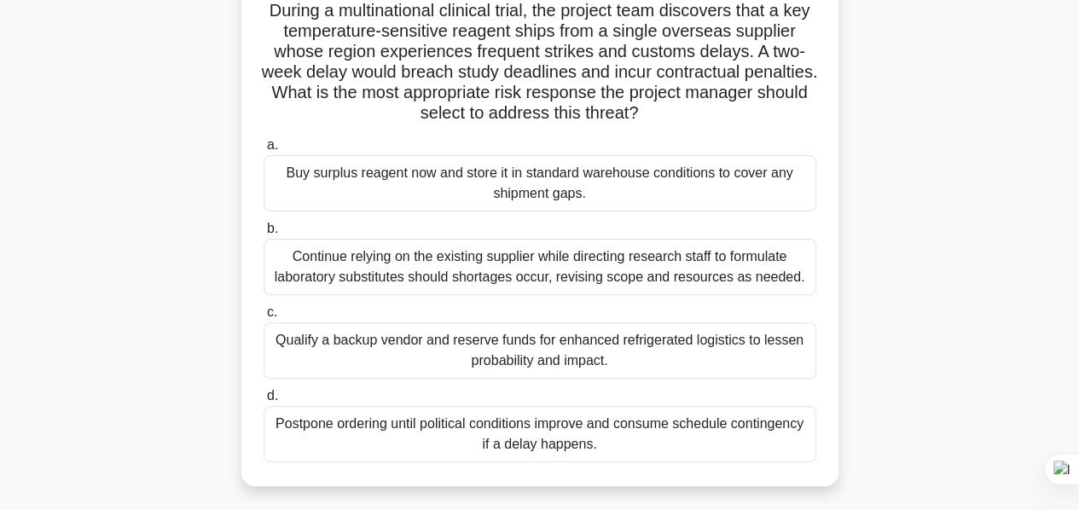
scroll to position [171, 0]
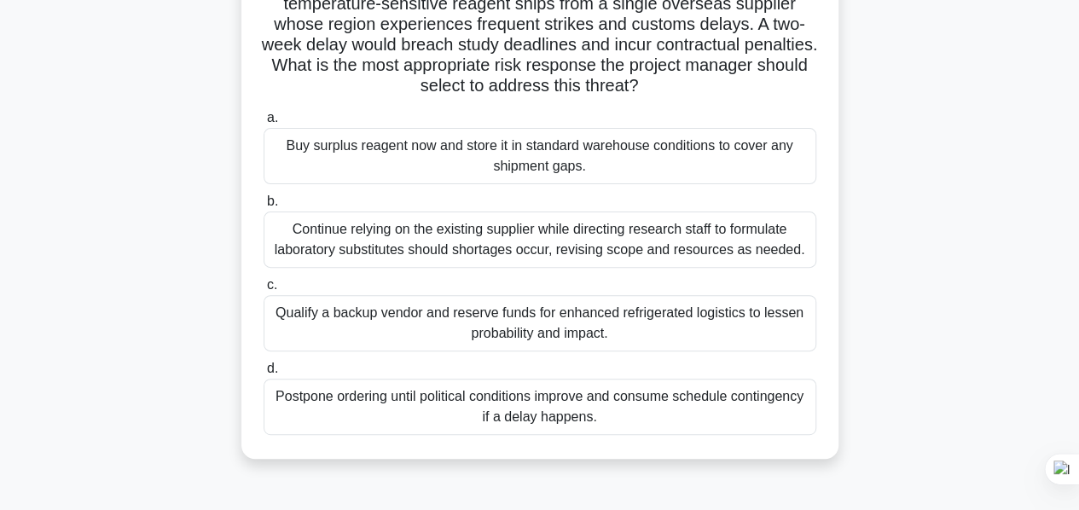
click at [439, 318] on div "Qualify a backup vendor and reserve funds for enhanced refrigerated logistics t…" at bounding box center [540, 323] width 553 height 56
click at [264, 291] on input "c. Qualify a backup vendor and reserve funds for enhanced refrigerated logistic…" at bounding box center [264, 285] width 0 height 11
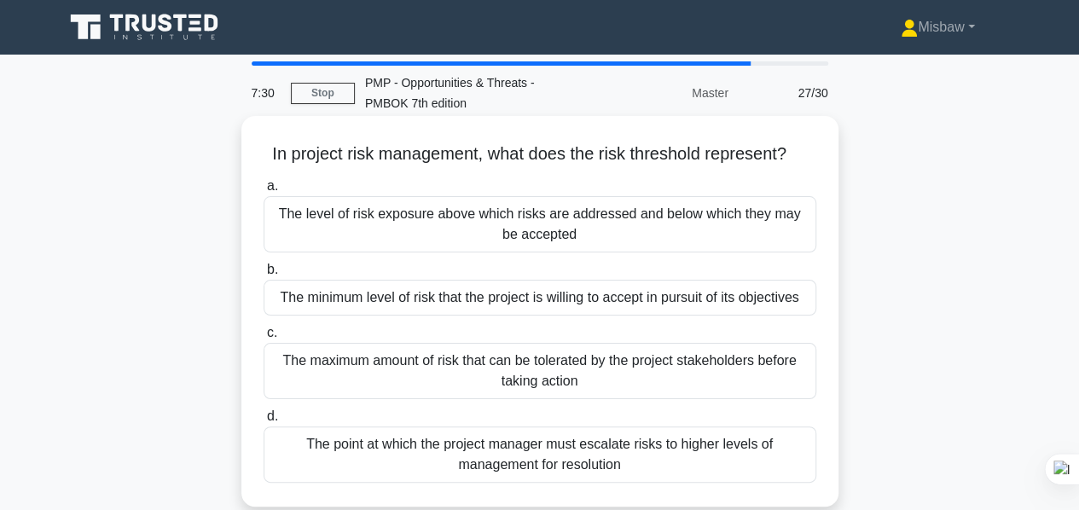
scroll to position [85, 0]
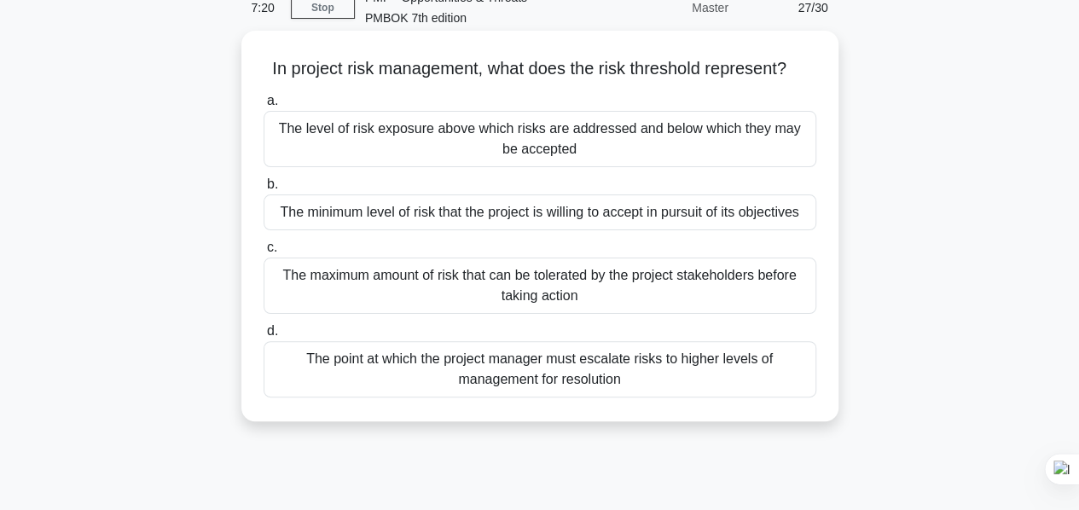
click at [538, 381] on div "The point at which the project manager must escalate risks to higher levels of …" at bounding box center [540, 369] width 553 height 56
click at [264, 337] on input "d. The point at which the project manager must escalate risks to higher levels …" at bounding box center [264, 331] width 0 height 11
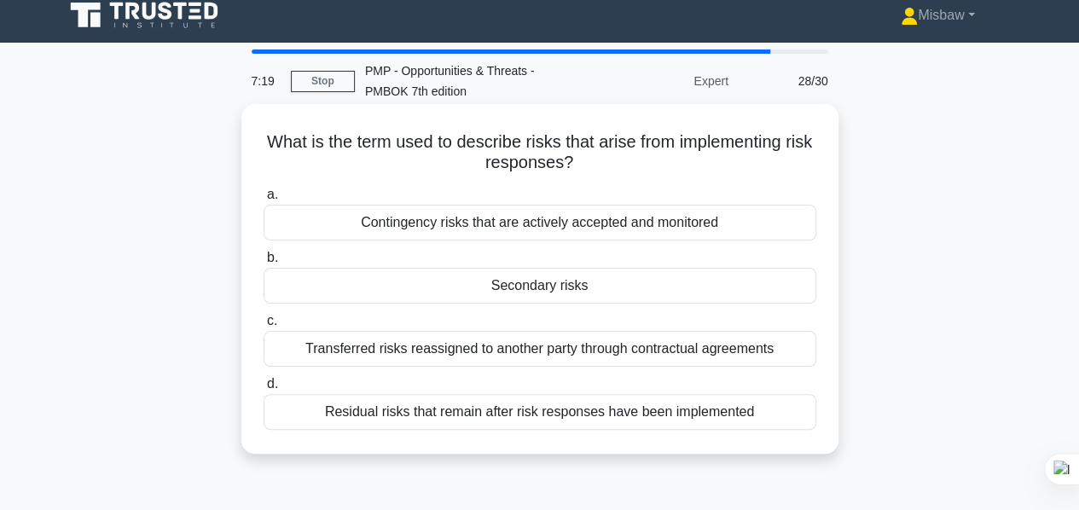
scroll to position [0, 0]
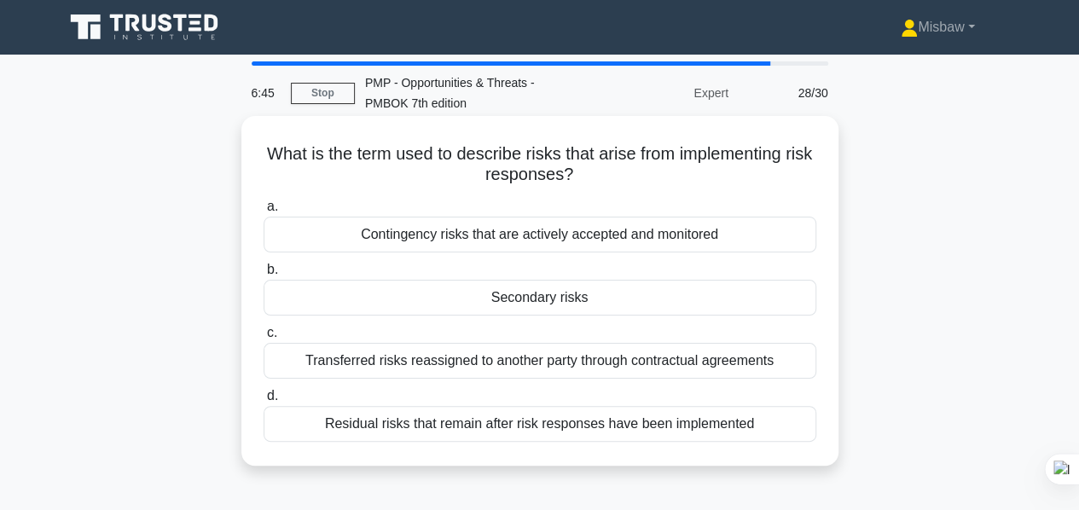
click at [597, 426] on div "Residual risks that remain after risk responses have been implemented" at bounding box center [540, 424] width 553 height 36
click at [264, 402] on input "d. Residual risks that remain after risk responses have been implemented" at bounding box center [264, 396] width 0 height 11
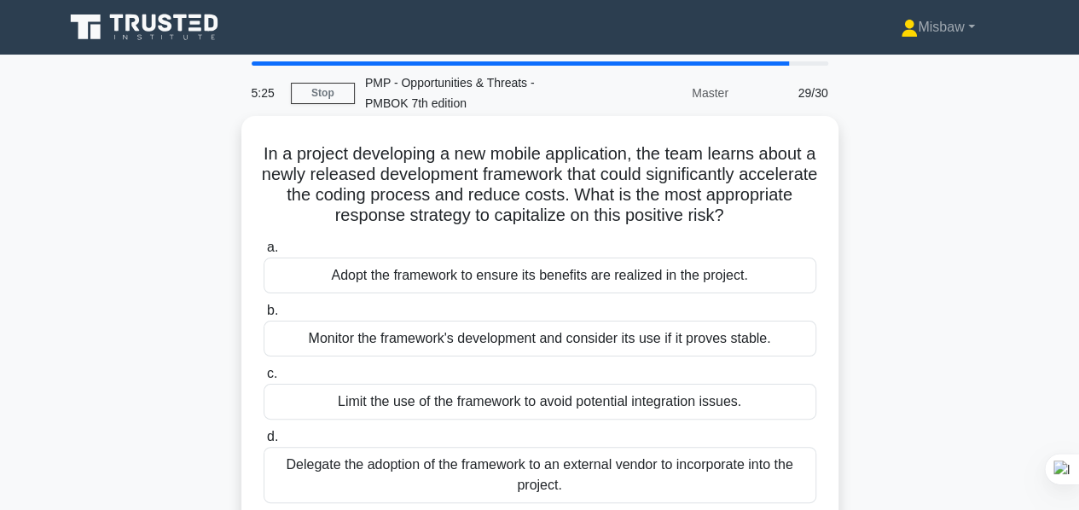
scroll to position [85, 0]
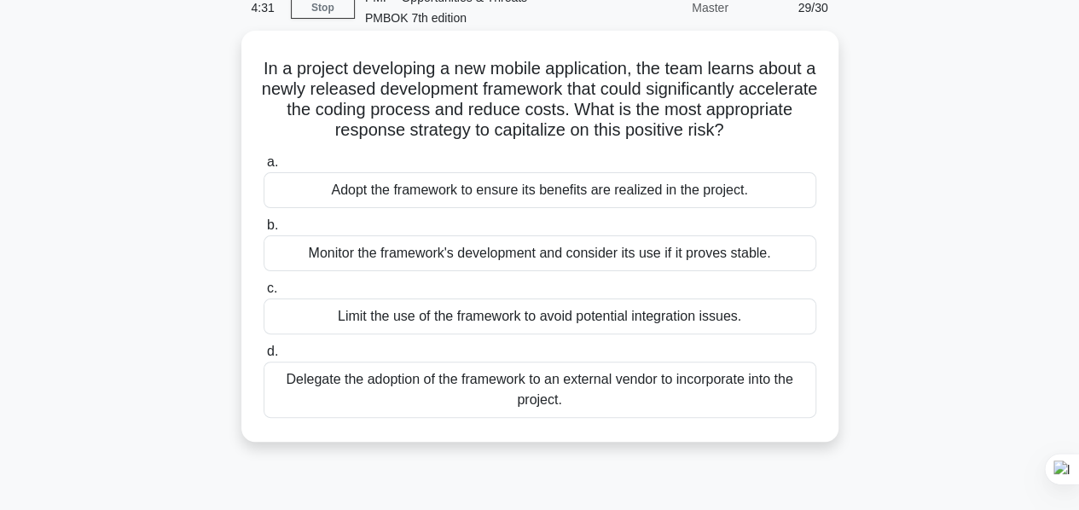
click at [569, 199] on div "Adopt the framework to ensure its benefits are realized in the project." at bounding box center [540, 190] width 553 height 36
click at [264, 168] on input "a. Adopt the framework to ensure its benefits are realized in the project." at bounding box center [264, 162] width 0 height 11
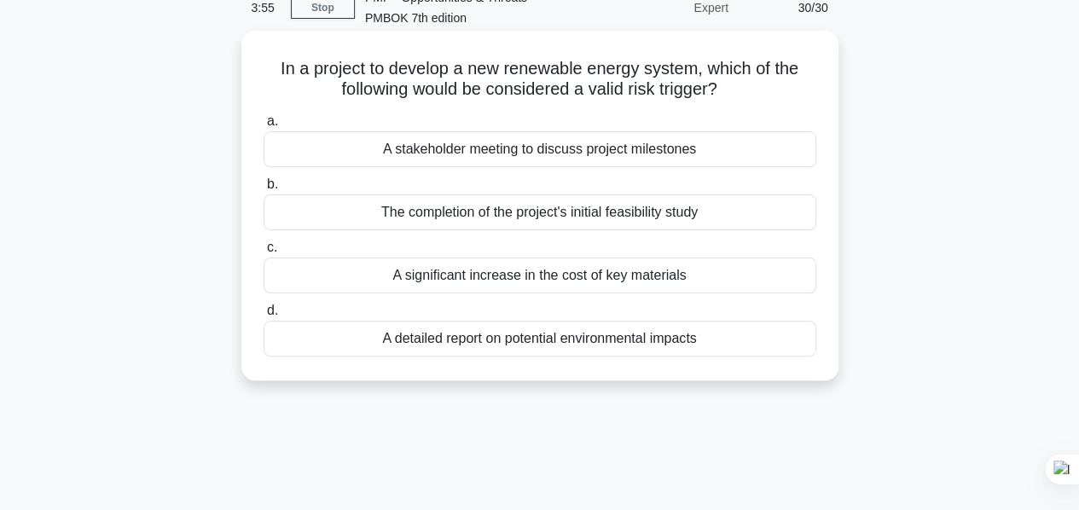
click at [555, 279] on div "A significant increase in the cost of key materials" at bounding box center [540, 276] width 553 height 36
click at [264, 253] on input "c. A significant increase in the cost of key materials" at bounding box center [264, 247] width 0 height 11
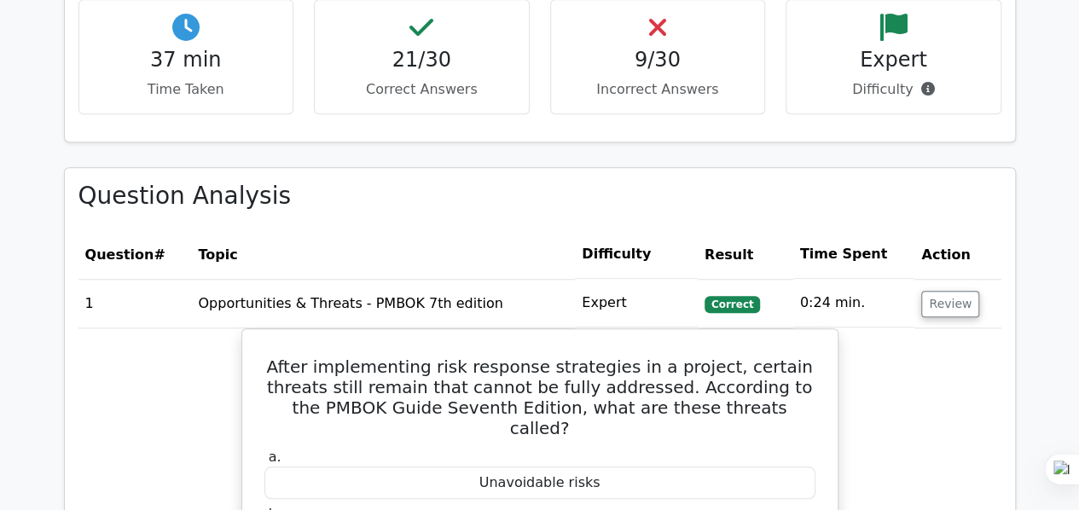
scroll to position [768, 0]
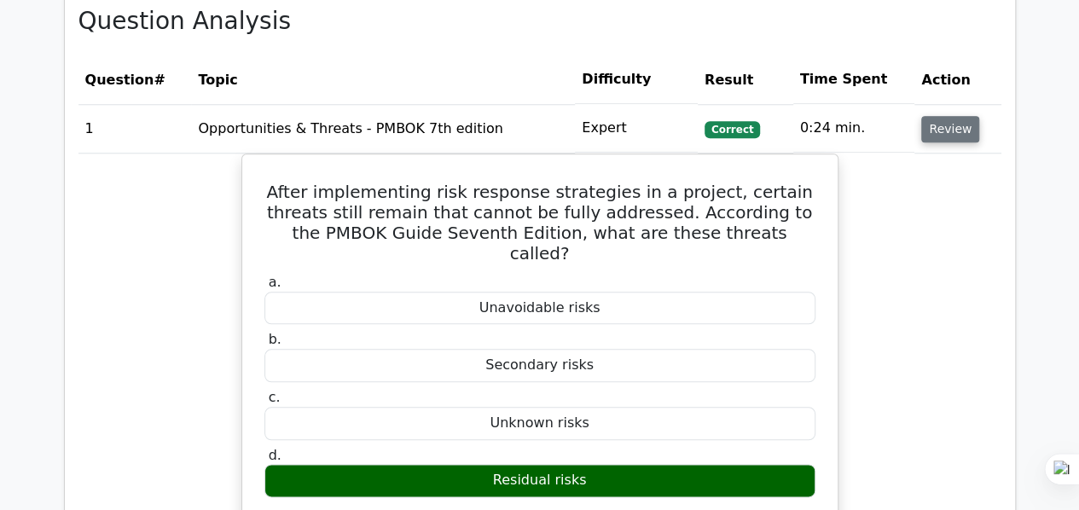
click at [959, 131] on button "Review" at bounding box center [951, 129] width 58 height 26
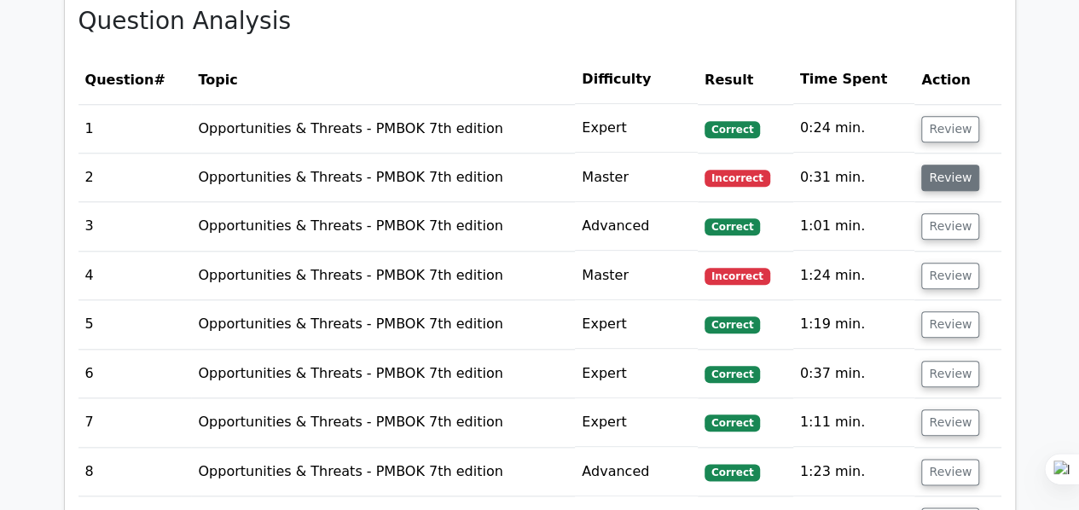
click at [959, 174] on button "Review" at bounding box center [951, 178] width 58 height 26
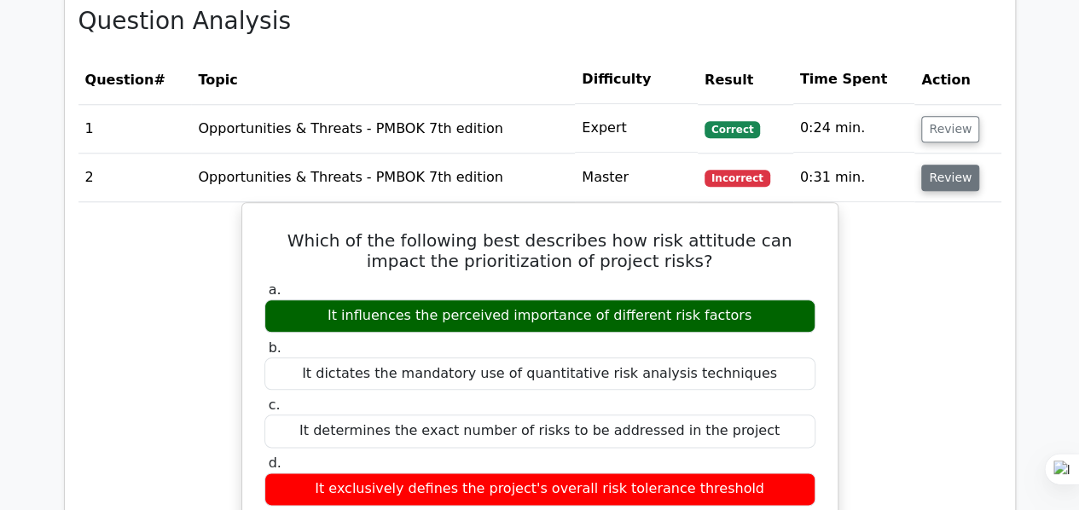
click at [952, 174] on button "Review" at bounding box center [951, 178] width 58 height 26
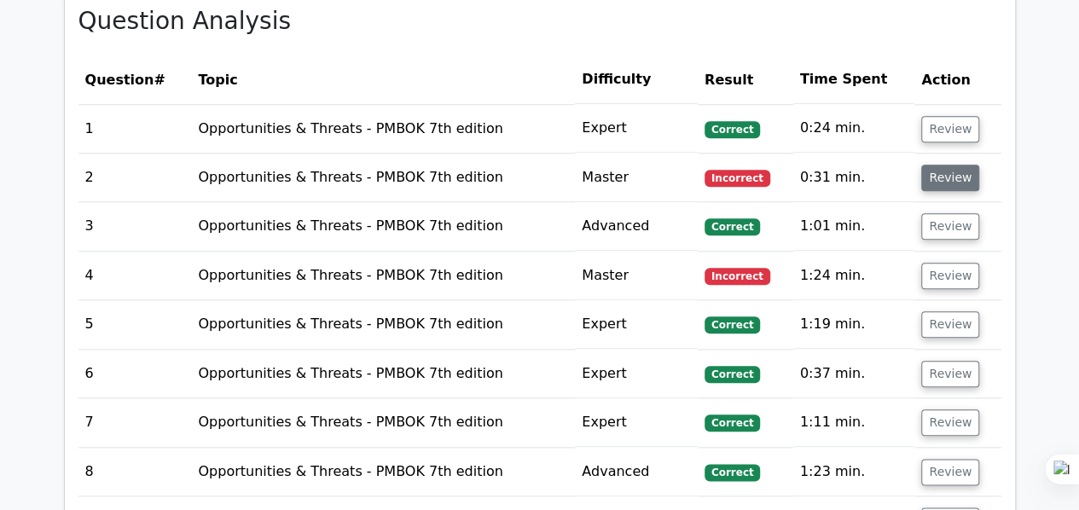
click at [933, 175] on button "Review" at bounding box center [951, 178] width 58 height 26
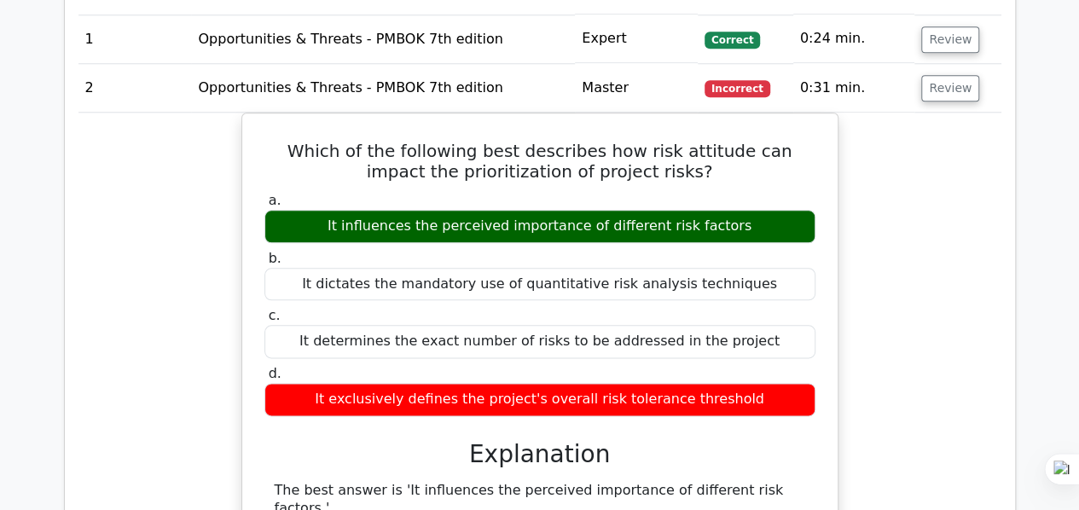
scroll to position [853, 0]
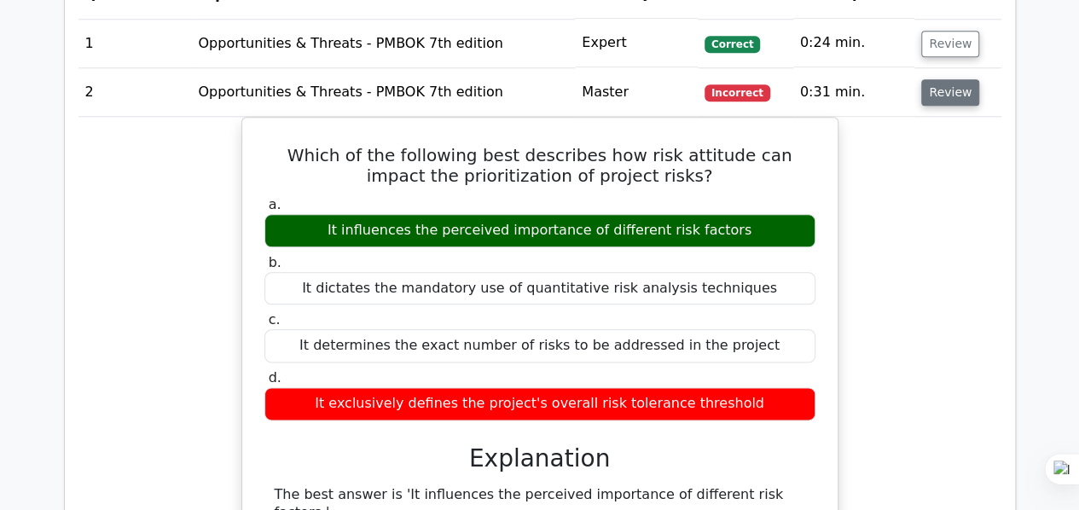
click at [932, 92] on button "Review" at bounding box center [951, 92] width 58 height 26
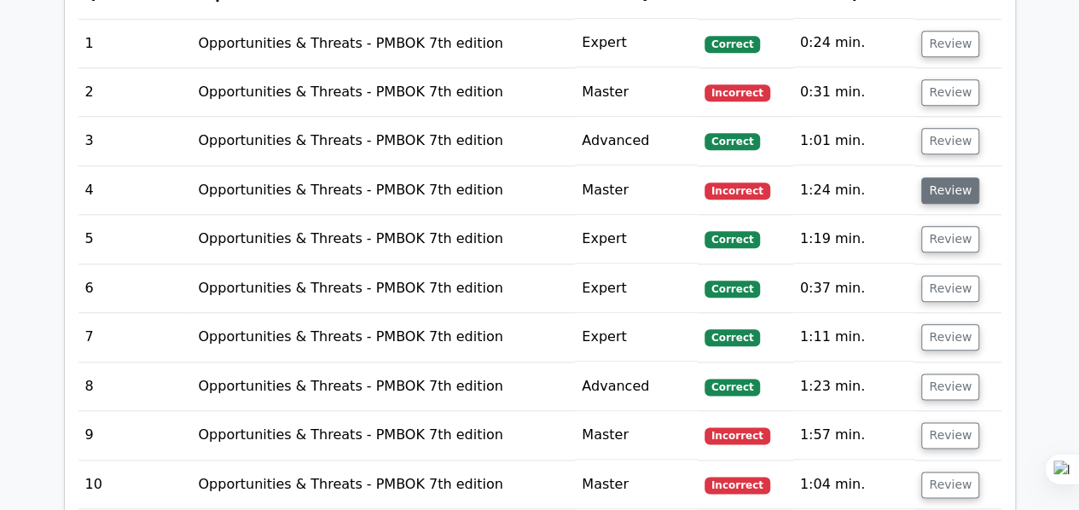
click at [949, 189] on button "Review" at bounding box center [951, 190] width 58 height 26
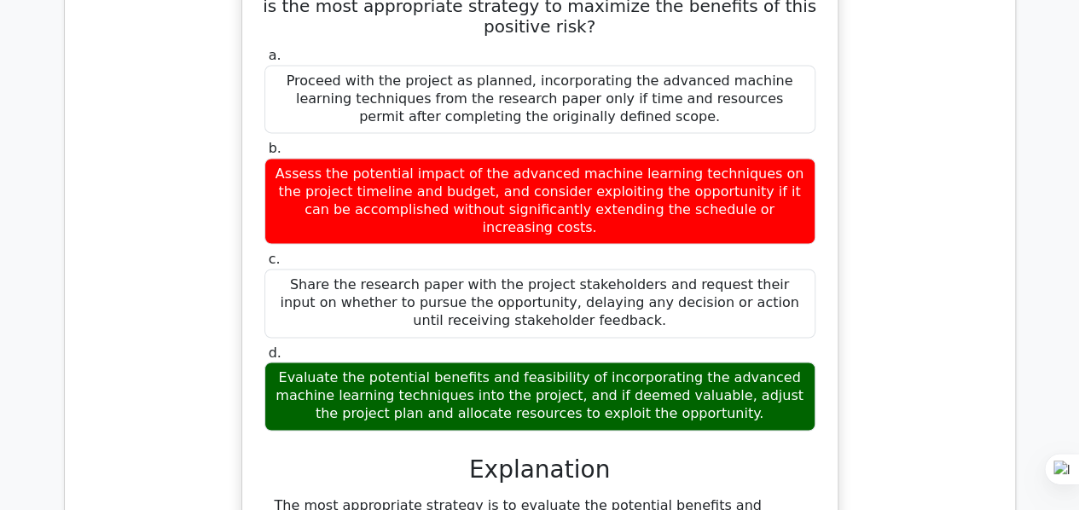
scroll to position [1024, 0]
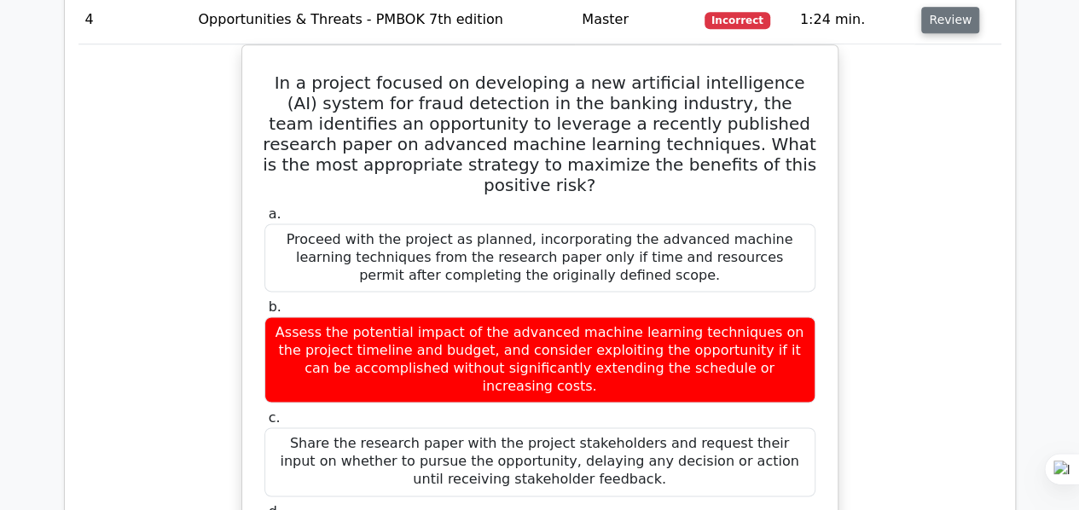
click at [927, 12] on button "Review" at bounding box center [951, 20] width 58 height 26
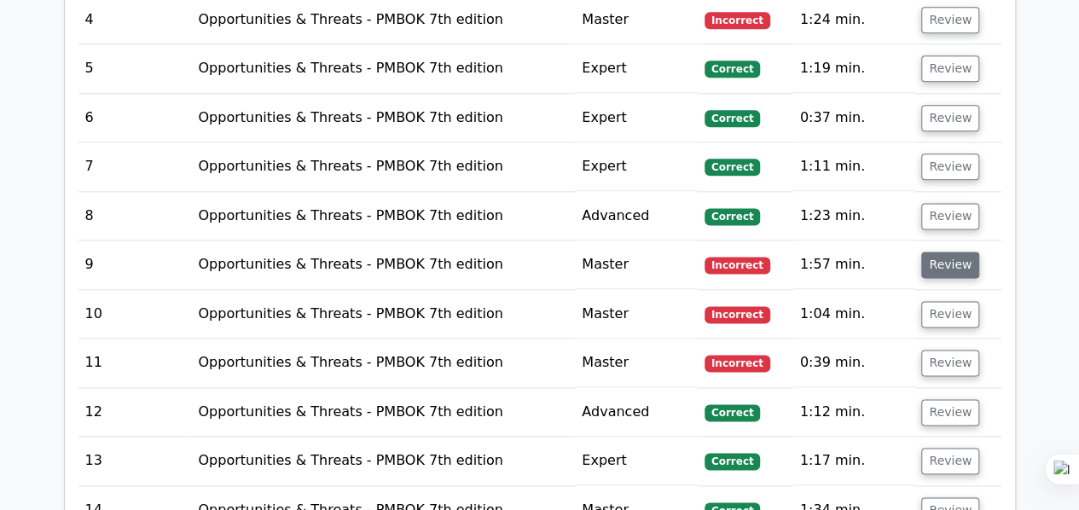
click at [940, 263] on button "Review" at bounding box center [951, 265] width 58 height 26
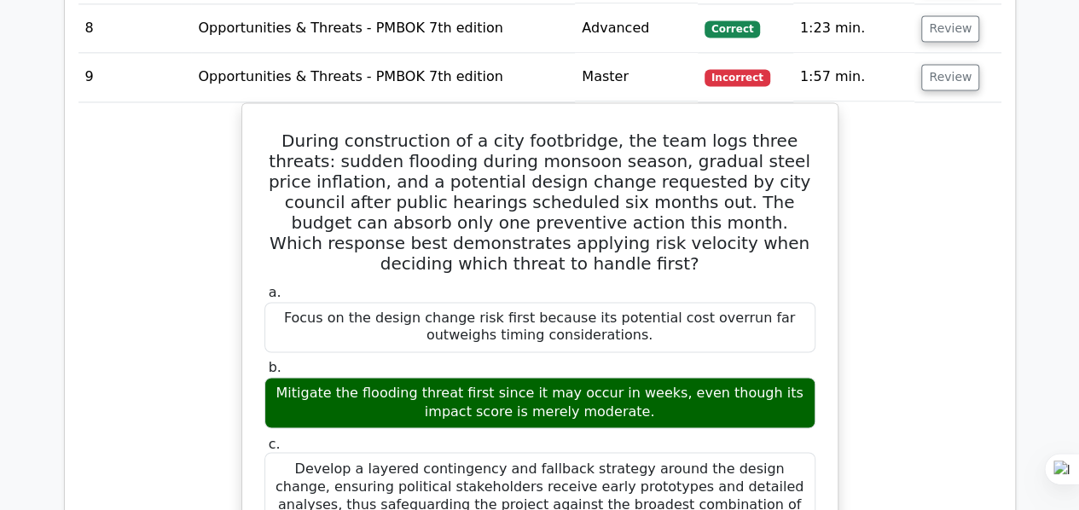
scroll to position [1195, 0]
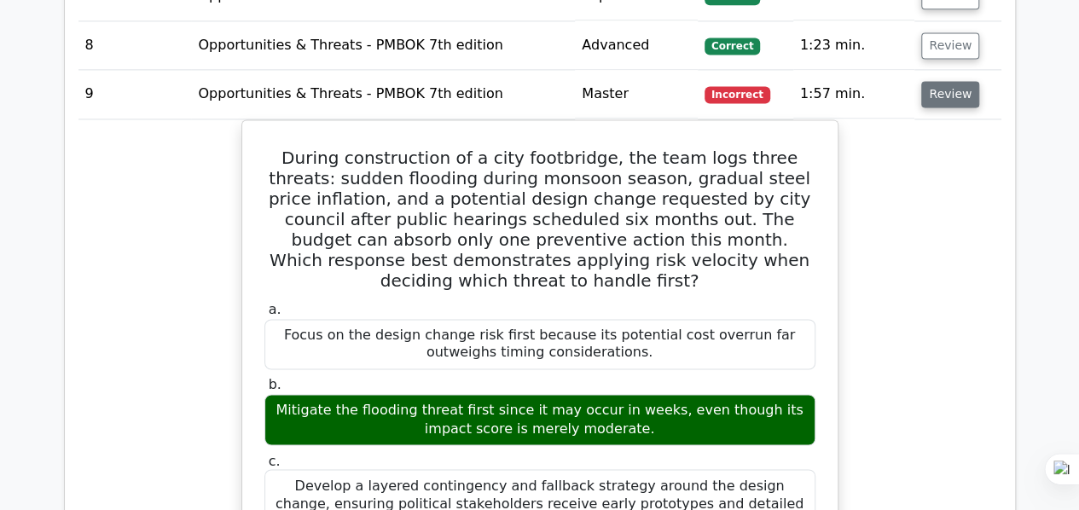
click at [939, 84] on button "Review" at bounding box center [951, 94] width 58 height 26
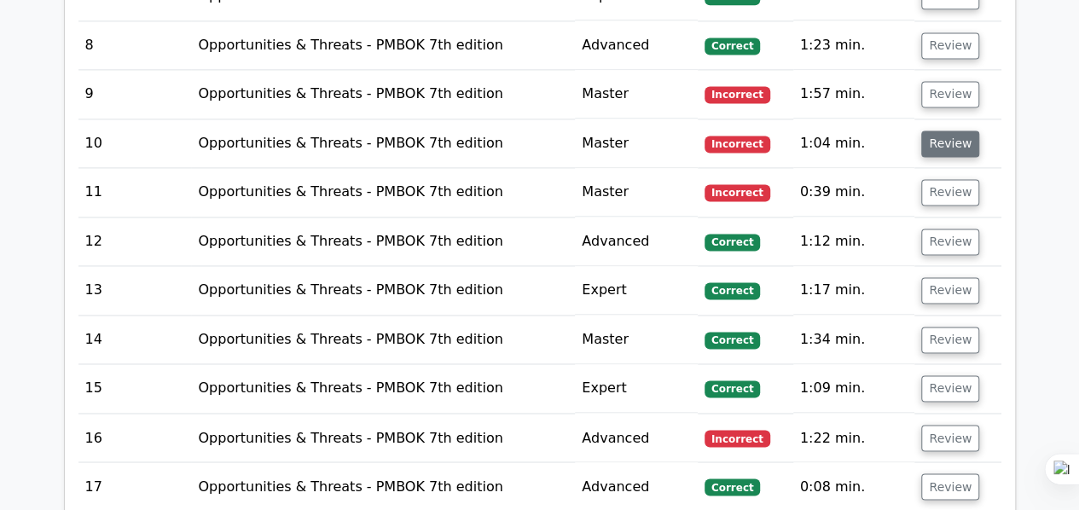
click at [947, 137] on button "Review" at bounding box center [951, 144] width 58 height 26
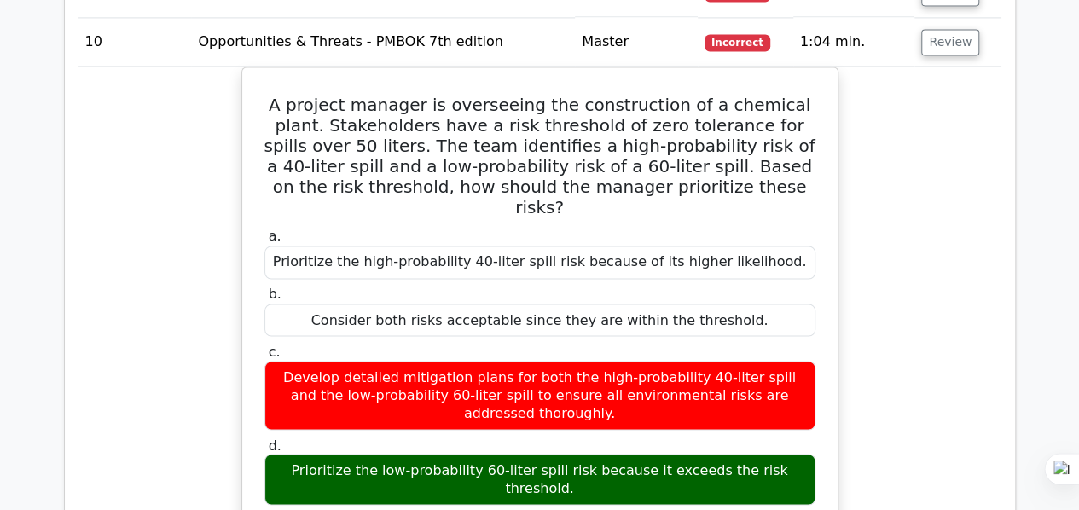
scroll to position [1280, 0]
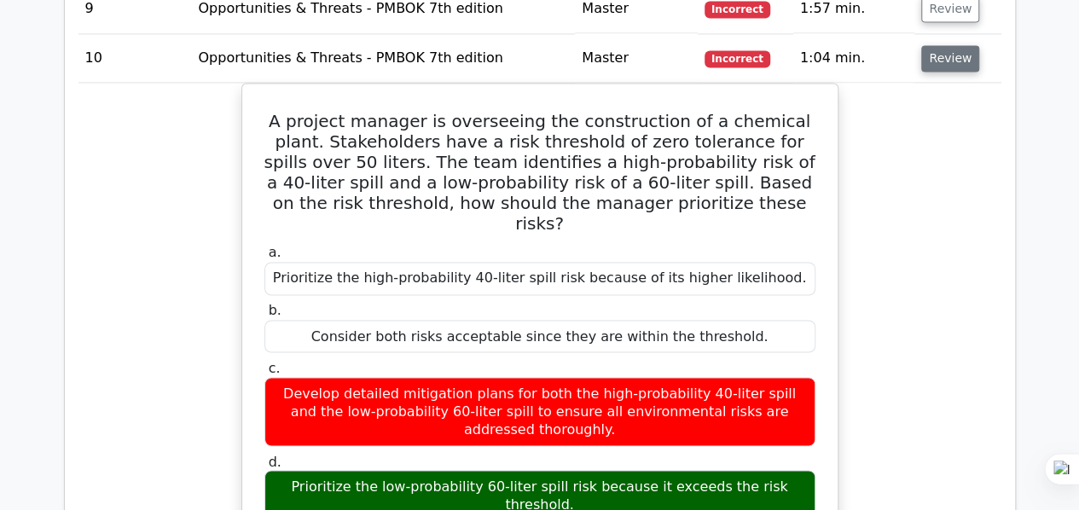
click at [964, 47] on button "Review" at bounding box center [951, 58] width 58 height 26
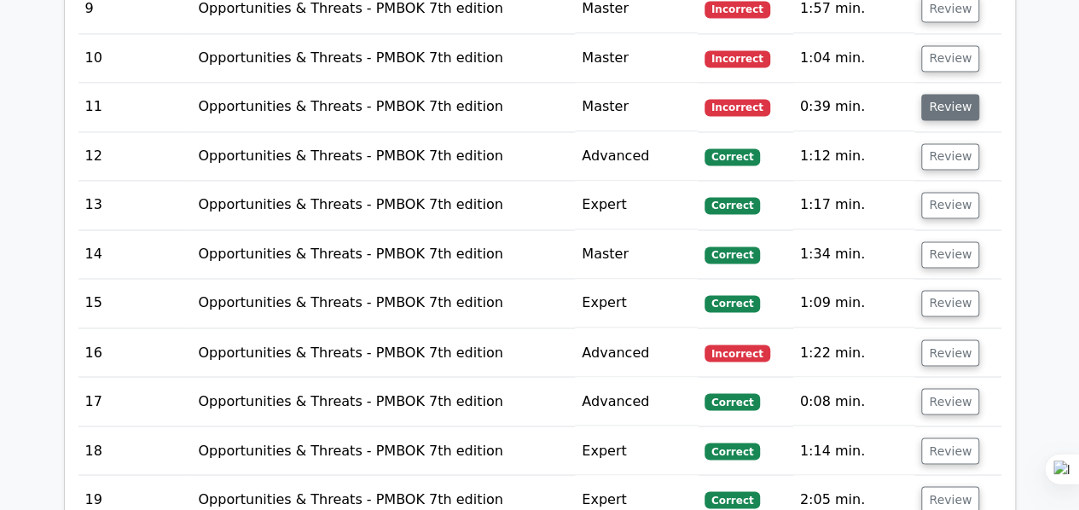
click at [952, 107] on button "Review" at bounding box center [951, 107] width 58 height 26
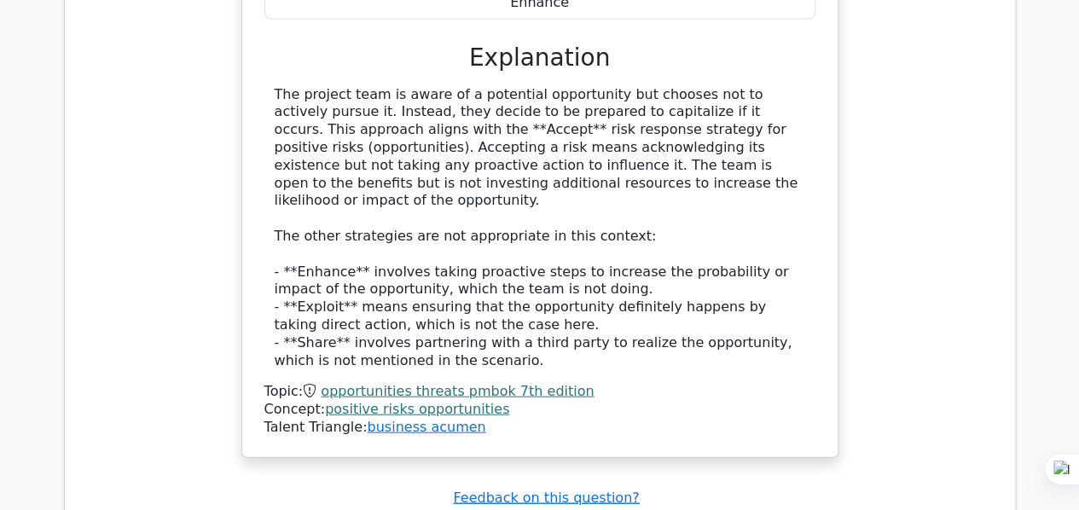
scroll to position [1792, 0]
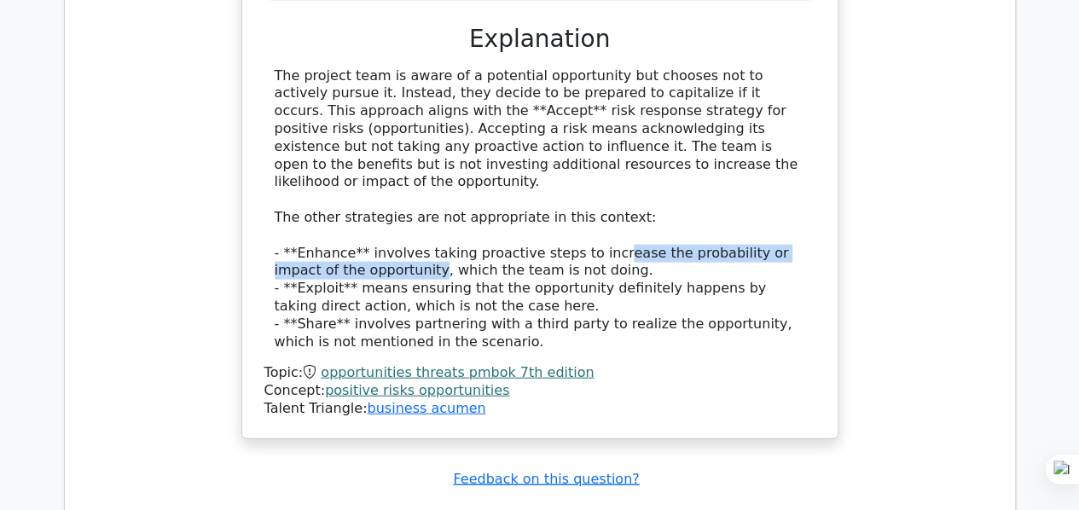
drag, startPoint x: 369, startPoint y: 248, endPoint x: 586, endPoint y: 228, distance: 217.7
click at [586, 228] on div "The project team is aware of a potential opportunity but chooses not to activel…" at bounding box center [540, 209] width 531 height 284
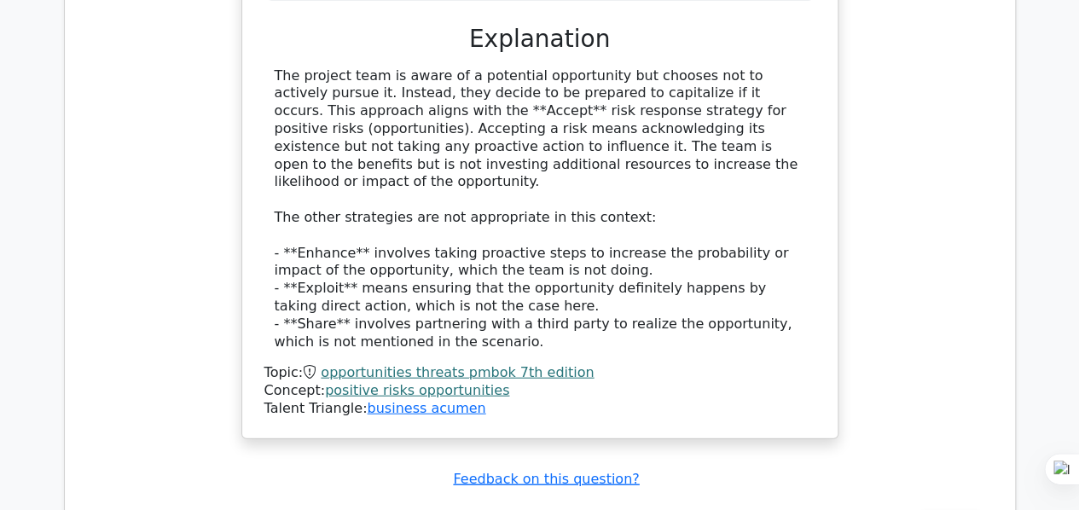
click at [797, 364] on div "Topic: opportunities threats pmbok 7th edition" at bounding box center [540, 373] width 551 height 18
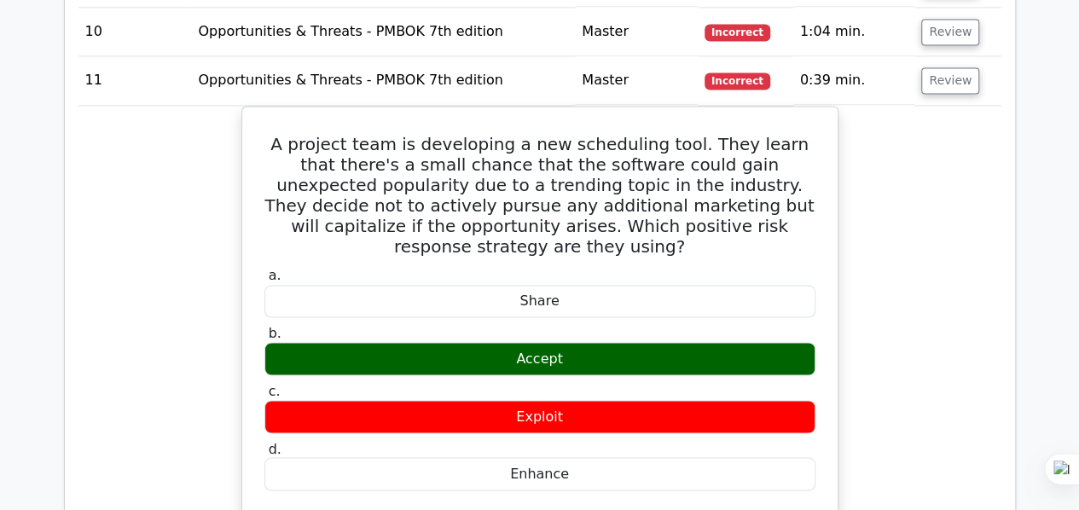
scroll to position [1280, 0]
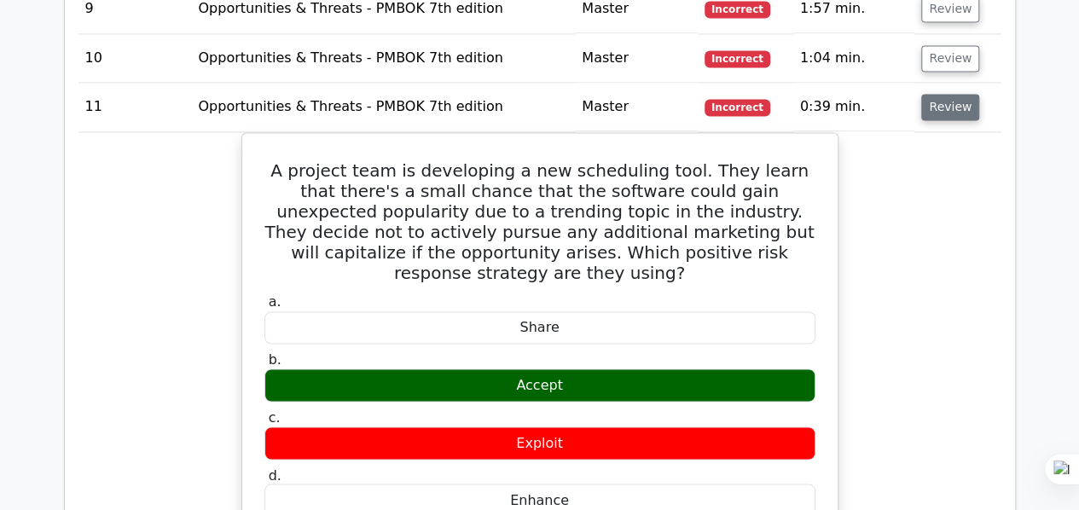
click at [956, 102] on button "Review" at bounding box center [951, 107] width 58 height 26
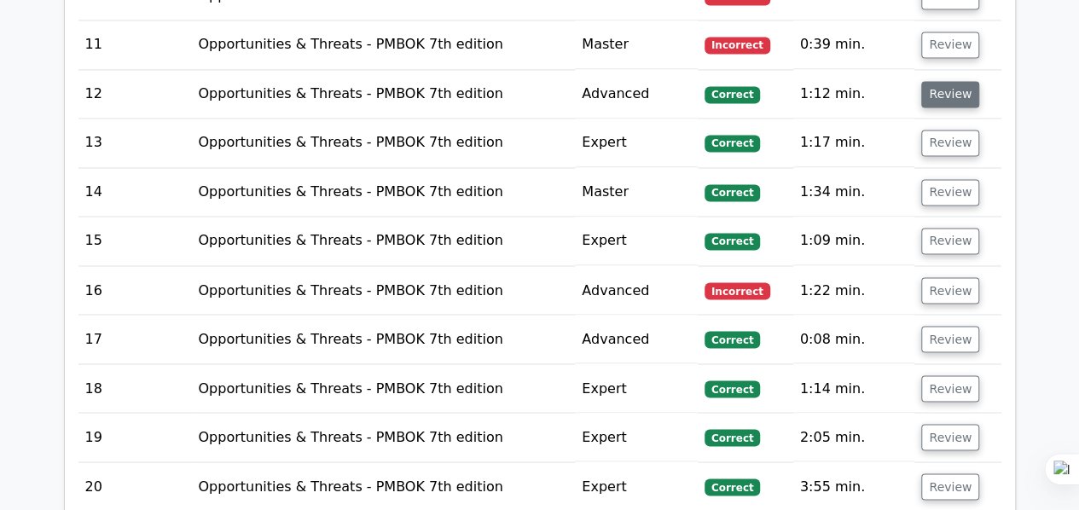
scroll to position [1451, 0]
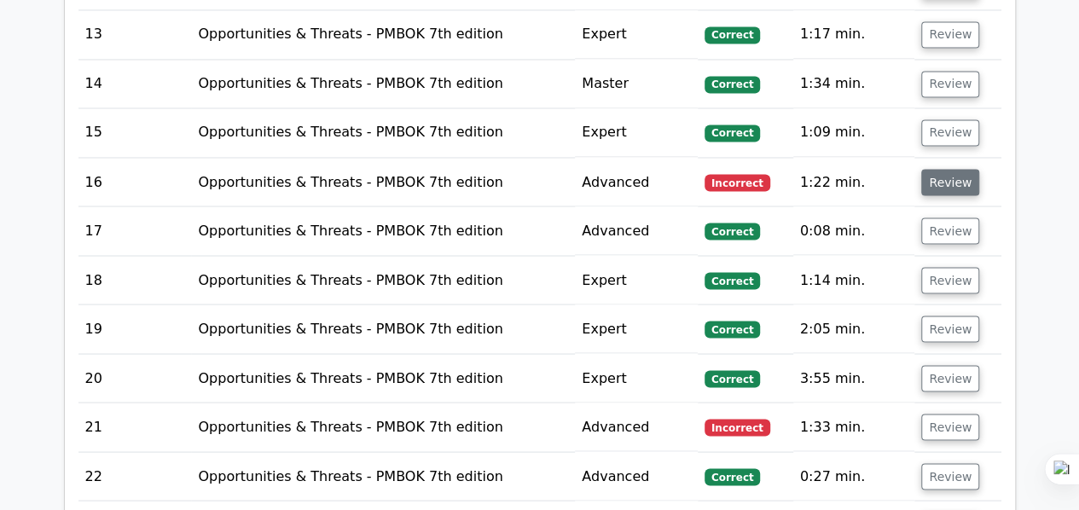
click at [953, 176] on button "Review" at bounding box center [951, 182] width 58 height 26
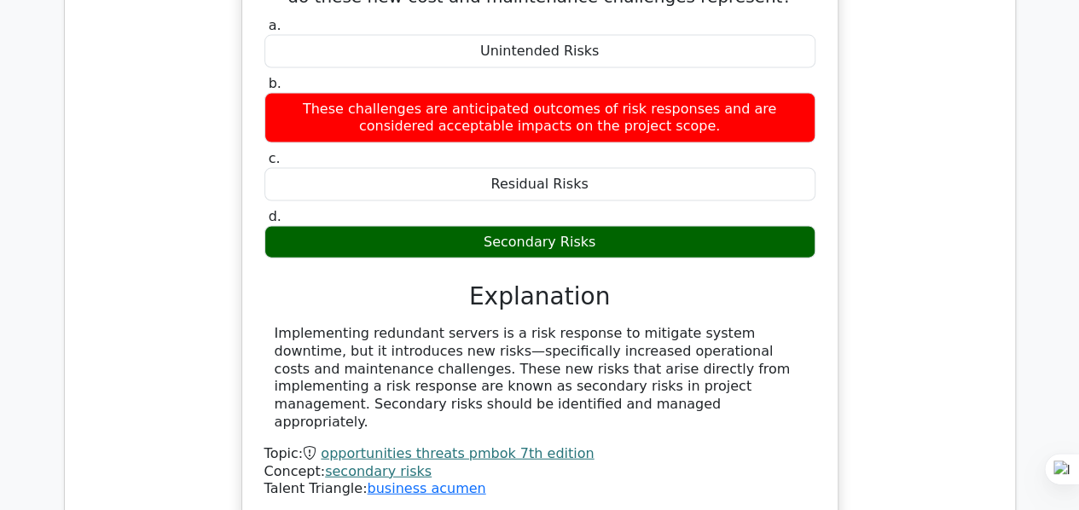
scroll to position [1621, 0]
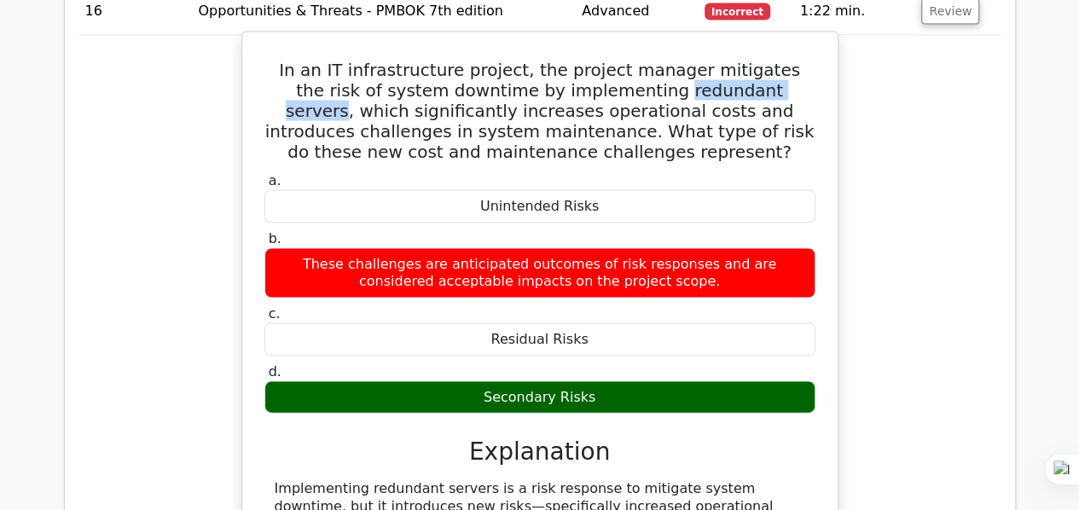
drag, startPoint x: 582, startPoint y: 79, endPoint x: 719, endPoint y: 81, distance: 137.4
click at [719, 81] on h5 "In an IT infrastructure project, the project manager mitigates the risk of syst…" at bounding box center [540, 111] width 555 height 102
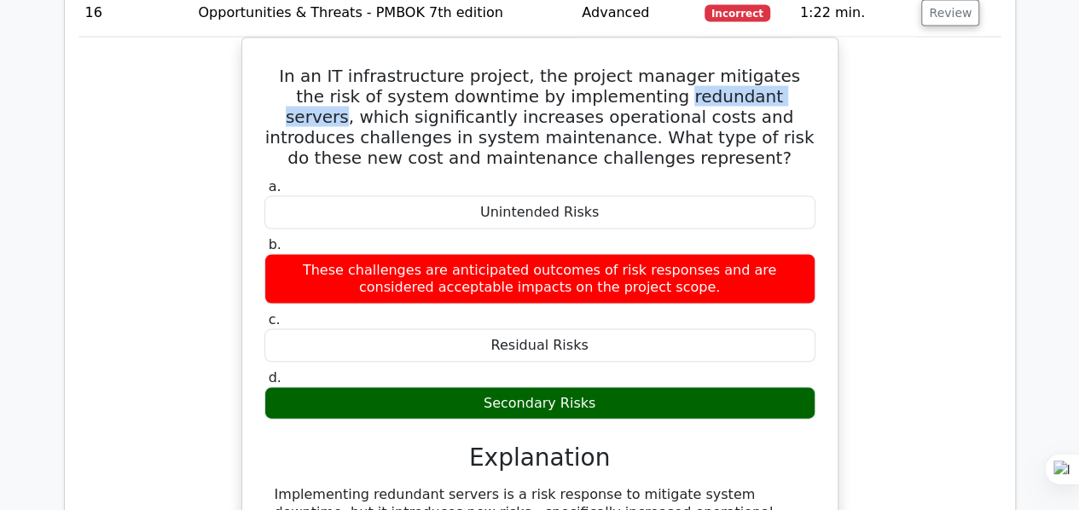
scroll to position [1536, 0]
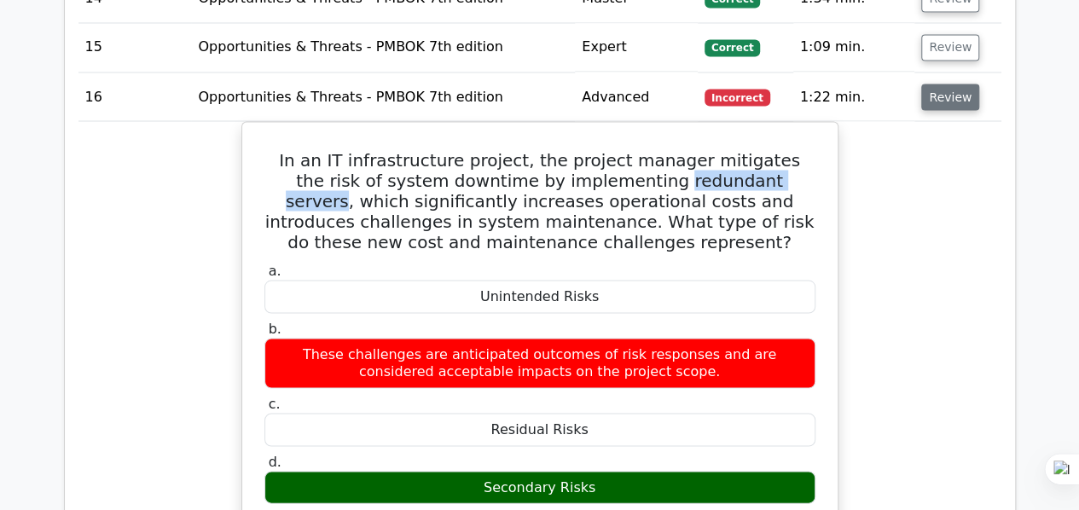
click at [952, 87] on button "Review" at bounding box center [951, 97] width 58 height 26
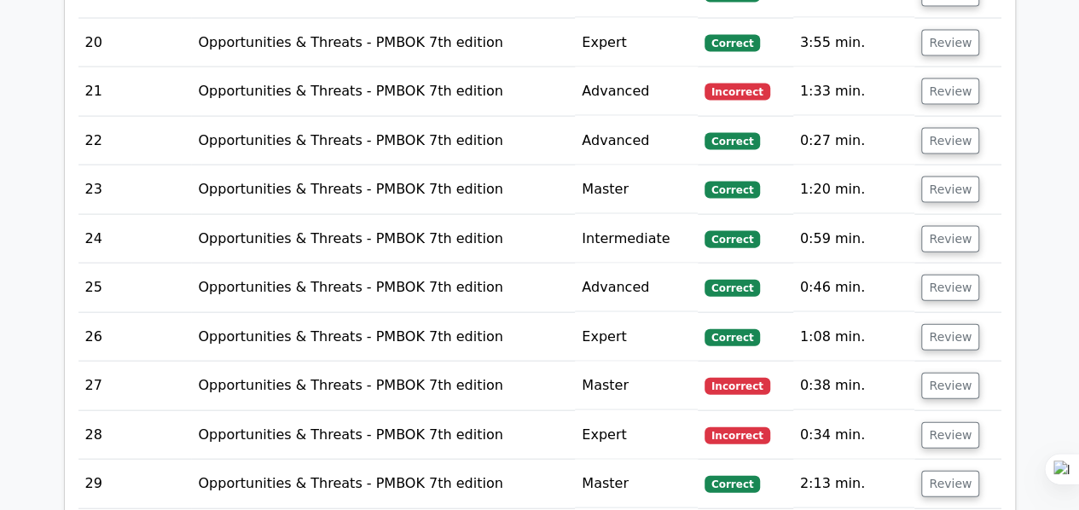
scroll to position [1792, 0]
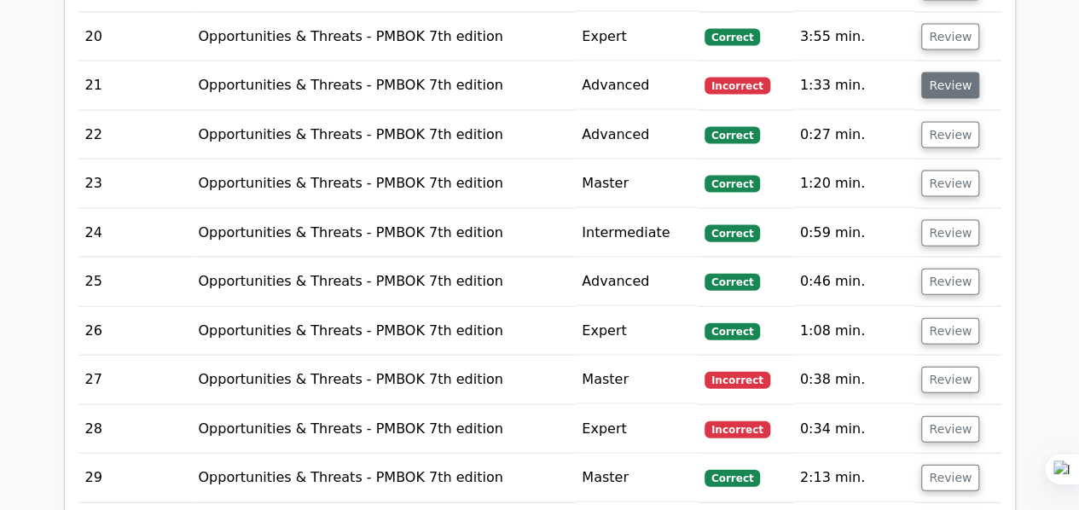
click at [938, 83] on button "Review" at bounding box center [951, 86] width 58 height 26
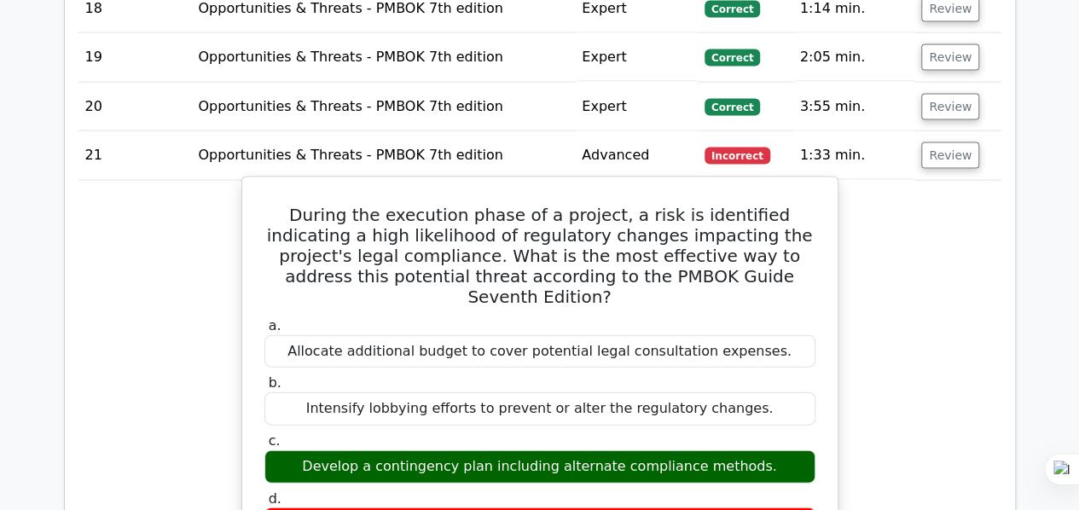
scroll to position [1707, 0]
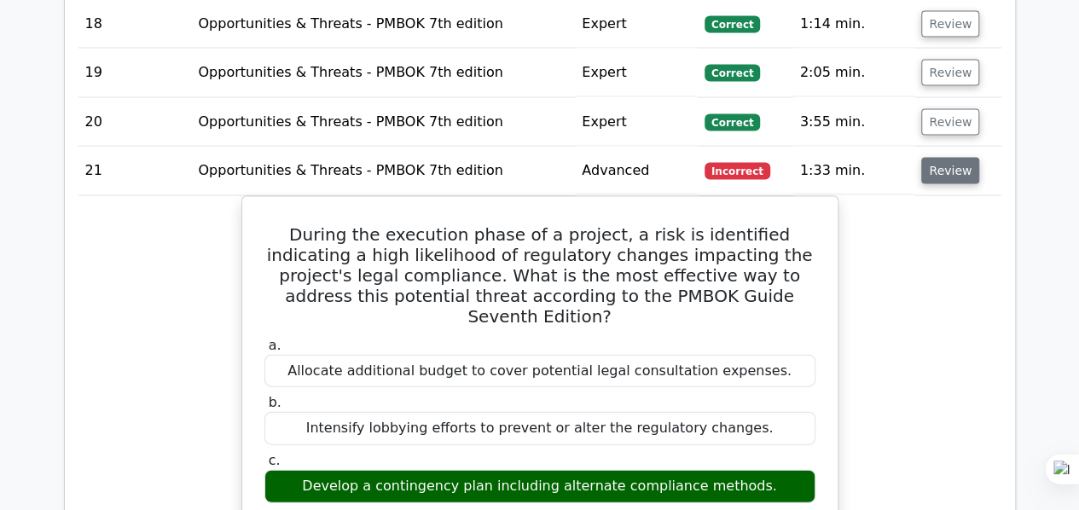
click at [932, 166] on button "Review" at bounding box center [951, 171] width 58 height 26
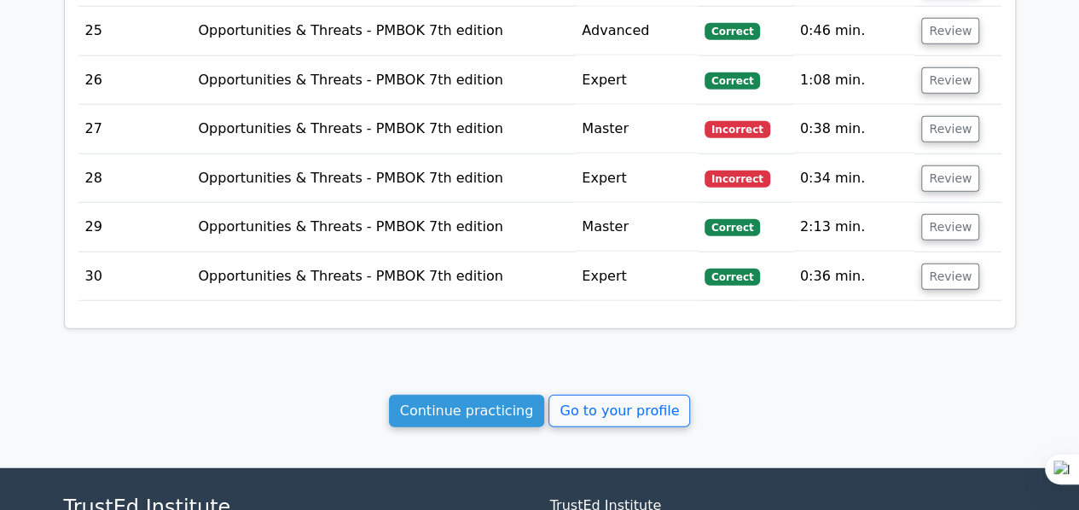
scroll to position [2048, 0]
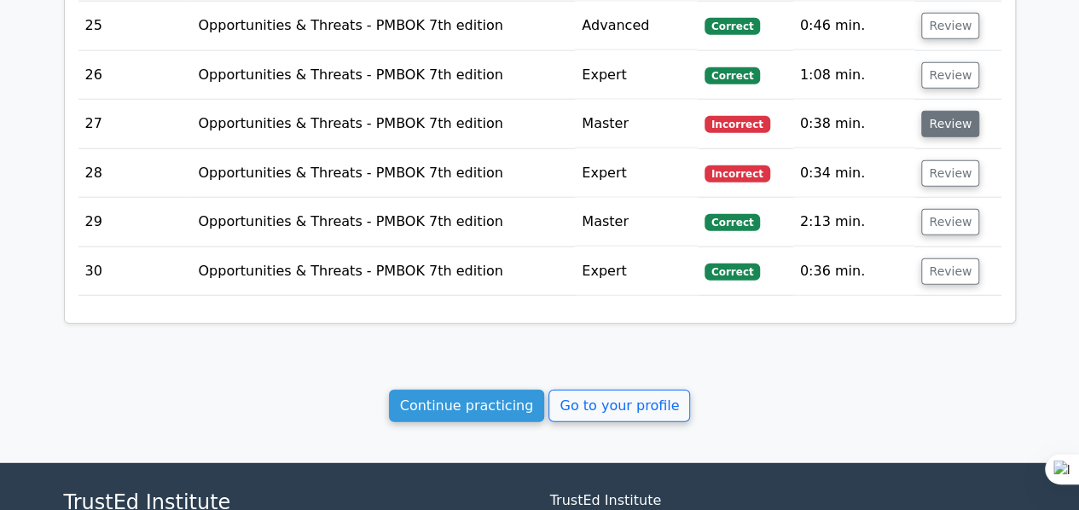
click at [955, 111] on button "Review" at bounding box center [951, 124] width 58 height 26
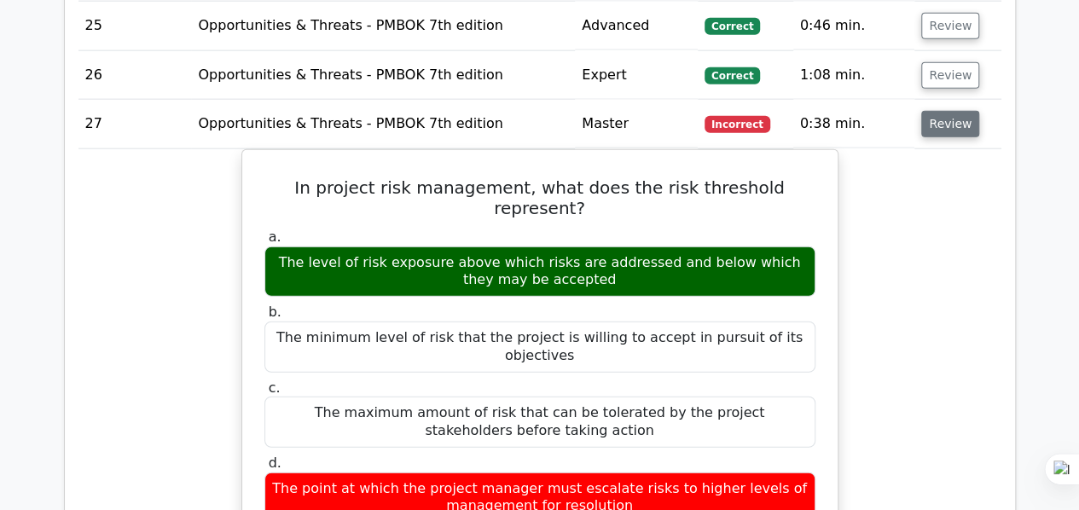
click at [963, 111] on button "Review" at bounding box center [951, 124] width 58 height 26
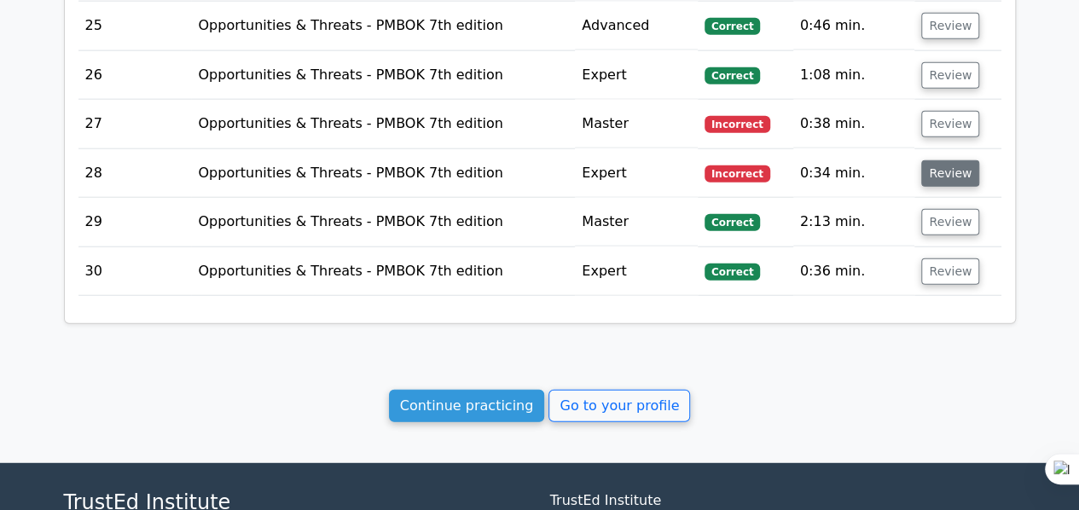
click at [935, 163] on button "Review" at bounding box center [951, 173] width 58 height 26
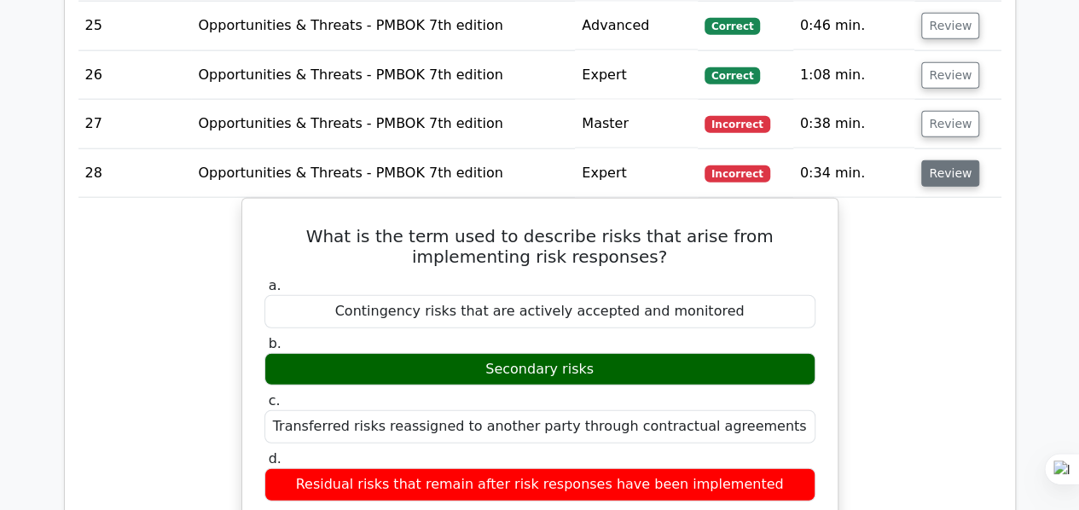
click at [957, 160] on button "Review" at bounding box center [951, 173] width 58 height 26
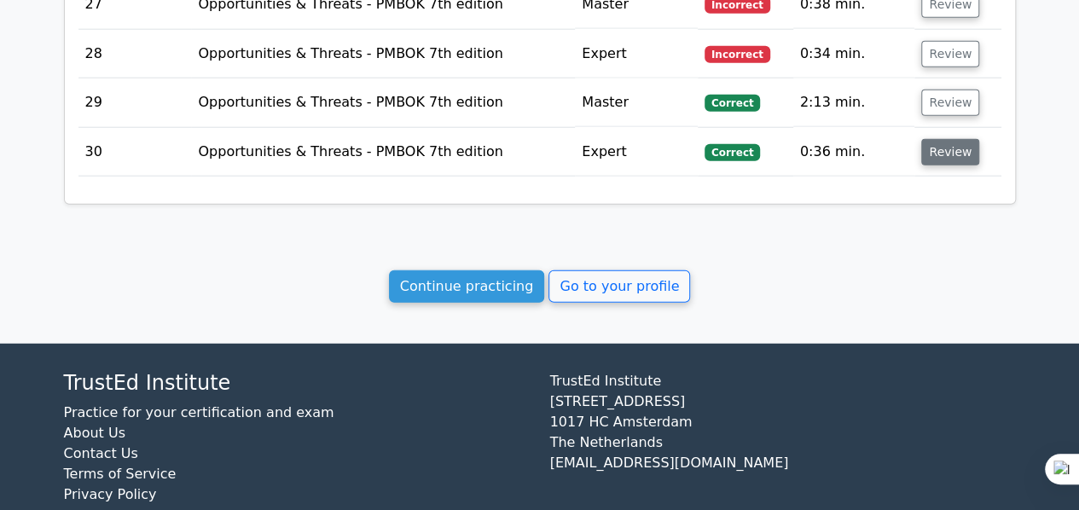
scroll to position [2186, 0]
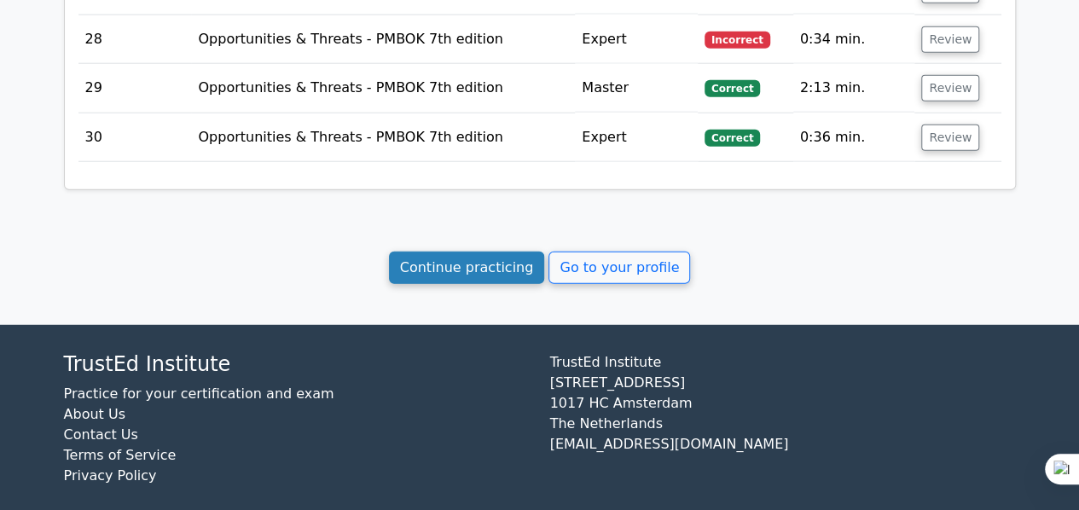
click at [452, 254] on link "Continue practicing" at bounding box center [467, 268] width 156 height 32
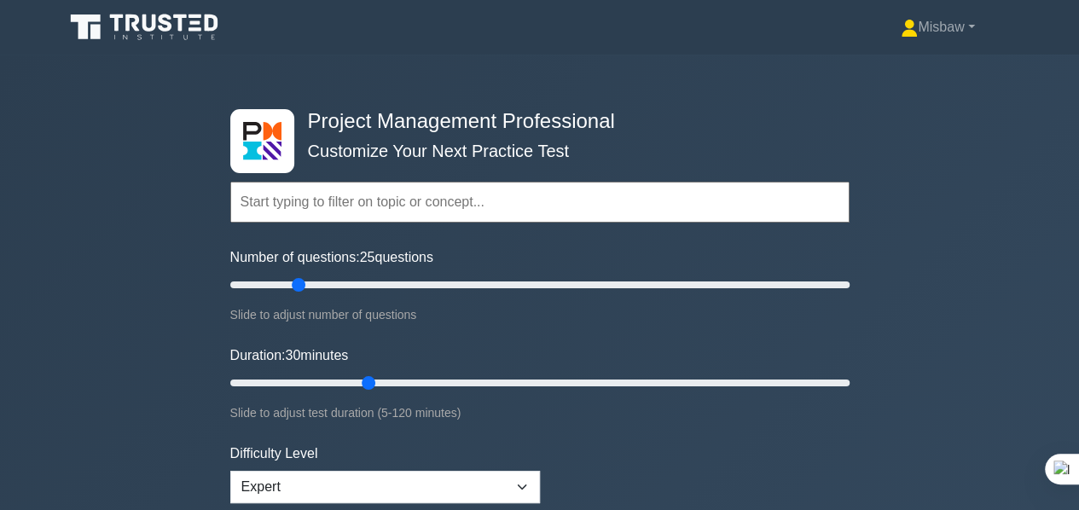
click at [427, 195] on input "text" at bounding box center [539, 202] width 619 height 41
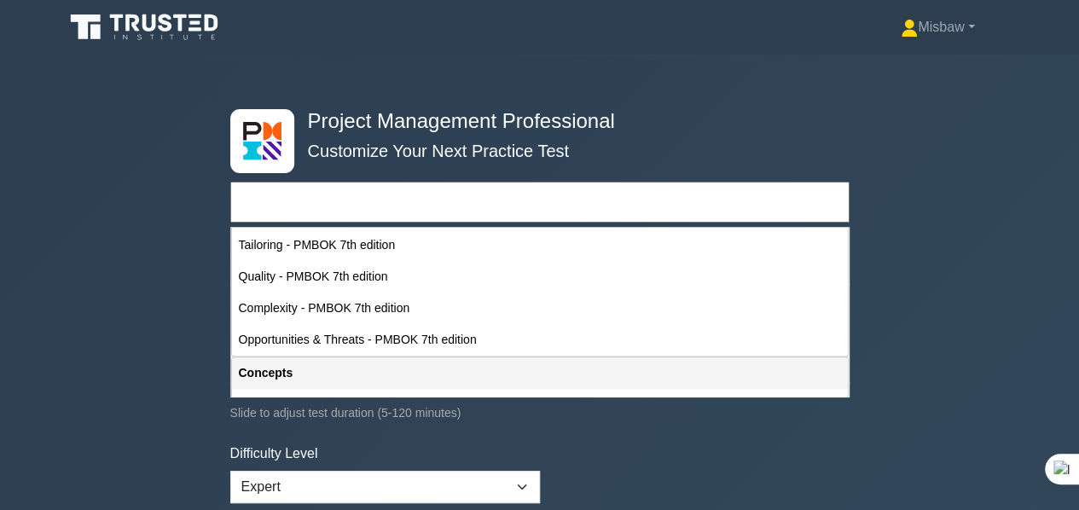
scroll to position [1195, 0]
